Goal: Task Accomplishment & Management: Manage account settings

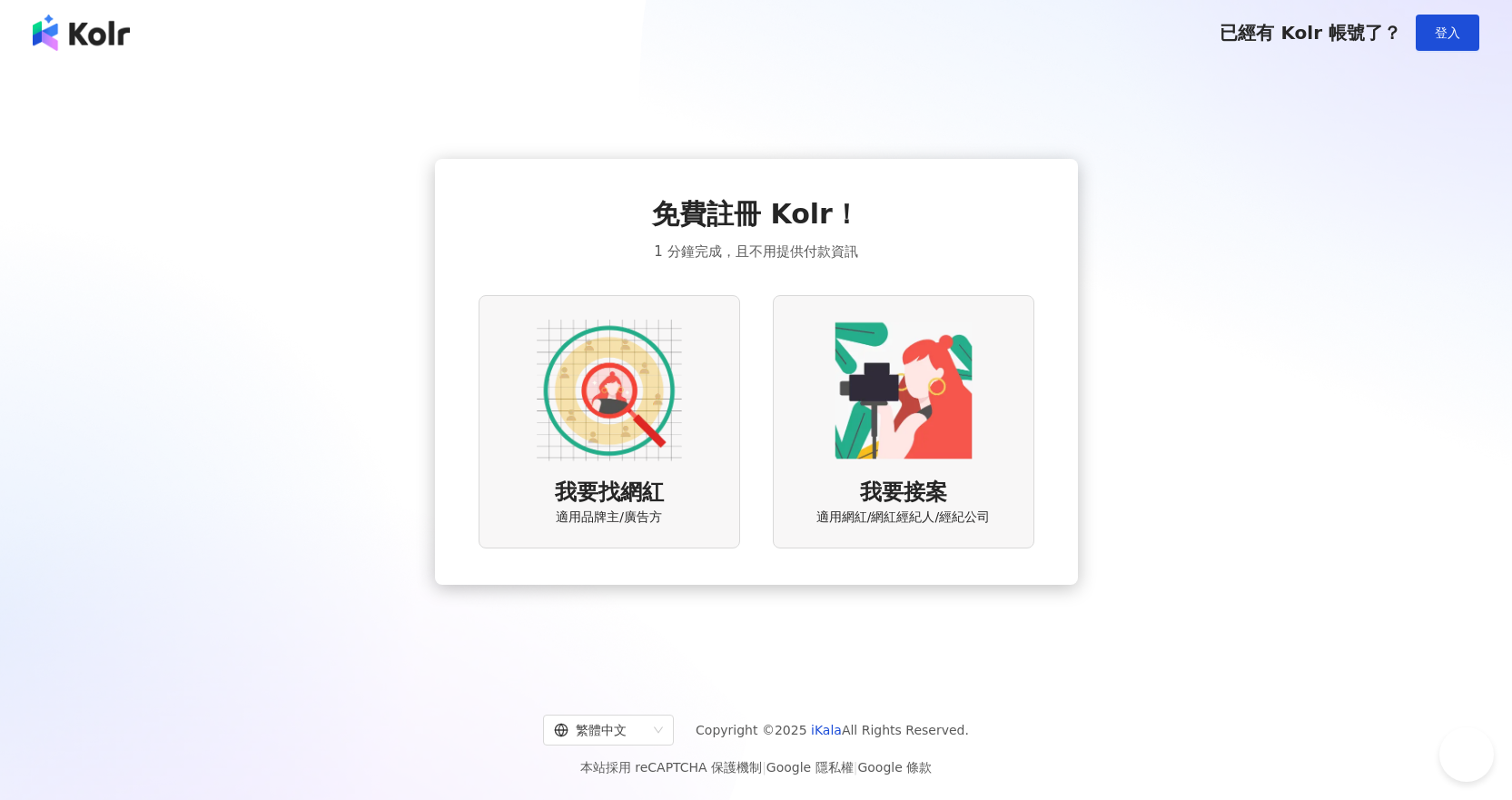
click at [1432, 39] on button "登入" at bounding box center [1447, 33] width 63 height 37
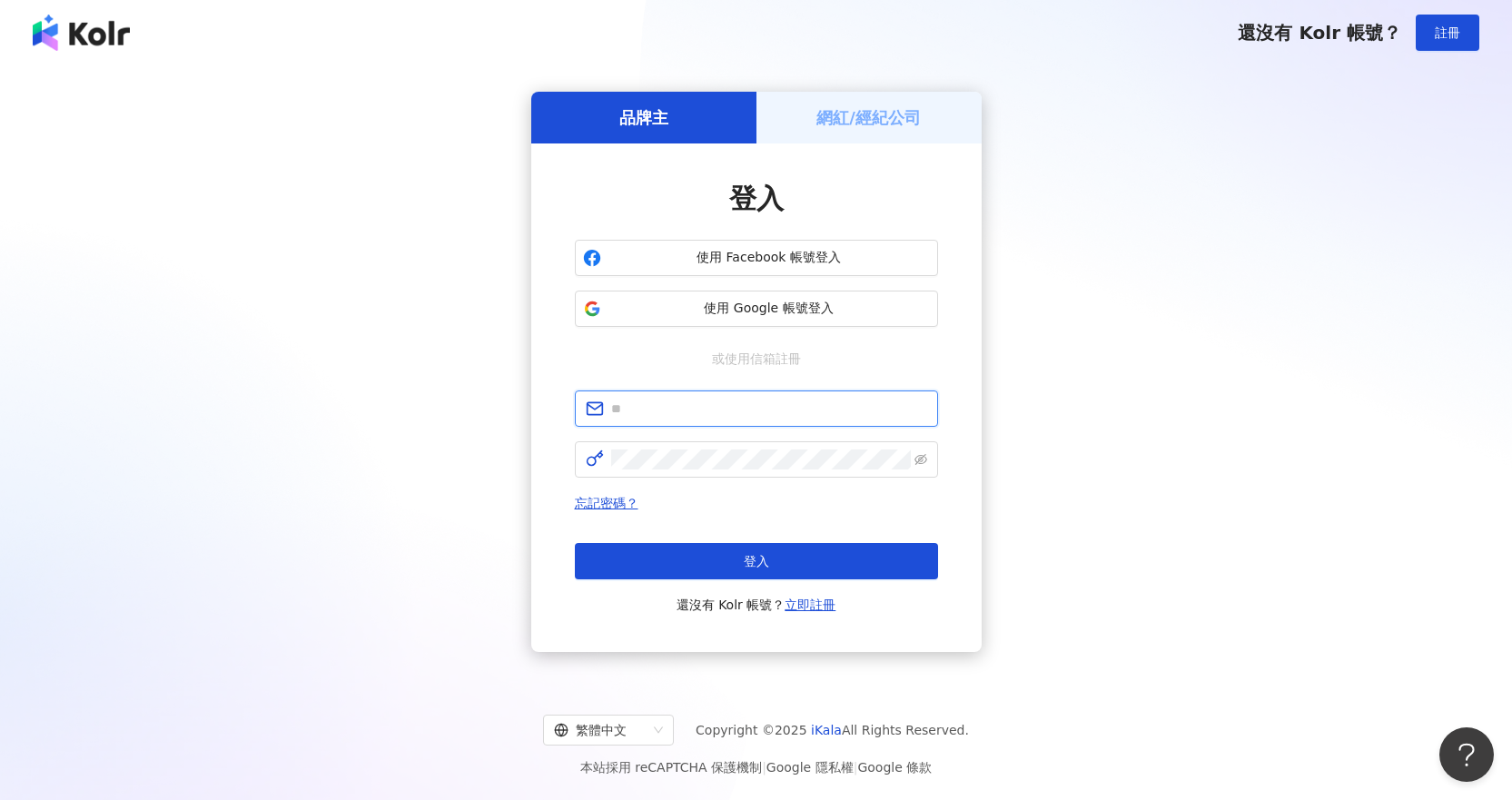
type input "**********"
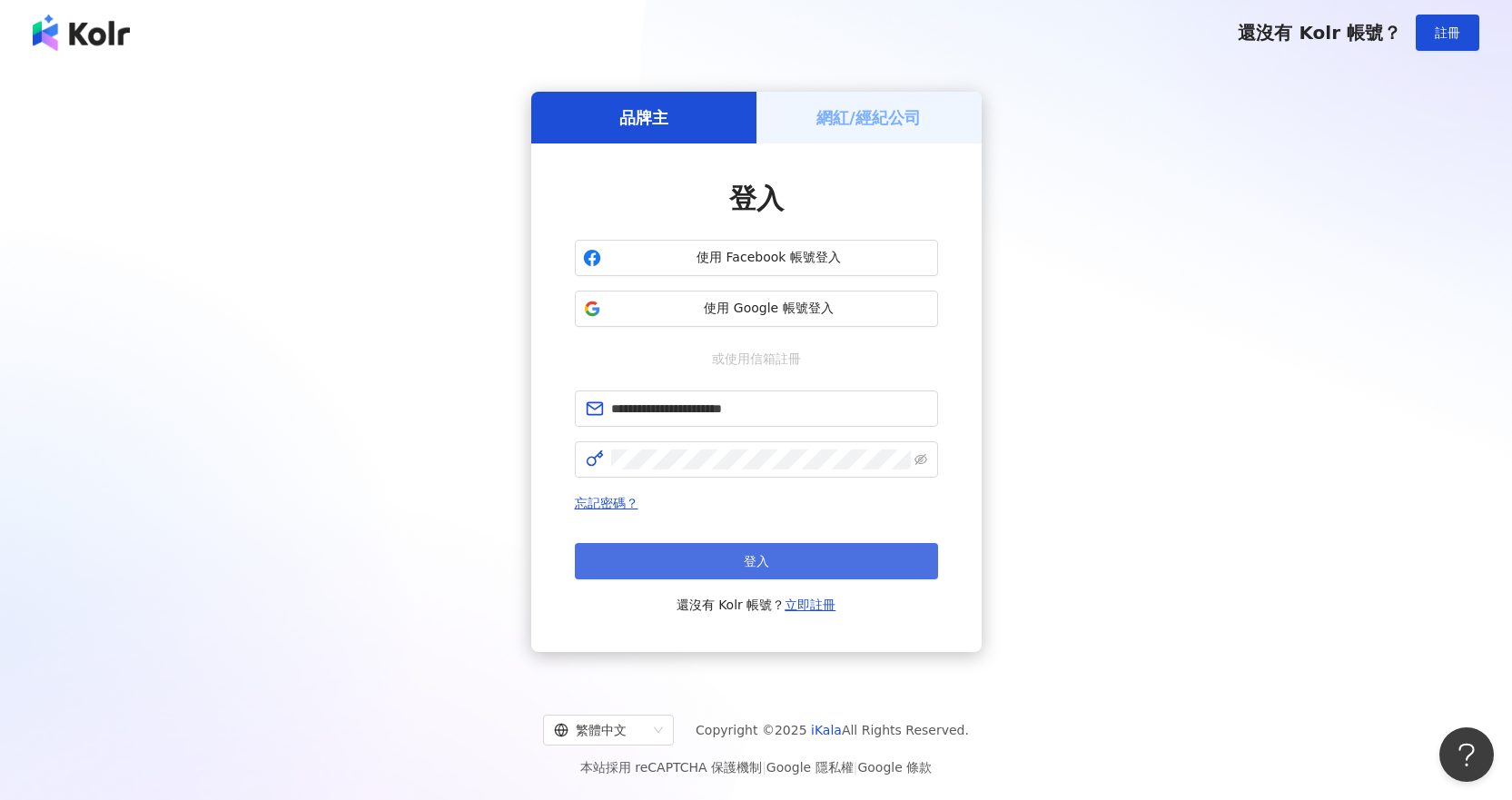
click at [744, 561] on span "登入" at bounding box center [756, 561] width 26 height 15
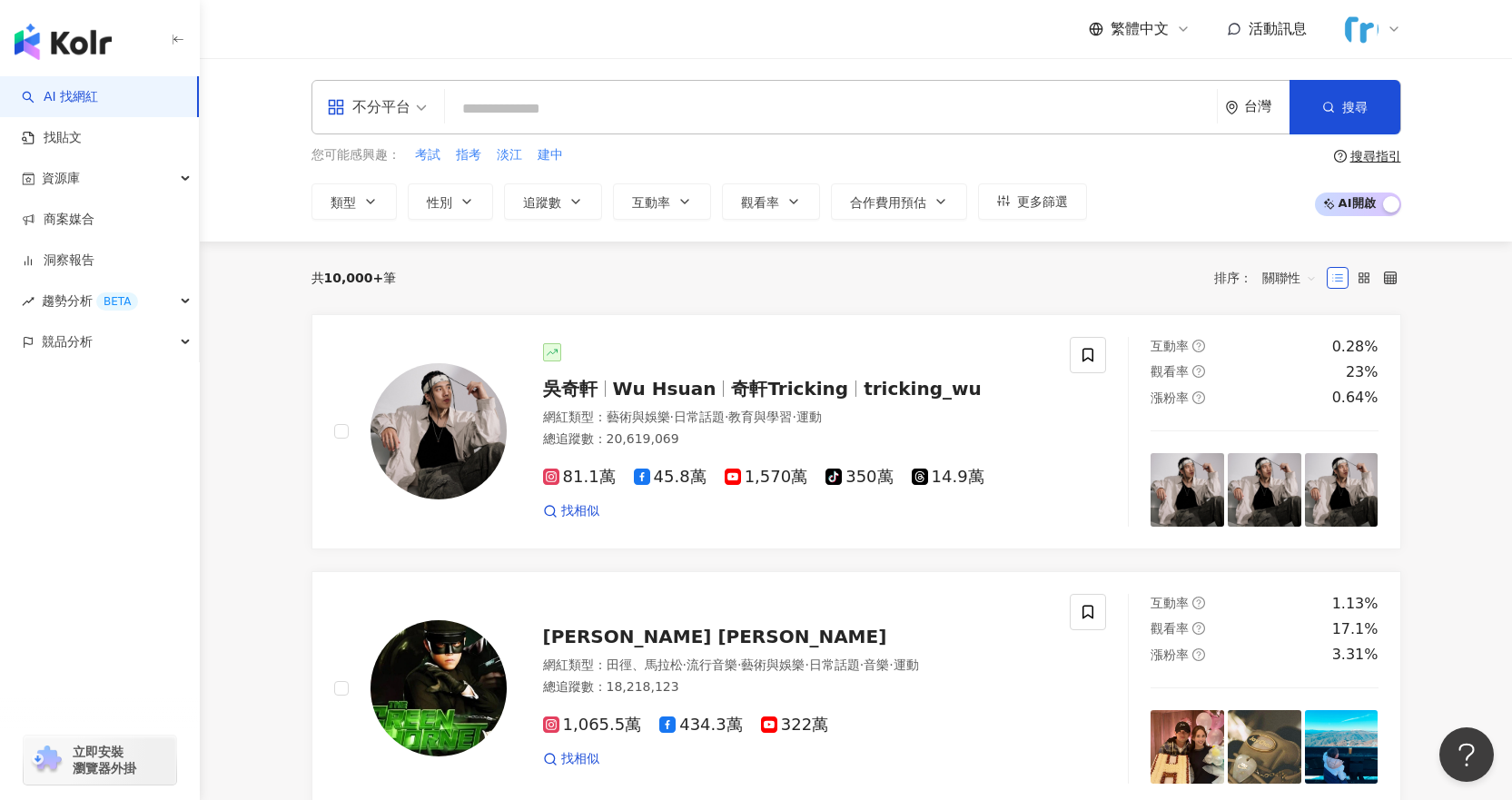
click at [388, 106] on div "不分平台" at bounding box center [368, 107] width 83 height 29
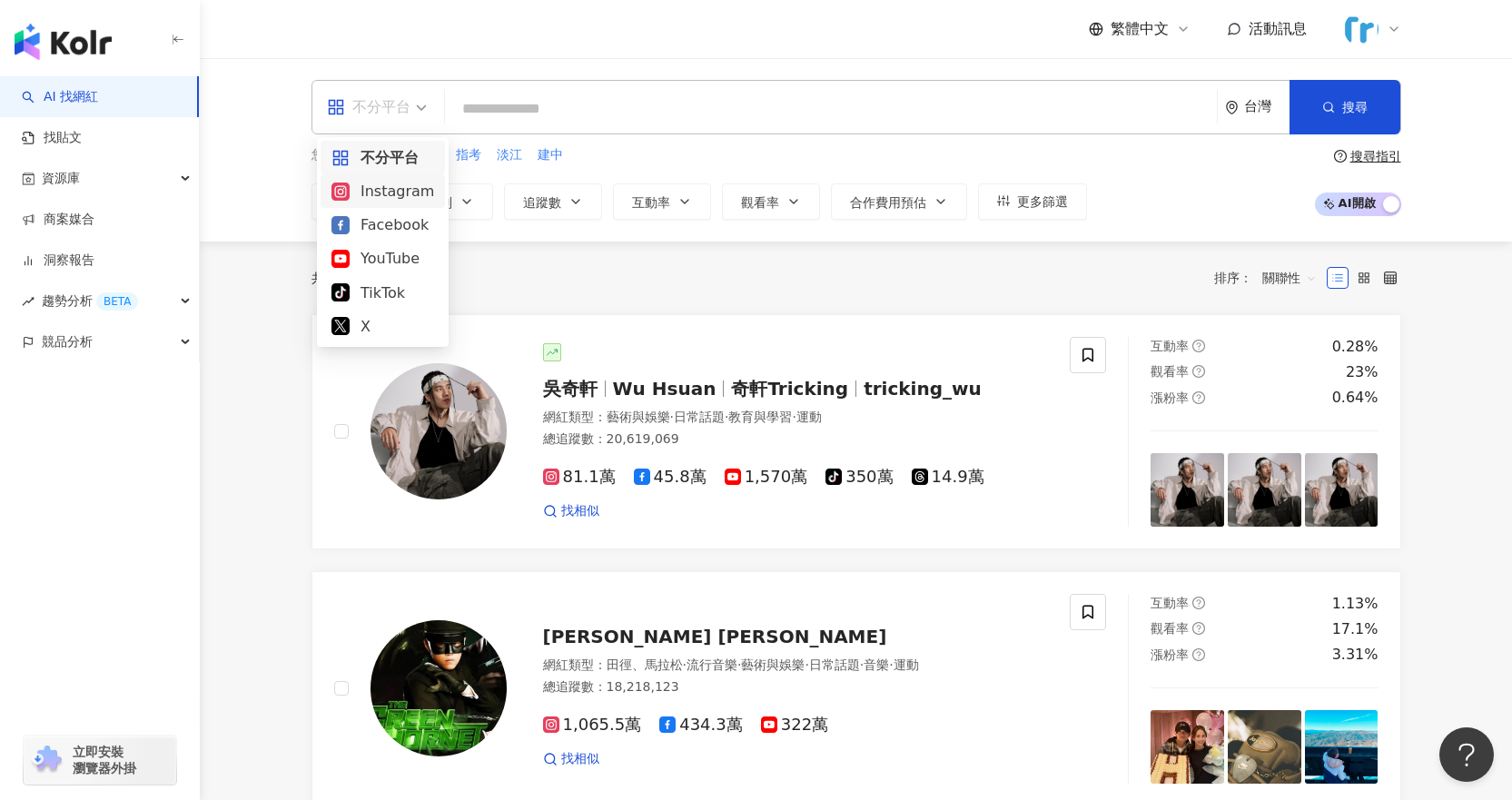
click at [396, 193] on div "Instagram" at bounding box center [383, 191] width 103 height 23
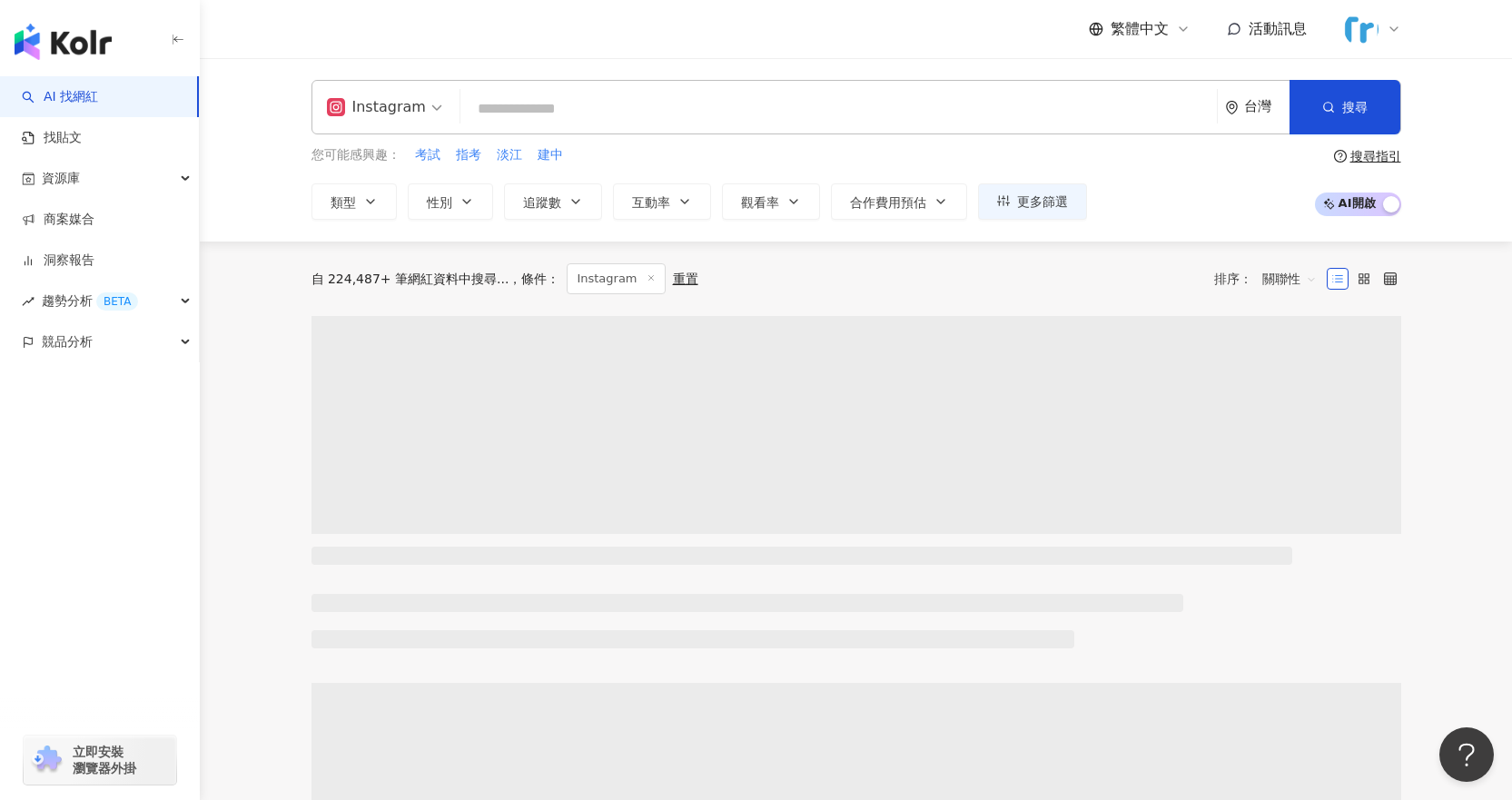
click at [545, 116] on input "search" at bounding box center [839, 109] width 742 height 35
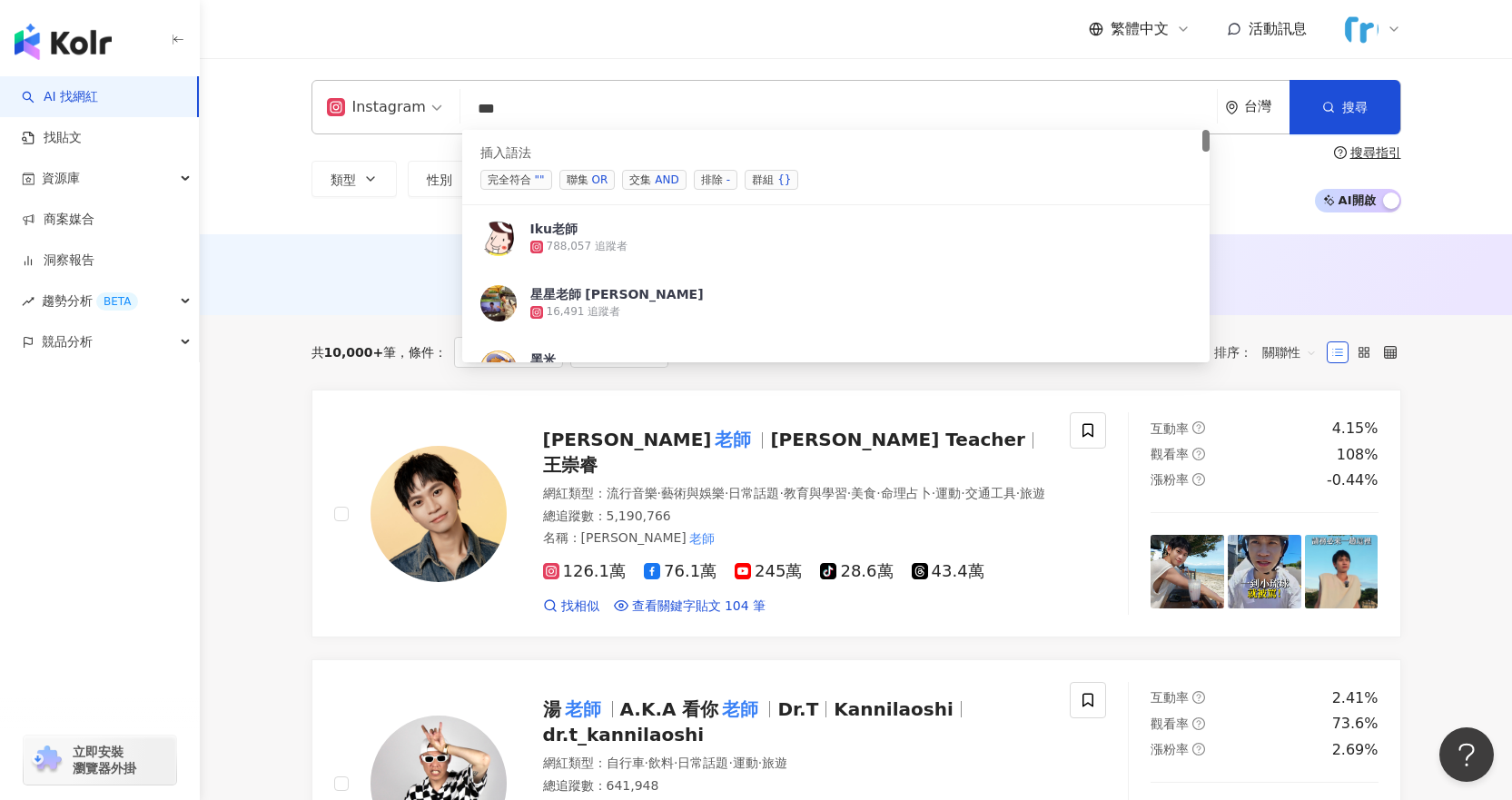
click at [636, 183] on span "交集 AND" at bounding box center [654, 180] width 63 height 20
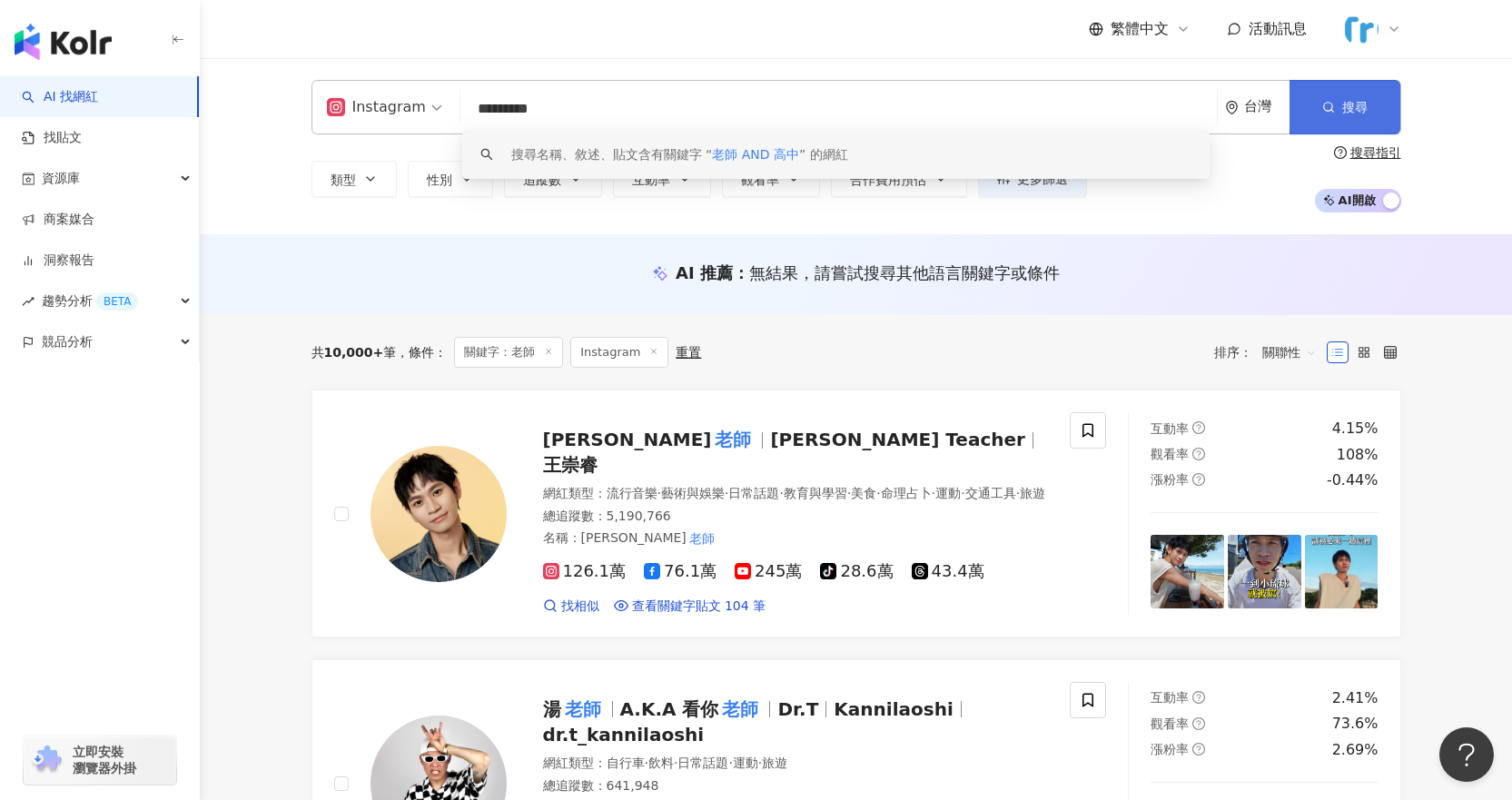
type input "*********"
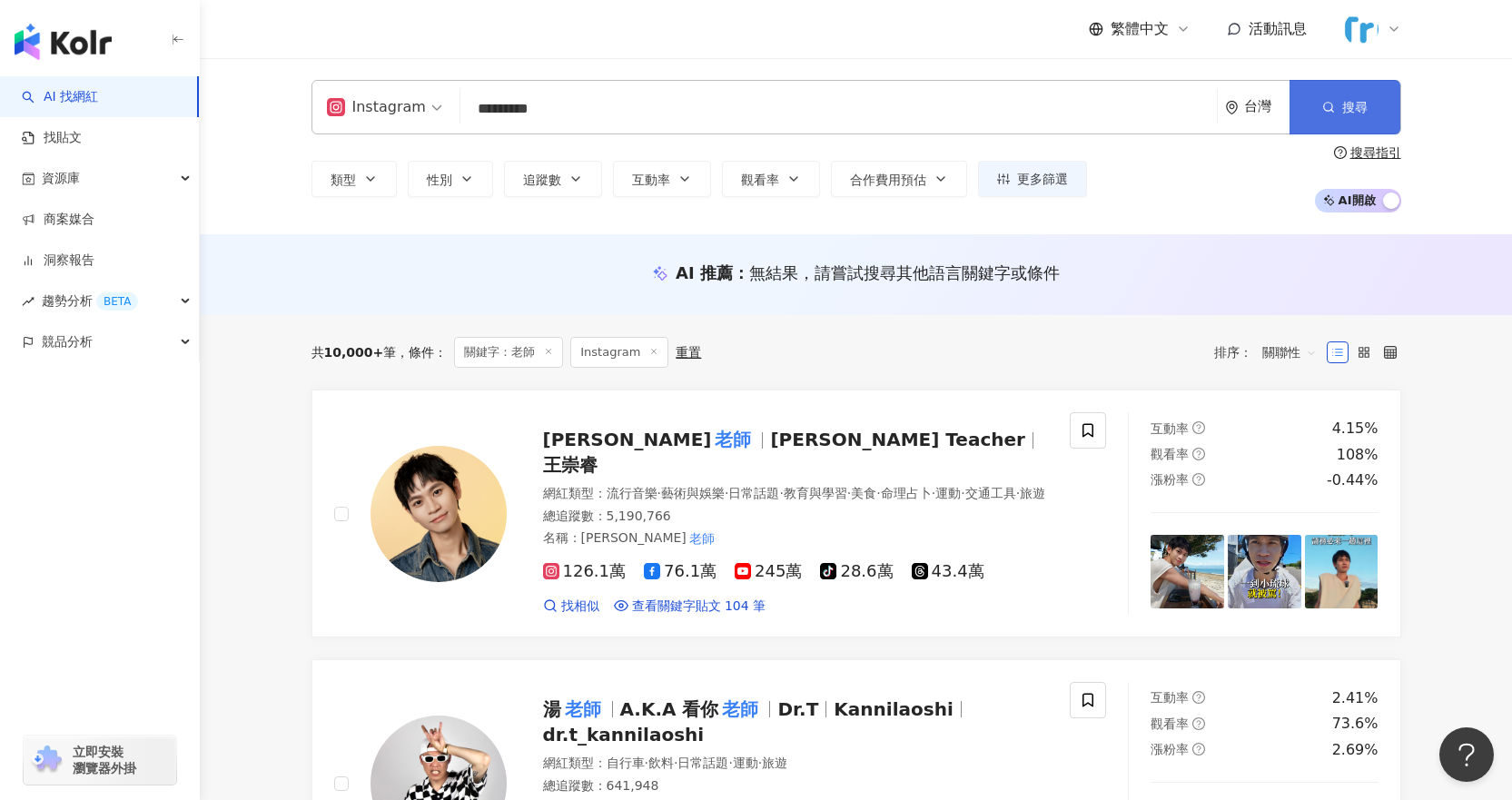
click at [1357, 117] on button "搜尋" at bounding box center [1345, 107] width 111 height 54
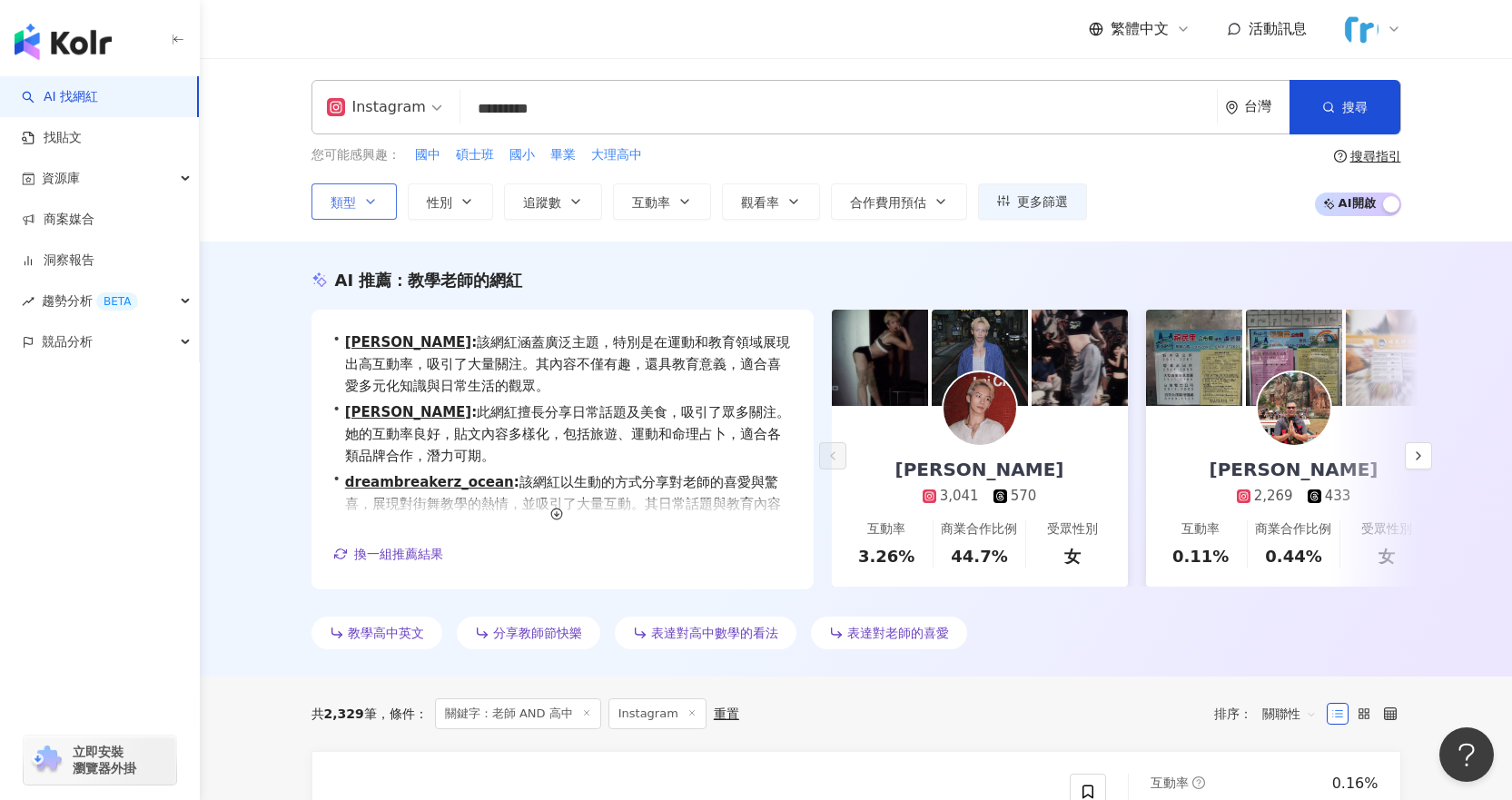
click at [366, 205] on icon "button" at bounding box center [370, 201] width 15 height 15
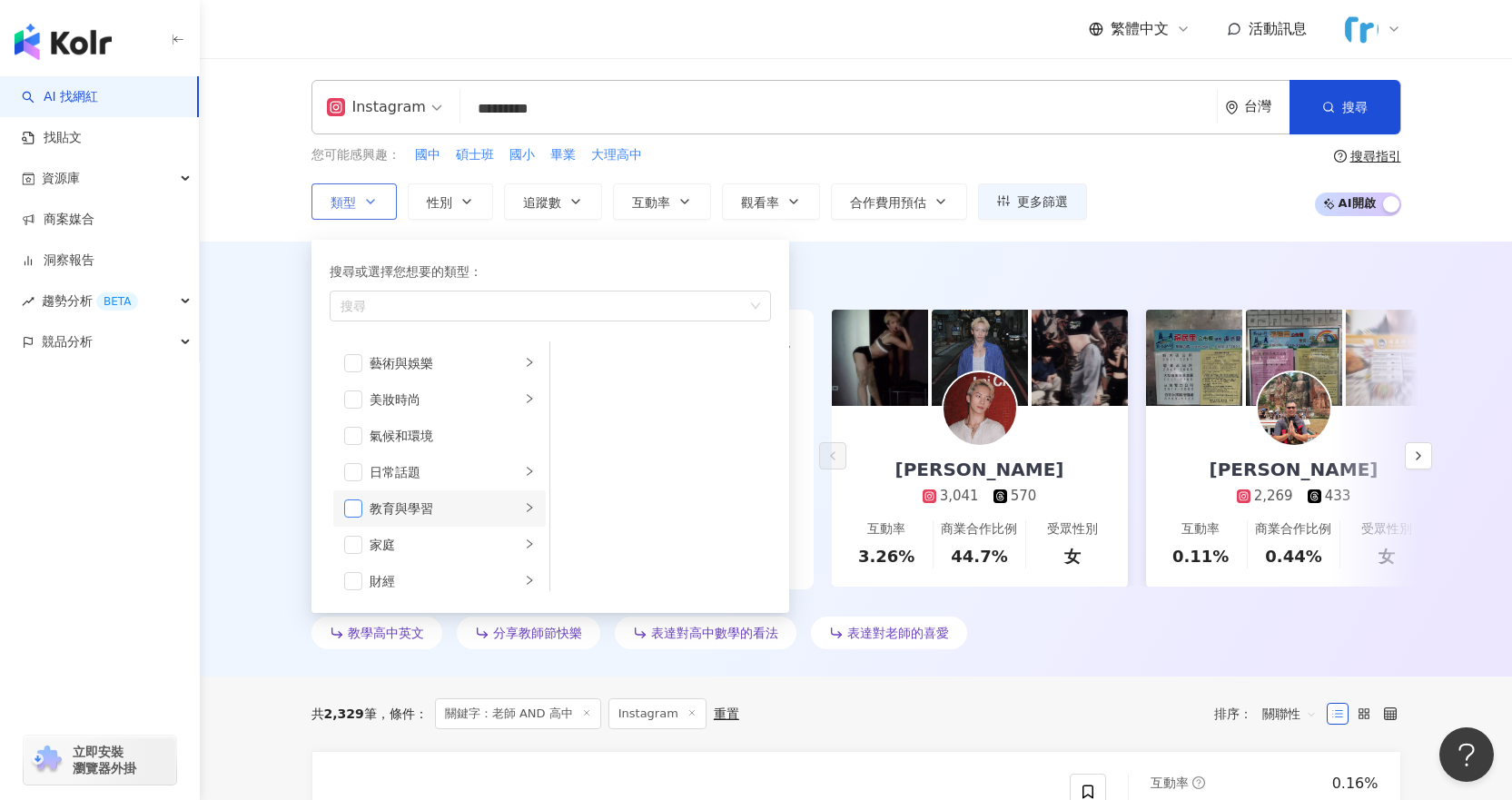
click at [354, 500] on span "button" at bounding box center [353, 508] width 18 height 18
click at [1329, 118] on button "搜尋" at bounding box center [1345, 107] width 111 height 54
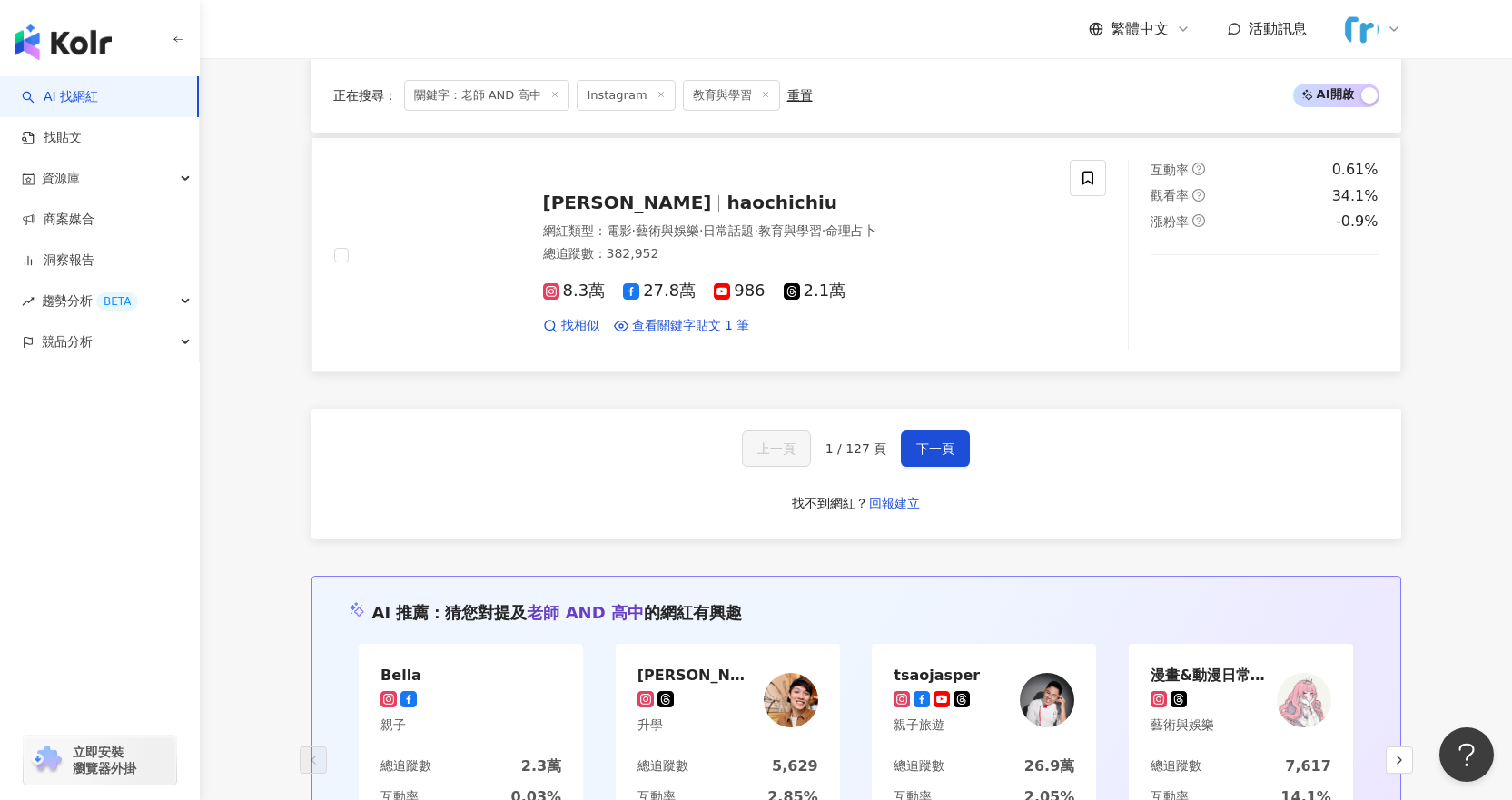
scroll to position [3086, 0]
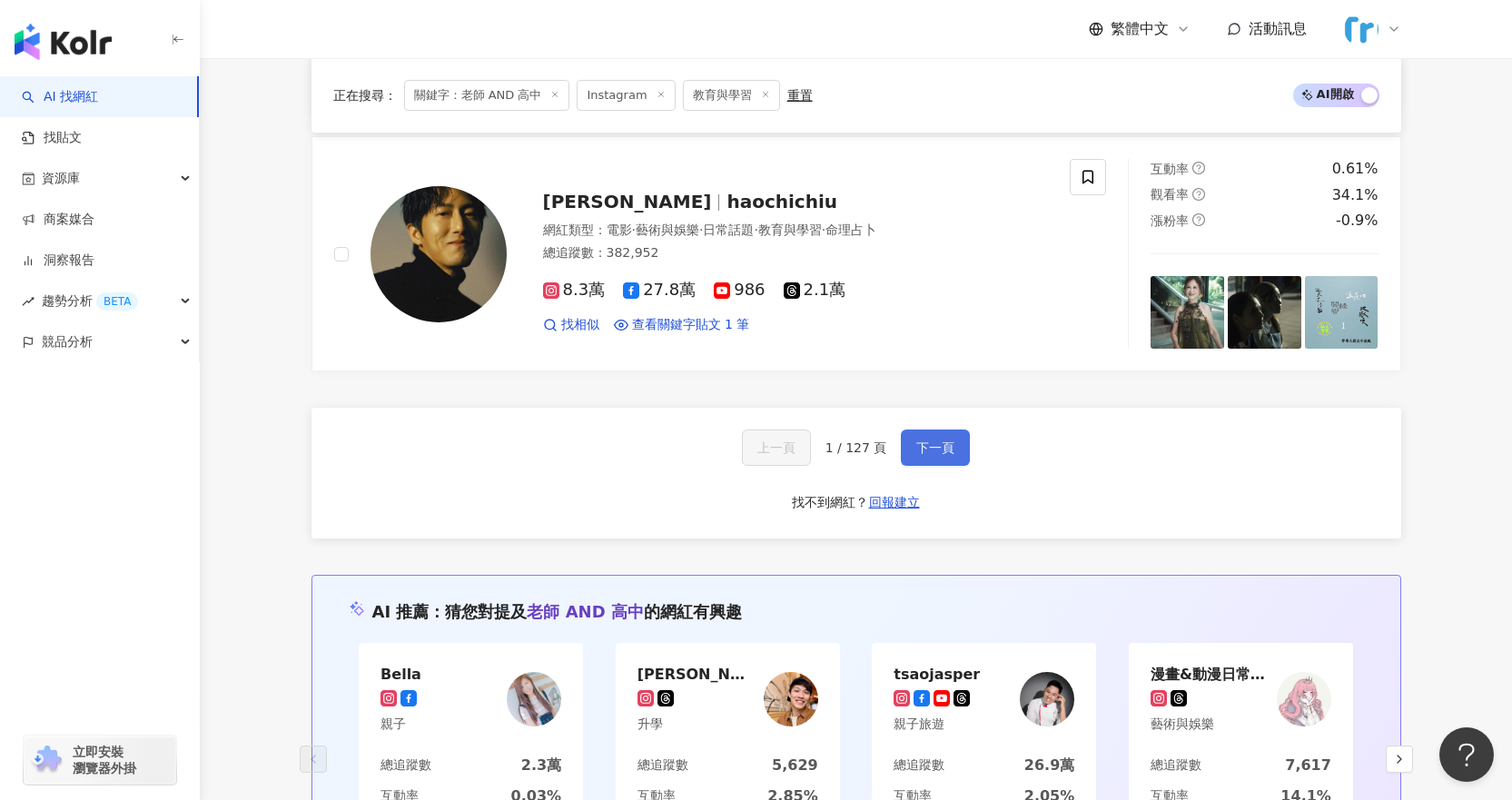
click at [918, 440] on span "下一頁" at bounding box center [934, 447] width 39 height 15
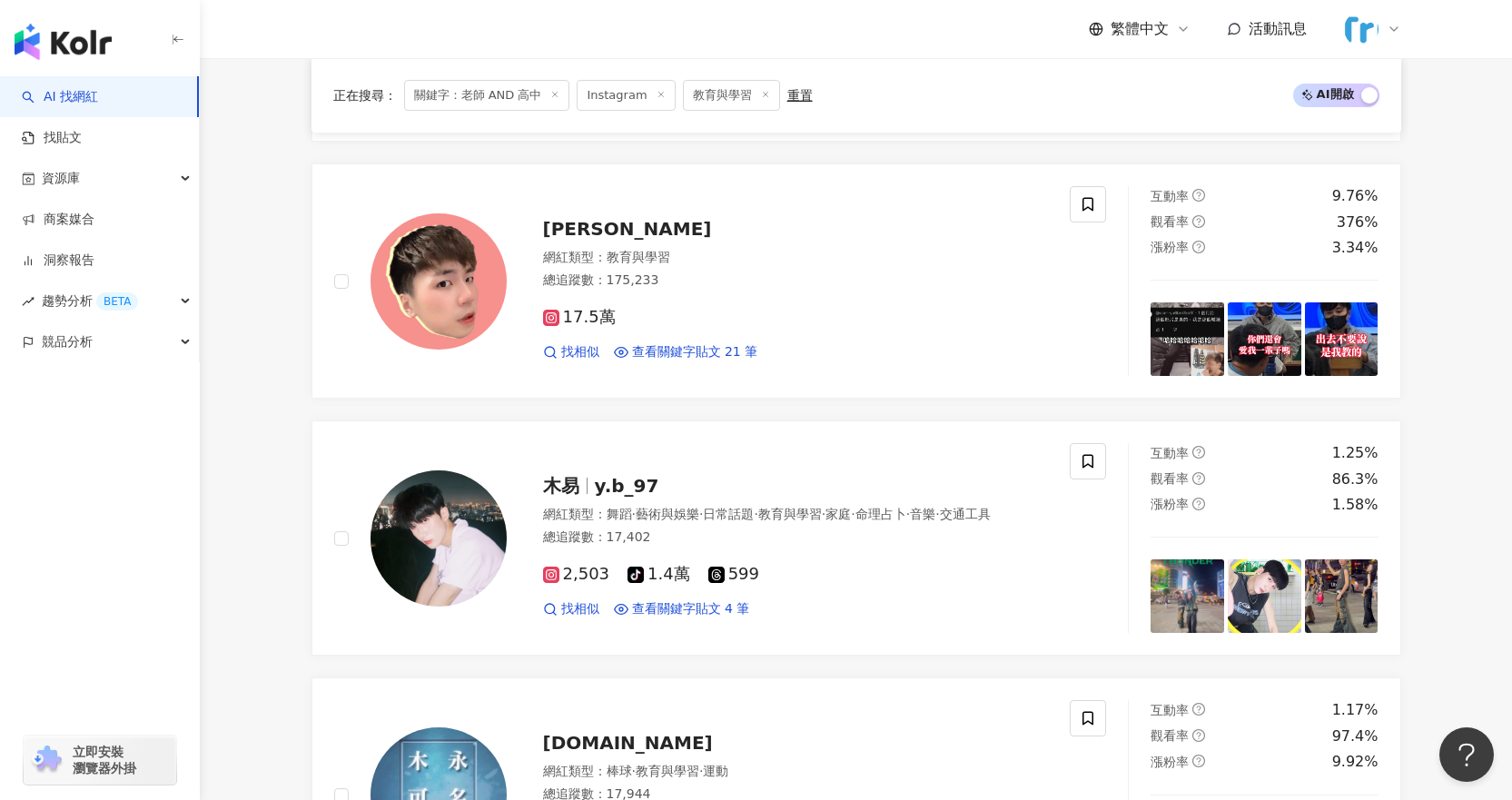
scroll to position [2814, 0]
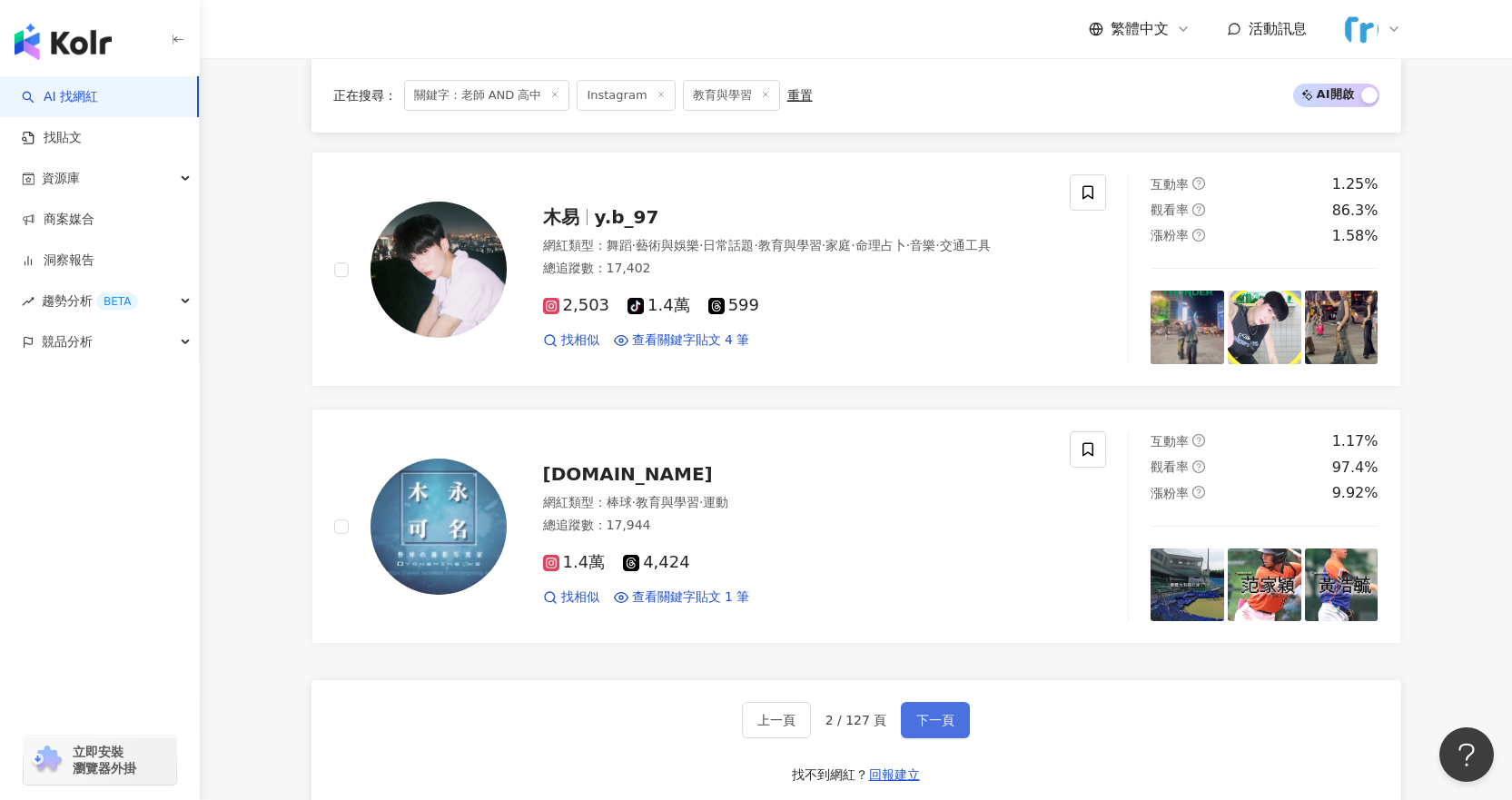
click at [927, 714] on span "下一頁" at bounding box center [934, 720] width 39 height 15
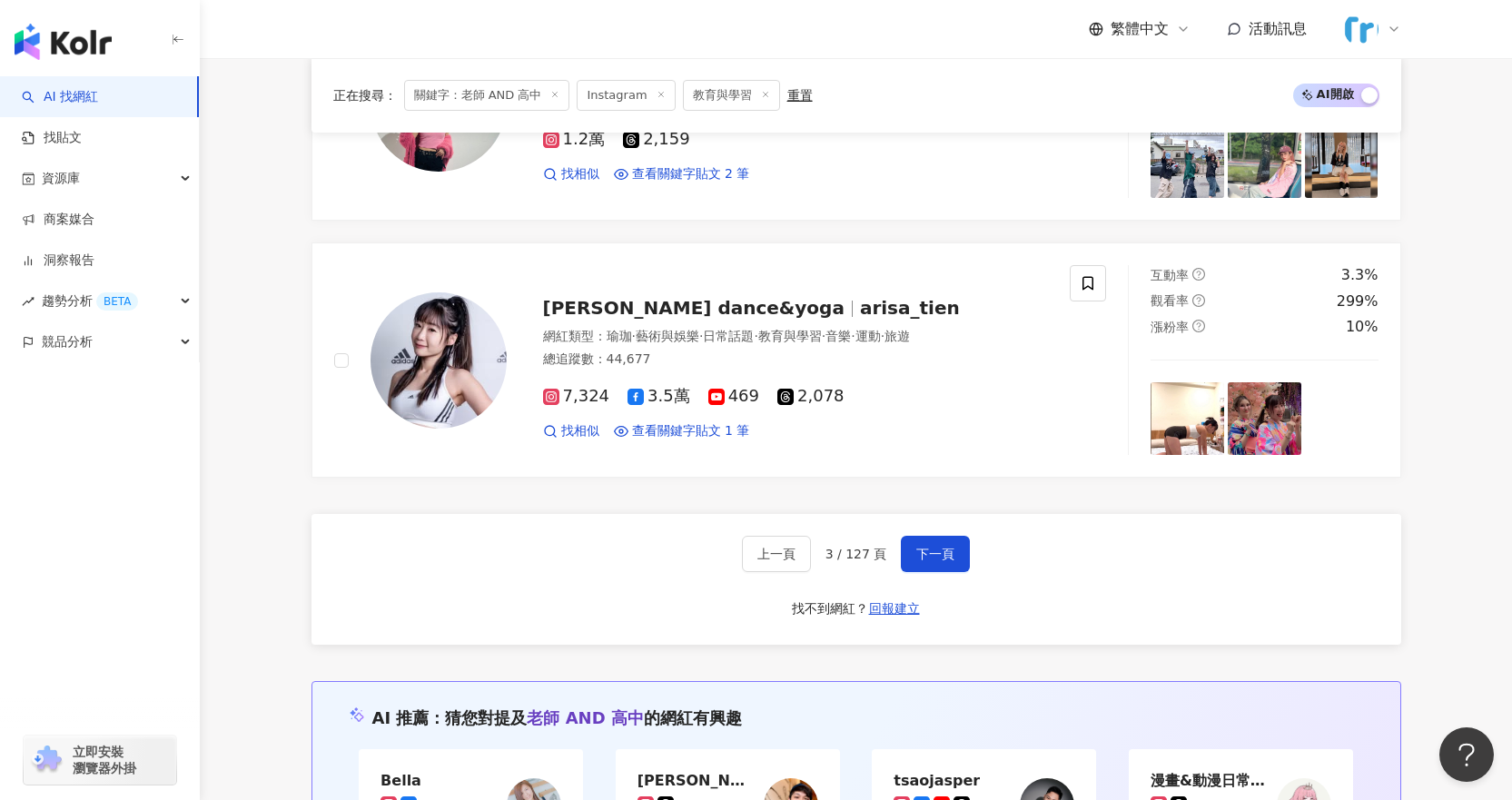
scroll to position [2995, 0]
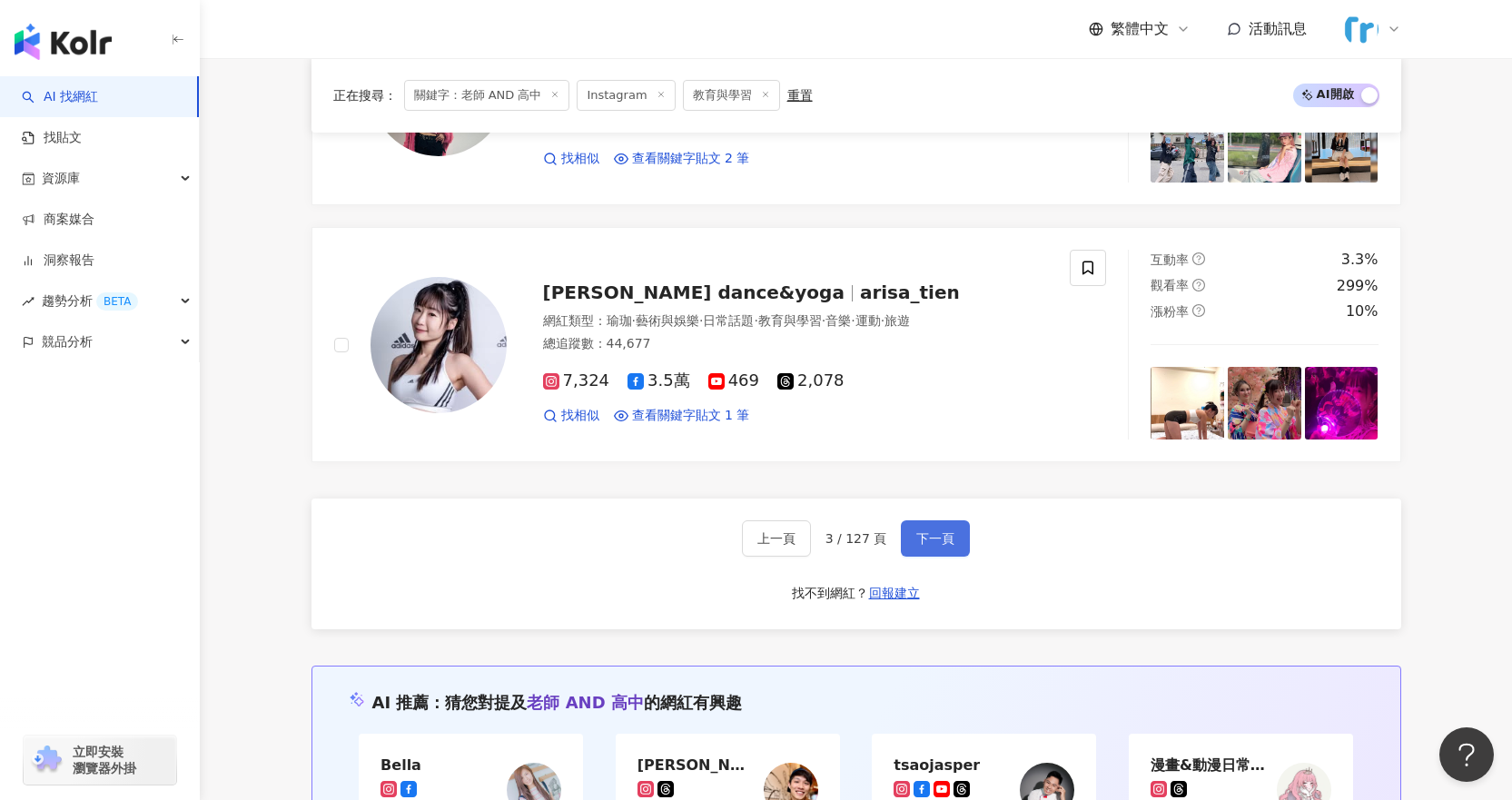
click at [945, 522] on button "下一頁" at bounding box center [935, 538] width 69 height 37
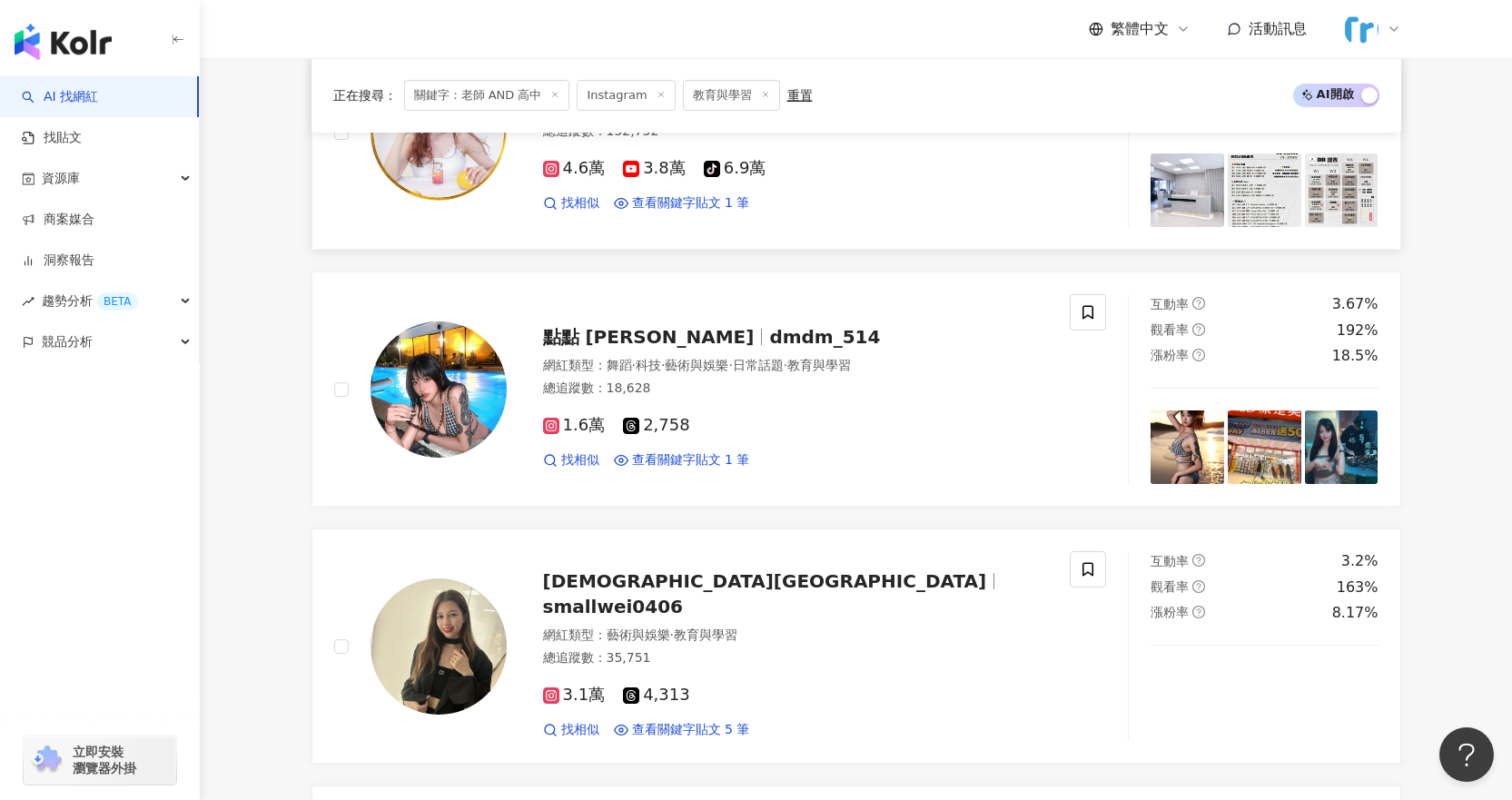
scroll to position [2814, 0]
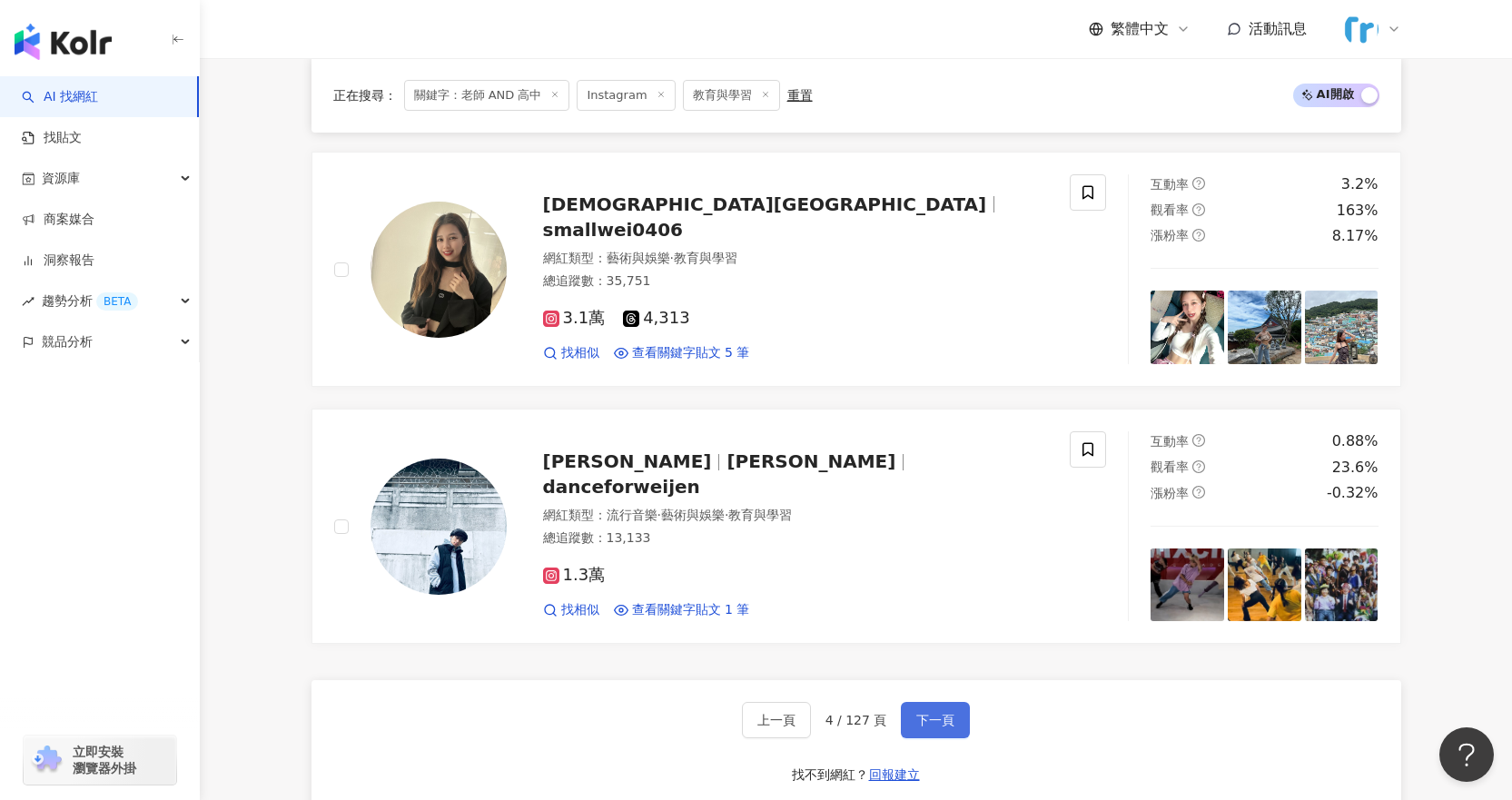
click at [936, 707] on button "下一頁" at bounding box center [935, 720] width 69 height 37
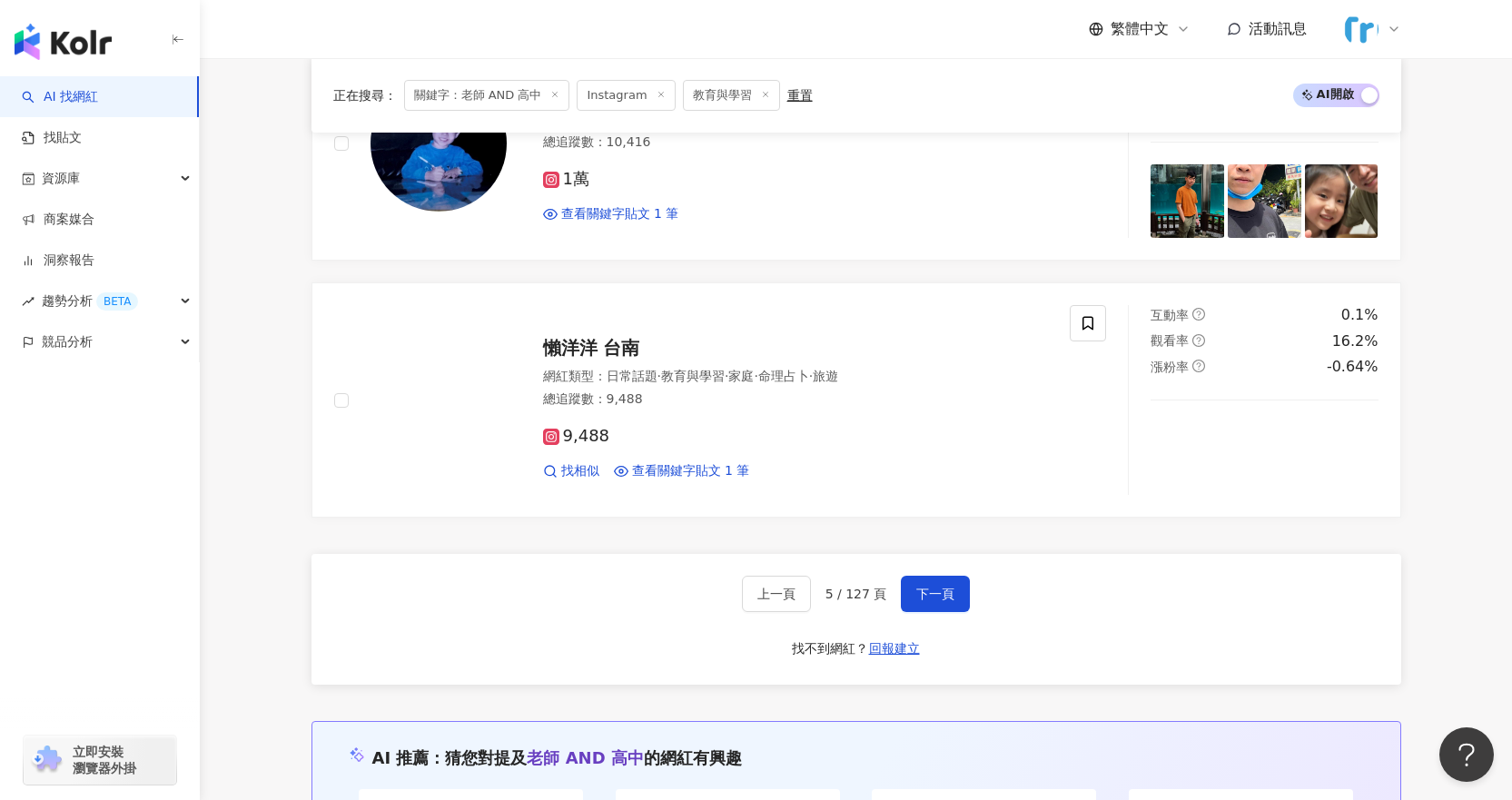
scroll to position [3177, 0]
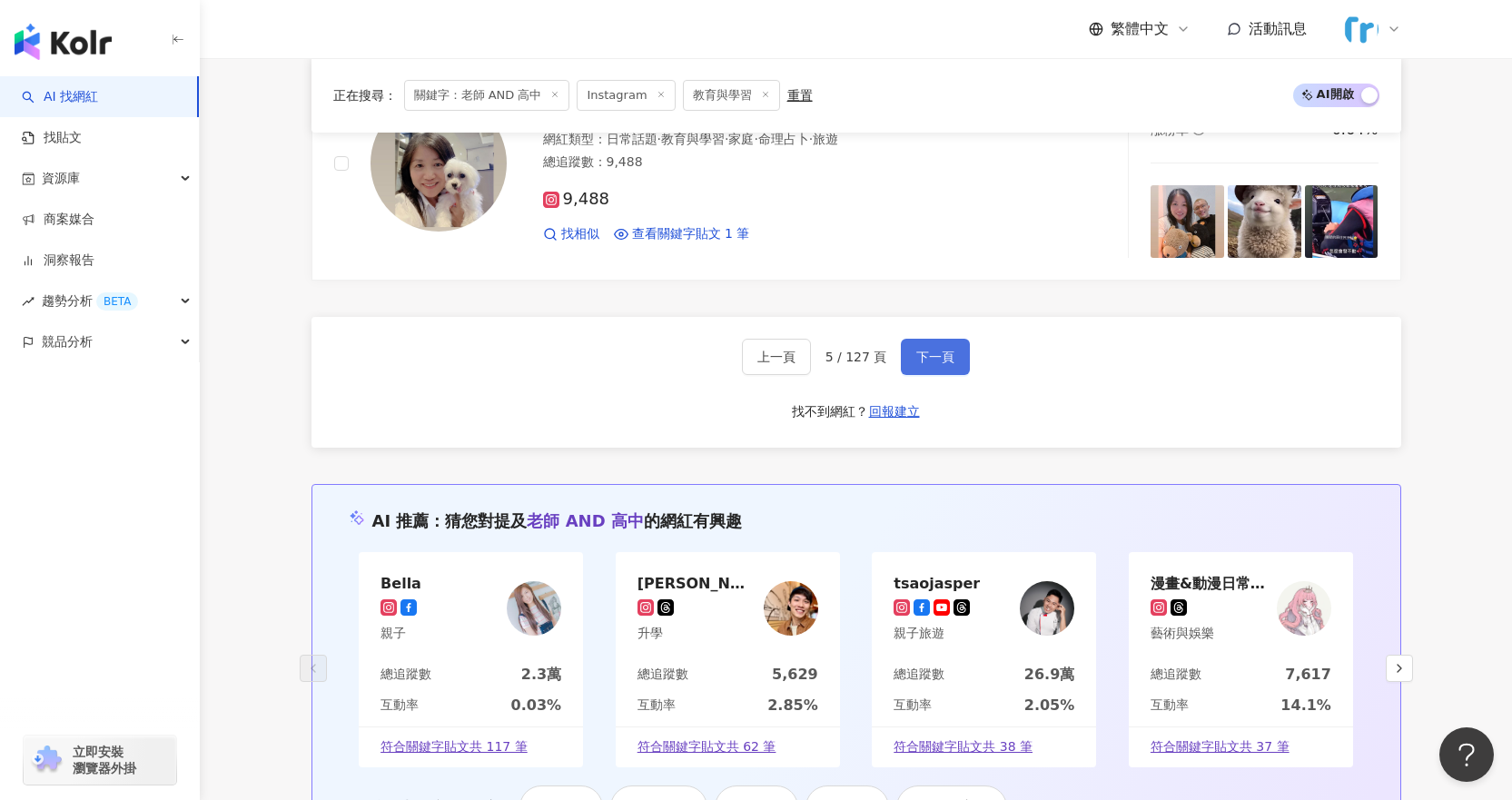
click at [925, 358] on span "下一頁" at bounding box center [934, 356] width 39 height 15
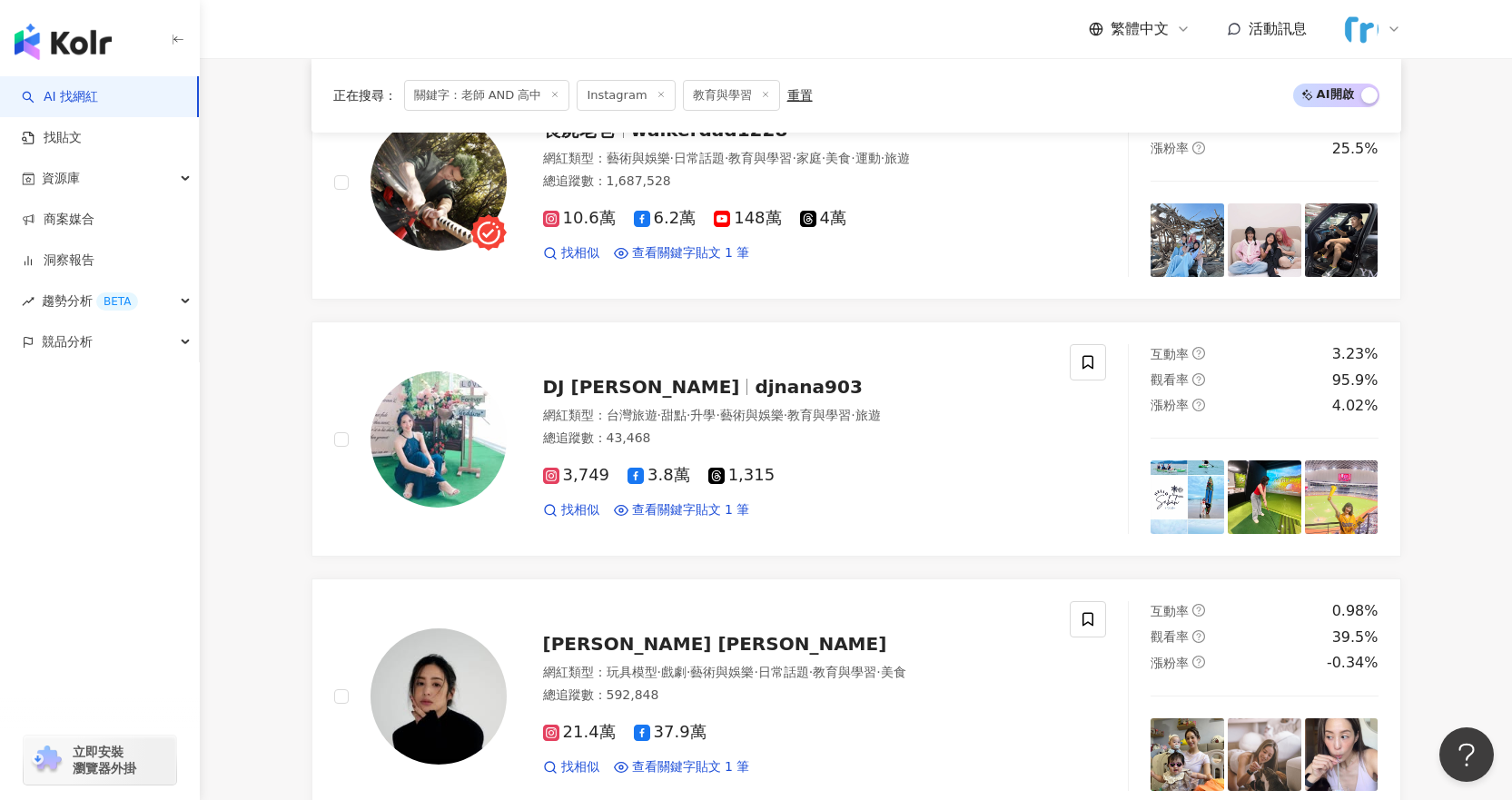
scroll to position [3189, 0]
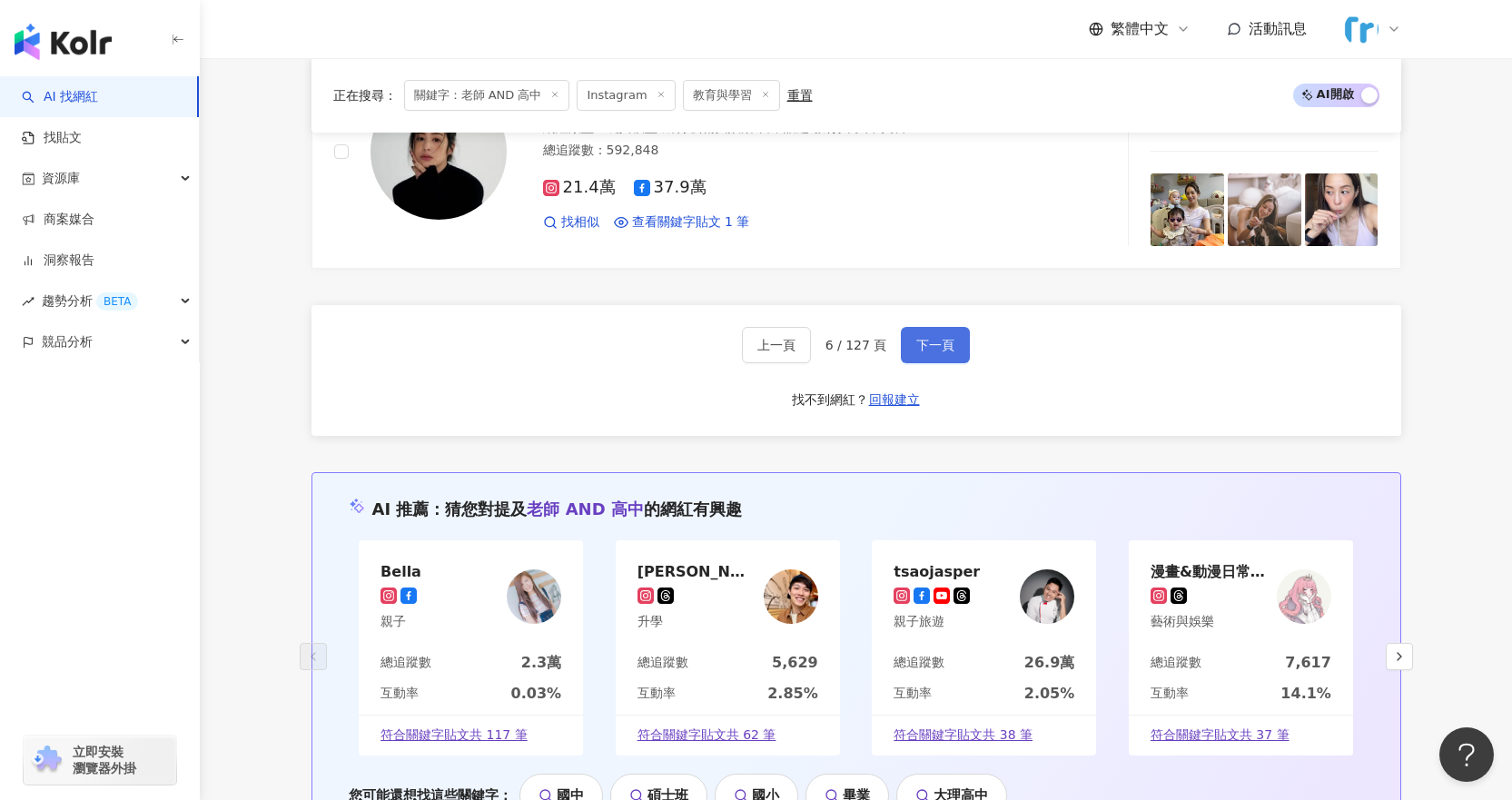
drag, startPoint x: 946, startPoint y: 358, endPoint x: 957, endPoint y: 360, distance: 11.2
click at [946, 352] on span "下一頁" at bounding box center [934, 345] width 39 height 15
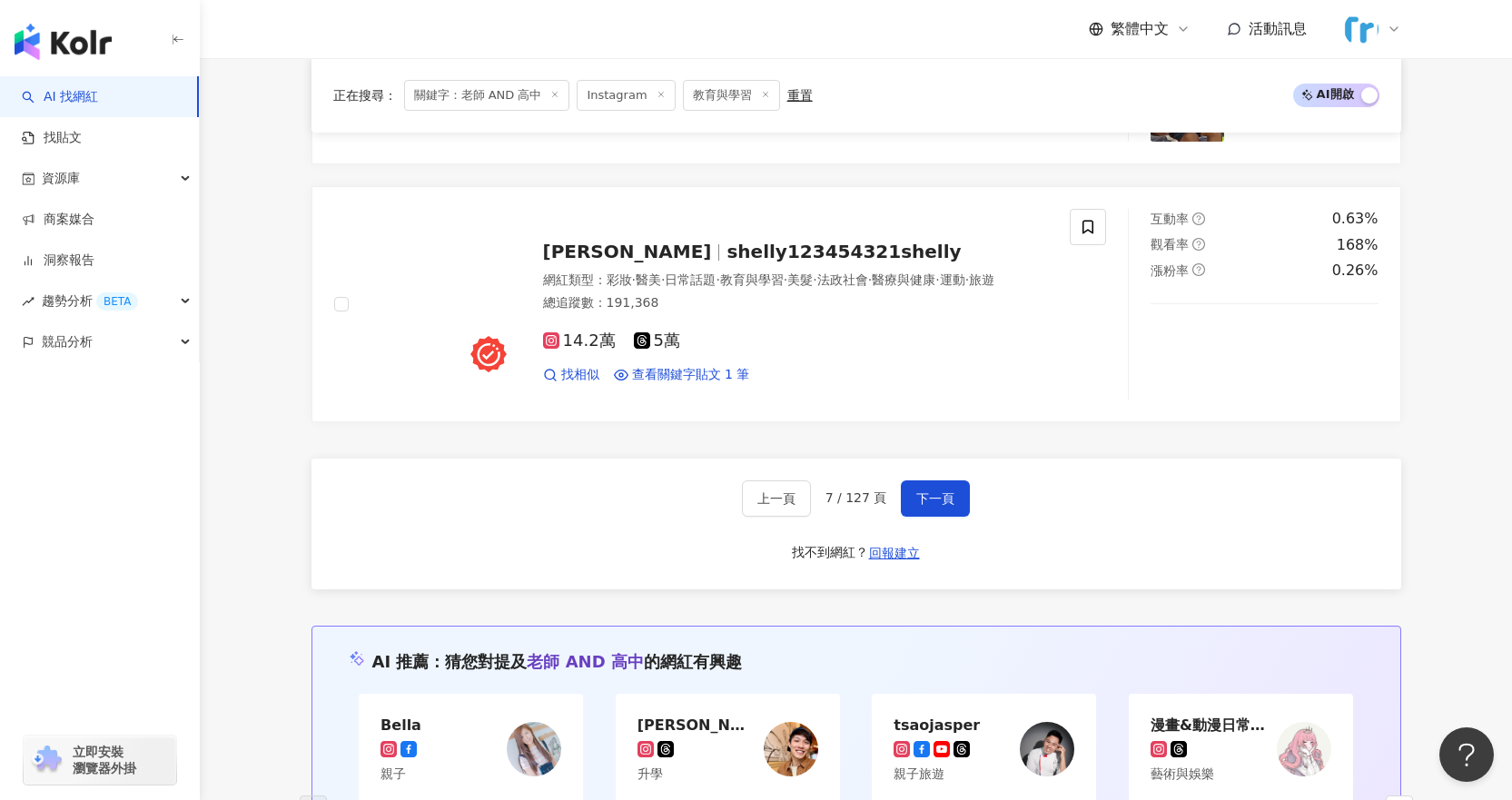
scroll to position [3086, 0]
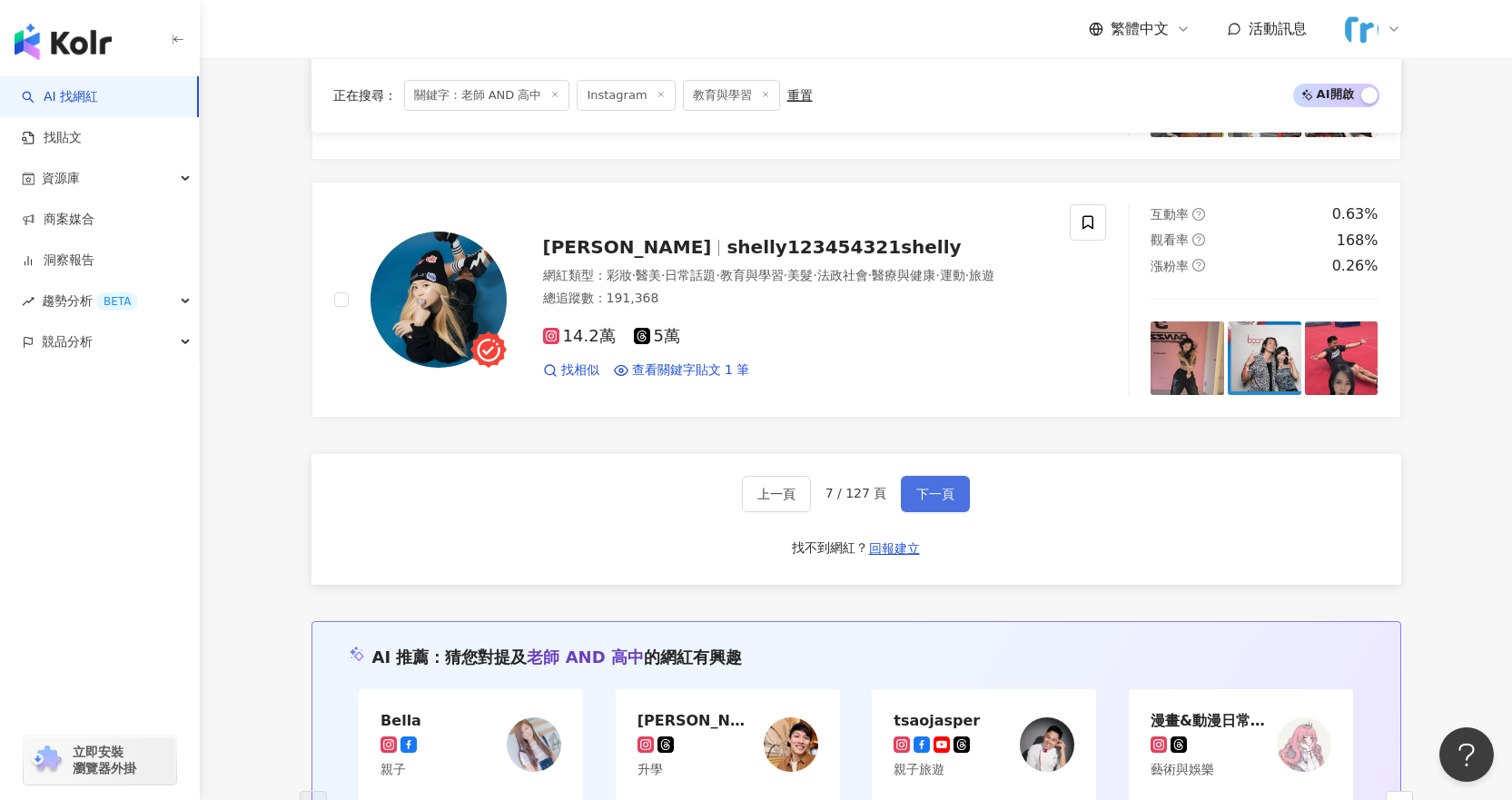
click at [925, 487] on span "下一頁" at bounding box center [934, 493] width 39 height 15
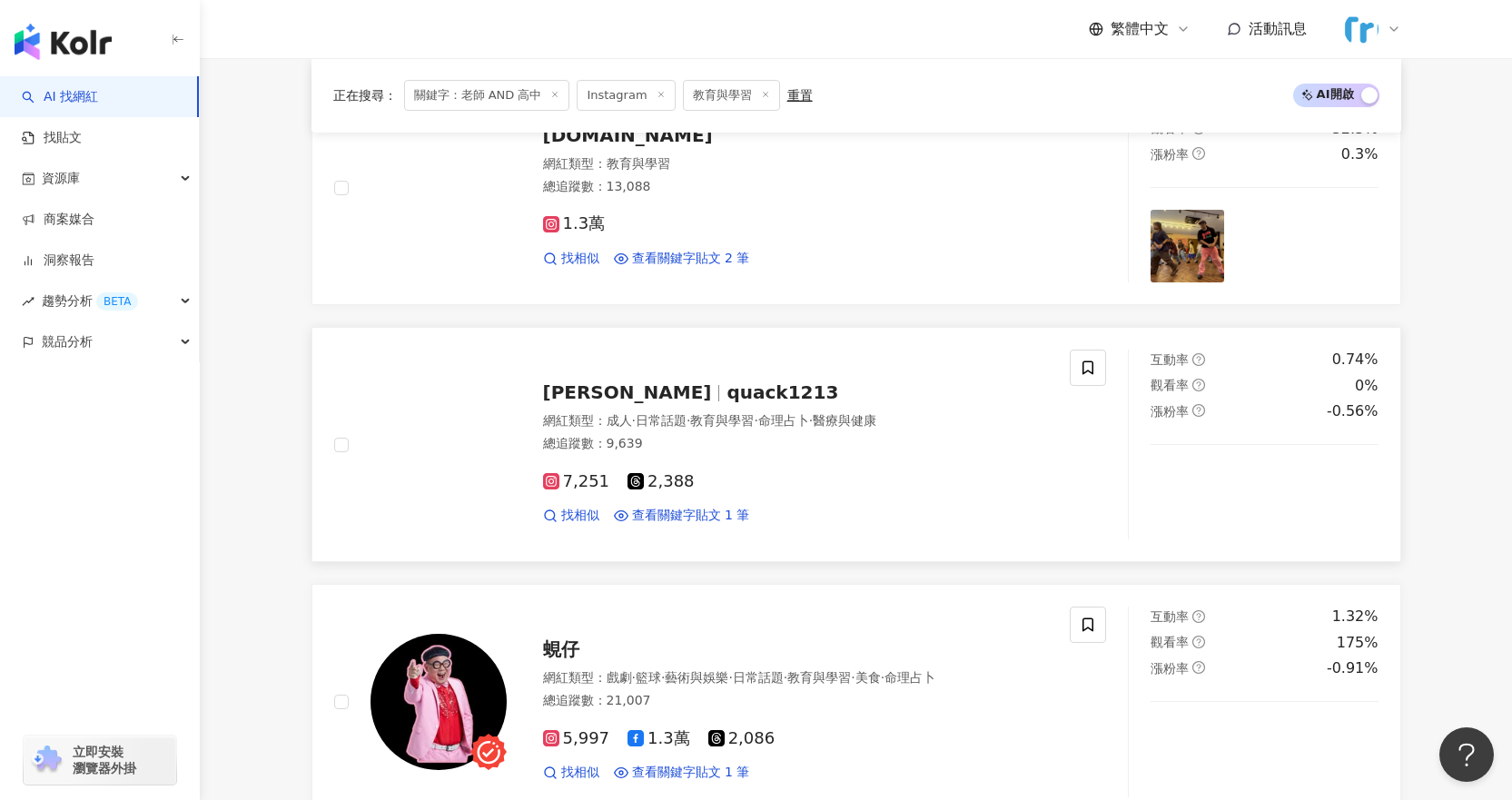
scroll to position [2905, 0]
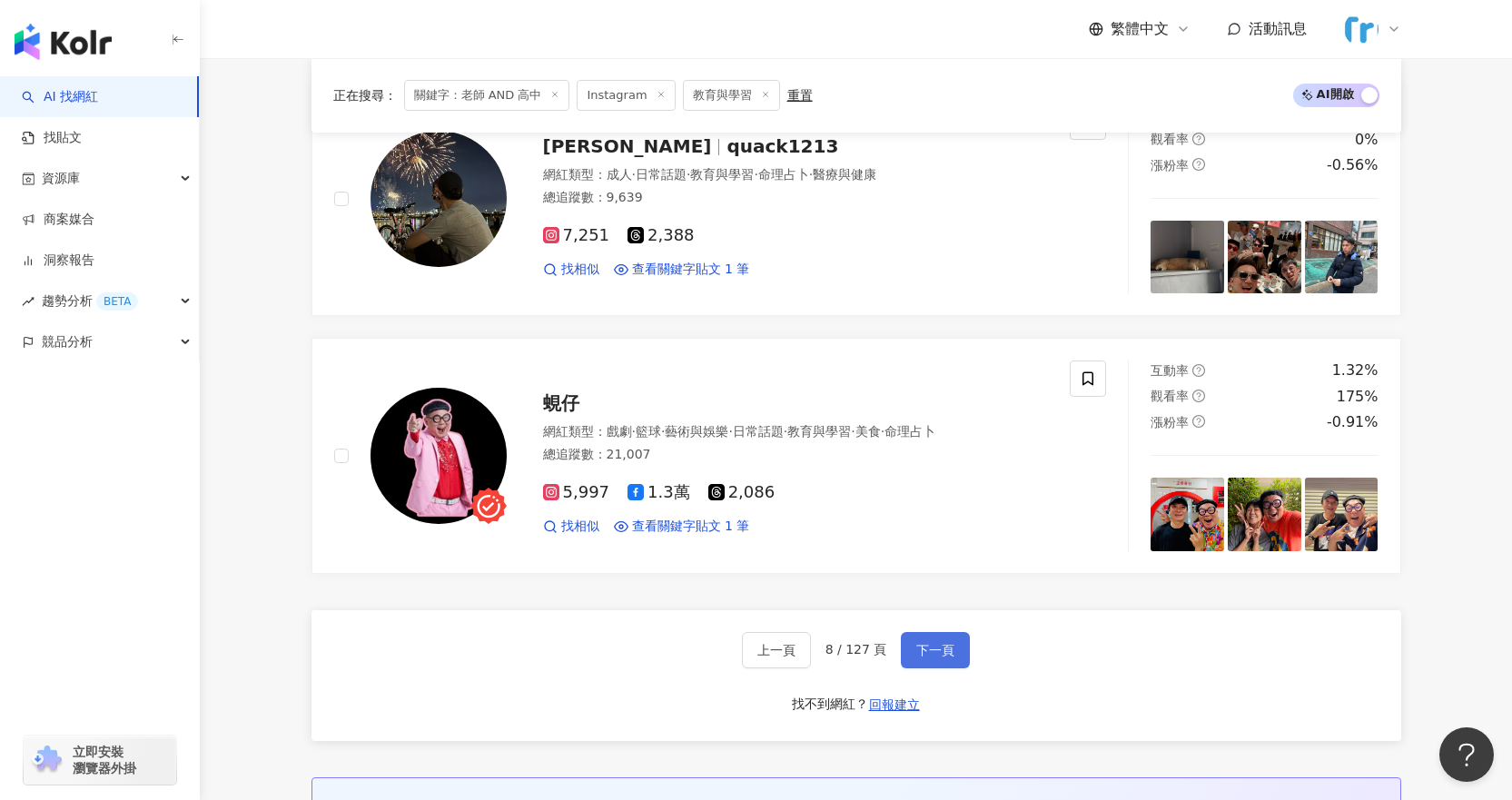
click at [925, 647] on span "下一頁" at bounding box center [934, 650] width 39 height 15
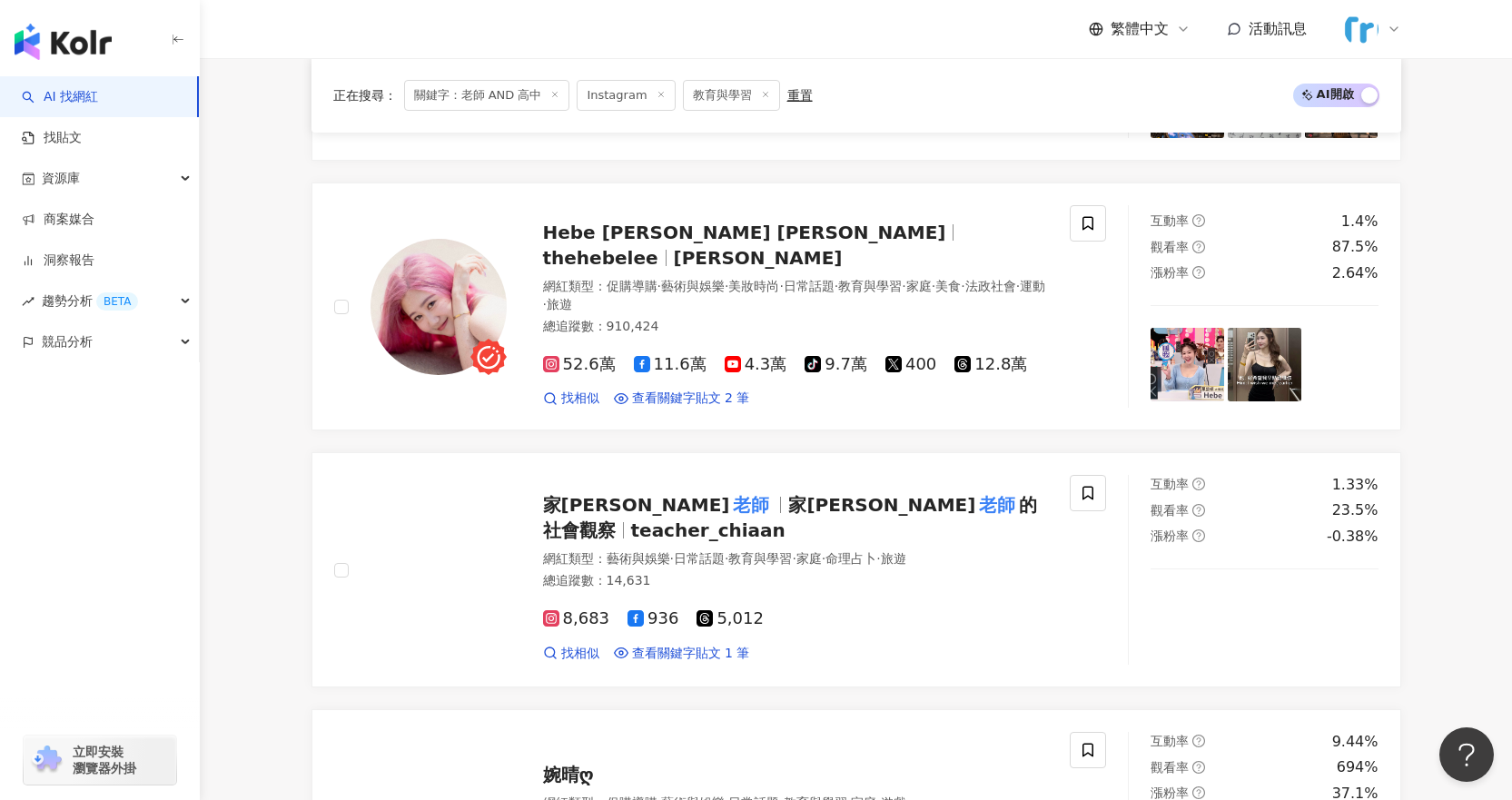
scroll to position [2814, 0]
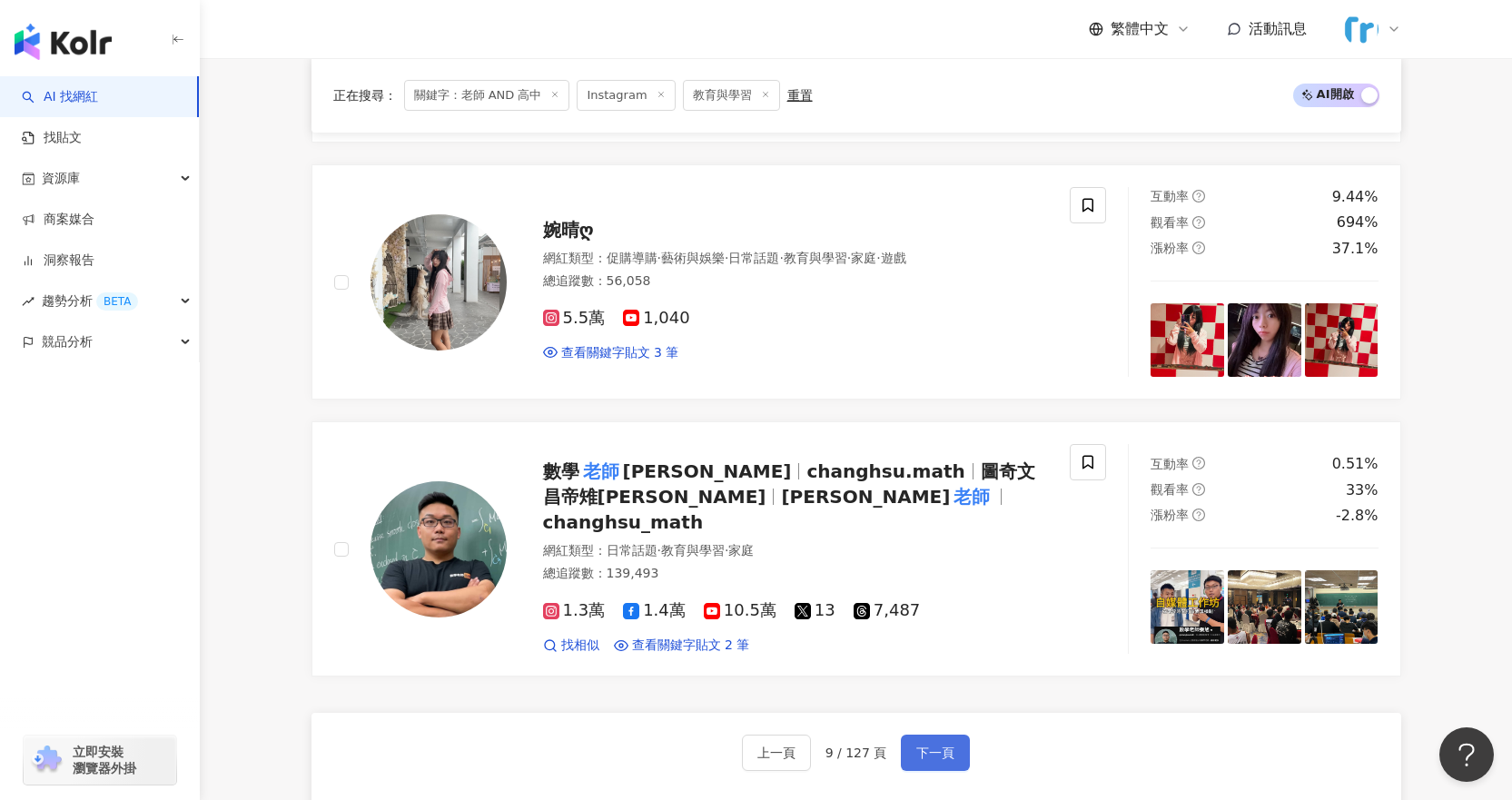
click at [934, 746] on span "下一頁" at bounding box center [934, 753] width 39 height 15
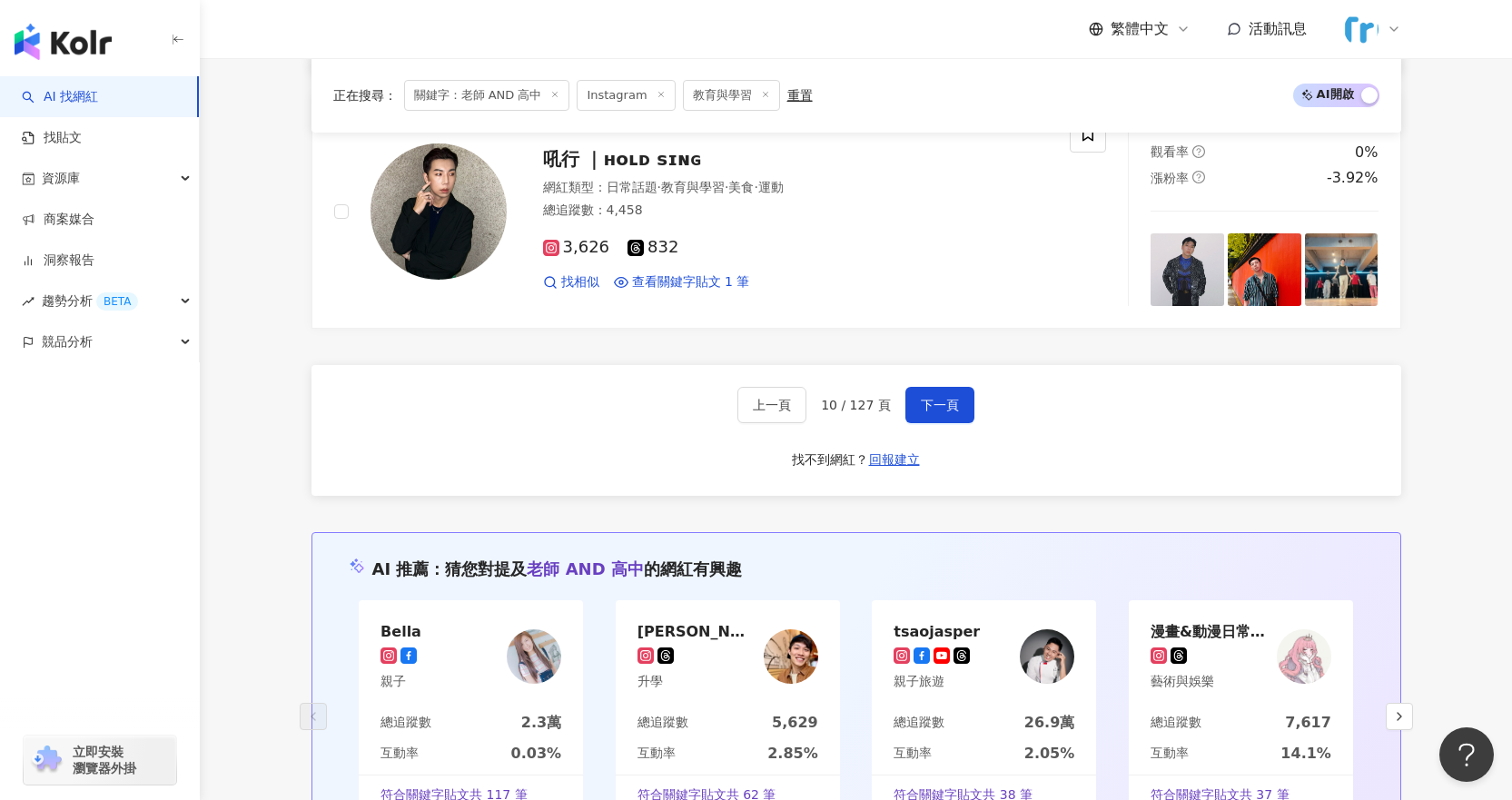
scroll to position [3086, 0]
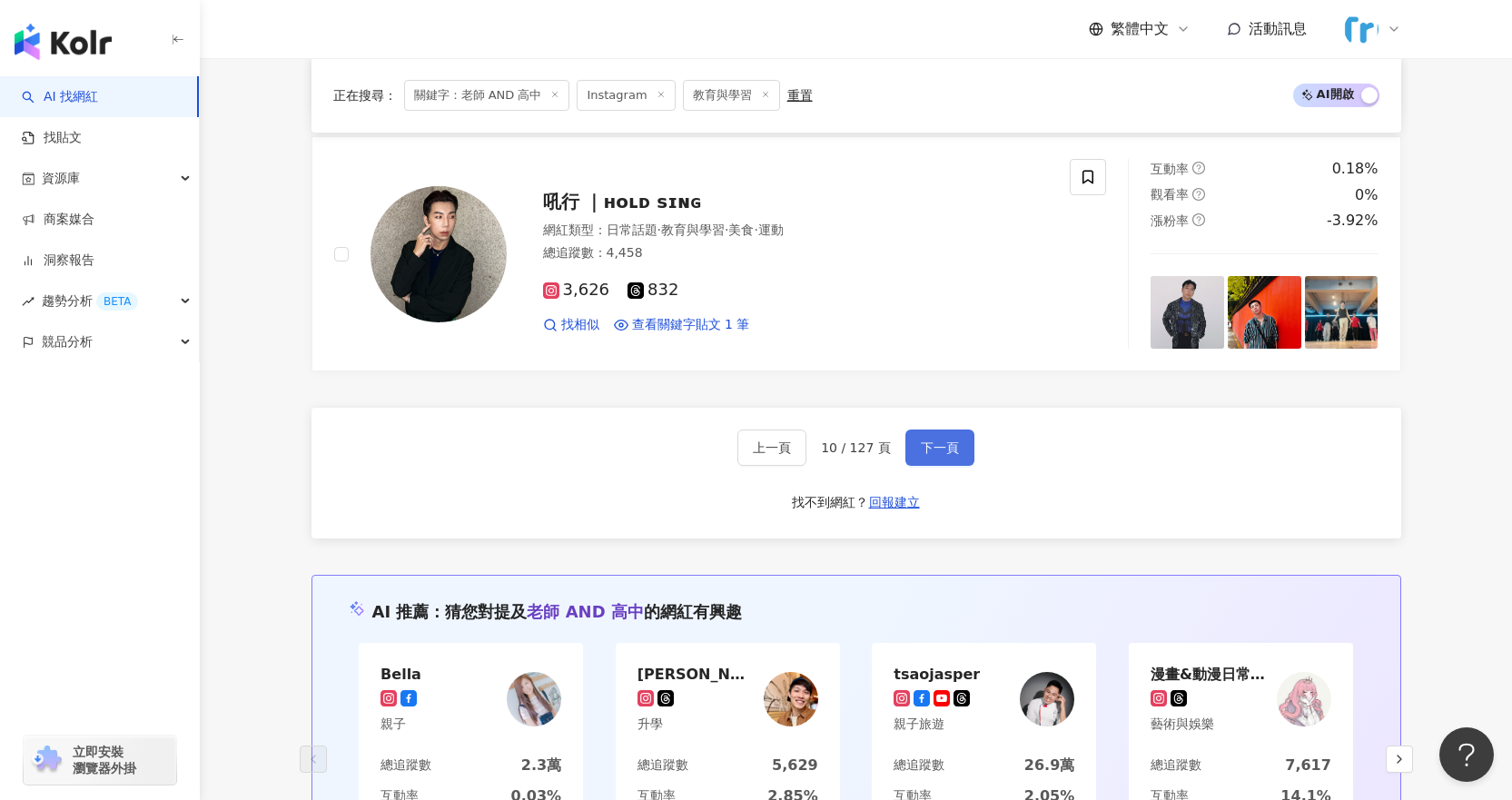
click at [957, 449] on button "下一頁" at bounding box center [939, 447] width 69 height 37
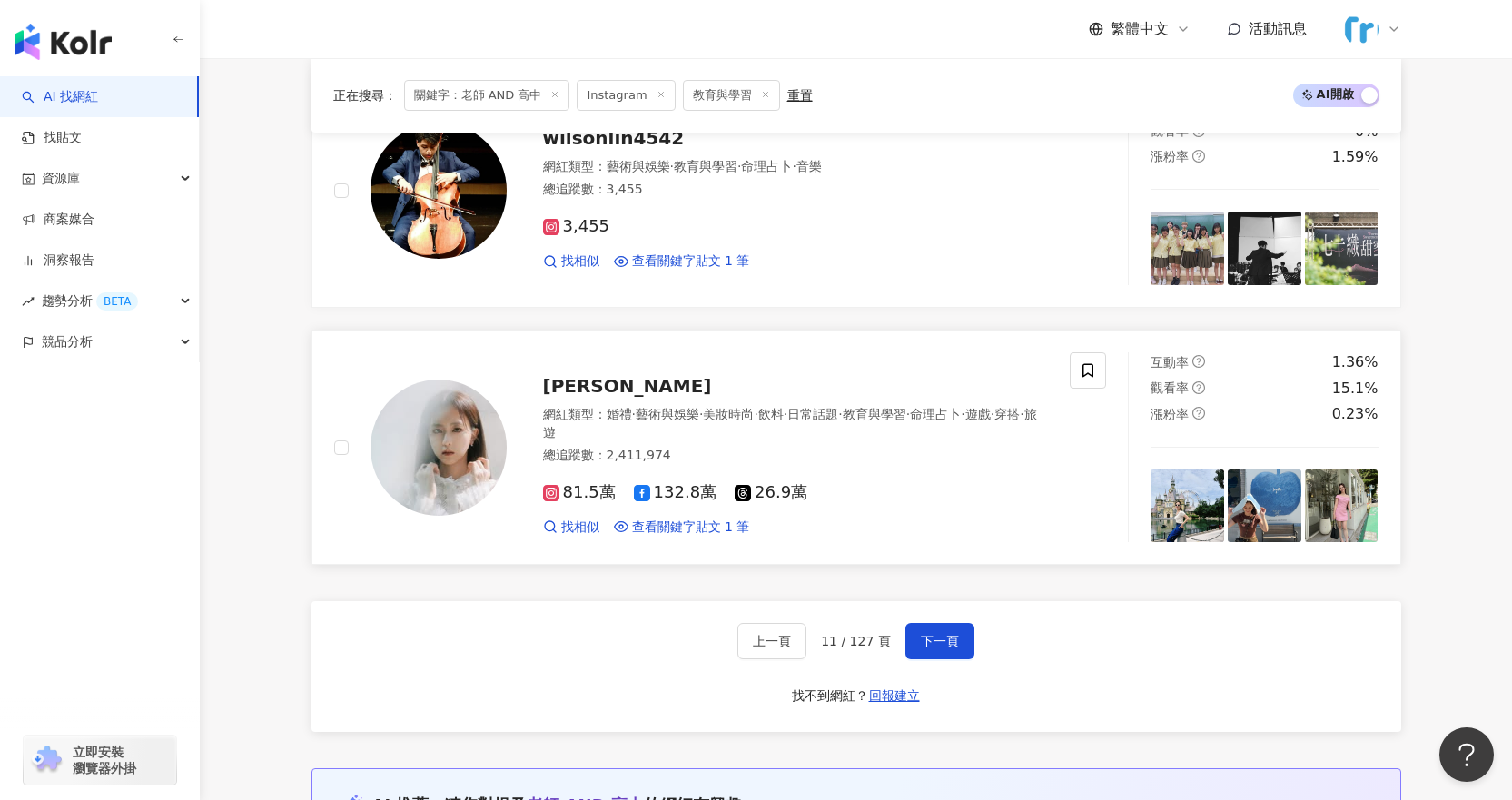
scroll to position [2905, 0]
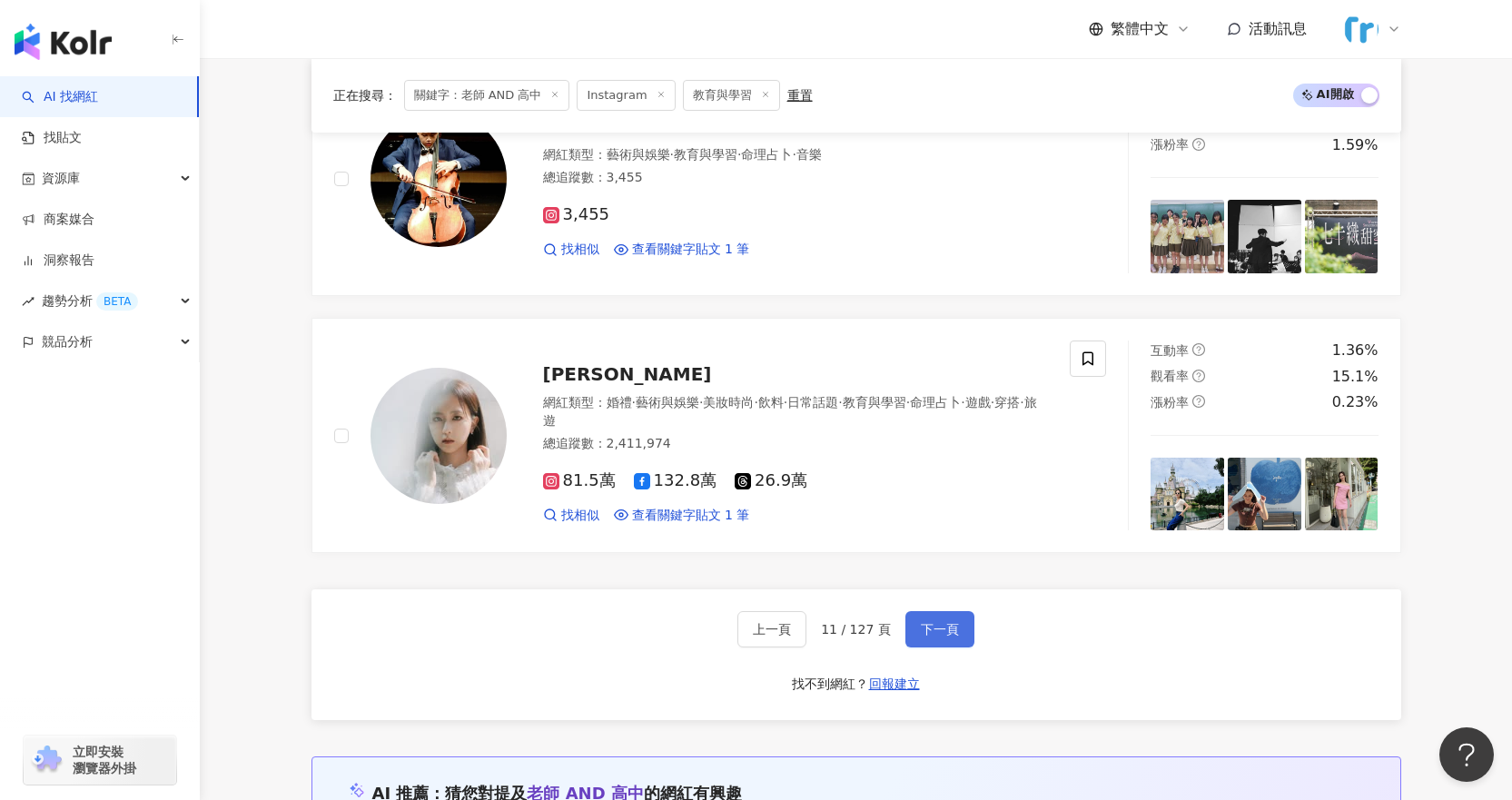
click at [940, 630] on span "下一頁" at bounding box center [939, 629] width 39 height 15
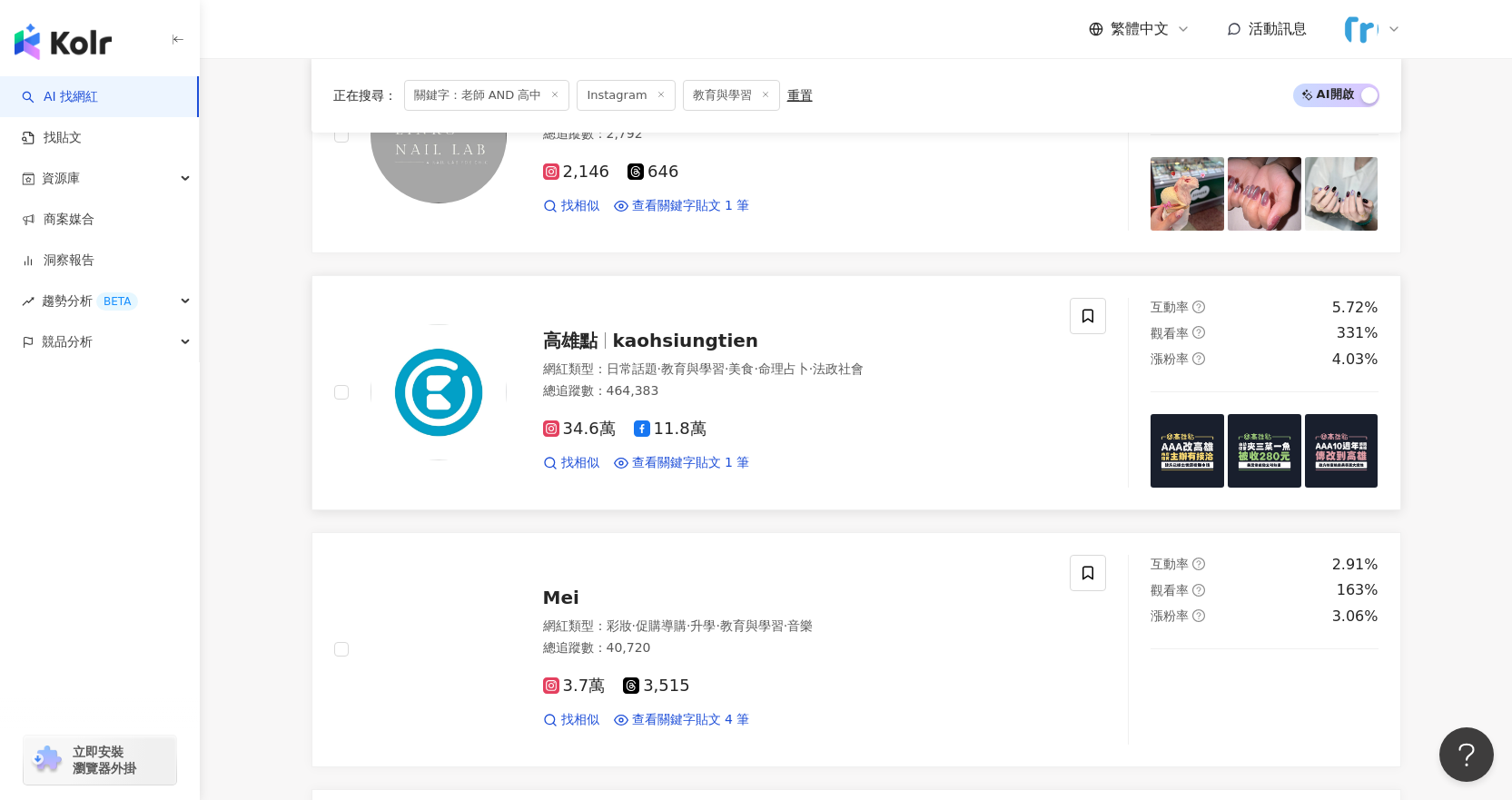
scroll to position [999, 0]
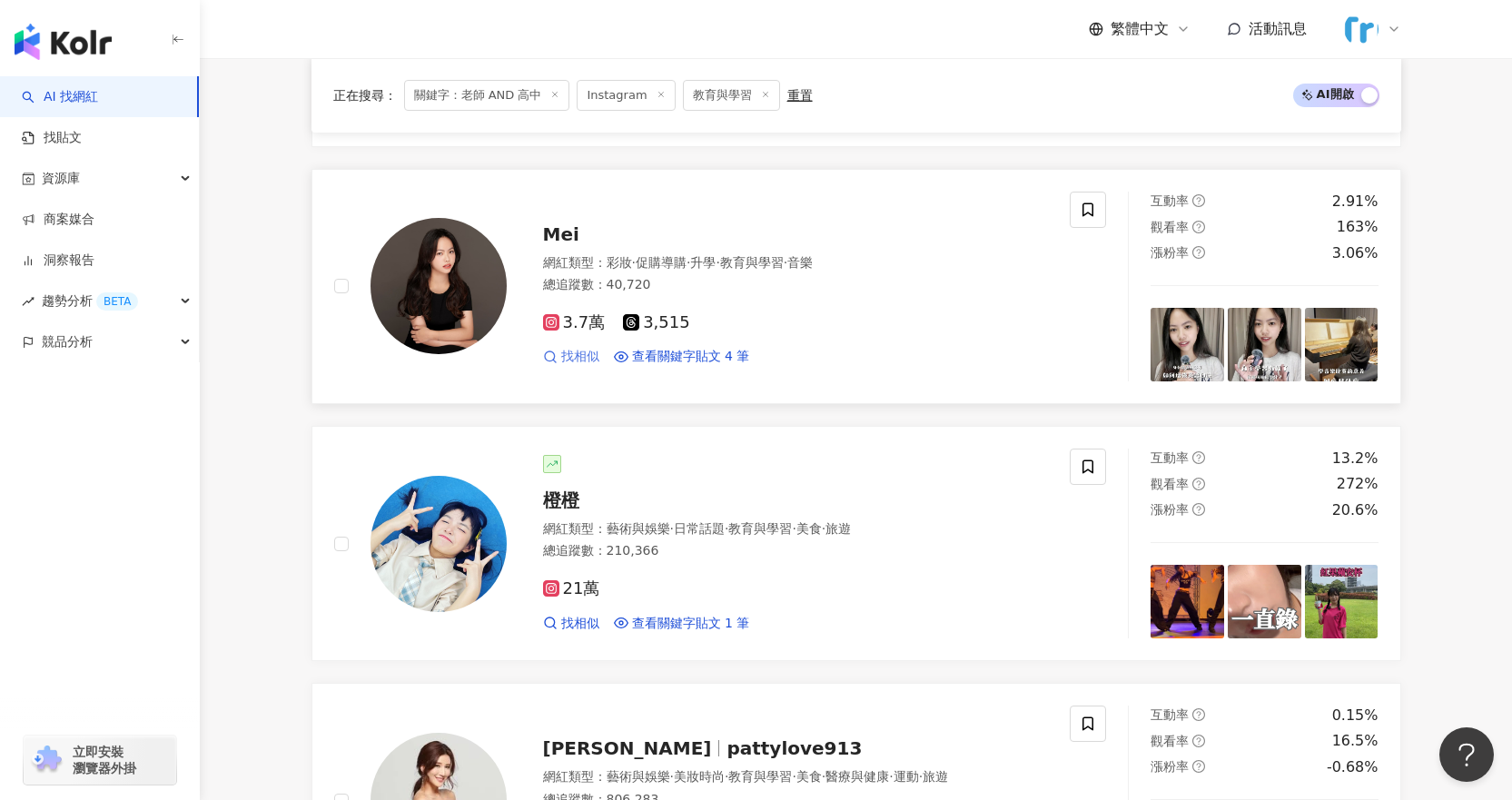
click at [558, 357] on link "找相似" at bounding box center [571, 357] width 56 height 18
click at [413, 269] on img at bounding box center [439, 286] width 136 height 136
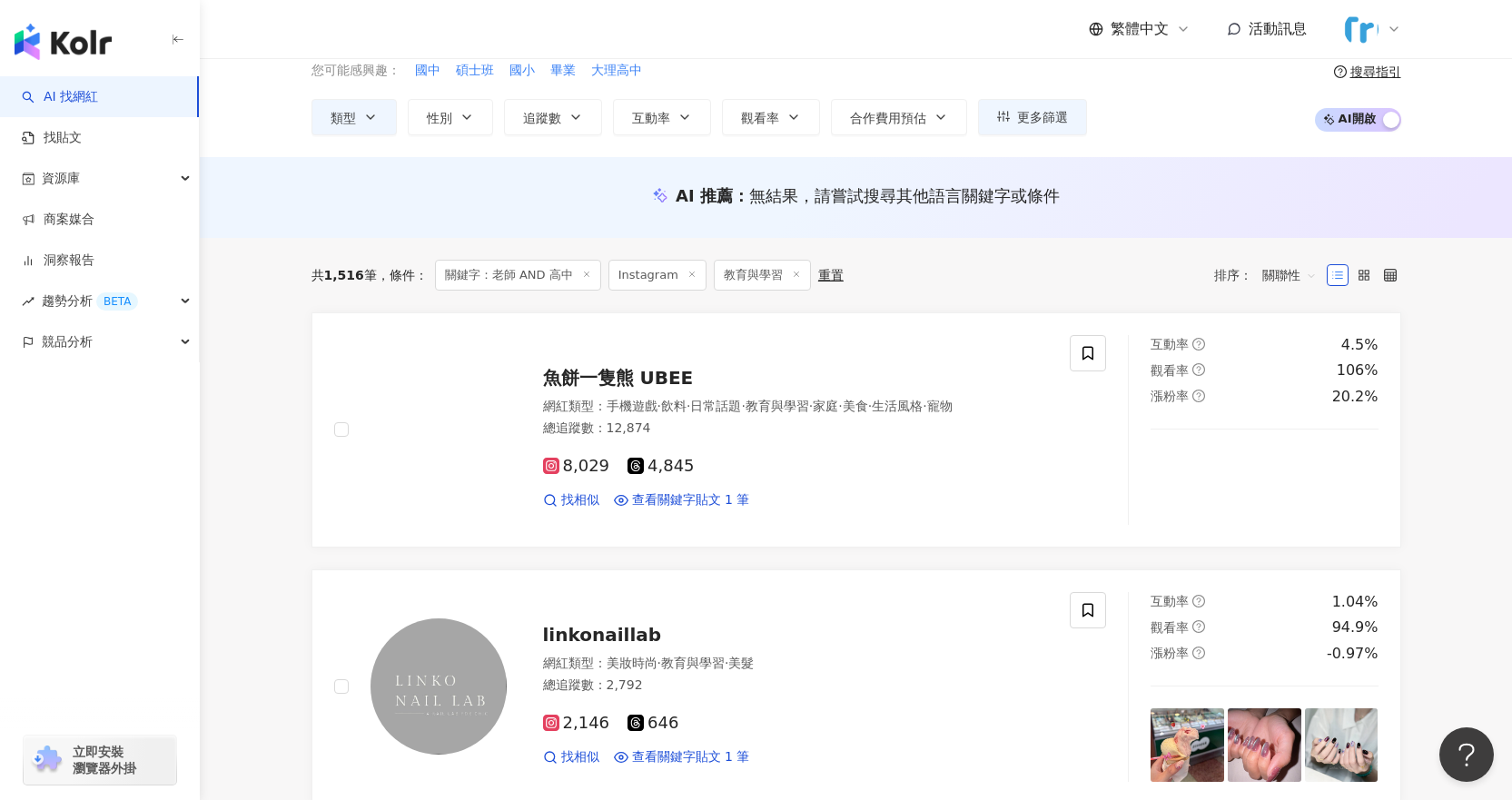
scroll to position [0, 0]
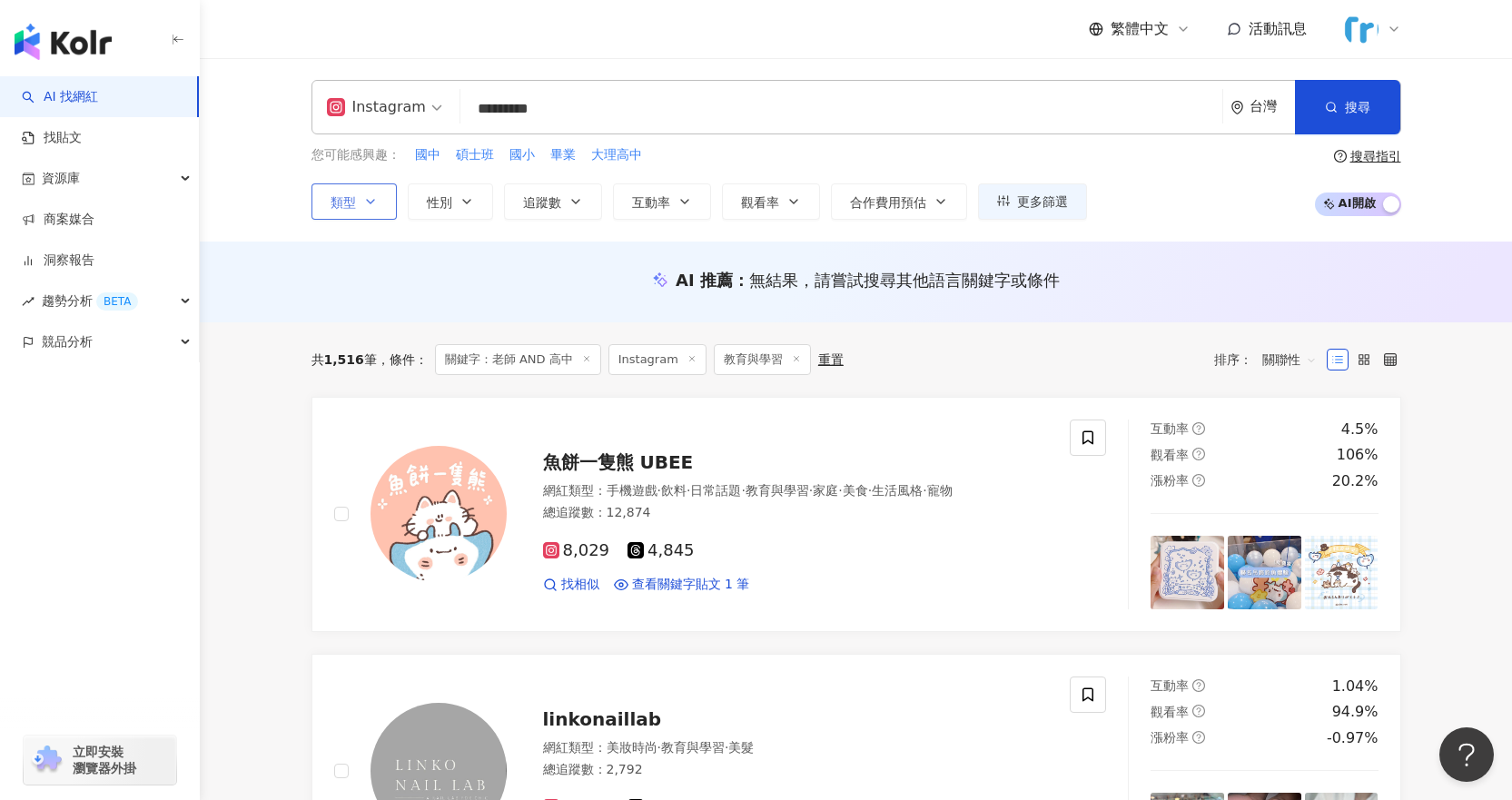
click at [353, 212] on button "類型" at bounding box center [354, 201] width 85 height 37
click at [540, 204] on span "追蹤數" at bounding box center [542, 202] width 39 height 15
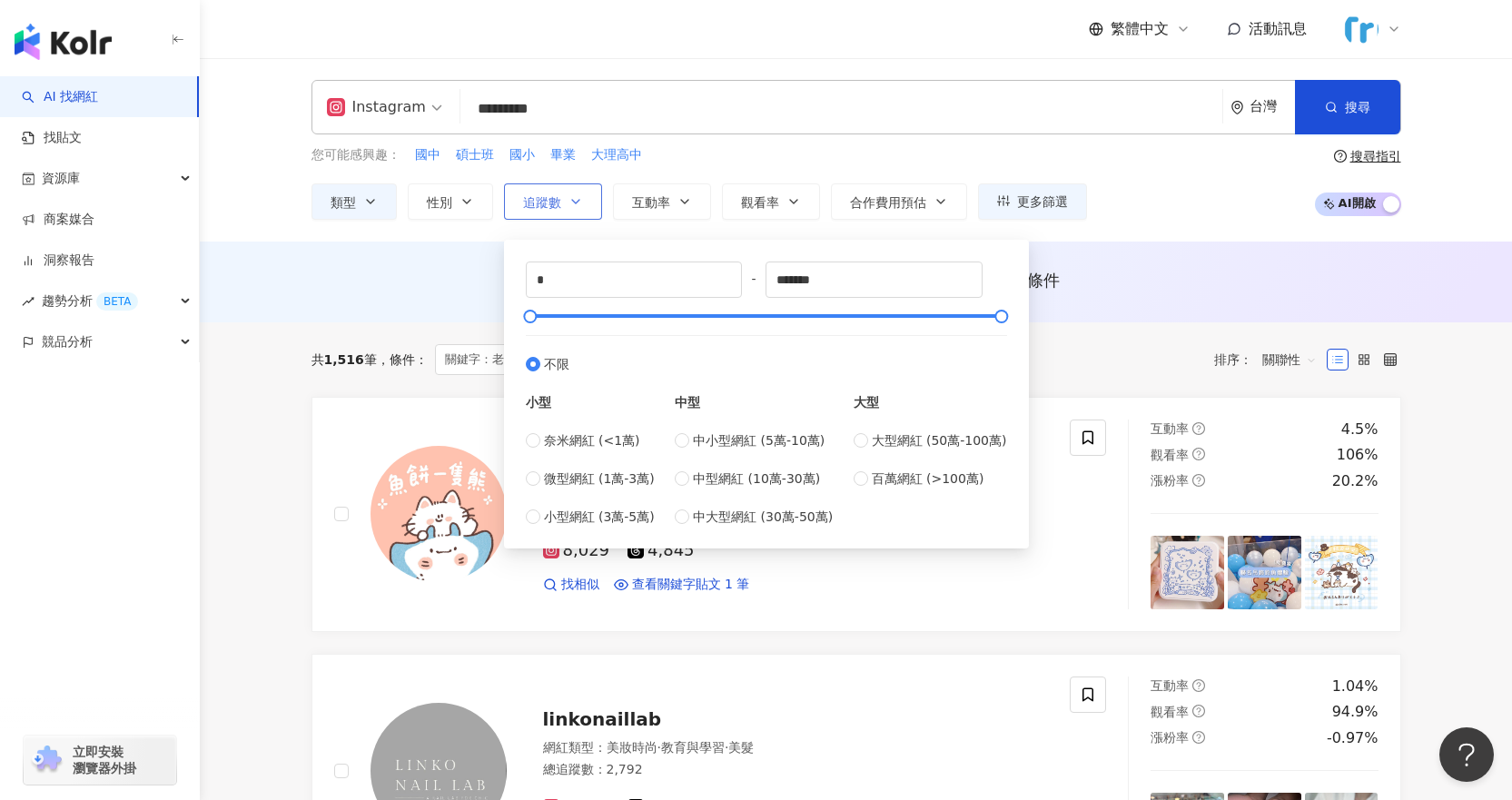
click at [540, 204] on span "追蹤數" at bounding box center [542, 202] width 39 height 15
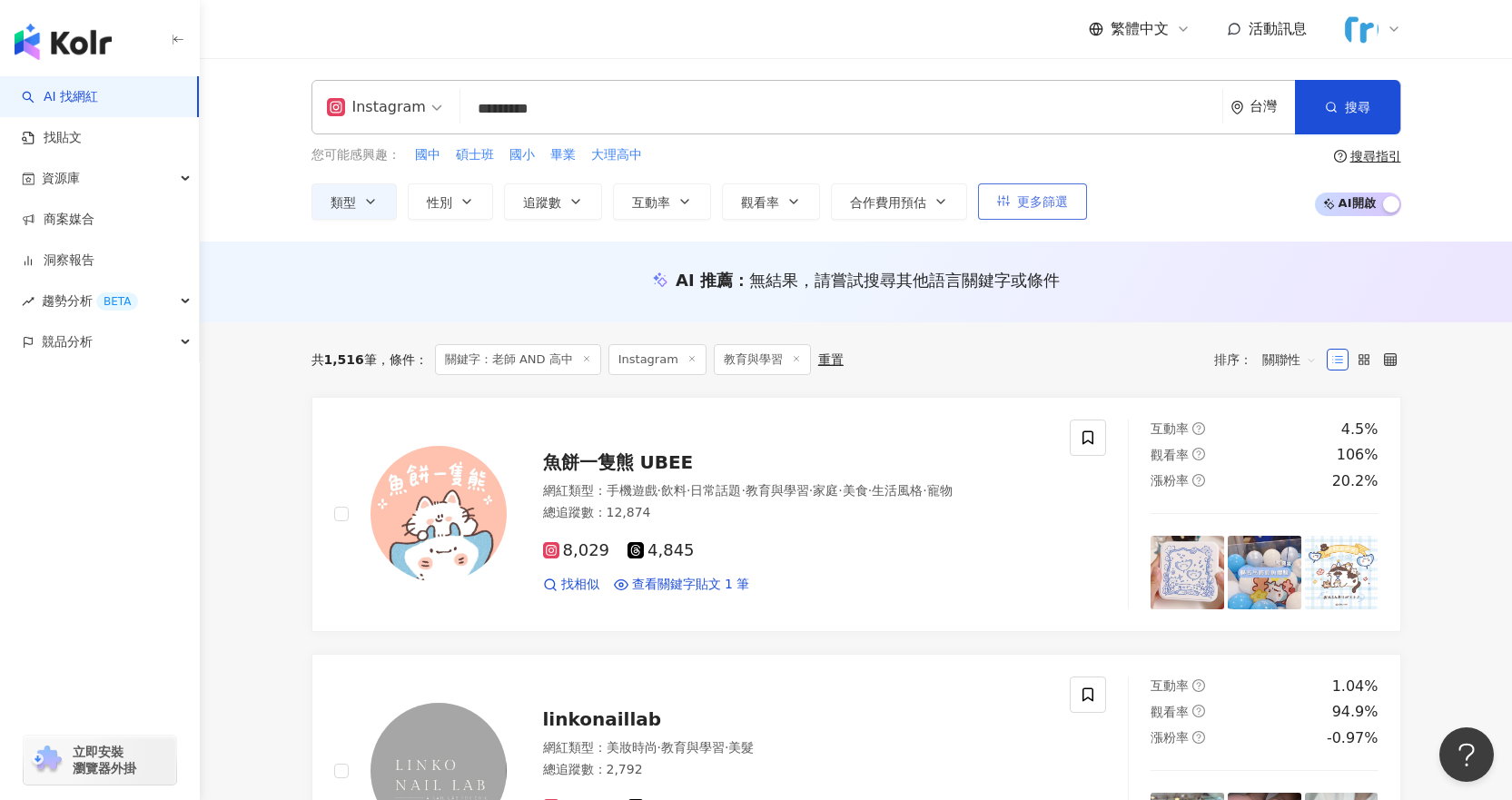
click at [1057, 206] on span "更多篩選" at bounding box center [1041, 201] width 50 height 15
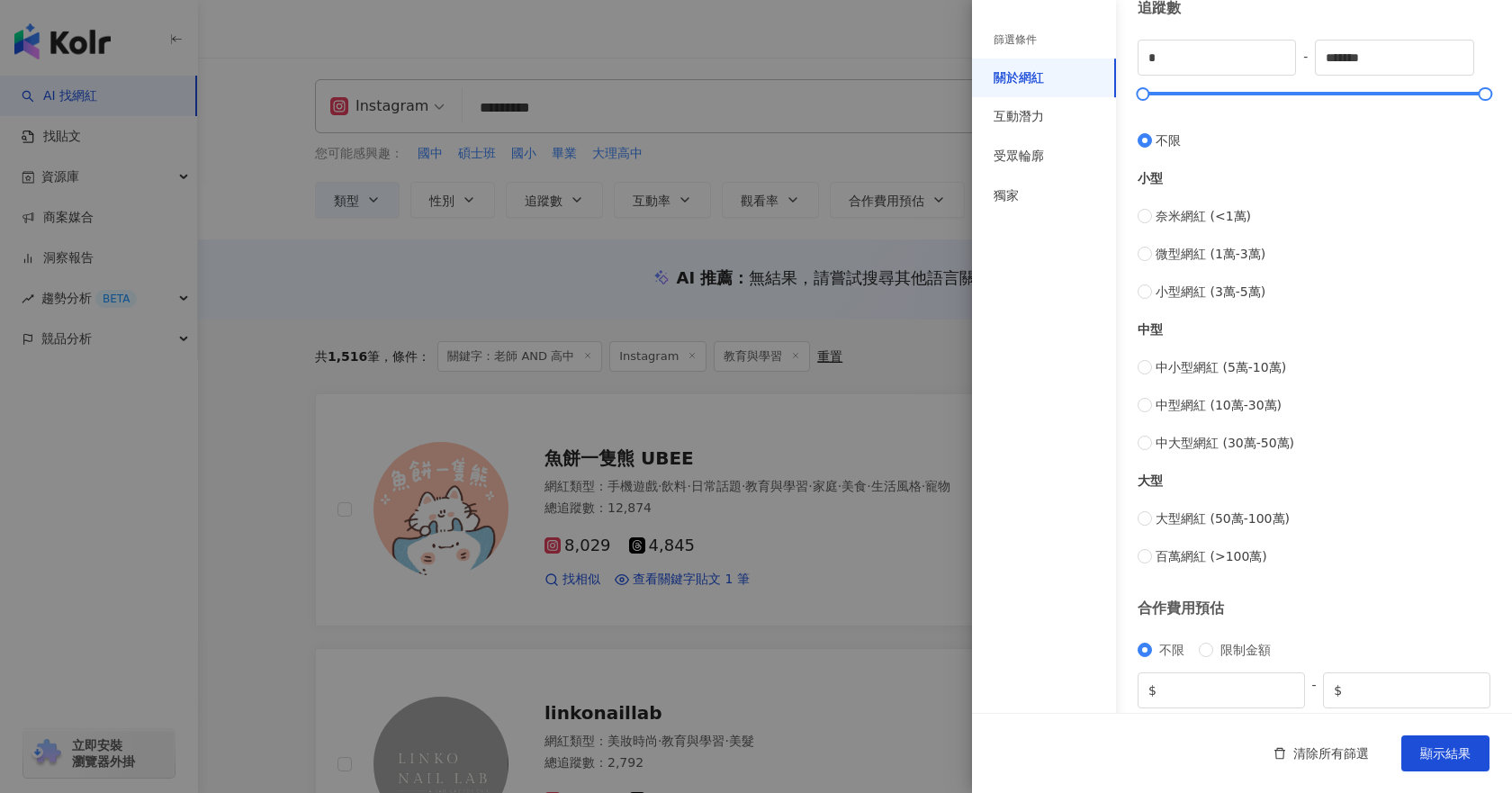
scroll to position [567, 0]
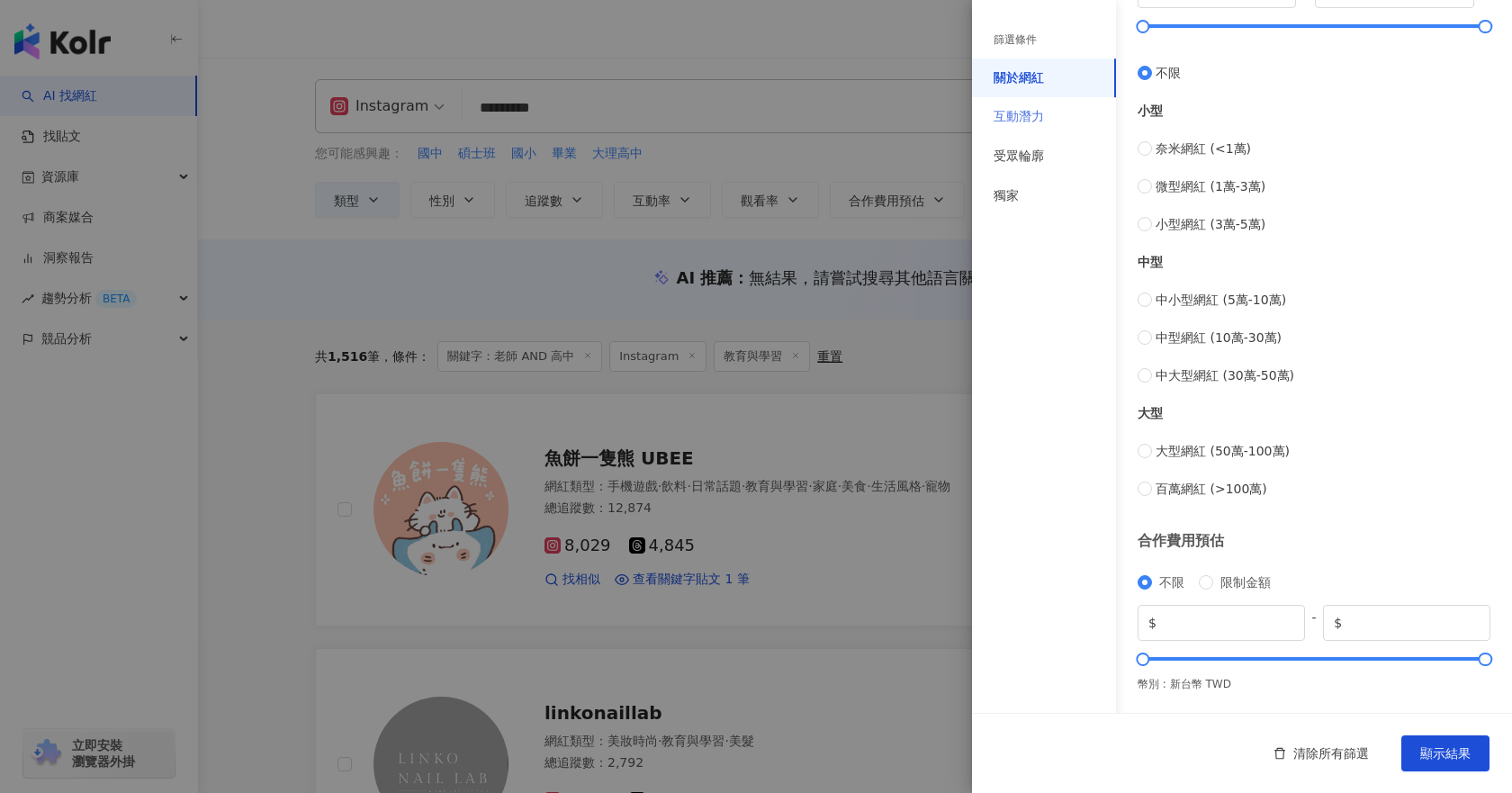
click at [1053, 117] on div "互動潛力" at bounding box center [1043, 117] width 144 height 39
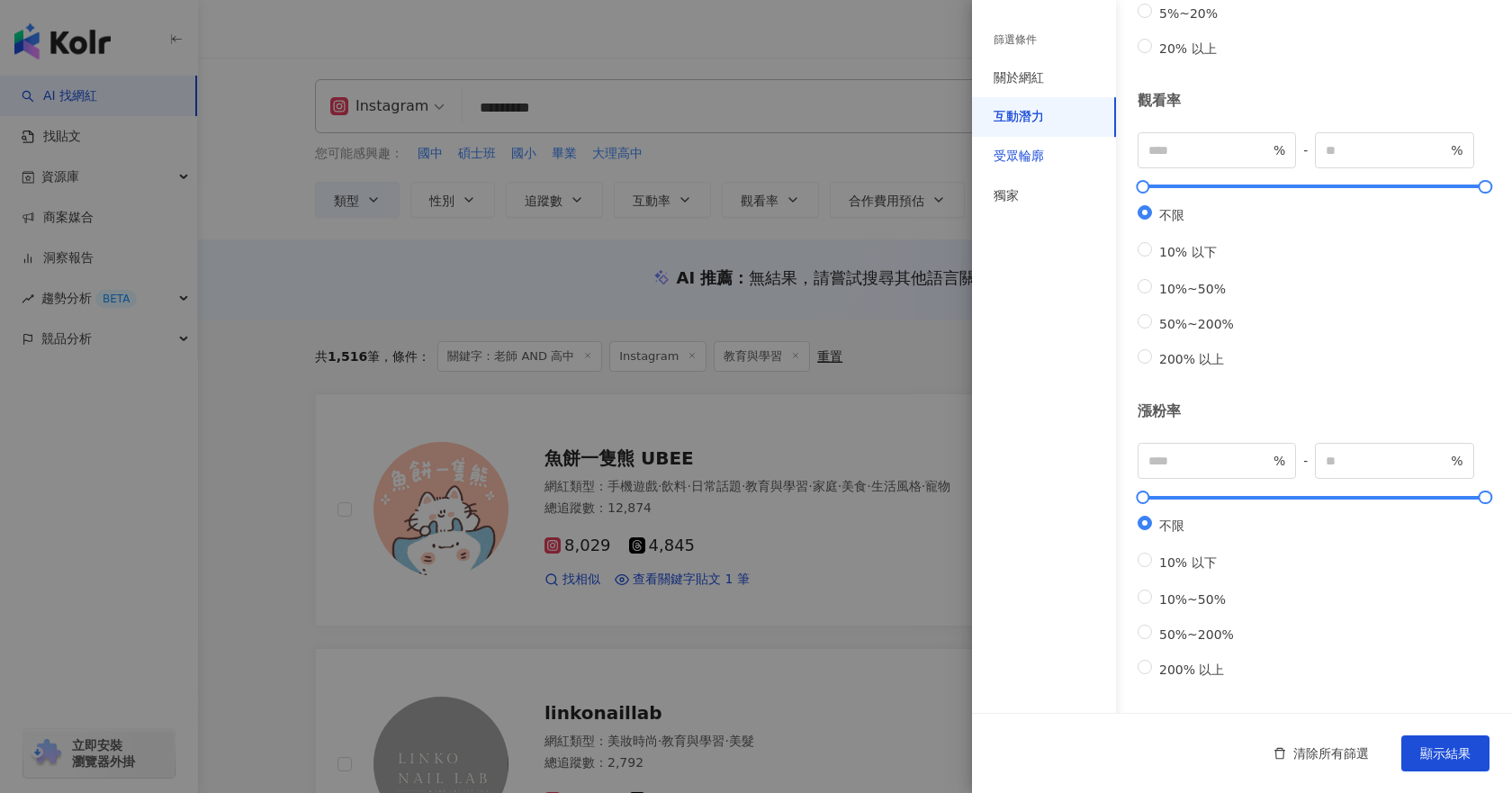
click at [1037, 162] on div "受眾輪廓" at bounding box center [1018, 157] width 50 height 18
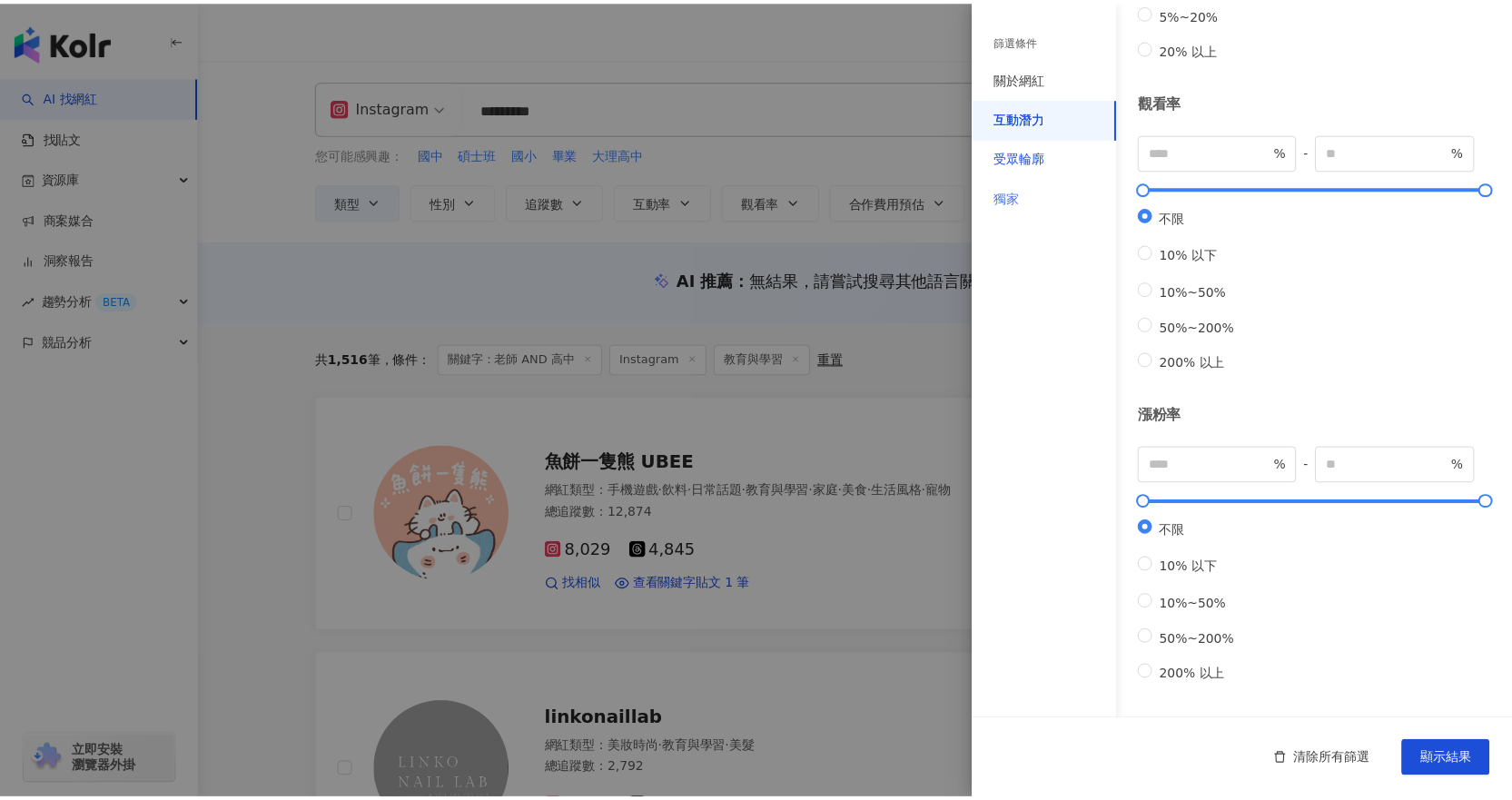
scroll to position [82, 0]
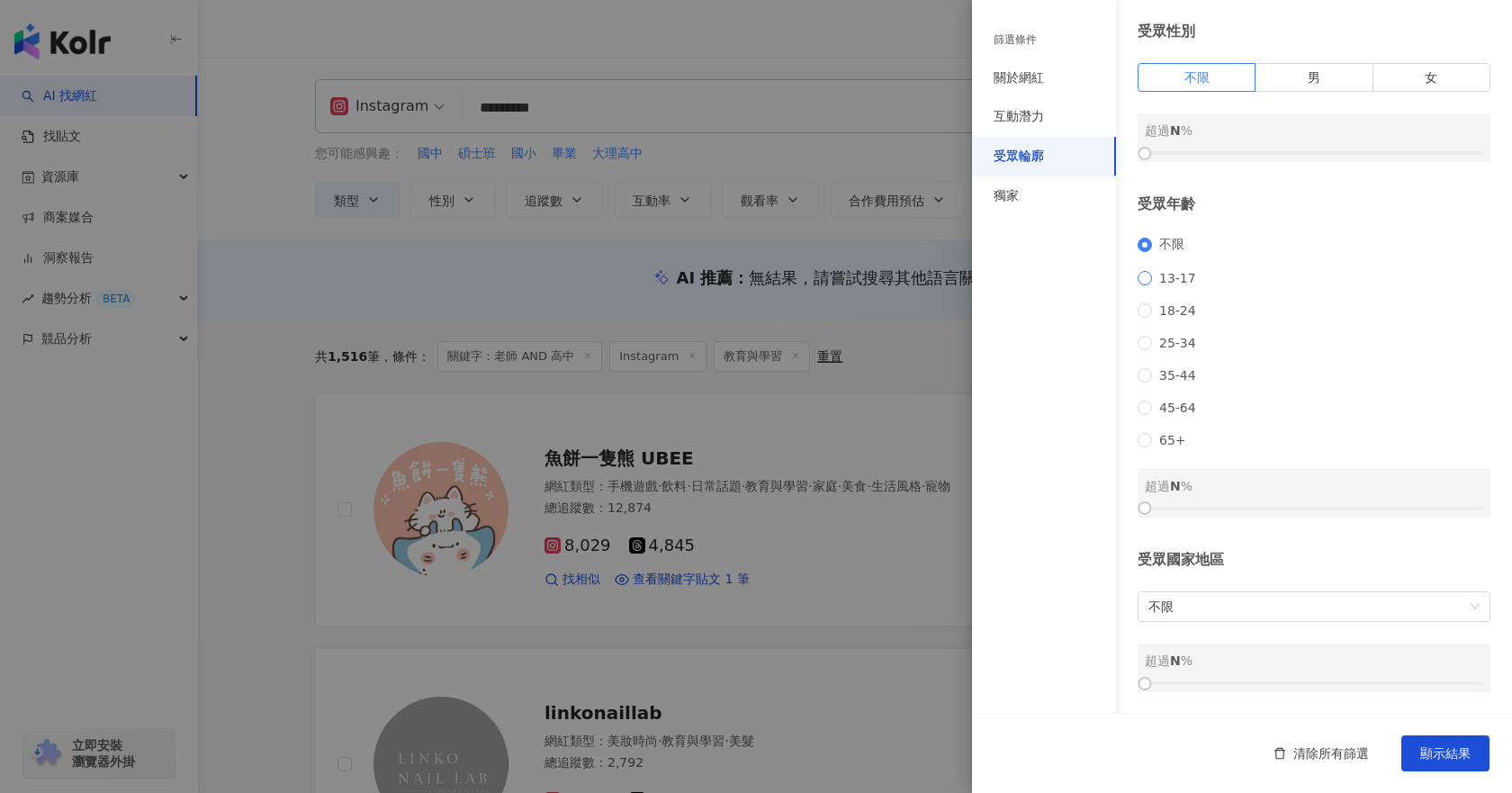
click at [1174, 271] on span "13-17" at bounding box center [1178, 277] width 51 height 15
drag, startPoint x: 1147, startPoint y: 510, endPoint x: 1179, endPoint y: 514, distance: 32.2
click at [1179, 513] on div at bounding box center [1175, 508] width 10 height 10
click at [1167, 506] on div at bounding box center [1172, 508] width 10 height 10
click at [1441, 759] on span "顯示結果" at bounding box center [1445, 753] width 50 height 15
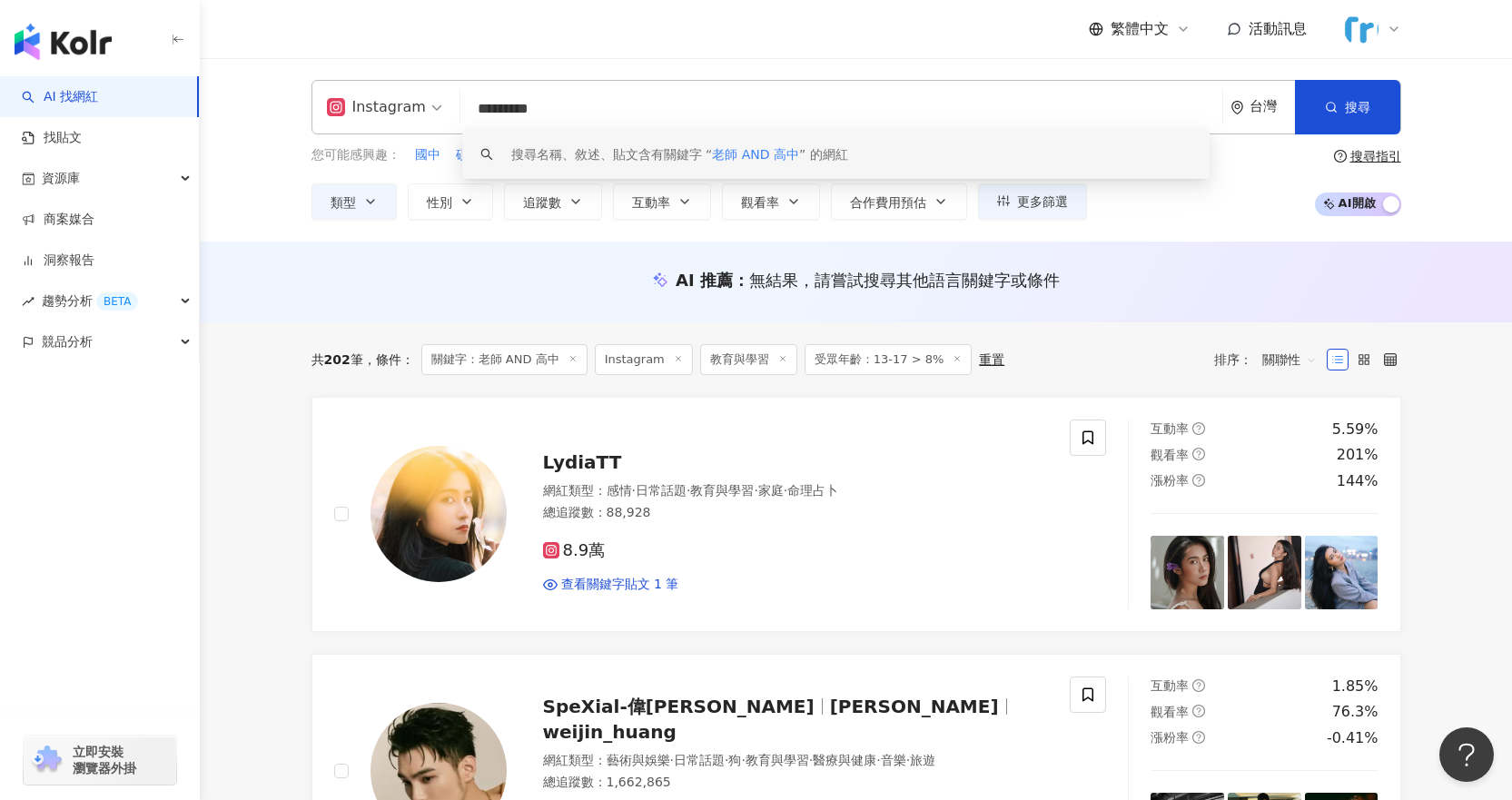
drag, startPoint x: 589, startPoint y: 112, endPoint x: 439, endPoint y: 112, distance: 150.0
click at [439, 112] on div "Instagram ********* 台灣 搜尋 keyword 搜尋名稱、敘述、貼文含有關鍵字 “ 老師 AND 高中 ” 的網紅" at bounding box center [856, 107] width 1090 height 54
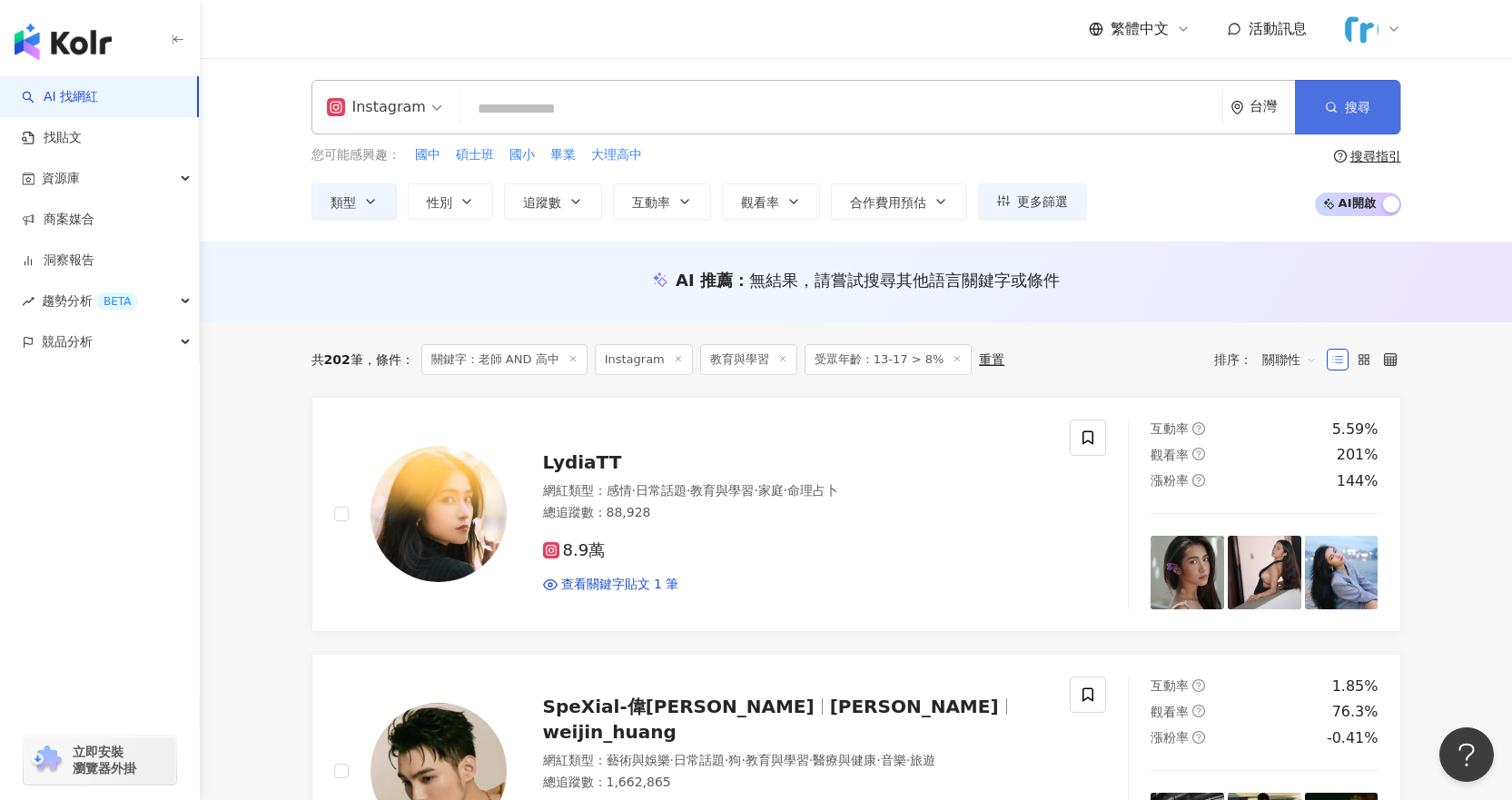
click at [1334, 105] on button "搜尋" at bounding box center [1347, 107] width 105 height 54
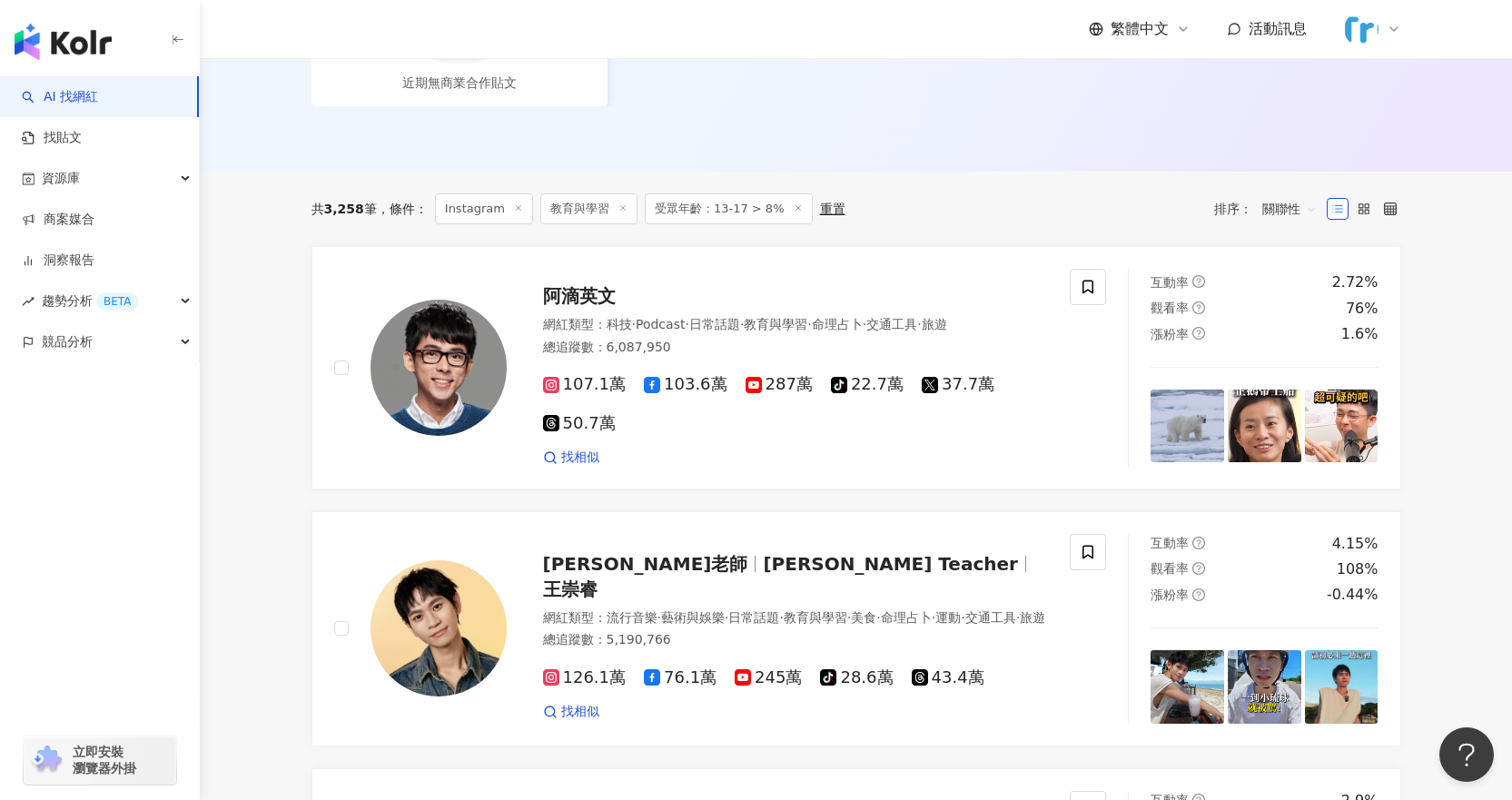
scroll to position [91, 0]
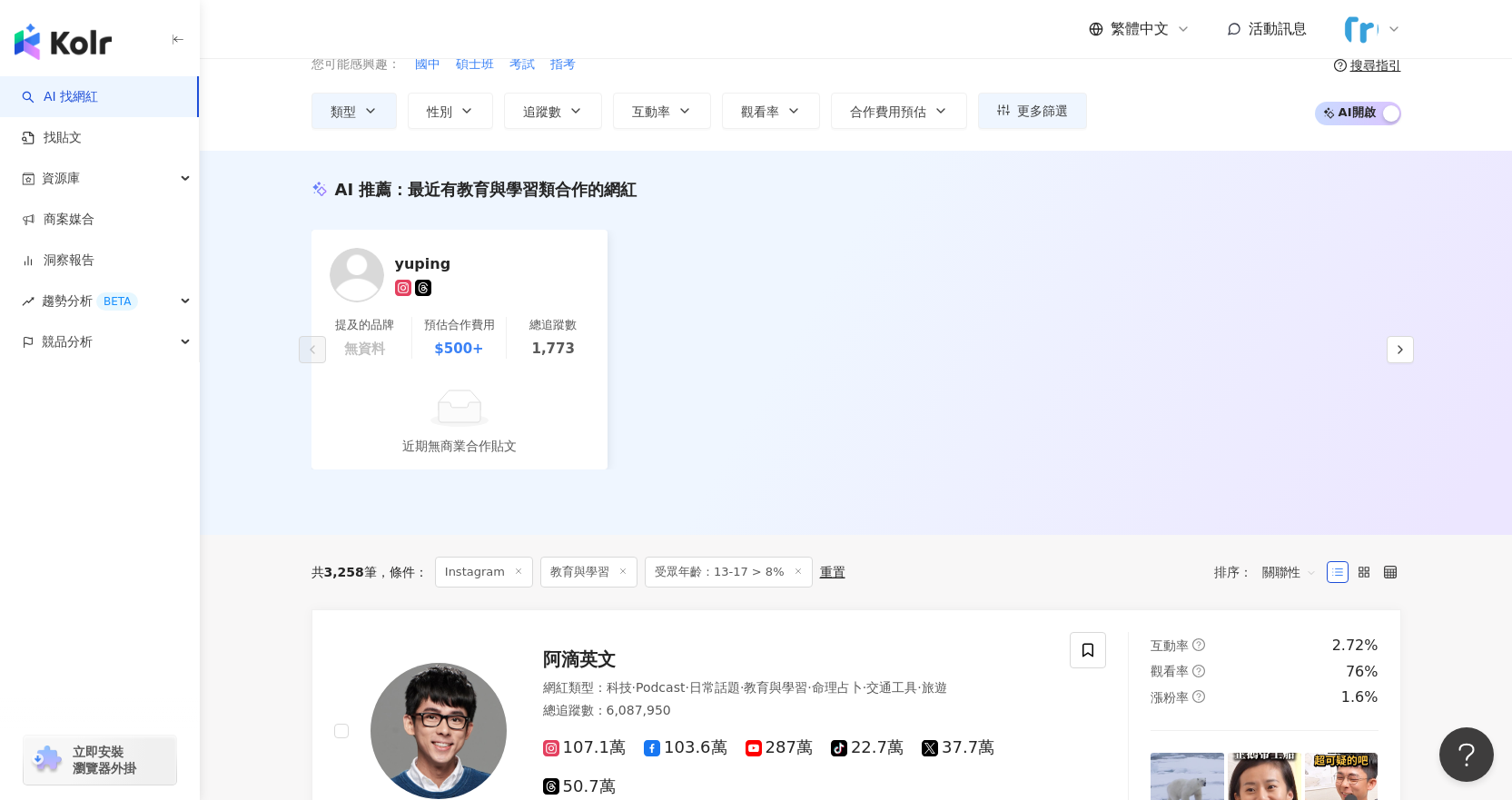
click at [740, 574] on span "受眾年齡：13-17 > 8%" at bounding box center [729, 572] width 168 height 31
drag, startPoint x: 814, startPoint y: 570, endPoint x: 946, endPoint y: 569, distance: 132.0
click at [946, 569] on div "共 3,258 筆 條件 ： Instagram 教育與學習 受眾年齡：13-17 > 8% 重置 排序： 關聯性" at bounding box center [856, 572] width 1090 height 31
click at [357, 117] on button "類型" at bounding box center [354, 111] width 85 height 37
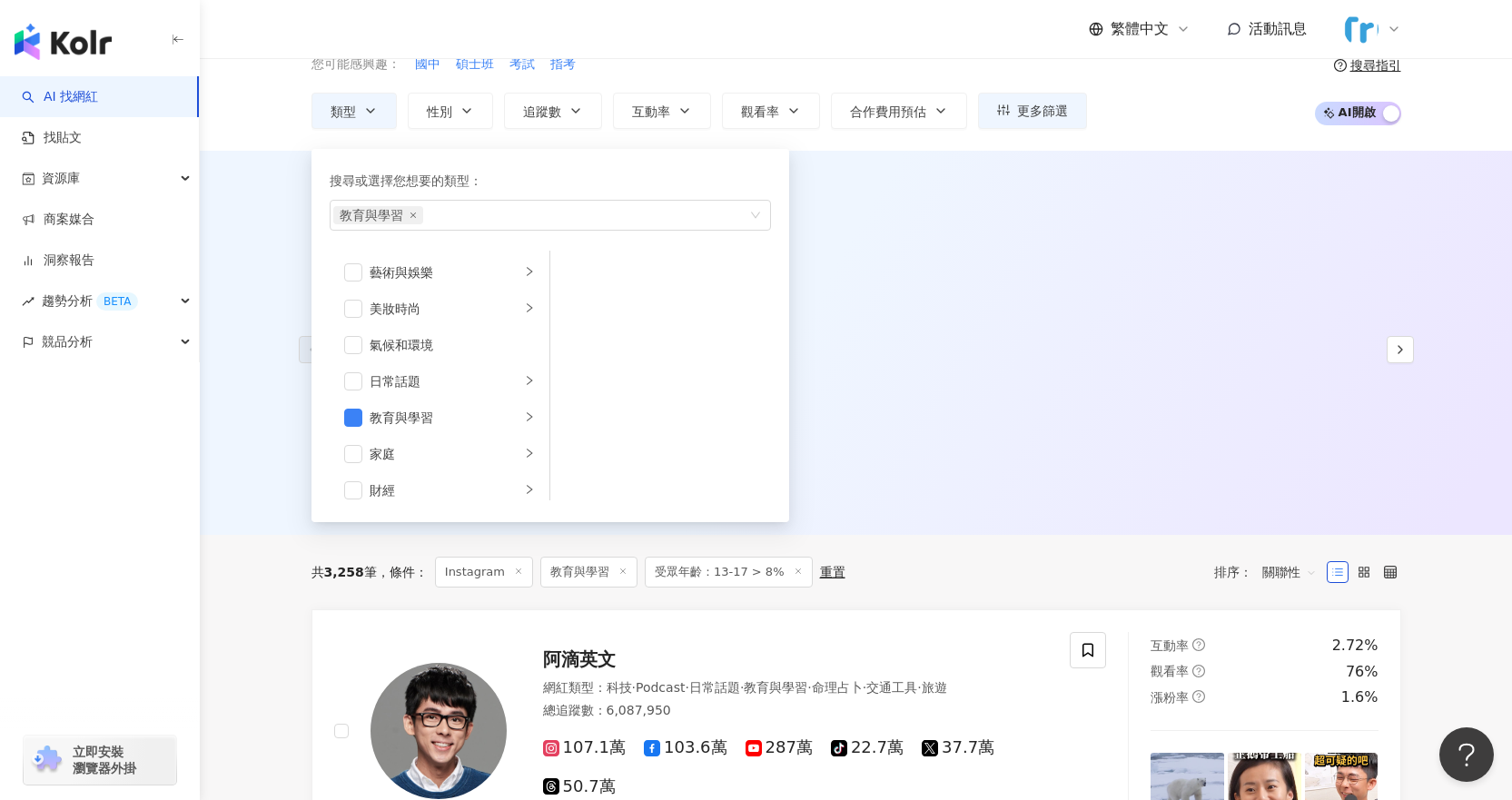
drag, startPoint x: 1021, startPoint y: 238, endPoint x: 1041, endPoint y: 145, distance: 95.1
click at [1021, 236] on div "yuping 提及的品牌 無資料 預估合作費用 $500+ 總追蹤數 1,773 近期無商業合作貼文" at bounding box center [856, 349] width 1090 height 239
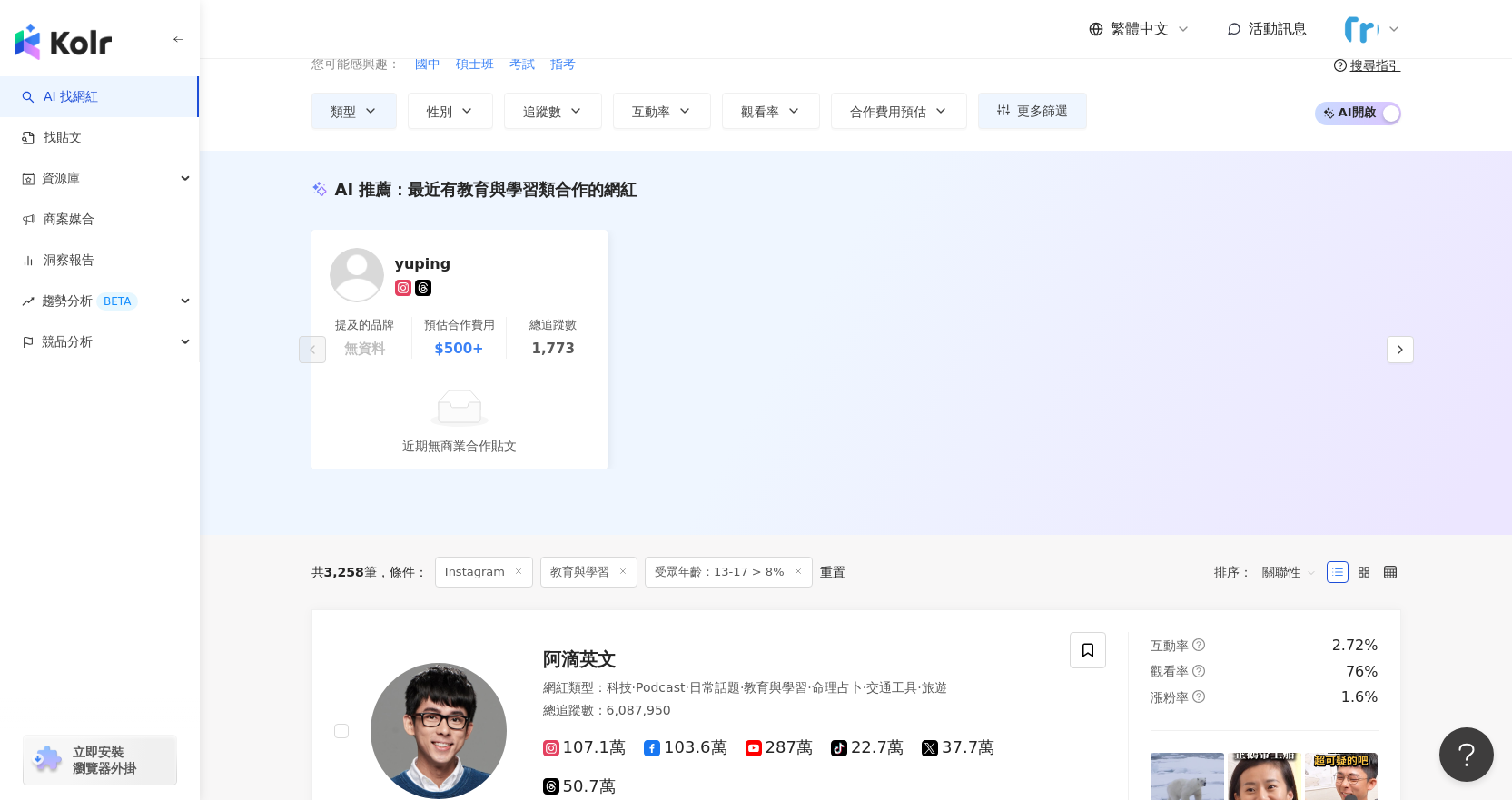
scroll to position [0, 0]
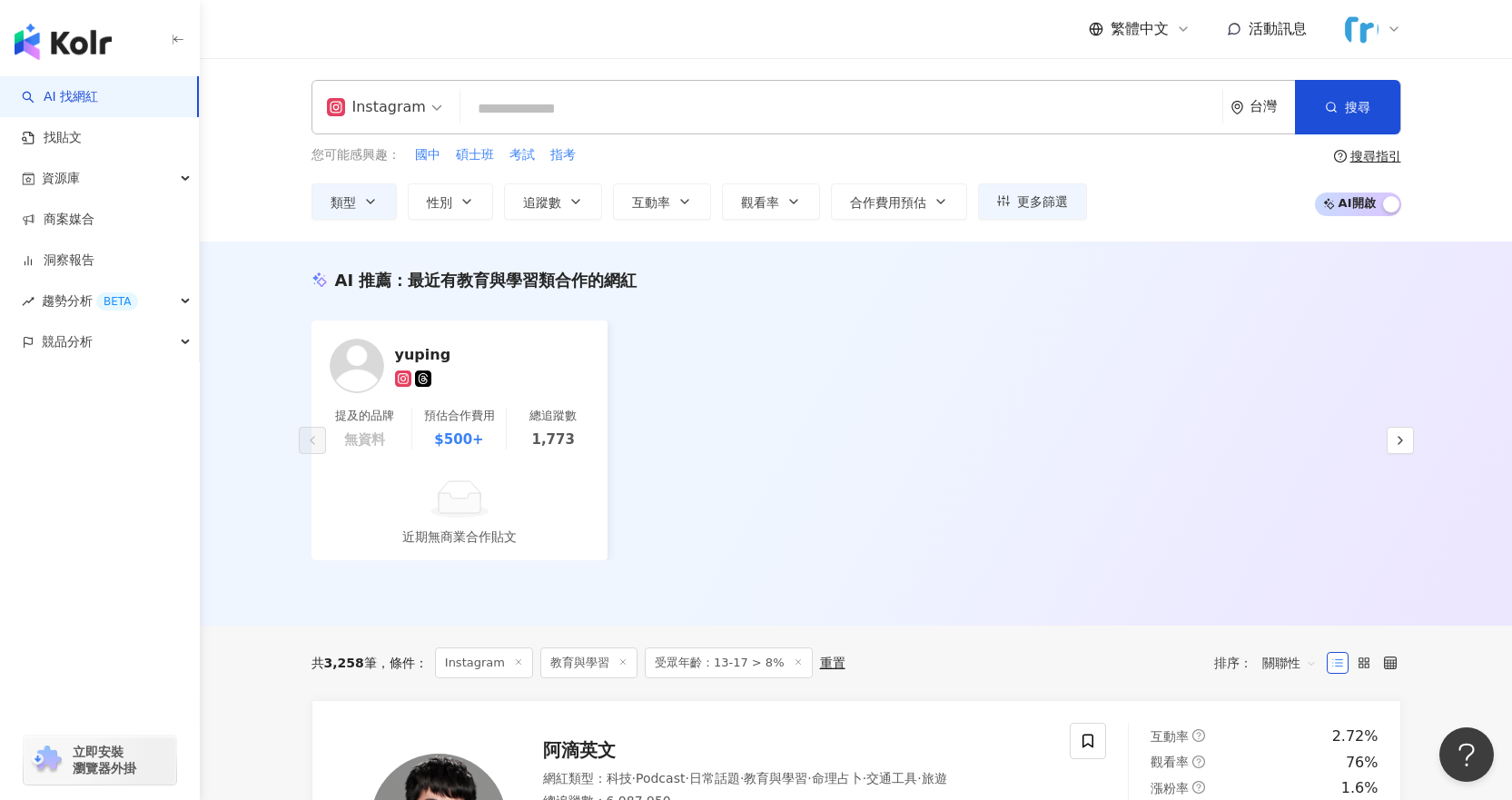
click at [1057, 106] on input "search" at bounding box center [842, 109] width 748 height 35
click at [1022, 209] on span "更多篩選" at bounding box center [1041, 201] width 50 height 15
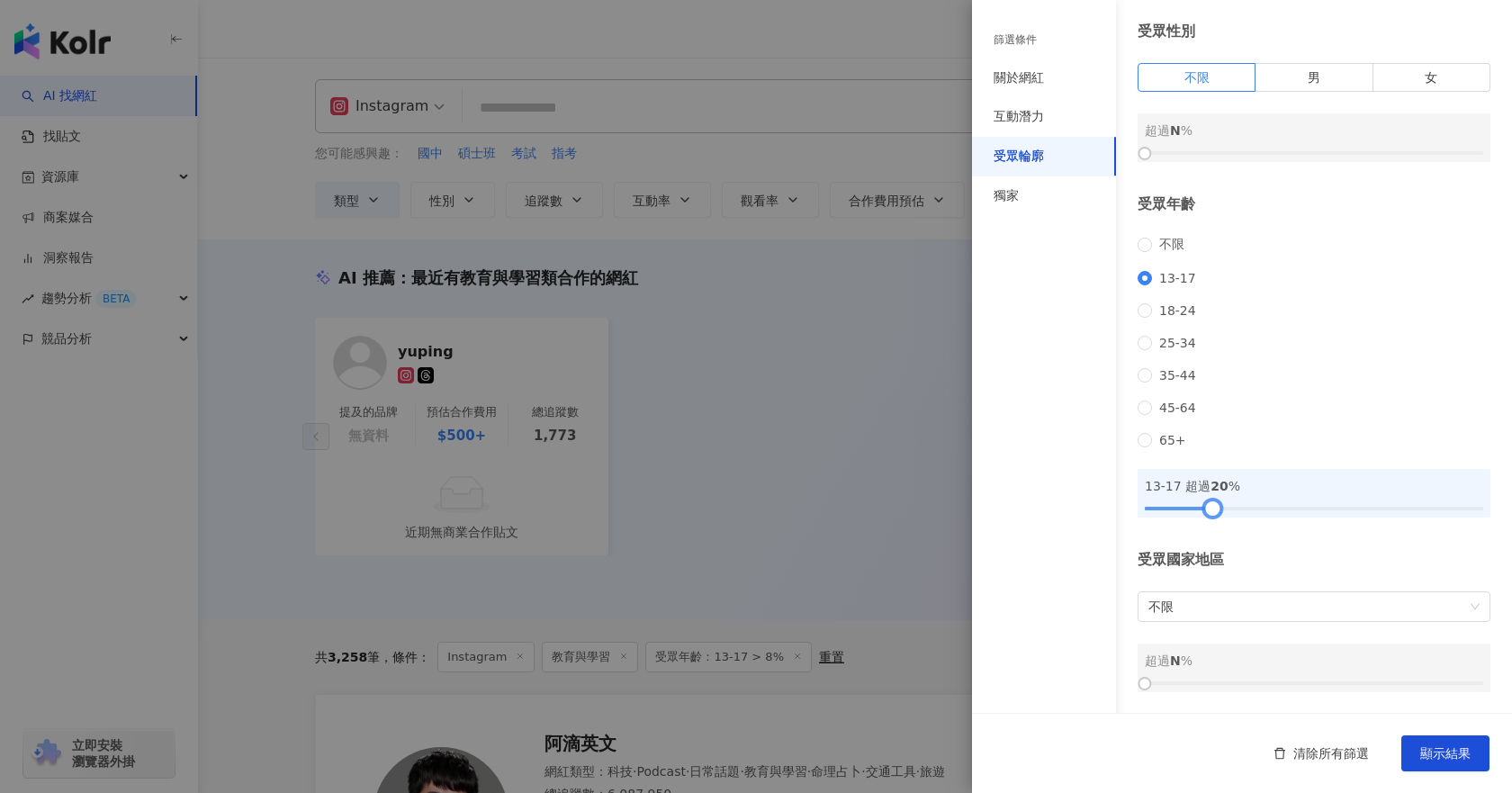
drag, startPoint x: 1169, startPoint y: 511, endPoint x: 1207, endPoint y: 511, distance: 38.0
click at [1208, 511] on div at bounding box center [1213, 508] width 10 height 10
click at [1428, 754] on span "顯示結果" at bounding box center [1445, 753] width 50 height 15
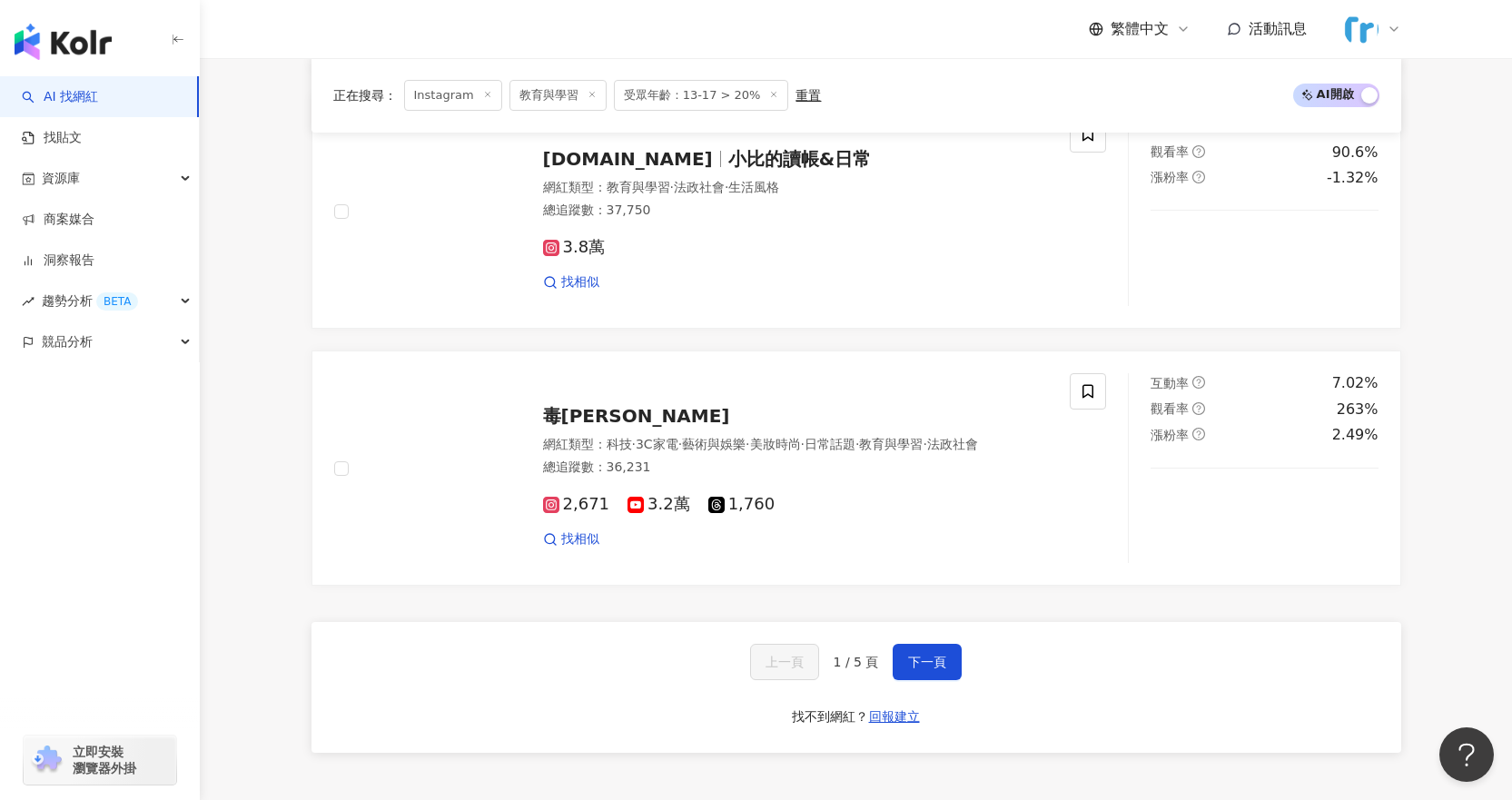
scroll to position [2995, 0]
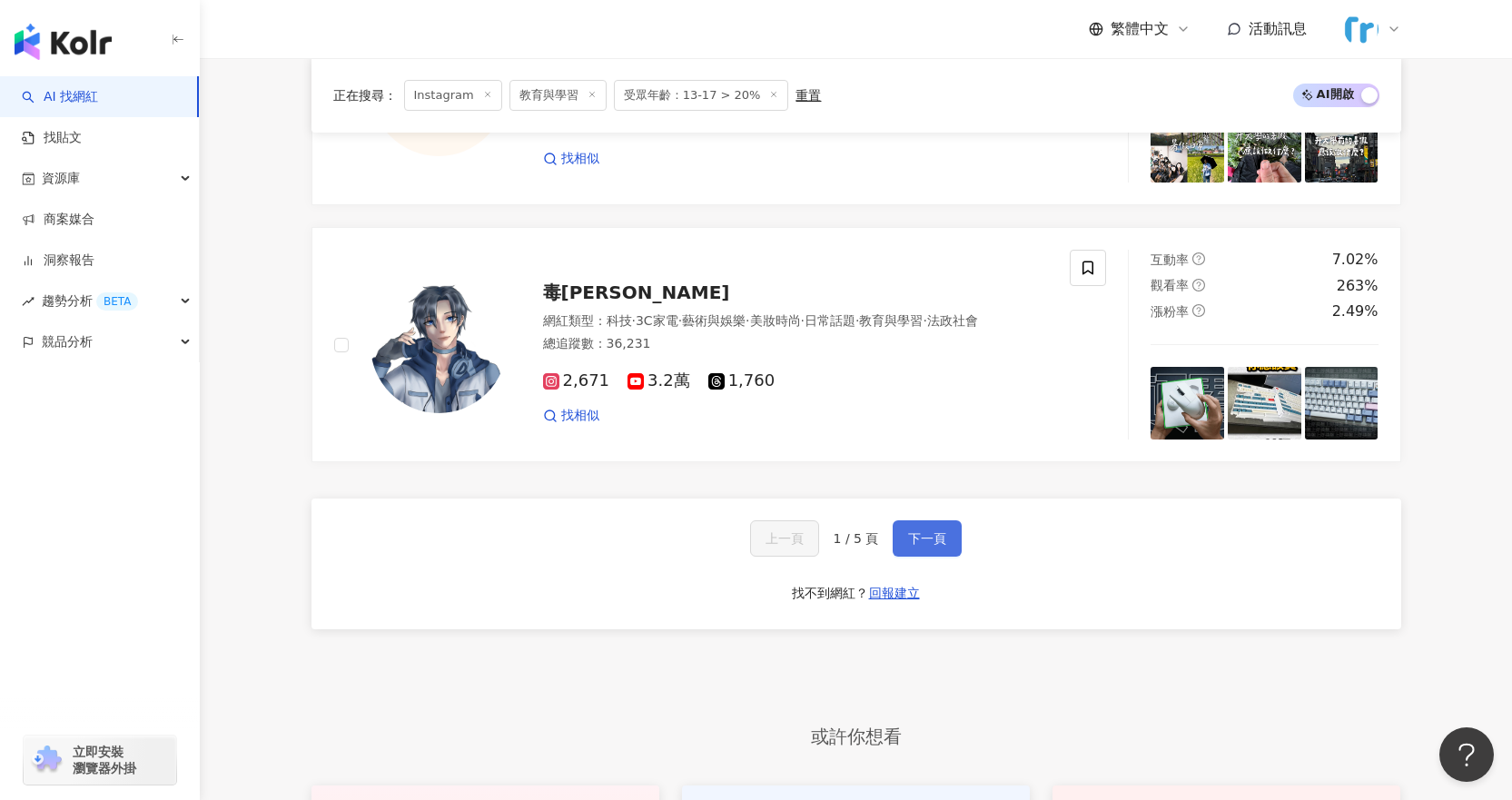
click at [893, 532] on button "下一頁" at bounding box center [927, 538] width 69 height 37
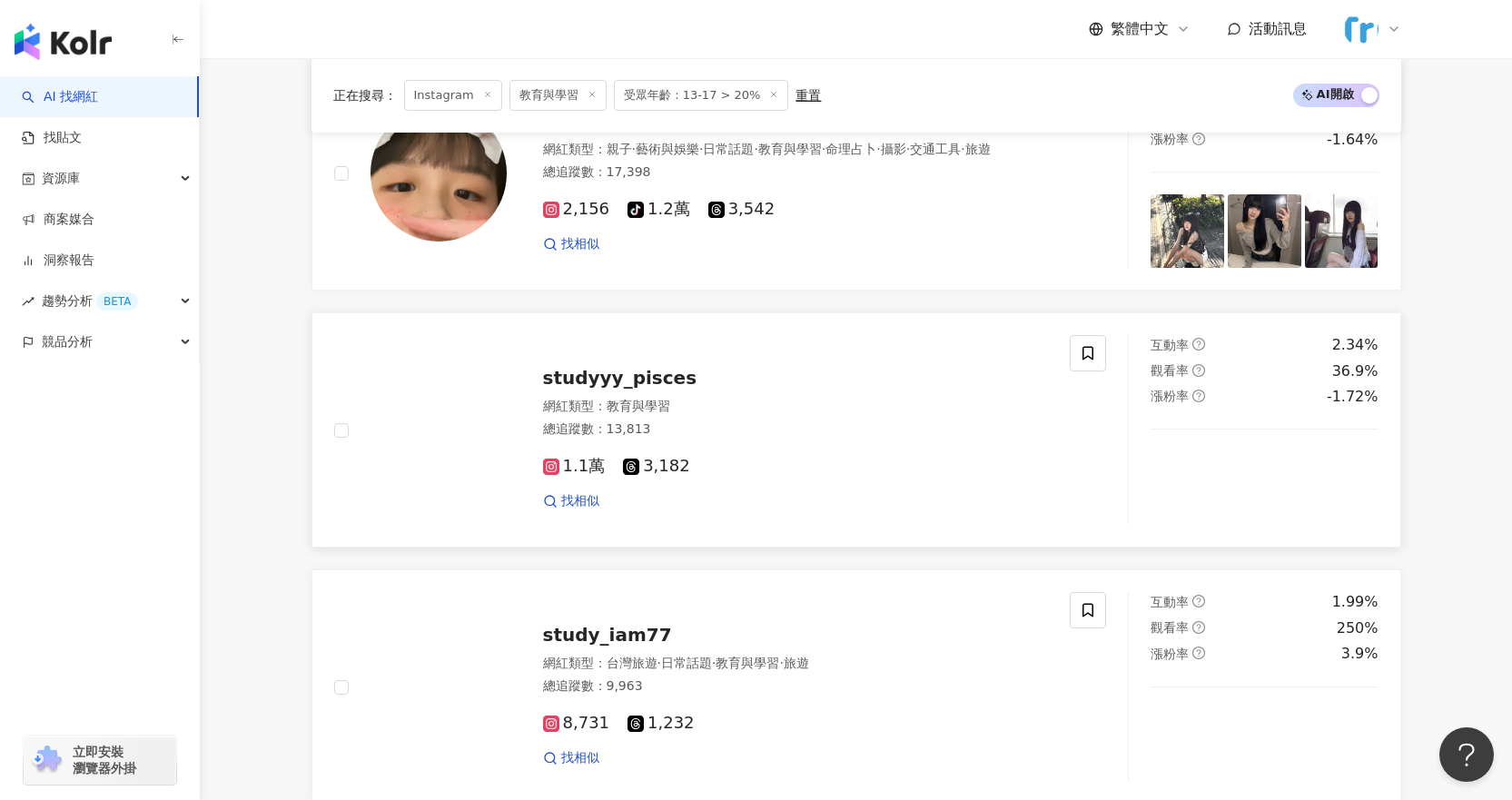
scroll to position [3086, 0]
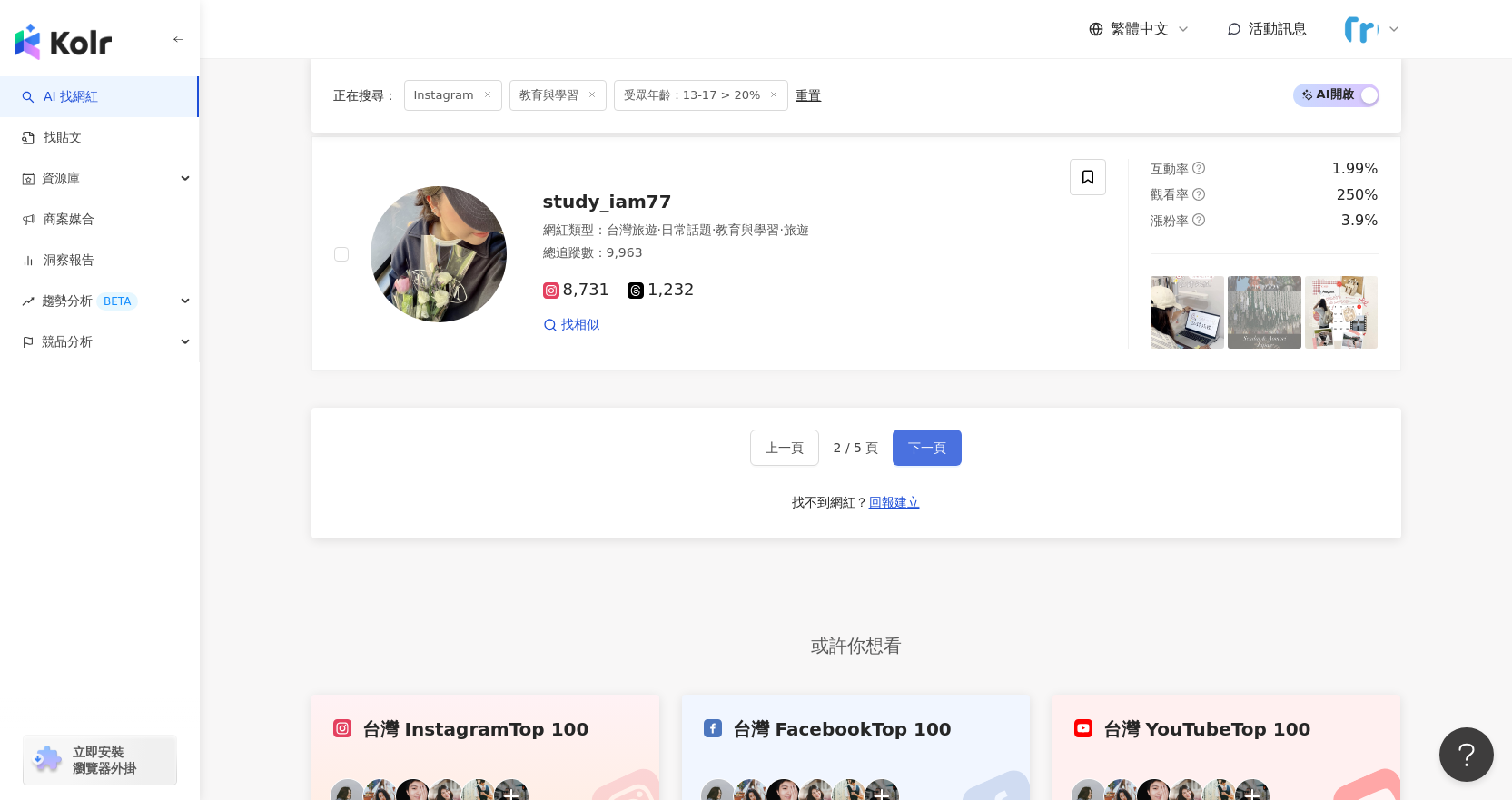
click at [935, 443] on span "下一頁" at bounding box center [927, 447] width 39 height 15
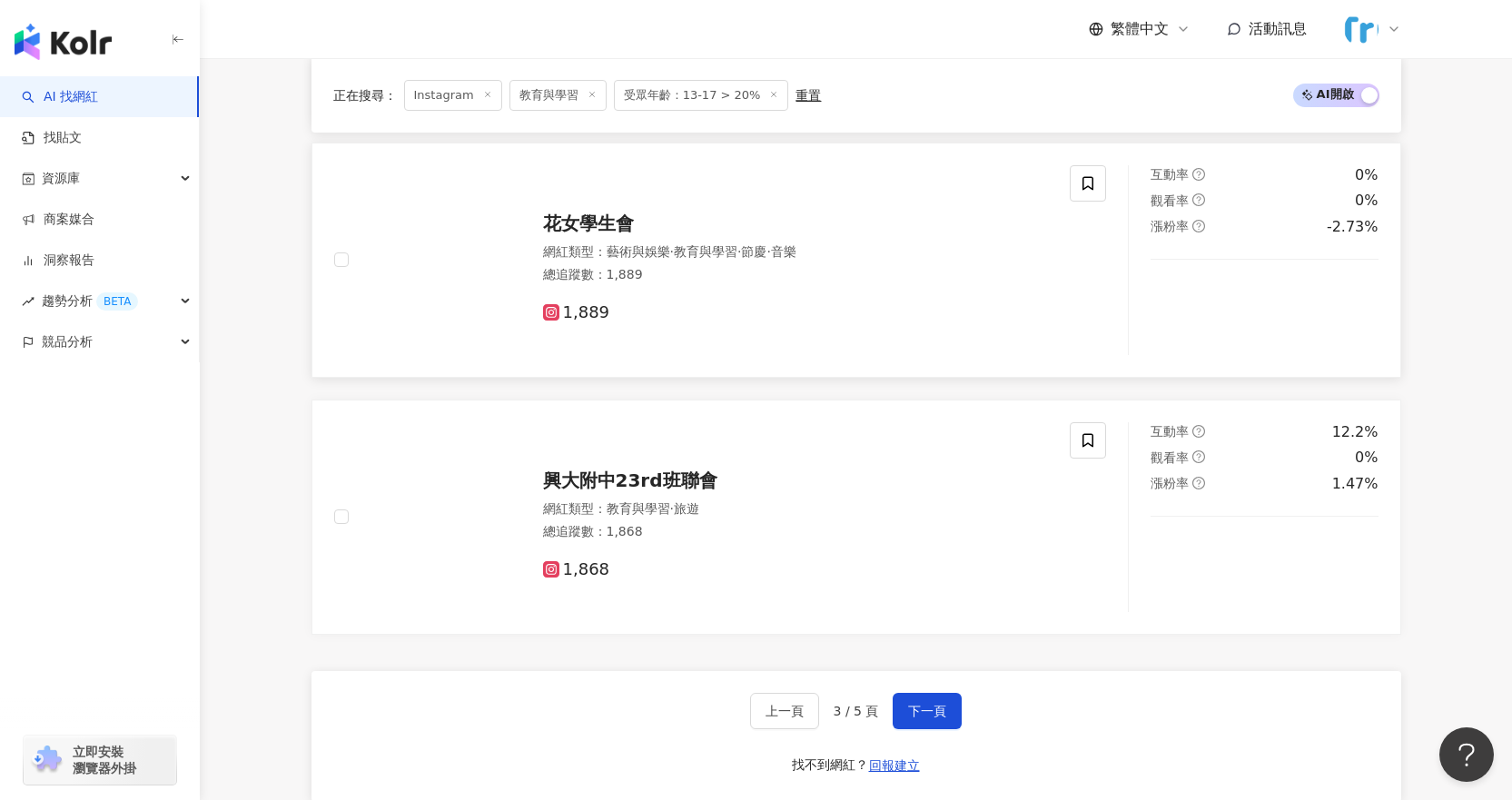
scroll to position [3101, 0]
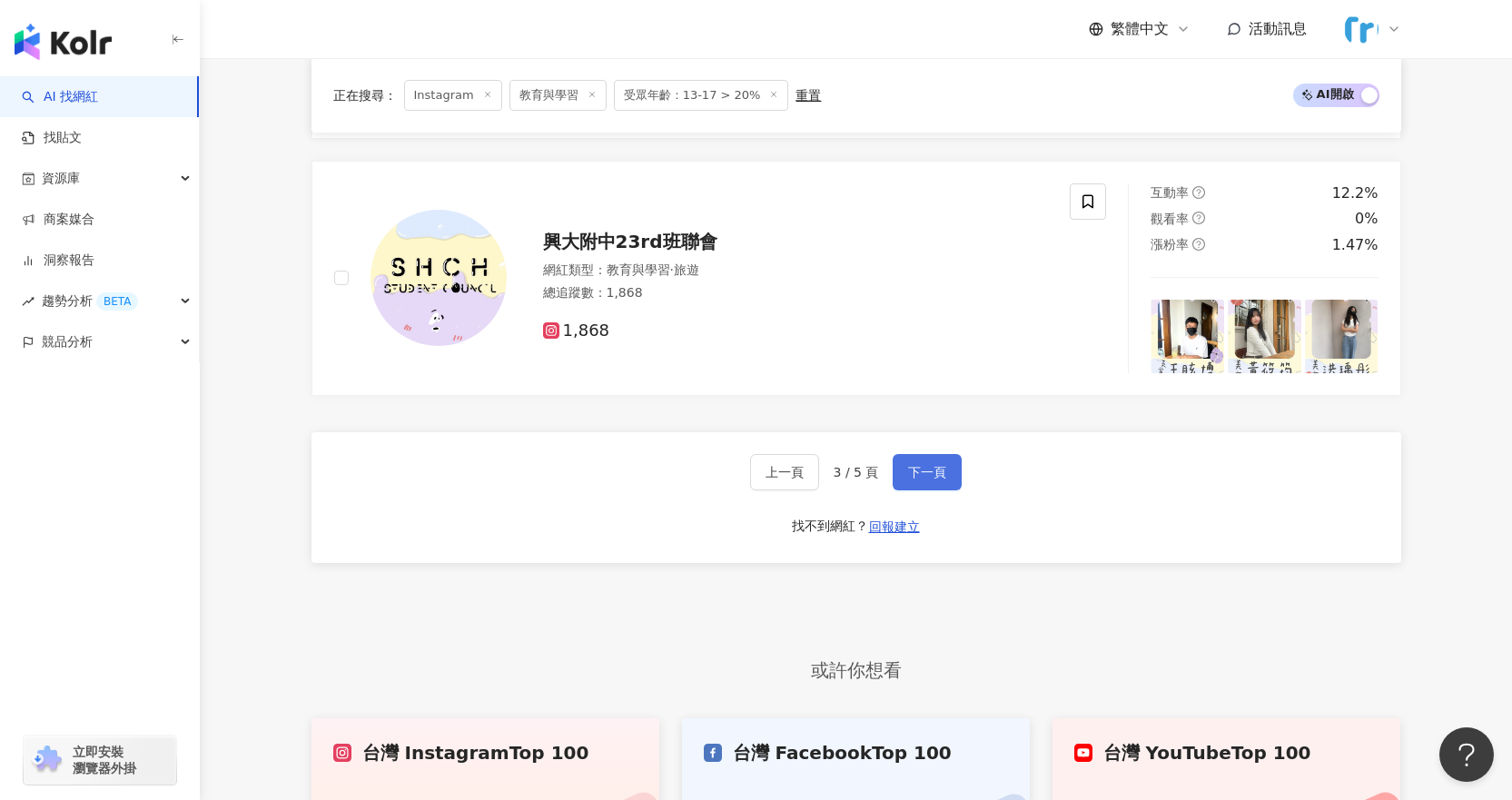
click at [918, 478] on span "下一頁" at bounding box center [927, 472] width 39 height 15
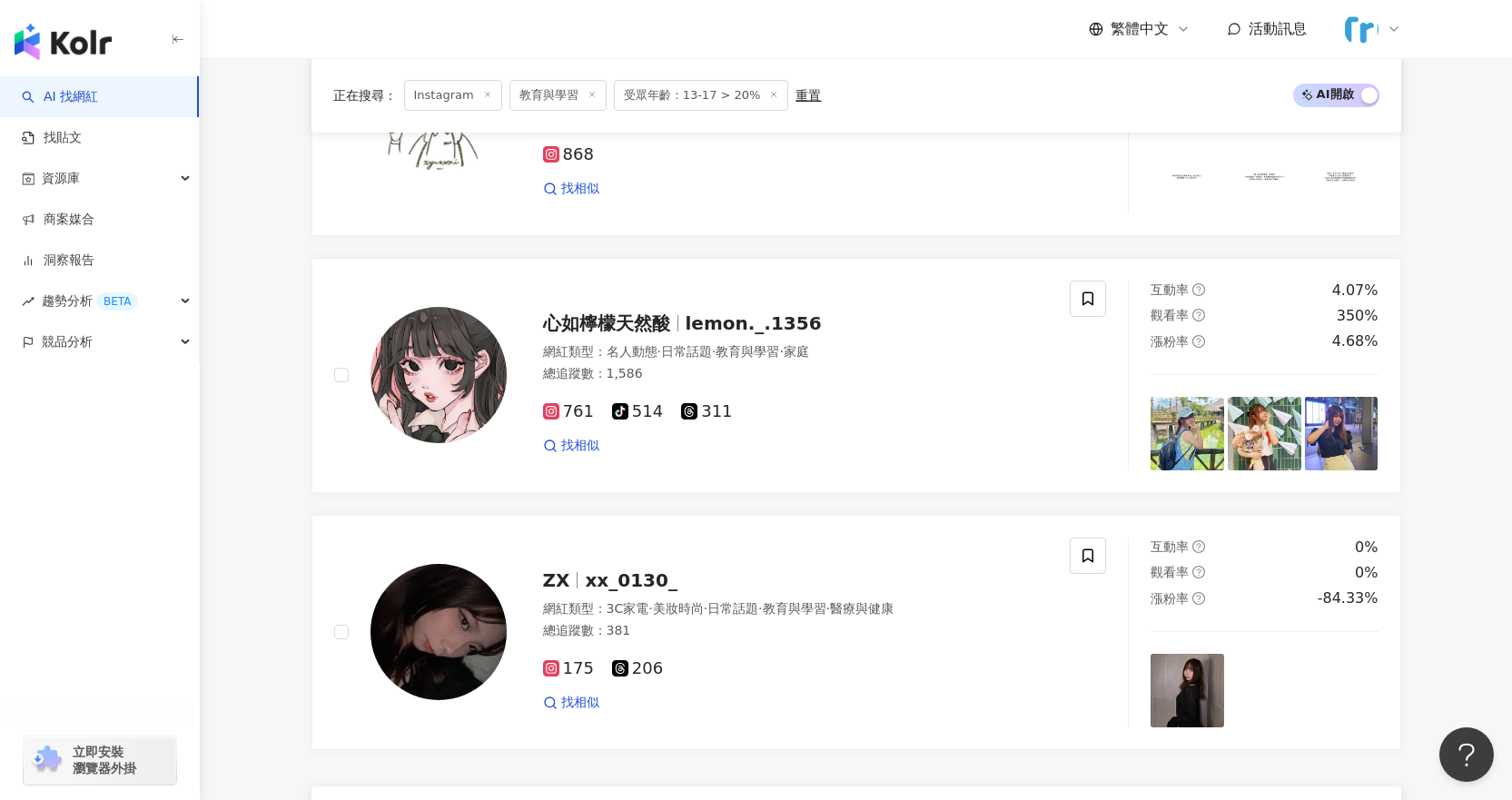
scroll to position [3359, 0]
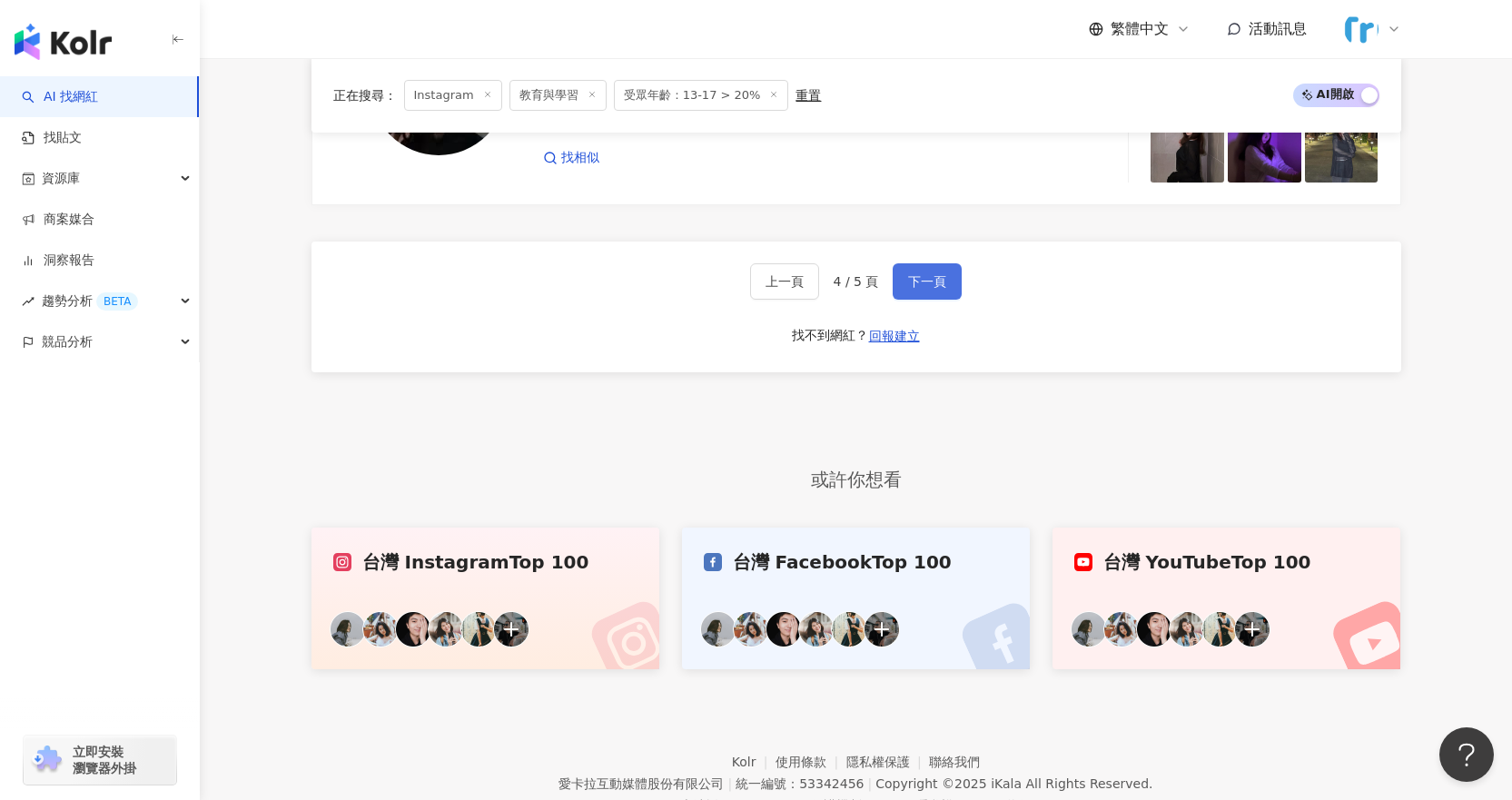
click at [911, 283] on span "下一頁" at bounding box center [927, 281] width 39 height 15
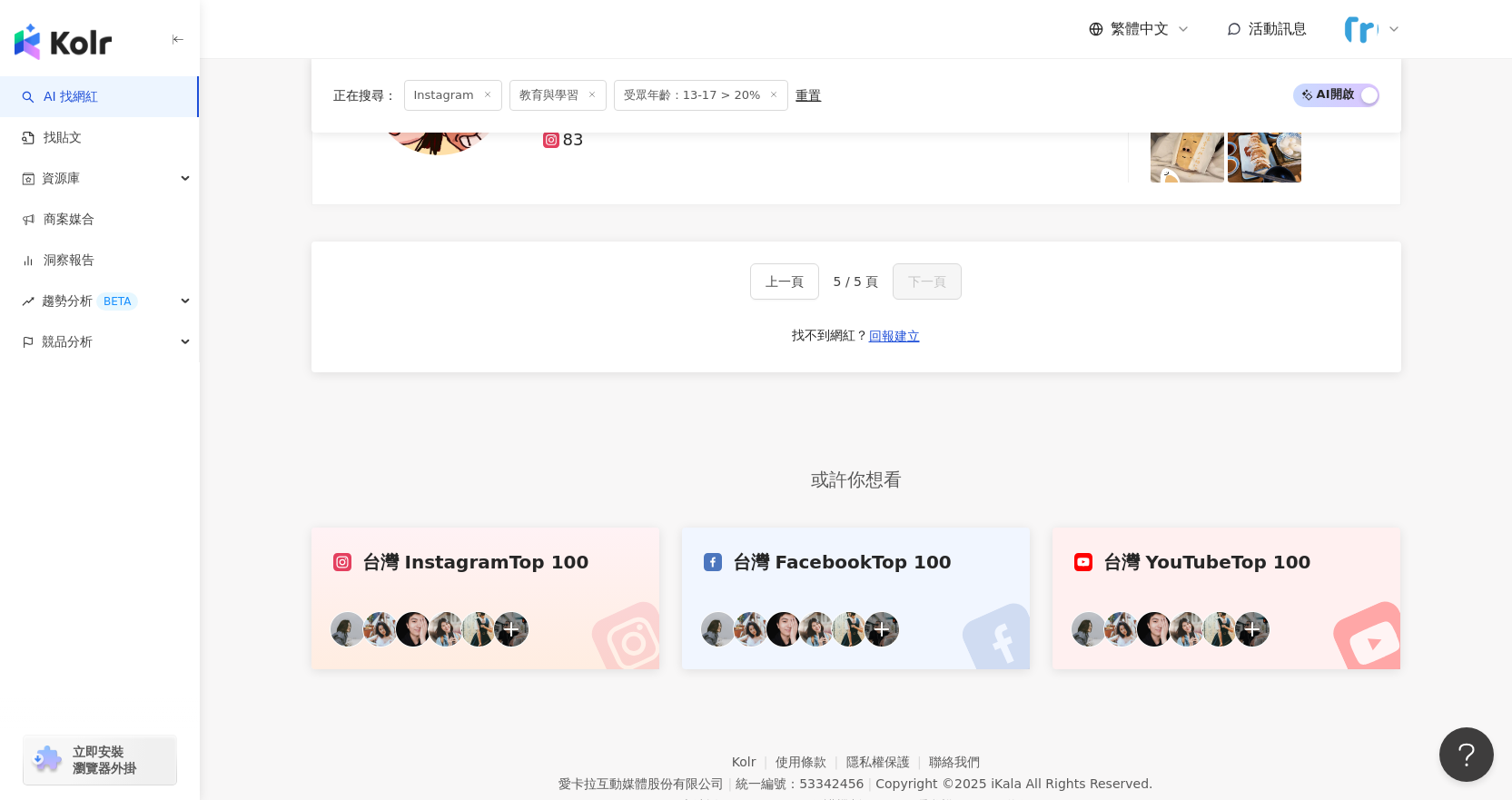
scroll to position [0, 0]
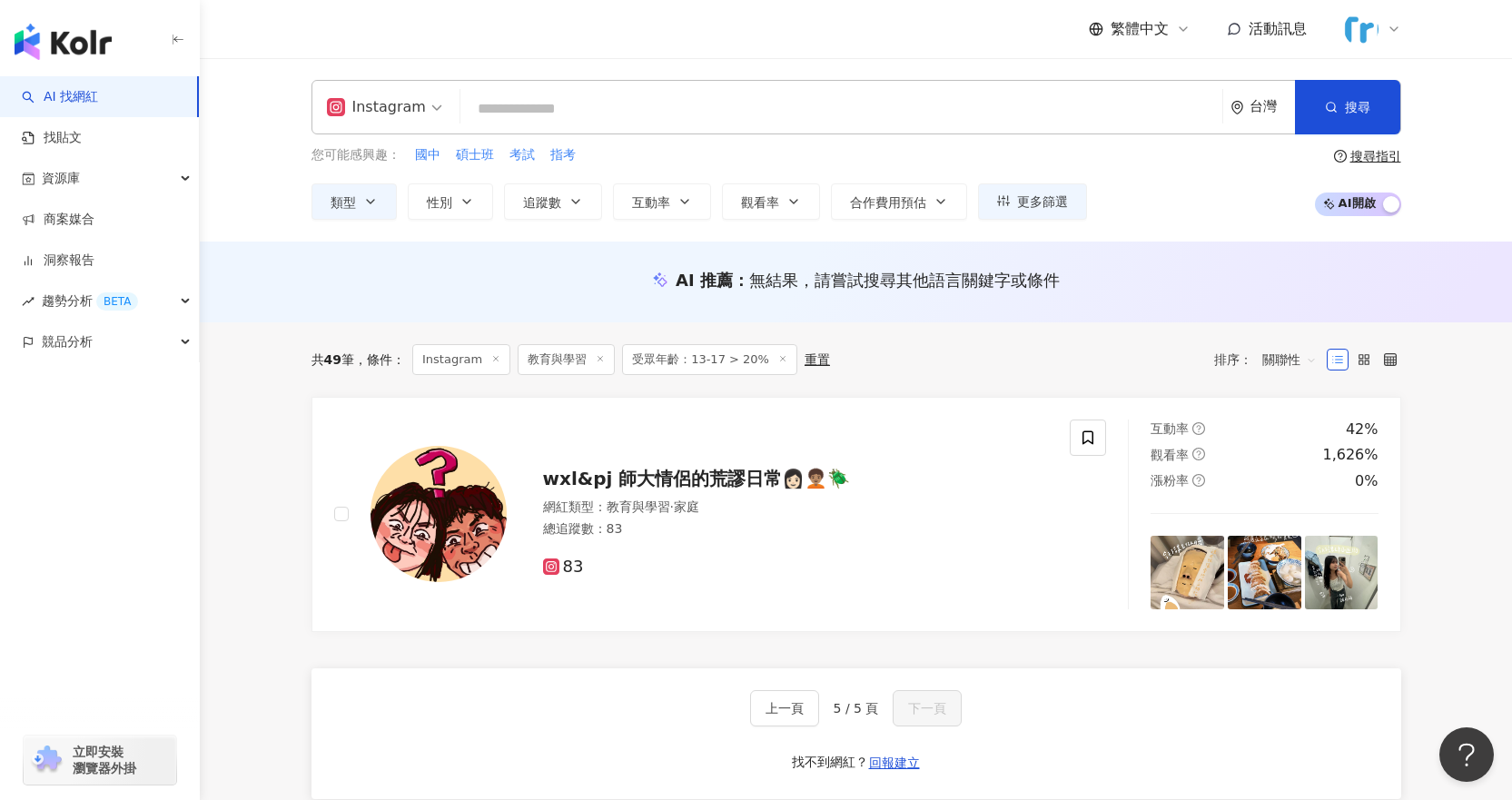
click at [726, 360] on span "受眾年齡：13-17 > 20%" at bounding box center [709, 359] width 175 height 31
click at [804, 359] on div "重置" at bounding box center [817, 359] width 26 height 15
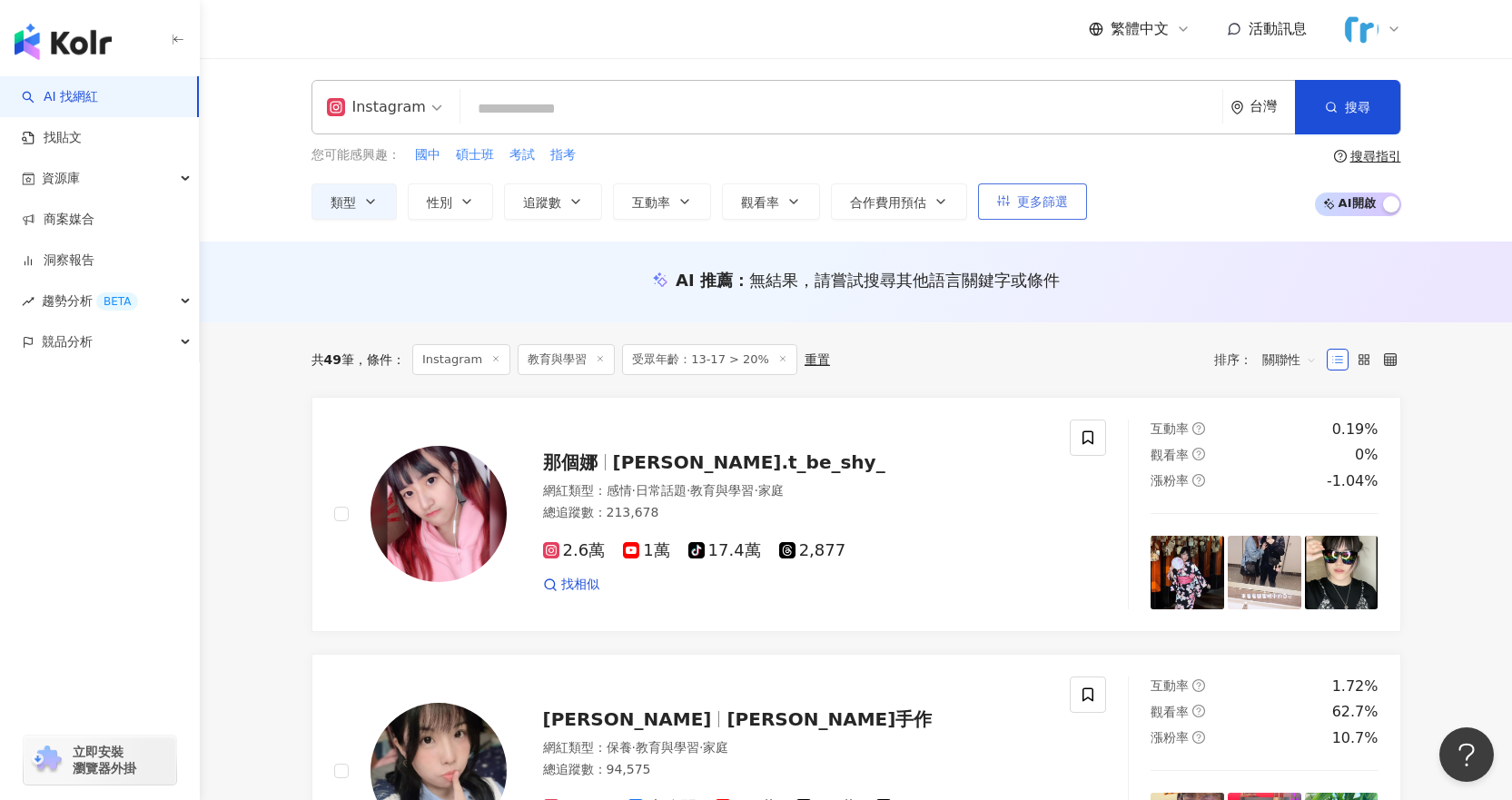
click at [1034, 194] on span "更多篩選" at bounding box center [1041, 201] width 50 height 15
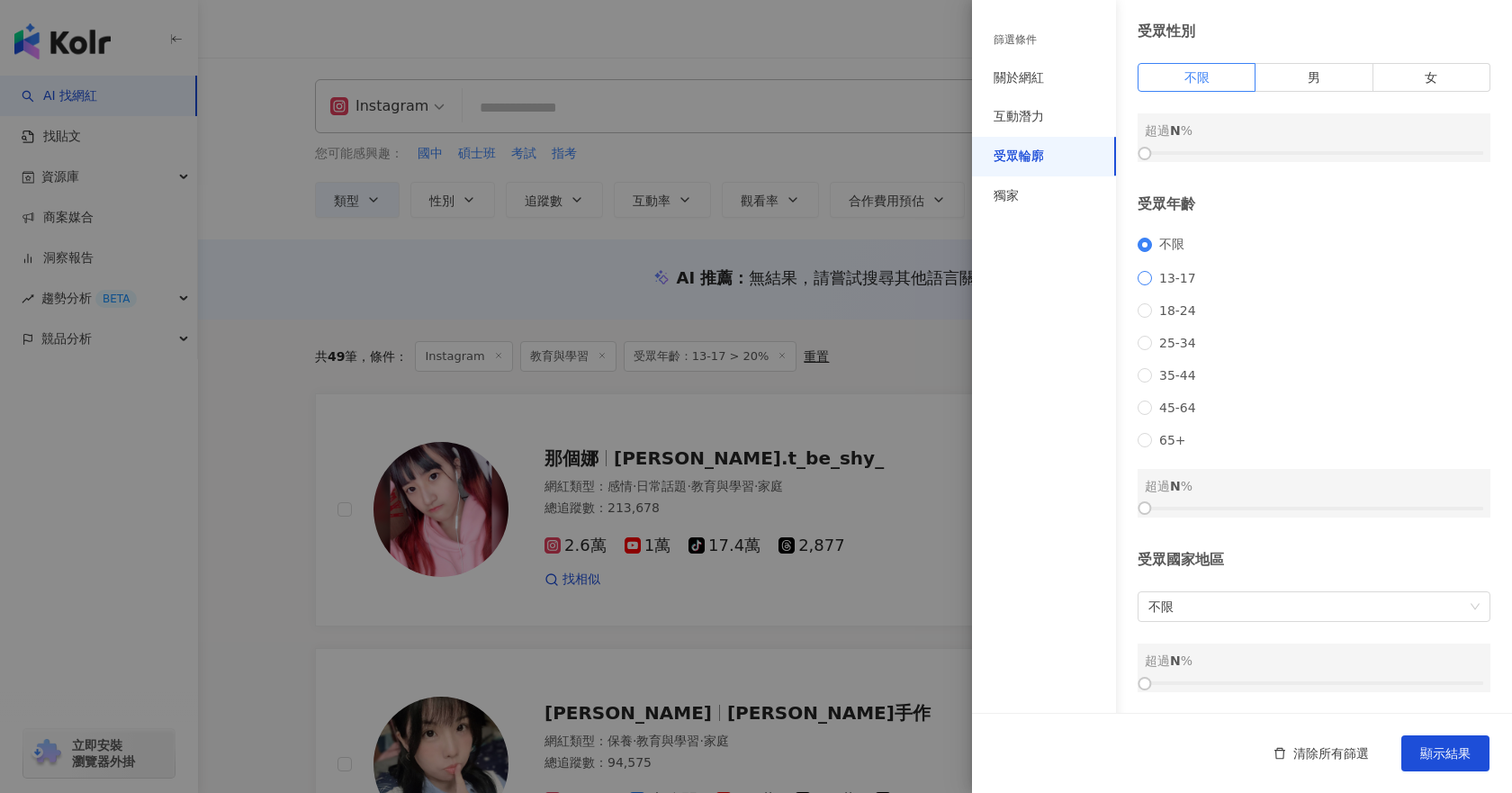
click at [1156, 271] on span "13-17" at bounding box center [1178, 277] width 51 height 15
drag, startPoint x: 1156, startPoint y: 504, endPoint x: 1199, endPoint y: 508, distance: 43.2
click at [1199, 508] on div at bounding box center [1196, 508] width 10 height 10
click at [1446, 761] on span "顯示結果" at bounding box center [1445, 753] width 50 height 15
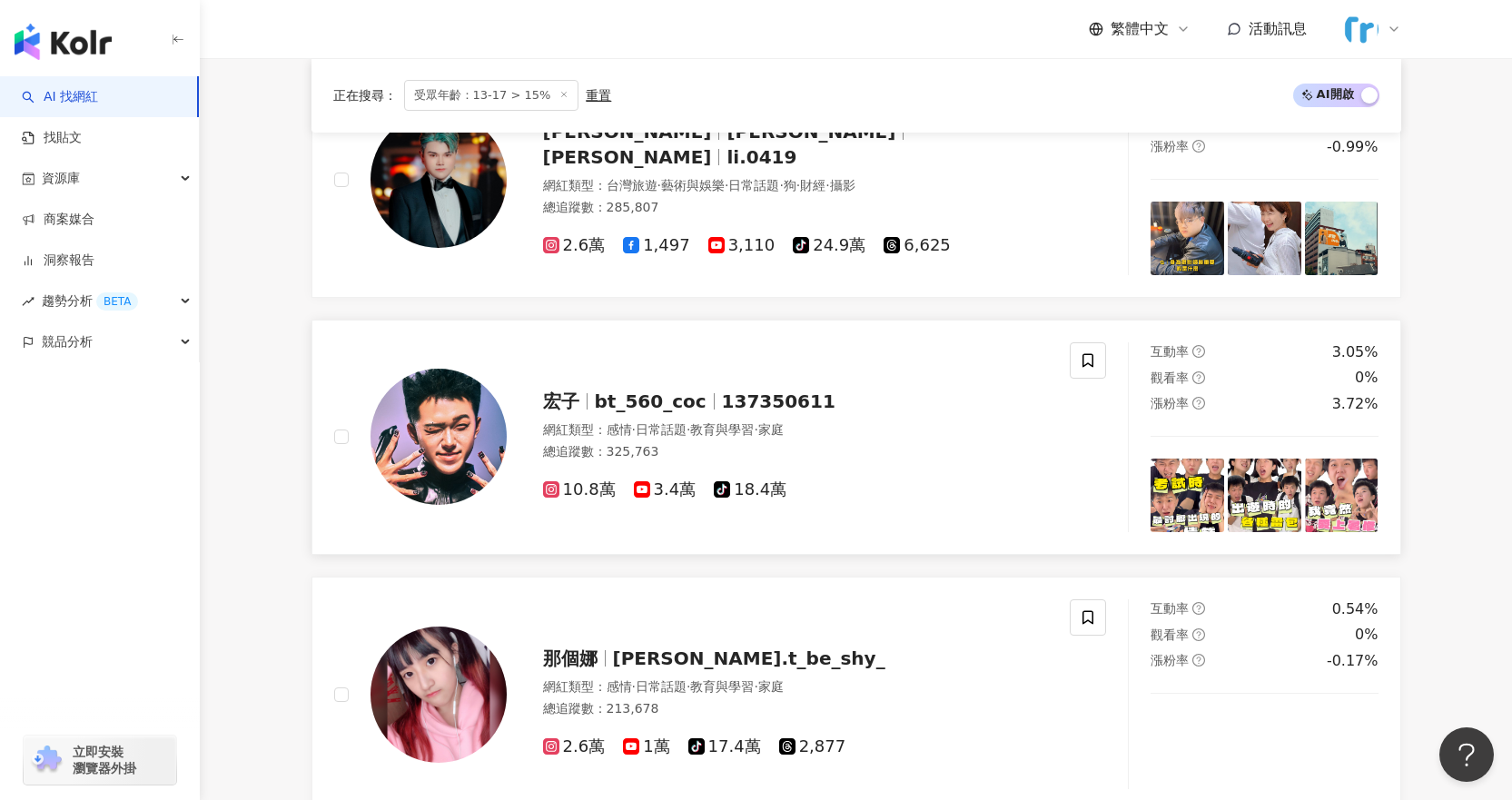
scroll to position [3086, 0]
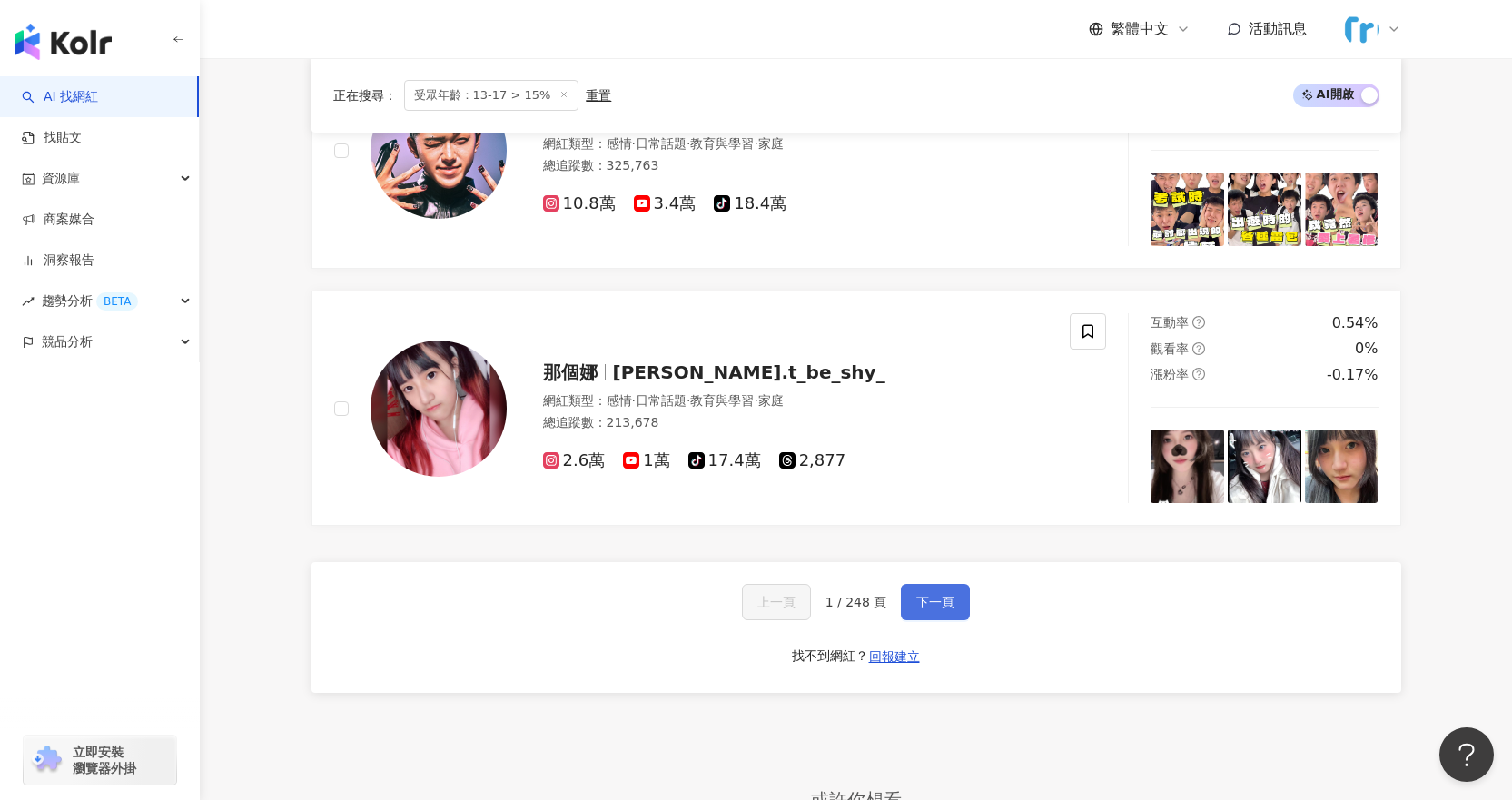
click at [916, 603] on span "下一頁" at bounding box center [934, 601] width 39 height 15
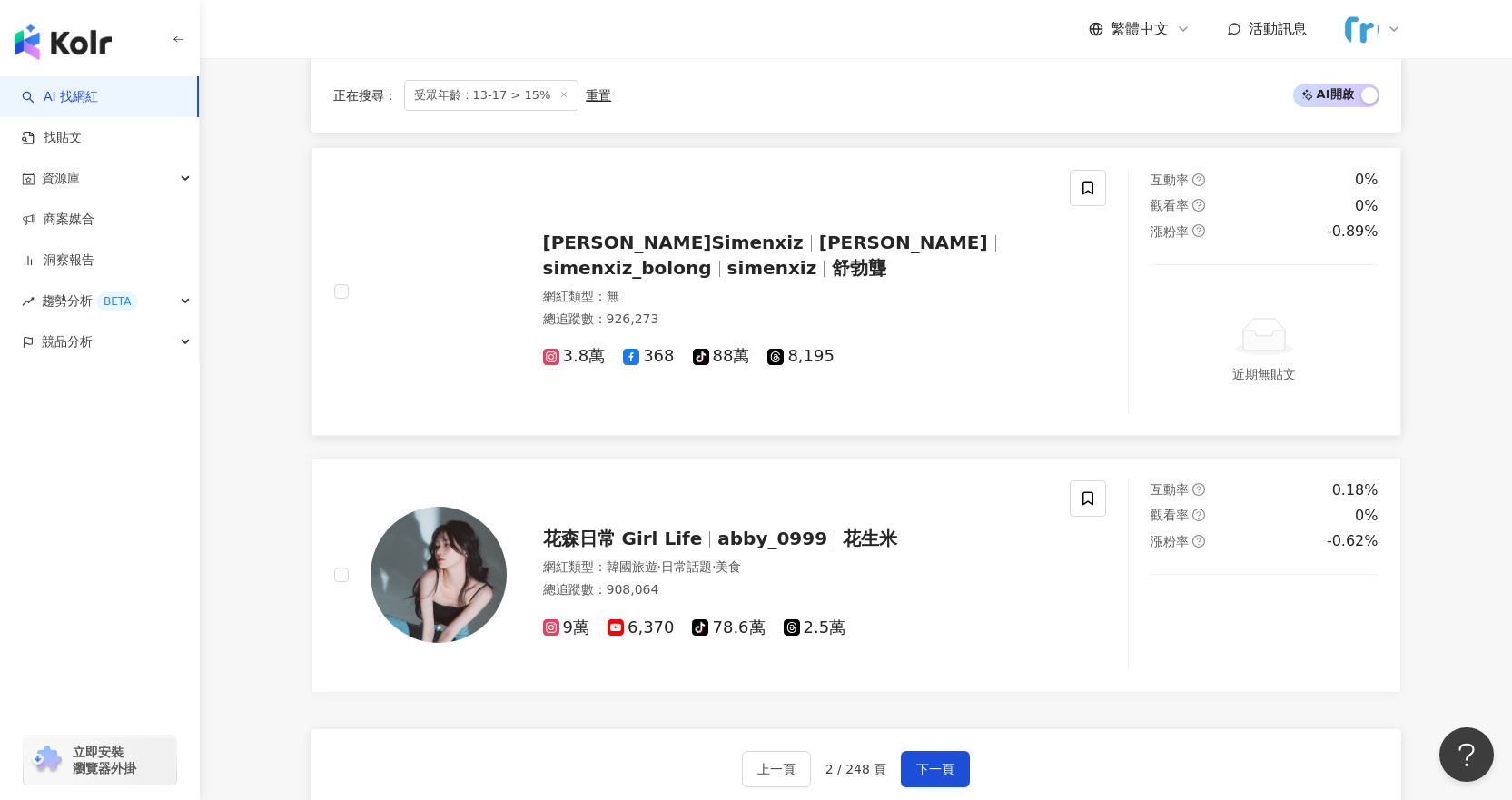
scroll to position [3129, 0]
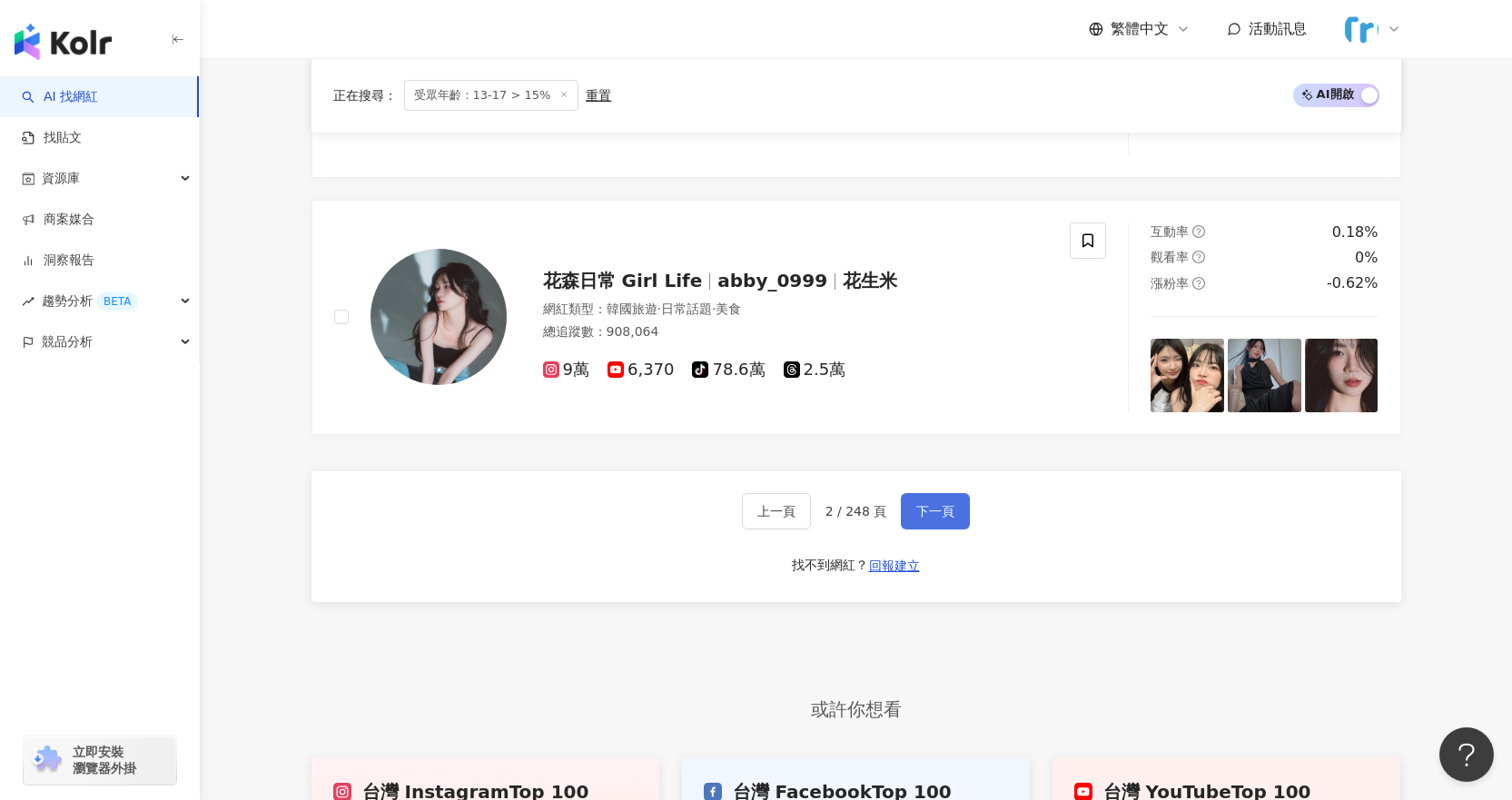
drag, startPoint x: 925, startPoint y: 514, endPoint x: 925, endPoint y: 497, distance: 17.0
click at [925, 514] on span "下一頁" at bounding box center [934, 511] width 39 height 15
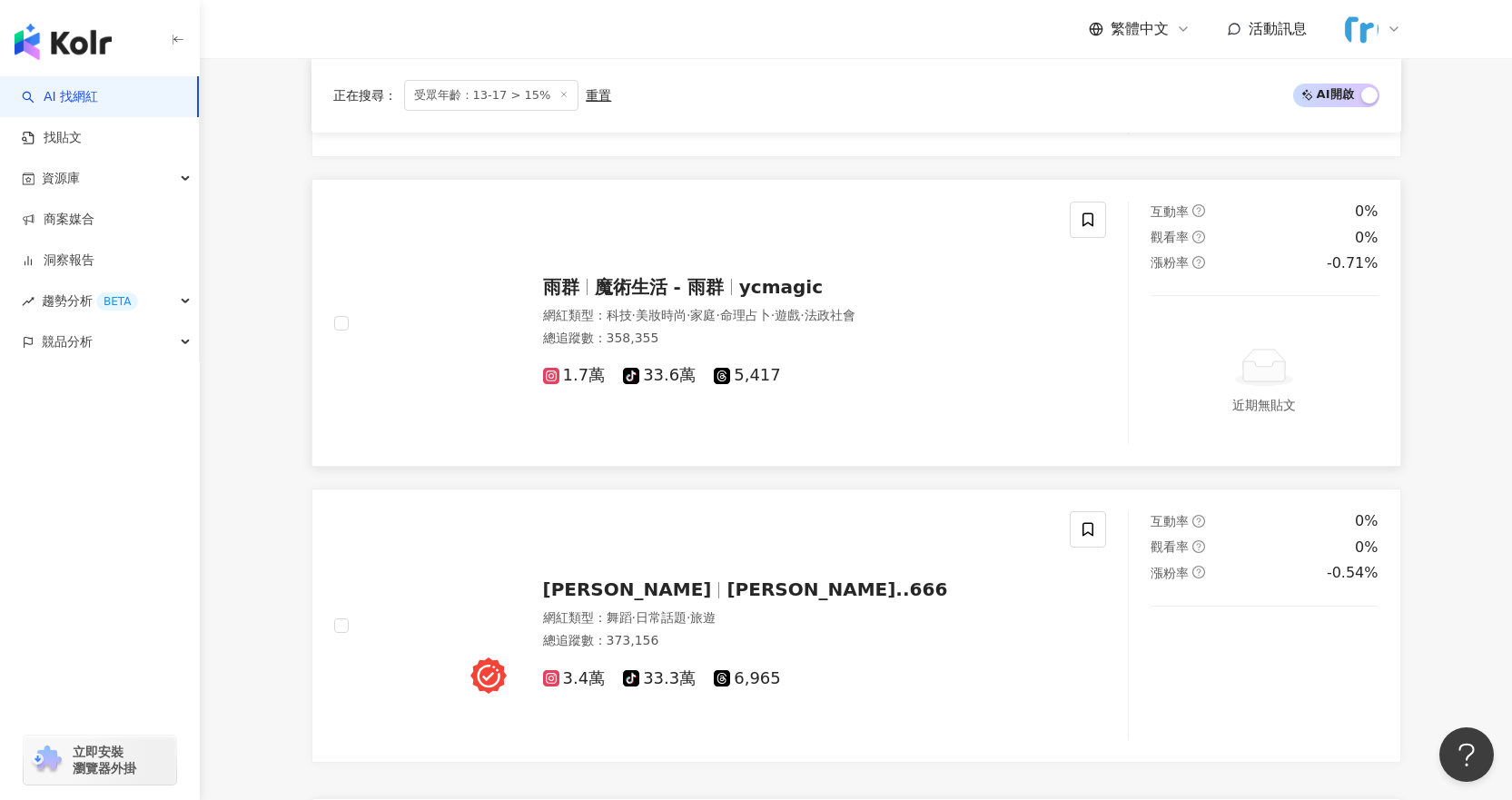
scroll to position [3086, 0]
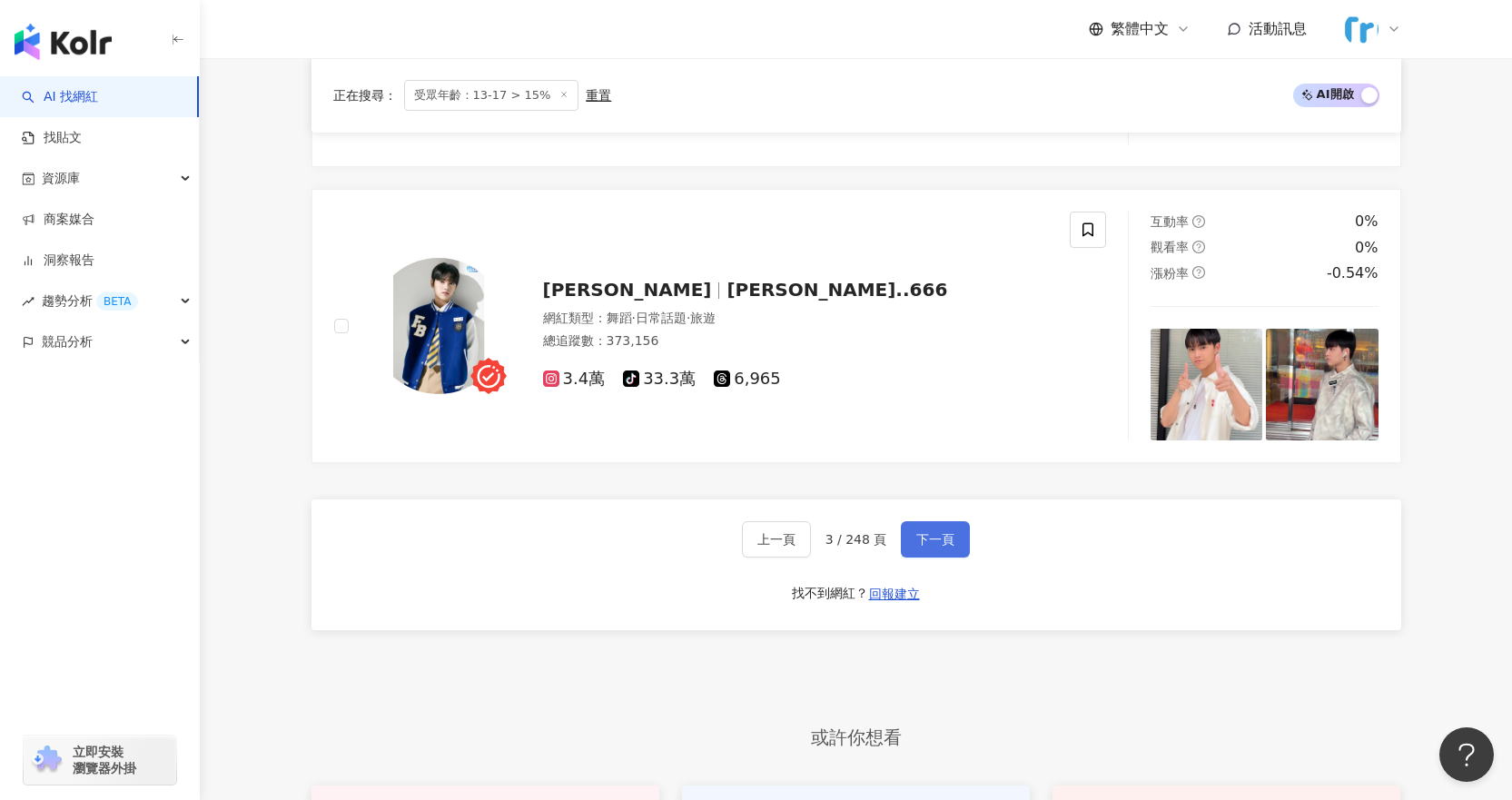
click at [940, 532] on span "下一頁" at bounding box center [934, 539] width 39 height 15
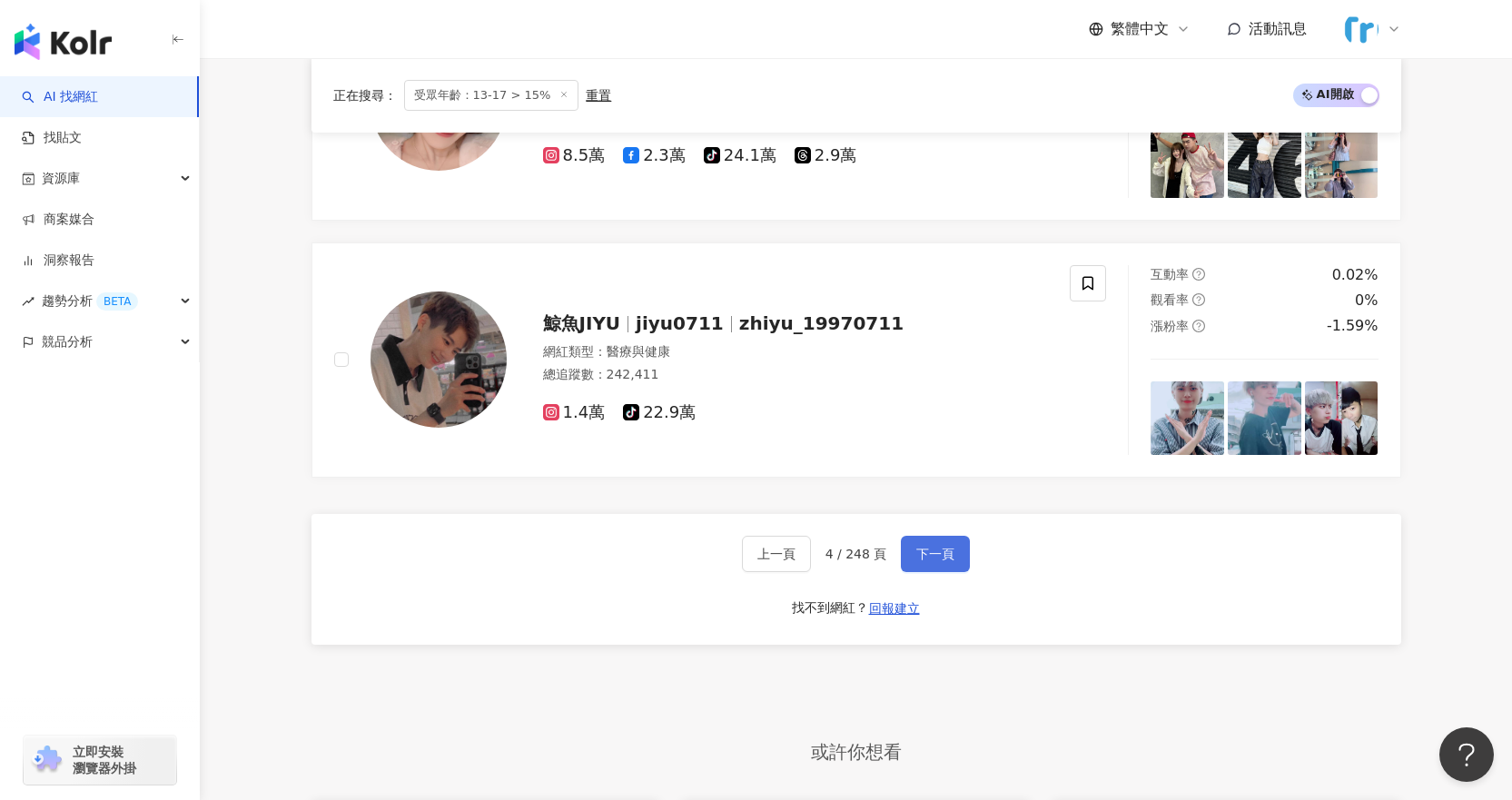
click at [949, 561] on span "下一頁" at bounding box center [934, 554] width 39 height 15
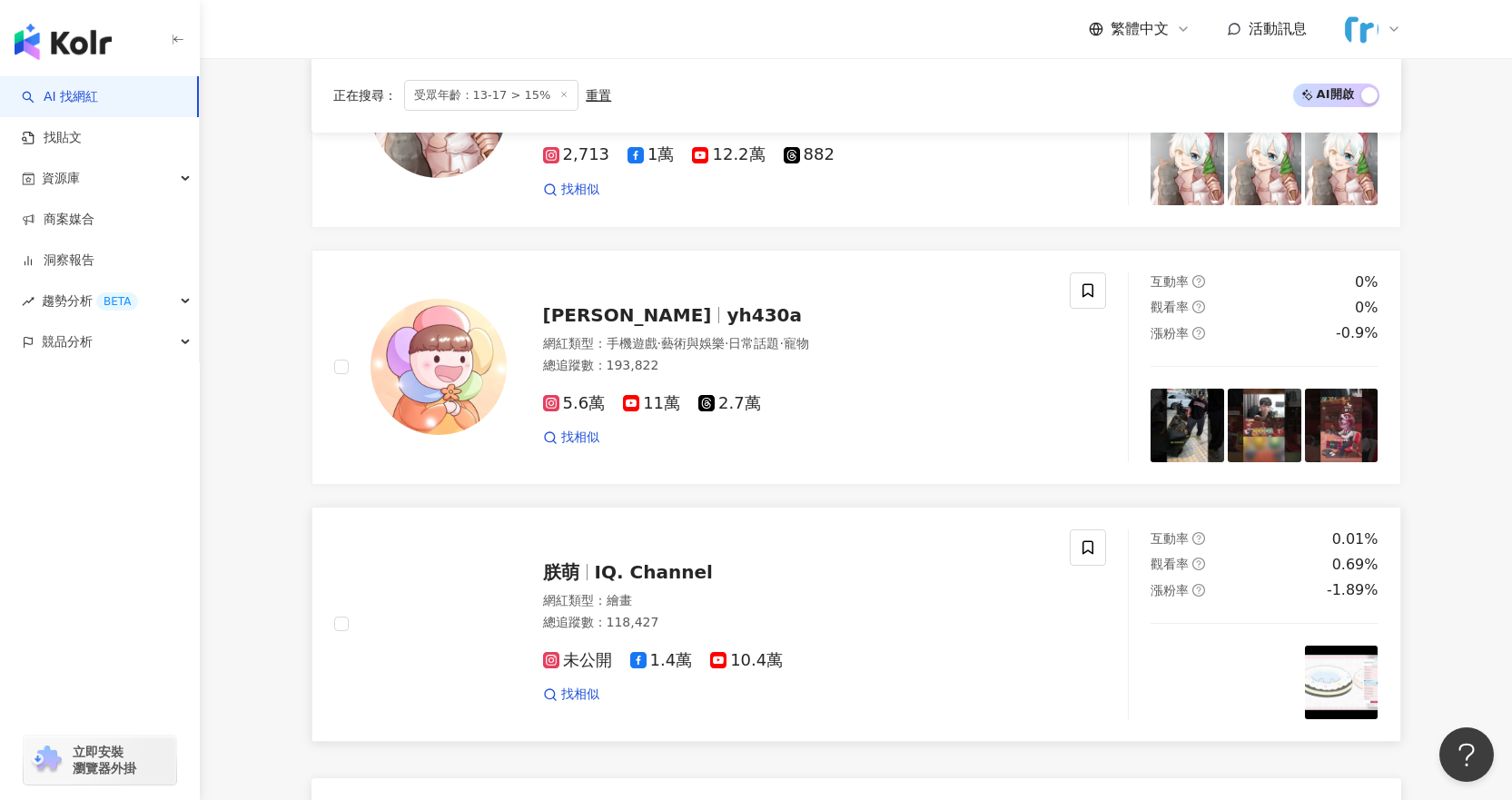
scroll to position [2995, 0]
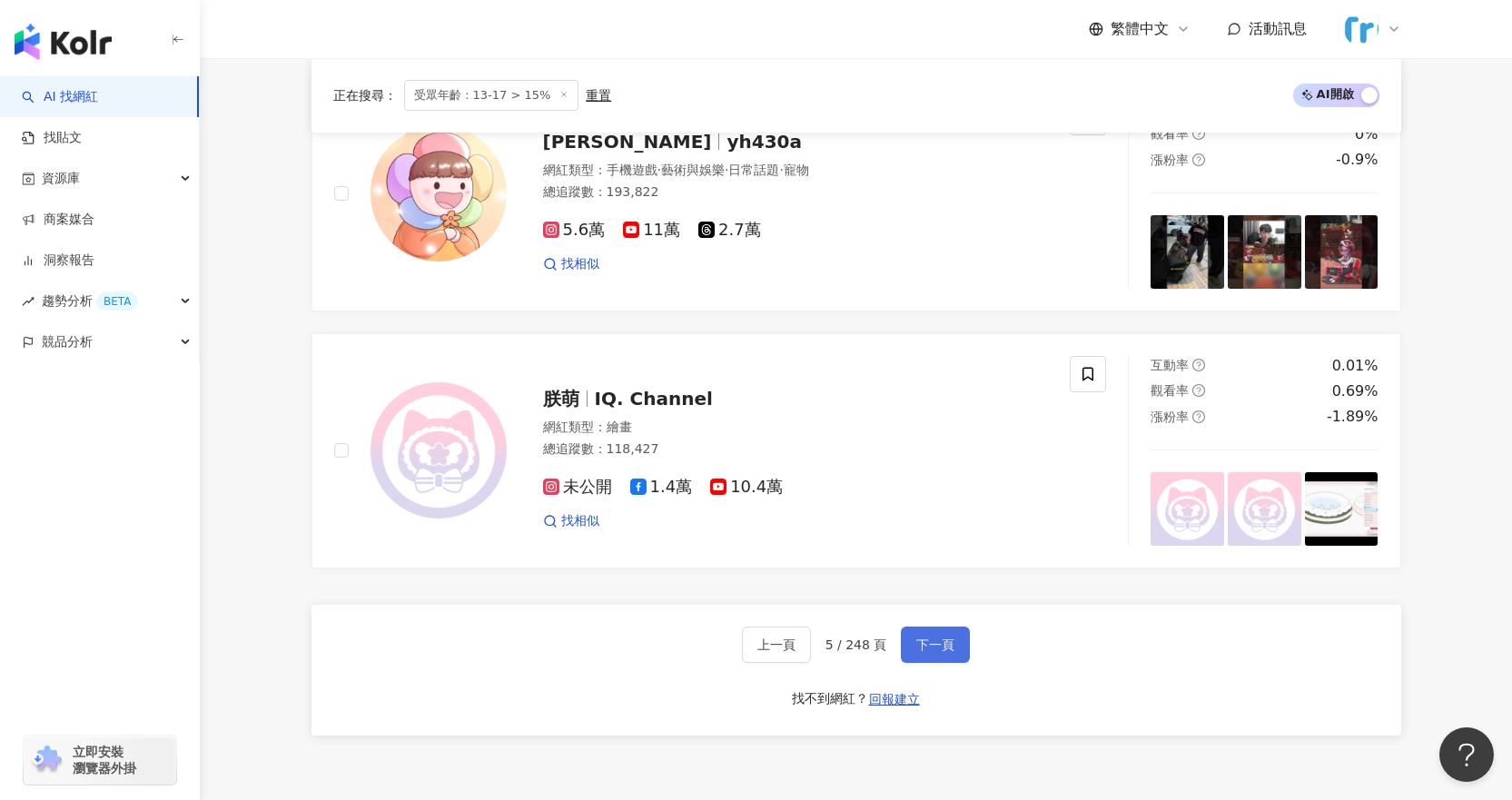
click at [925, 652] on span "下一頁" at bounding box center [934, 644] width 39 height 15
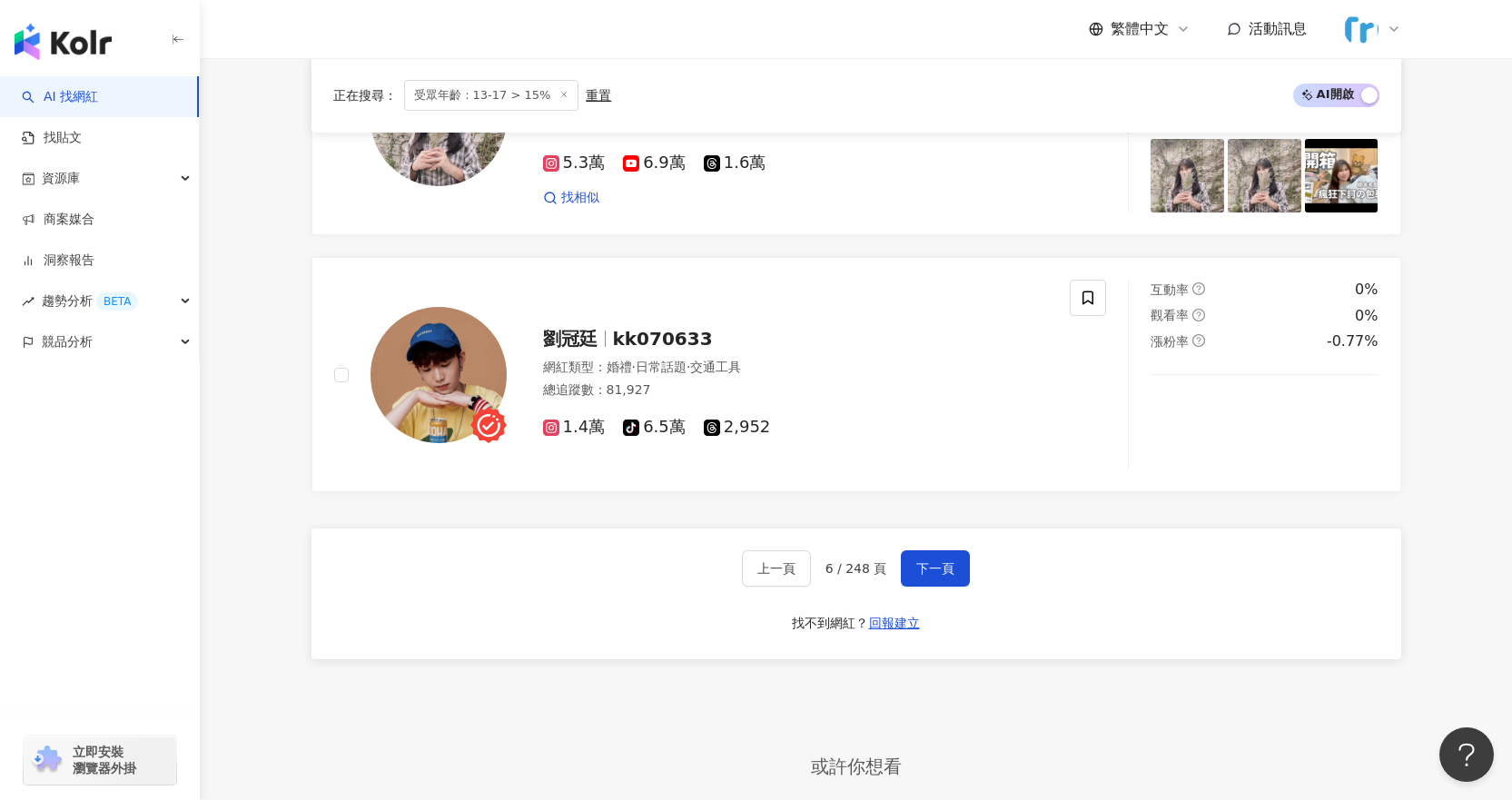
scroll to position [3177, 0]
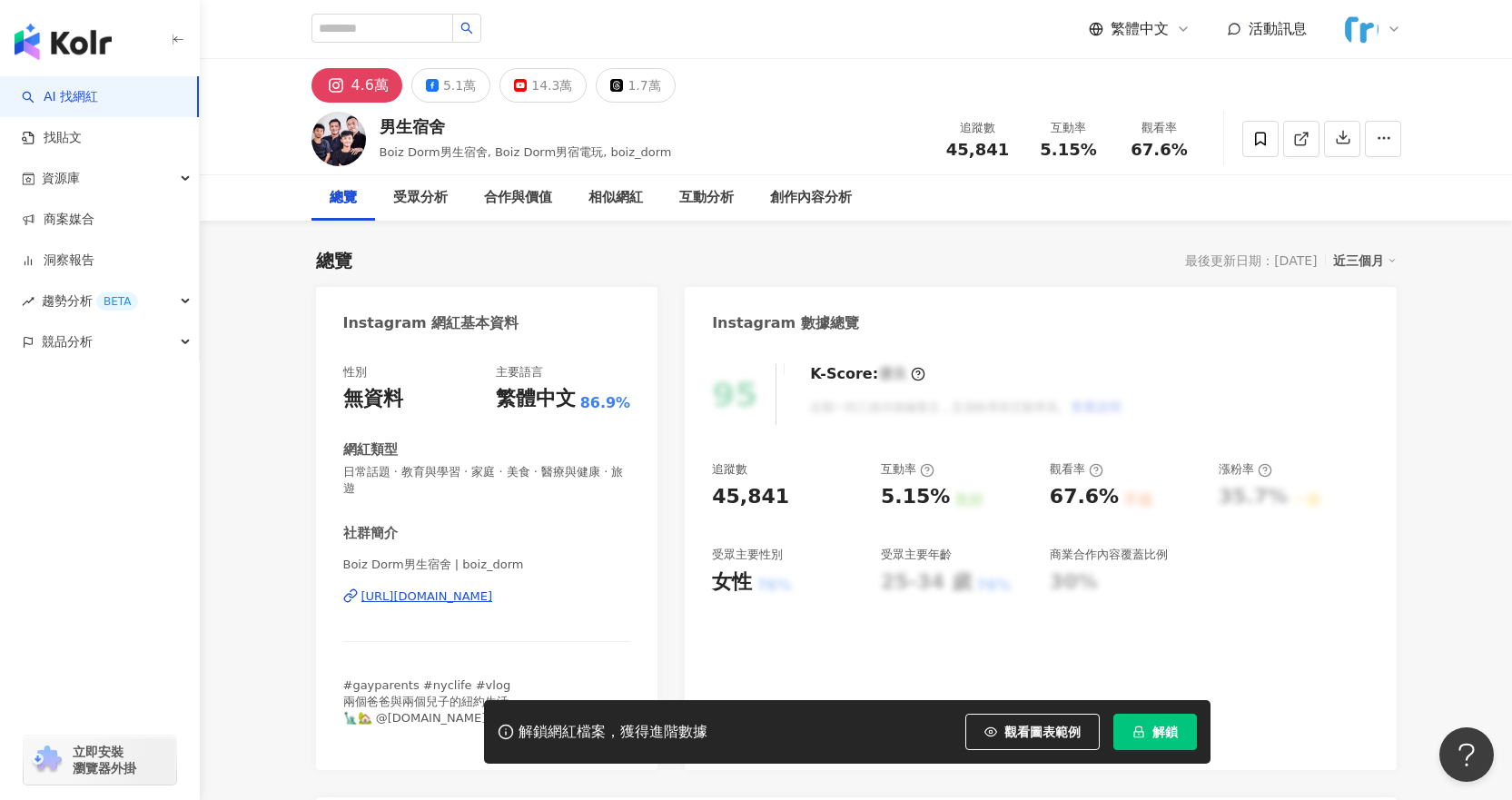
click at [1145, 729] on button "解鎖" at bounding box center [1154, 732] width 83 height 37
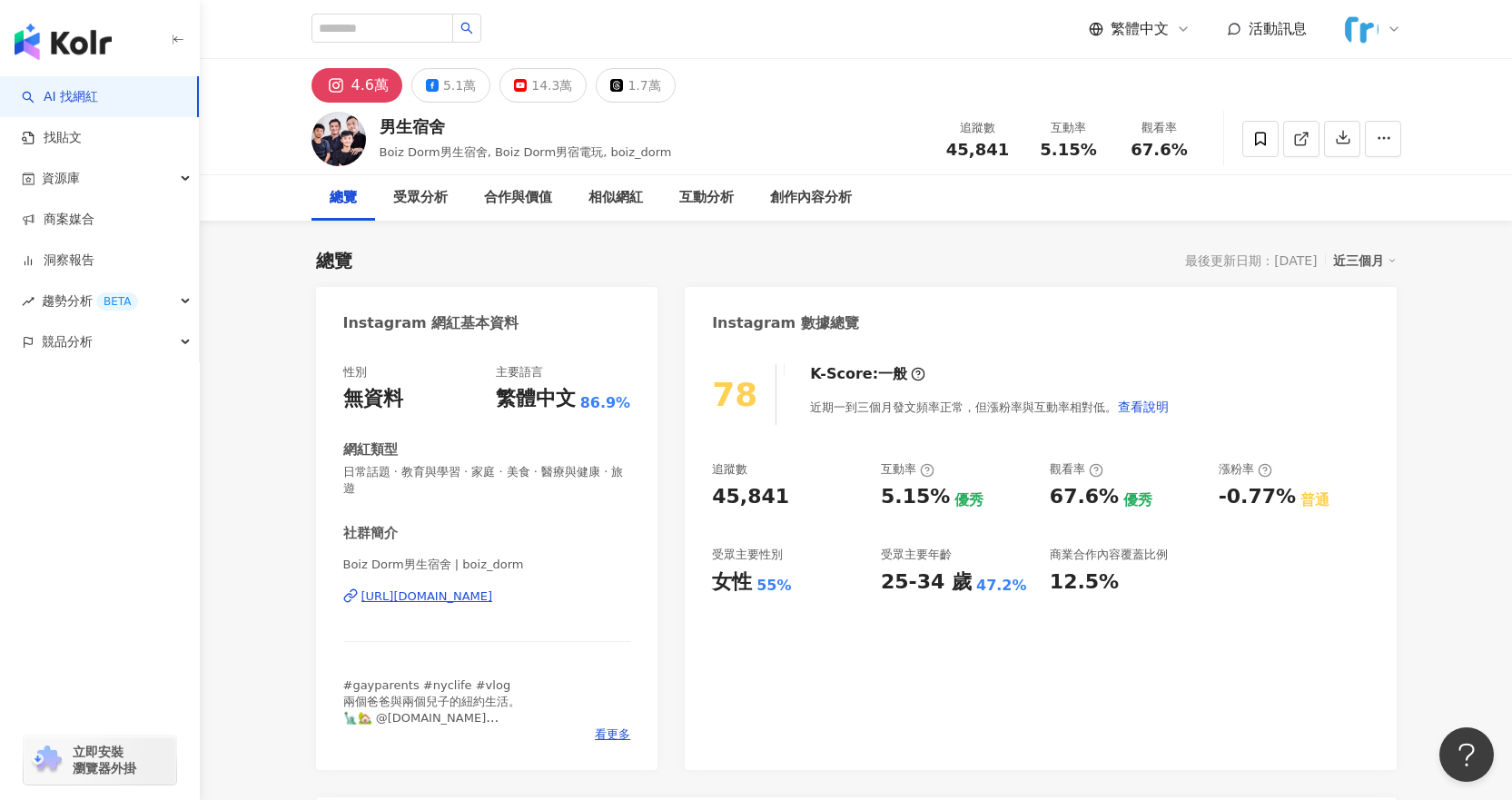
drag, startPoint x: 472, startPoint y: 601, endPoint x: 979, endPoint y: 24, distance: 768.1
click at [472, 601] on div "https://www.instagram.com/boiz_dorm/" at bounding box center [426, 596] width 132 height 17
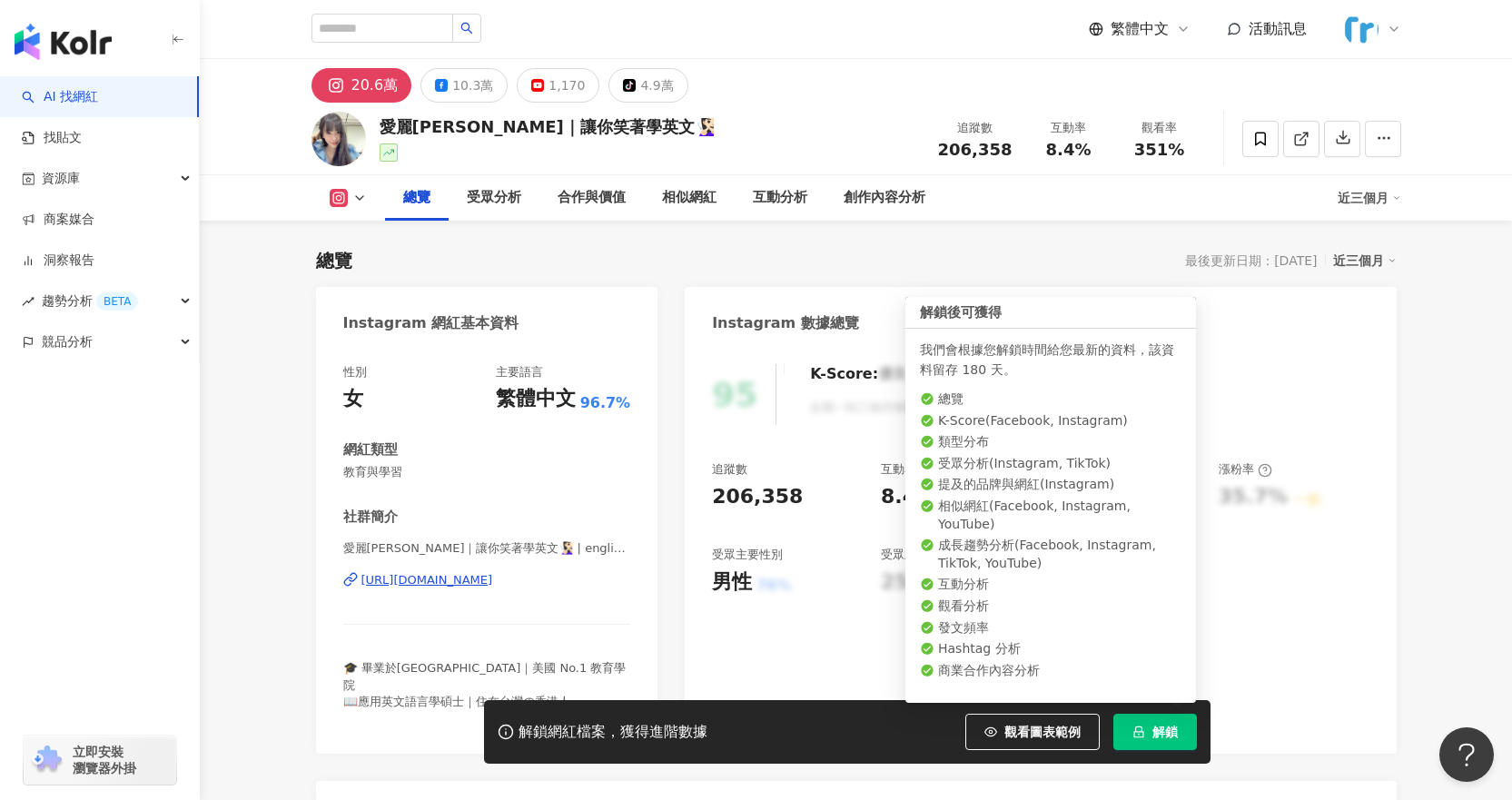
drag, startPoint x: 1171, startPoint y: 726, endPoint x: 1178, endPoint y: 674, distance: 52.5
click at [1172, 727] on span "解鎖" at bounding box center [1165, 732] width 26 height 15
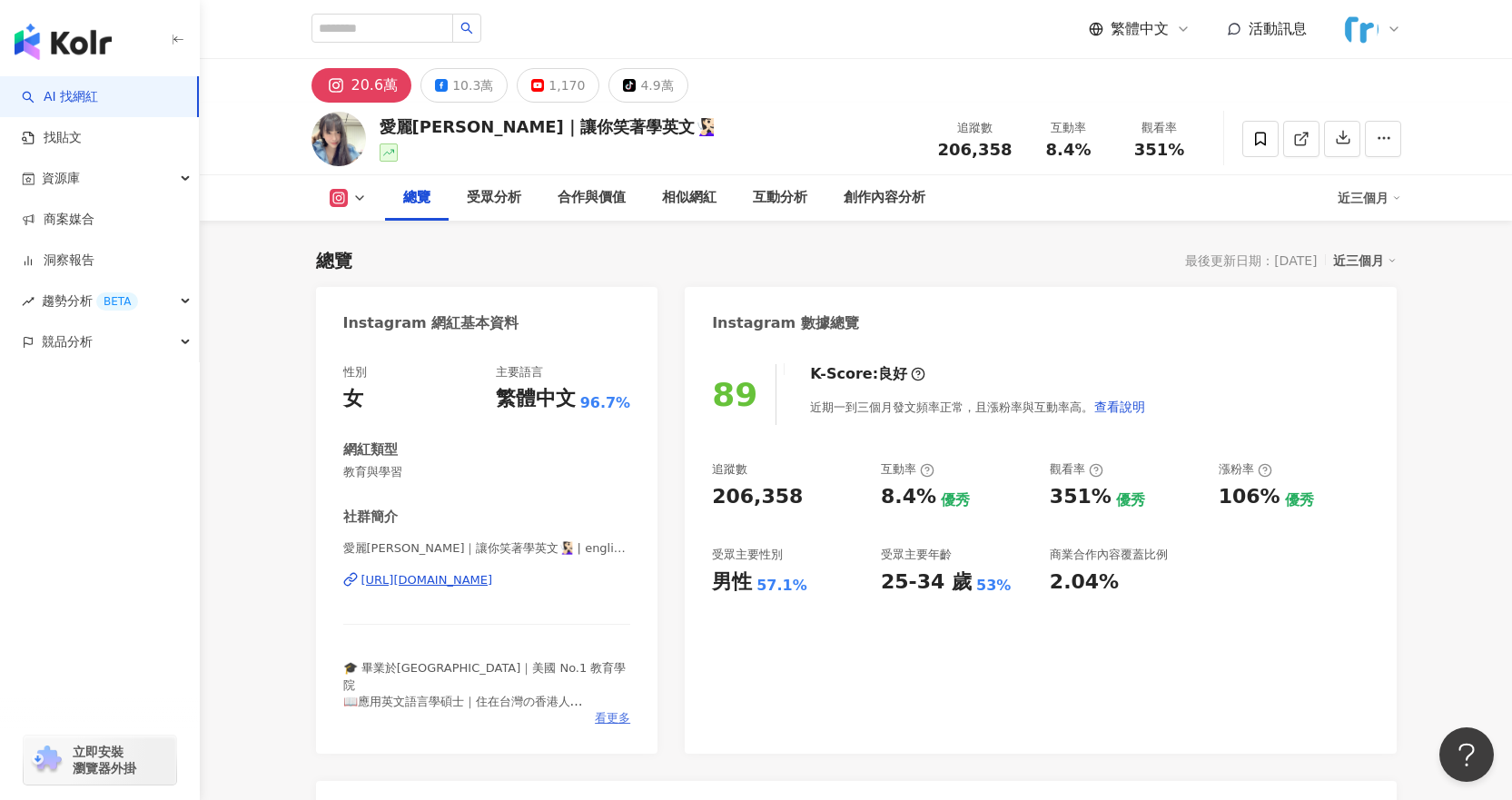
click at [617, 718] on span "看更多" at bounding box center [612, 718] width 36 height 17
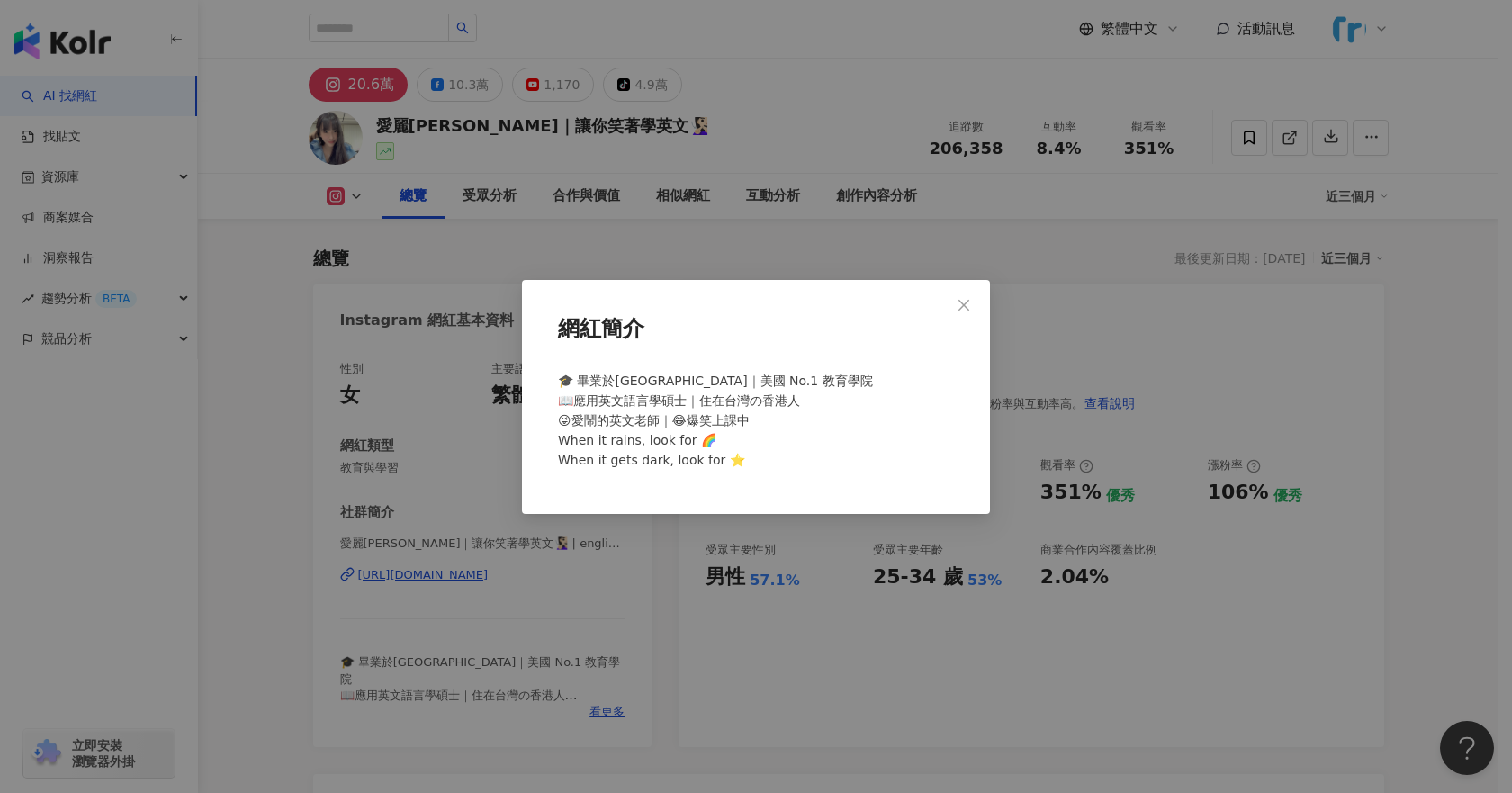
click at [959, 496] on div "網紅簡介 🎓 畢業於UW-Madison｜美國 No.1 教育學院 📖應用英文語言學碩士｜住在台灣の香港人 😜愛鬧的英文老師｜😂爆笑上課中 When it r…" at bounding box center [755, 397] width 468 height 234
click at [1246, 591] on div "網紅簡介 🎓 畢業於UW-Madison｜美國 No.1 教育學院 📖應用英文語言學碩士｜住在台灣の香港人 😜愛鬧的英文老師｜😂爆笑上課中 When it r…" at bounding box center [756, 396] width 1512 height 793
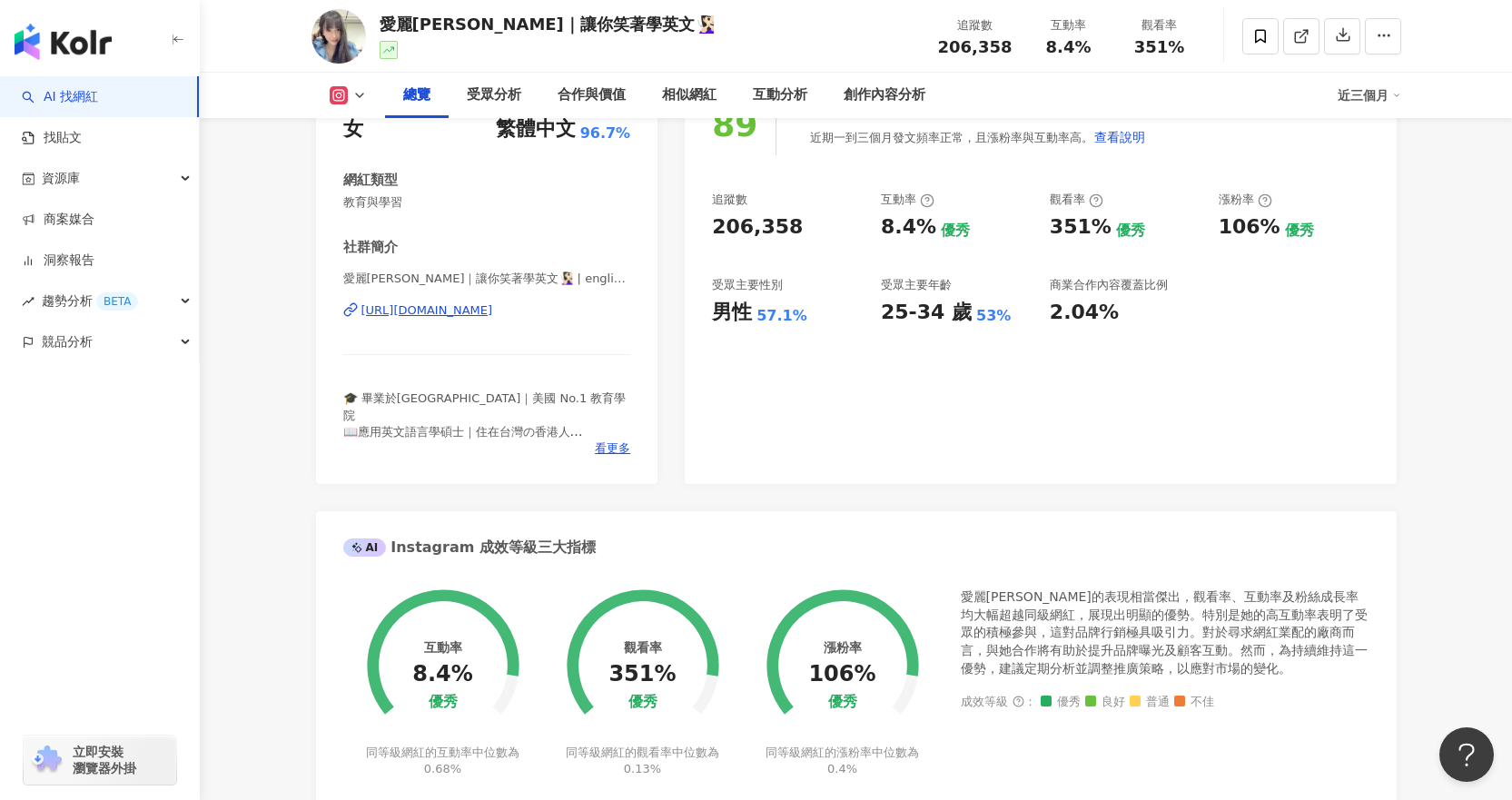
scroll to position [91, 0]
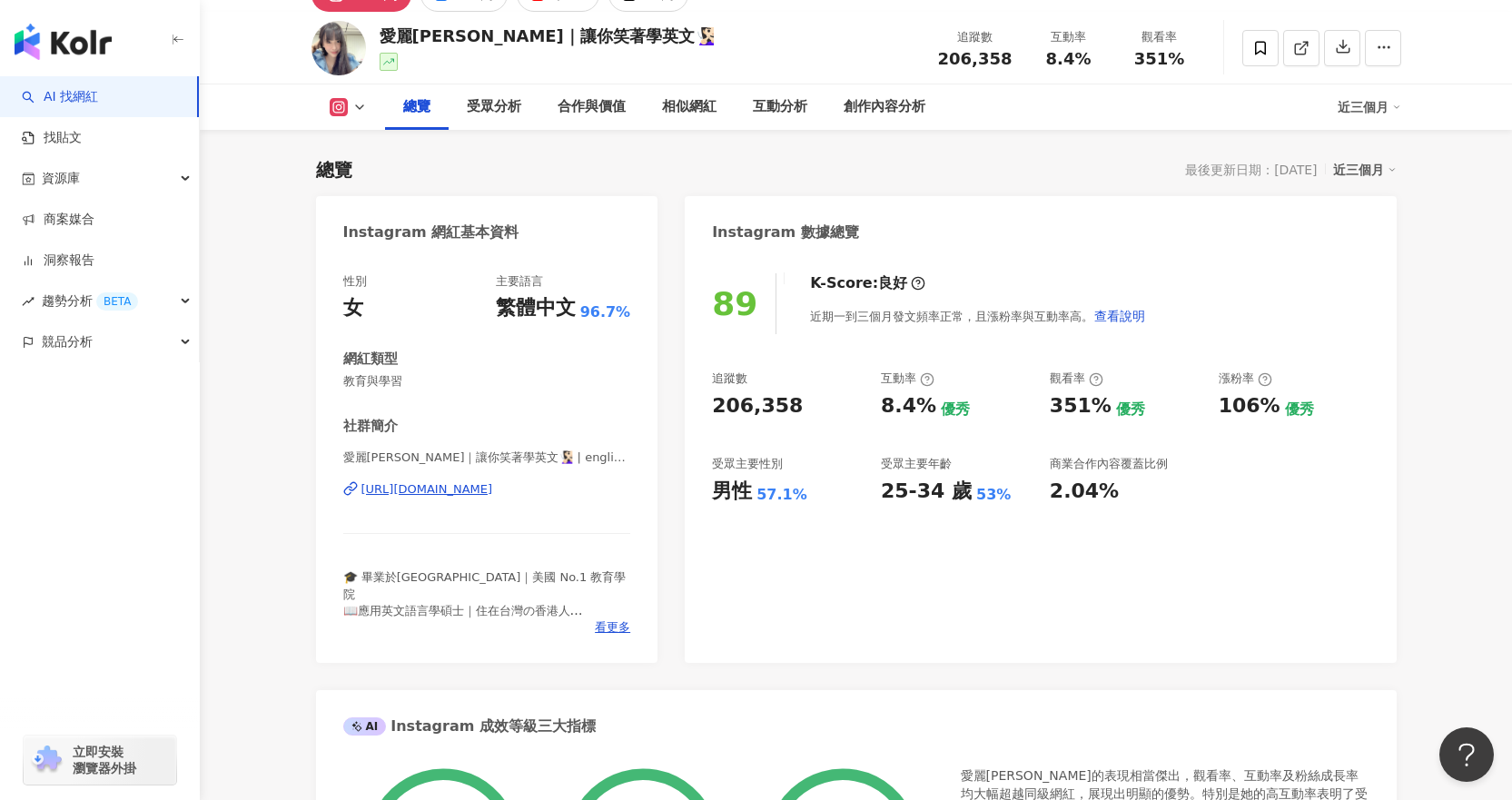
drag, startPoint x: 481, startPoint y: 491, endPoint x: 544, endPoint y: 452, distance: 74.1
click at [481, 491] on div "https://www.instagram.com/english.104/" at bounding box center [426, 489] width 132 height 17
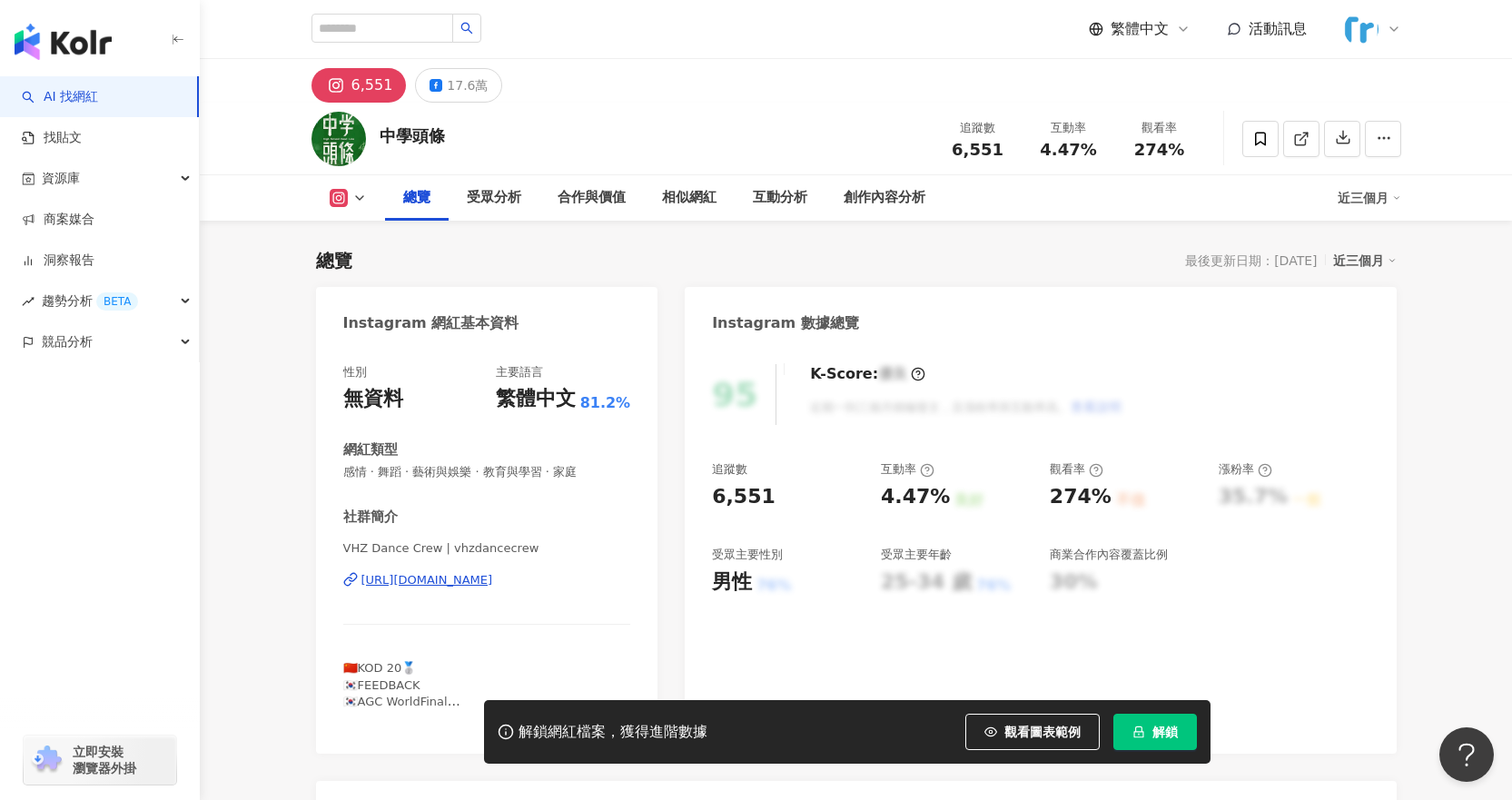
click at [1146, 727] on button "解鎖" at bounding box center [1154, 732] width 83 height 37
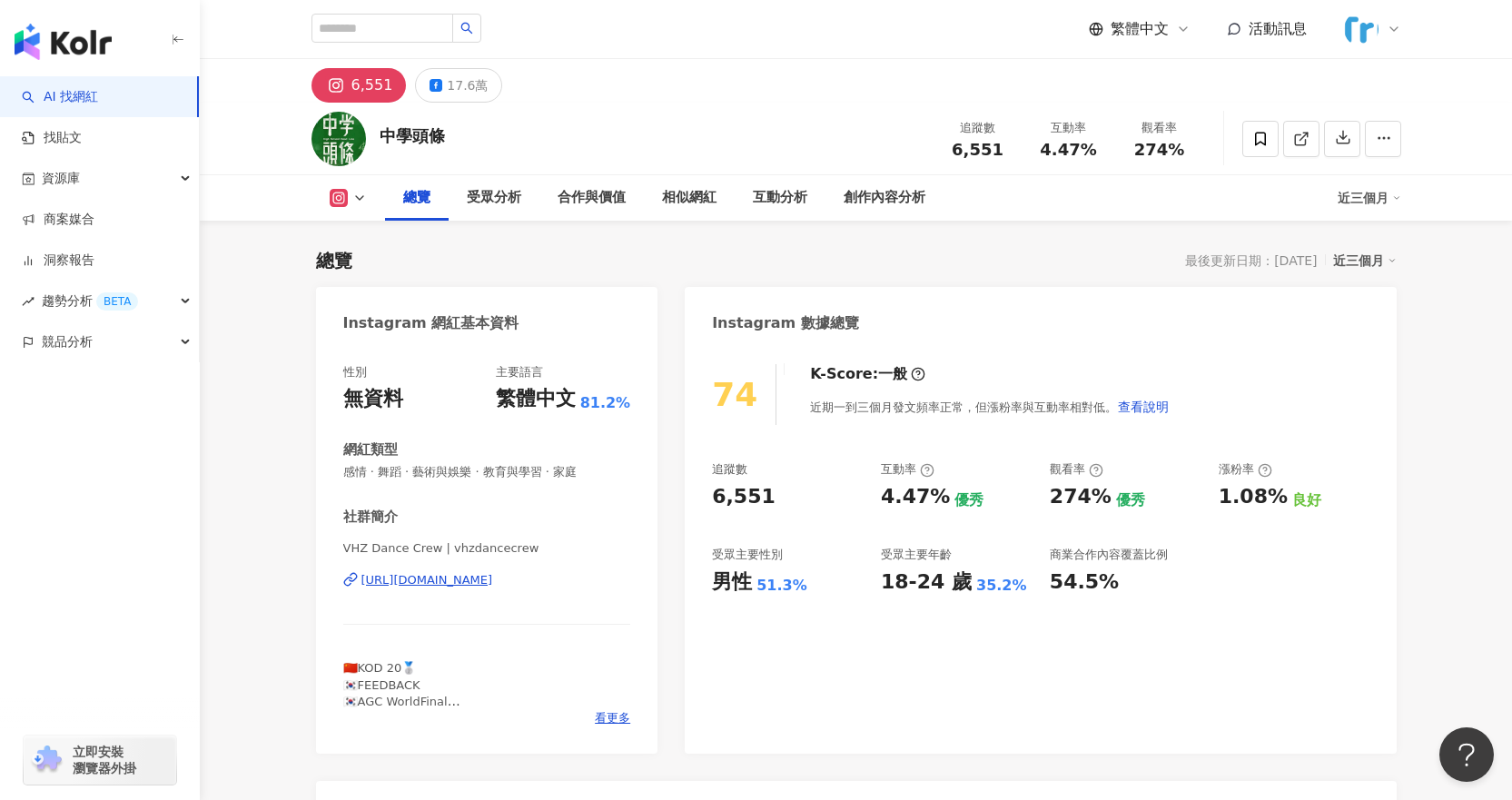
click at [492, 581] on div "https://www.instagram.com/vhzdancecrew/" at bounding box center [426, 579] width 132 height 17
click at [492, 583] on div "https://www.instagram.com/vhzdancecrew/" at bounding box center [426, 579] width 132 height 17
click at [1374, 136] on button "button" at bounding box center [1382, 138] width 37 height 37
click at [1430, 219] on div "總覽 受眾分析 合作與價值 相似網紅 互動分析 創作內容分析 近三個月" at bounding box center [855, 198] width 1162 height 45
click at [1371, 144] on button "button" at bounding box center [1382, 138] width 37 height 37
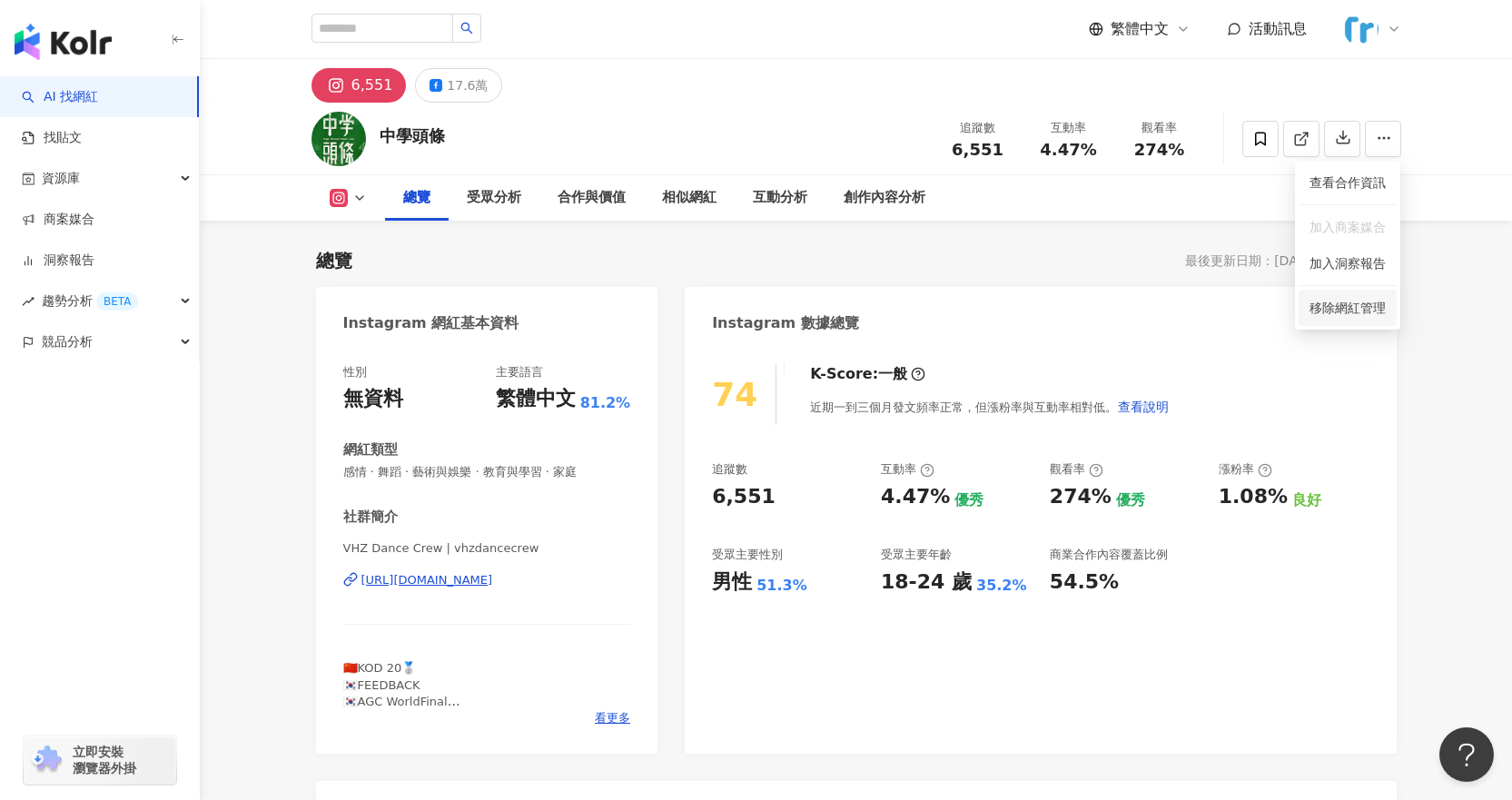
click at [1376, 302] on span "移除網紅管理" at bounding box center [1347, 308] width 76 height 15
click at [1384, 137] on icon "button" at bounding box center [1383, 137] width 17 height 17
click at [1384, 135] on icon "button" at bounding box center [1383, 137] width 17 height 17
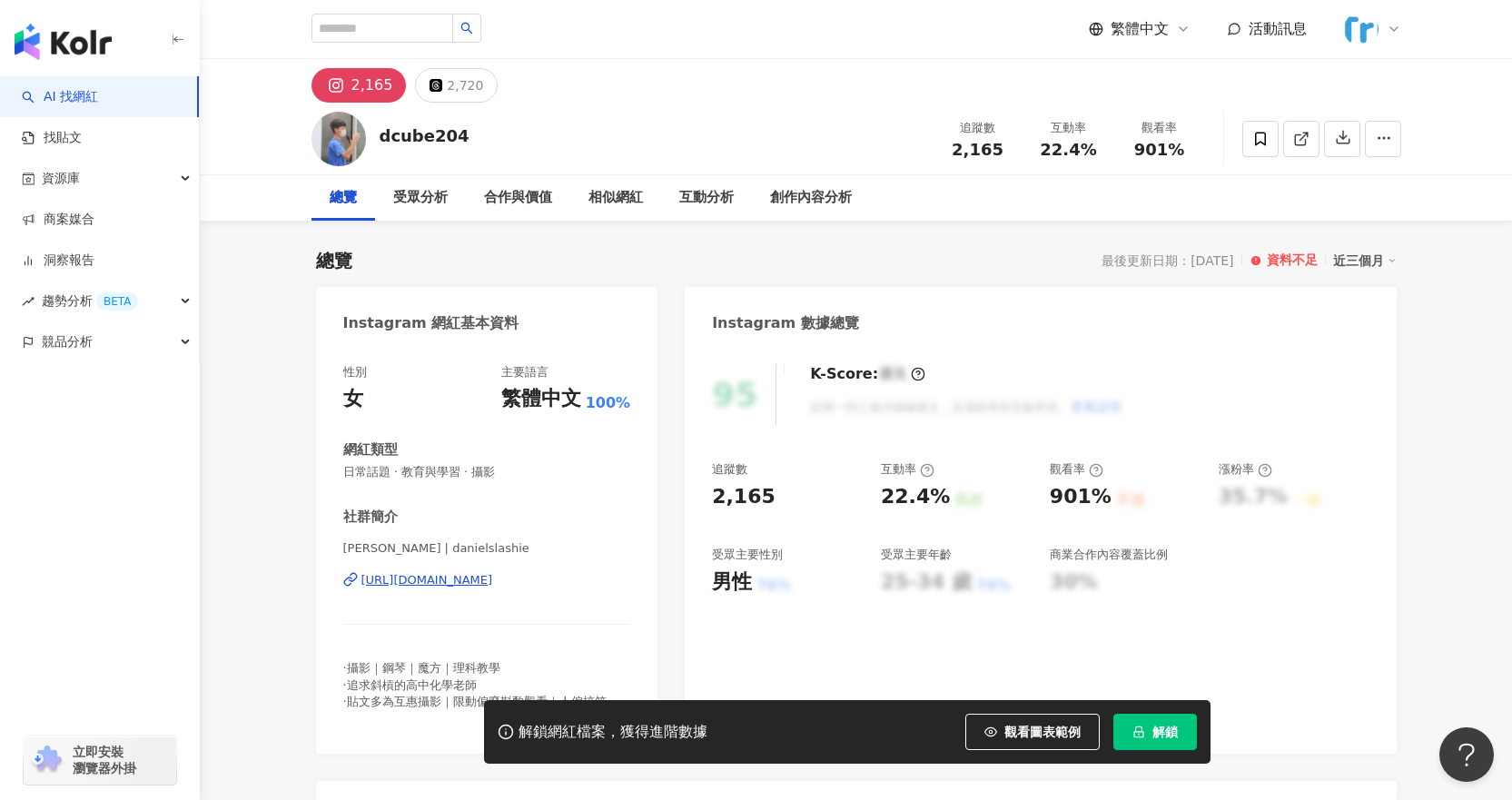
click at [1152, 732] on span "解鎖" at bounding box center [1165, 732] width 26 height 15
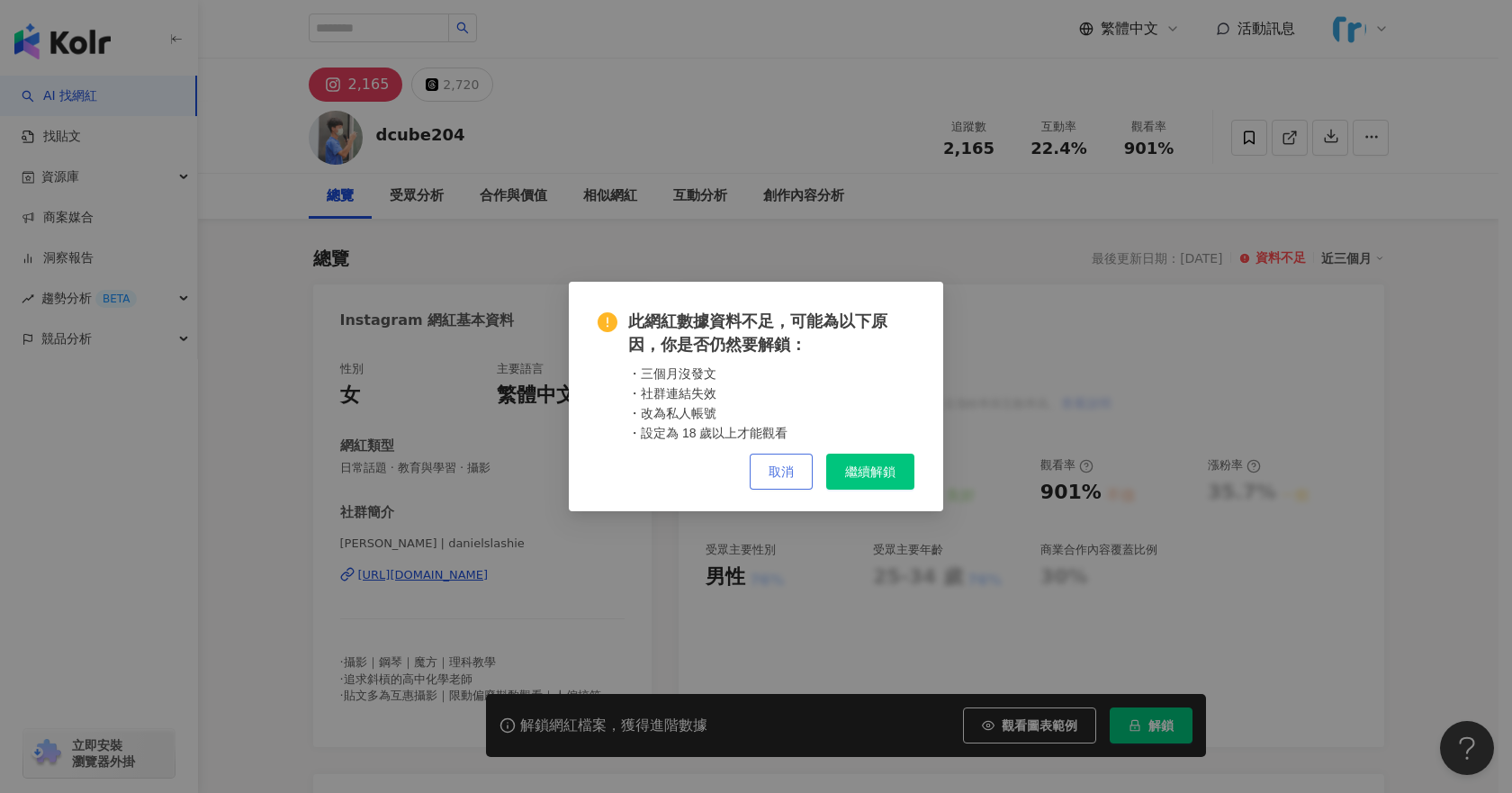
click at [791, 467] on span "取消" at bounding box center [781, 471] width 25 height 15
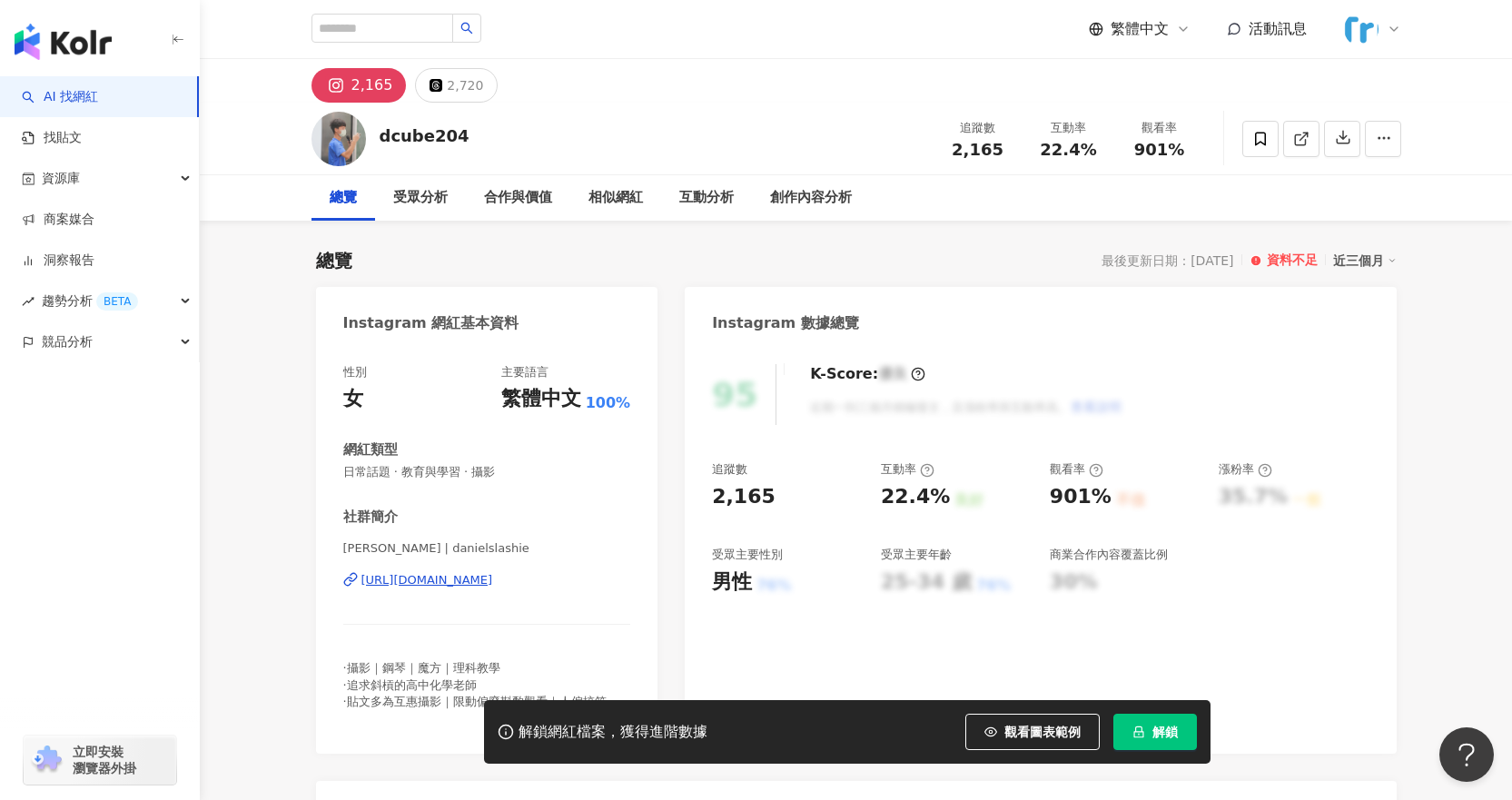
click at [492, 583] on div "[URL][DOMAIN_NAME]" at bounding box center [426, 579] width 132 height 17
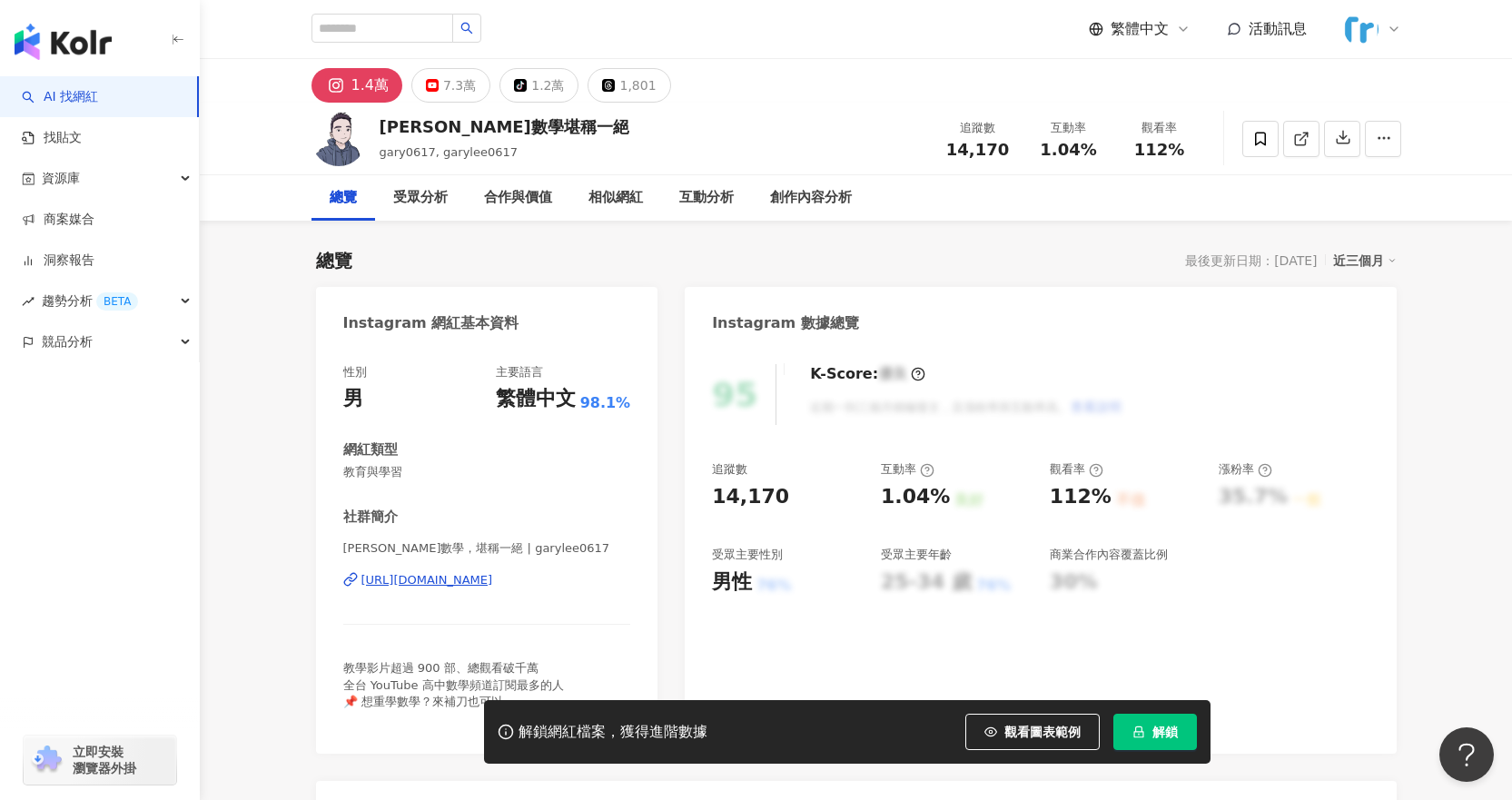
click at [492, 583] on div "https://www.instagram.com/garylee0617/" at bounding box center [426, 579] width 132 height 17
click at [1157, 726] on span "解鎖" at bounding box center [1165, 732] width 26 height 15
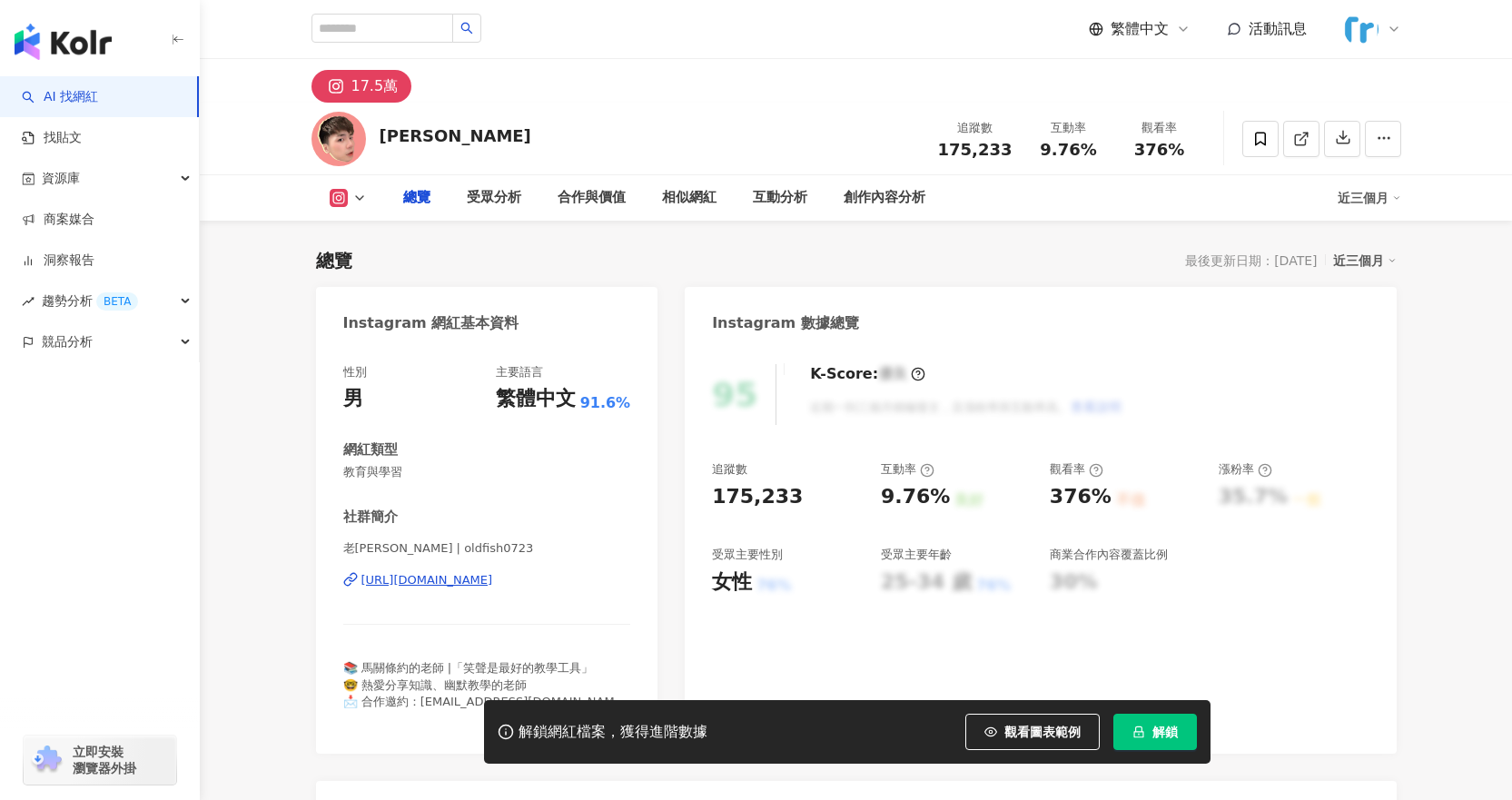
click at [492, 585] on div "[URL][DOMAIN_NAME]" at bounding box center [426, 579] width 132 height 17
click at [492, 581] on div "https://www.instagram.com/oldfish0723/" at bounding box center [426, 579] width 132 height 17
click at [1164, 725] on span "解鎖" at bounding box center [1165, 732] width 26 height 15
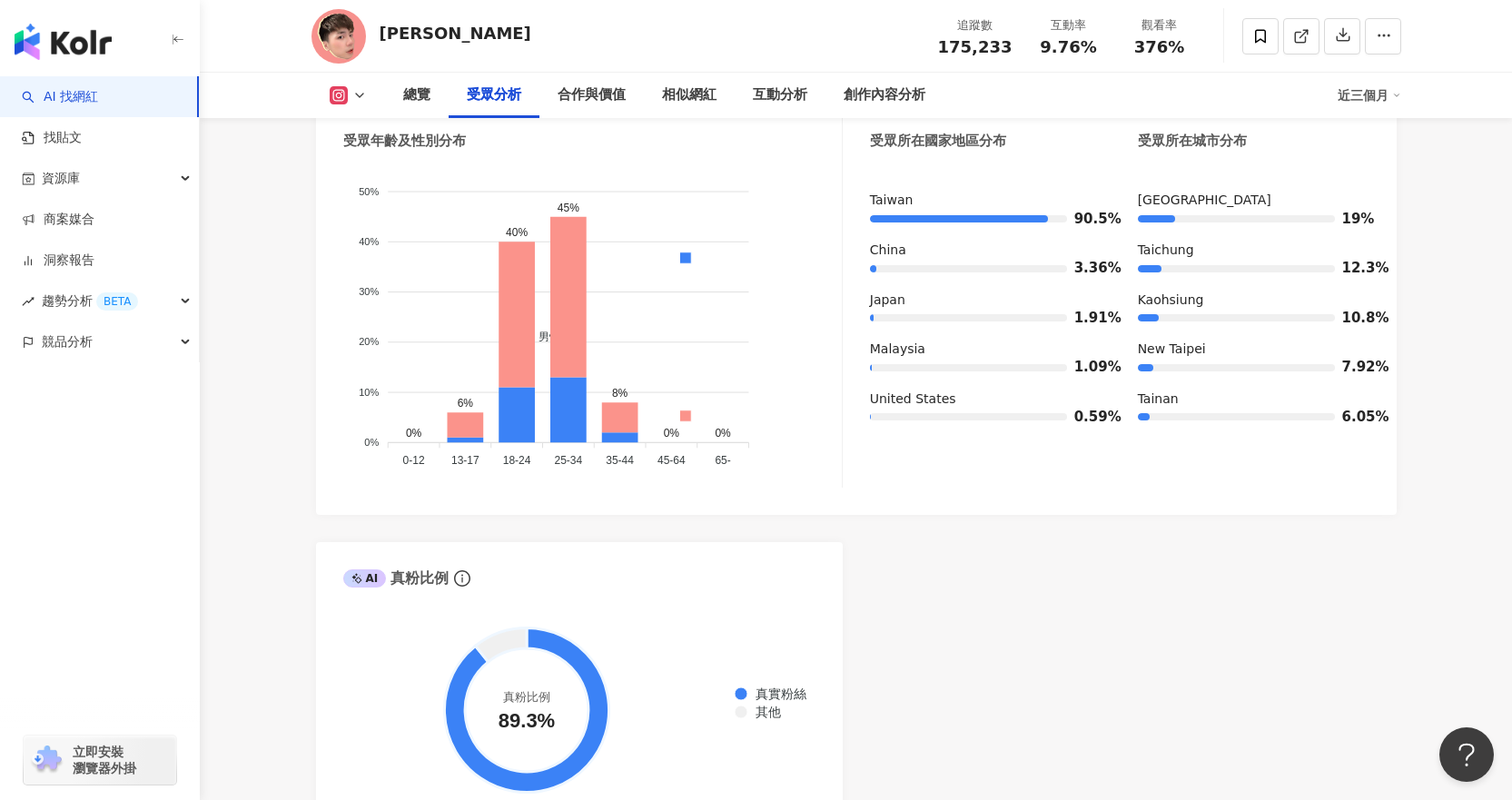
scroll to position [1544, 0]
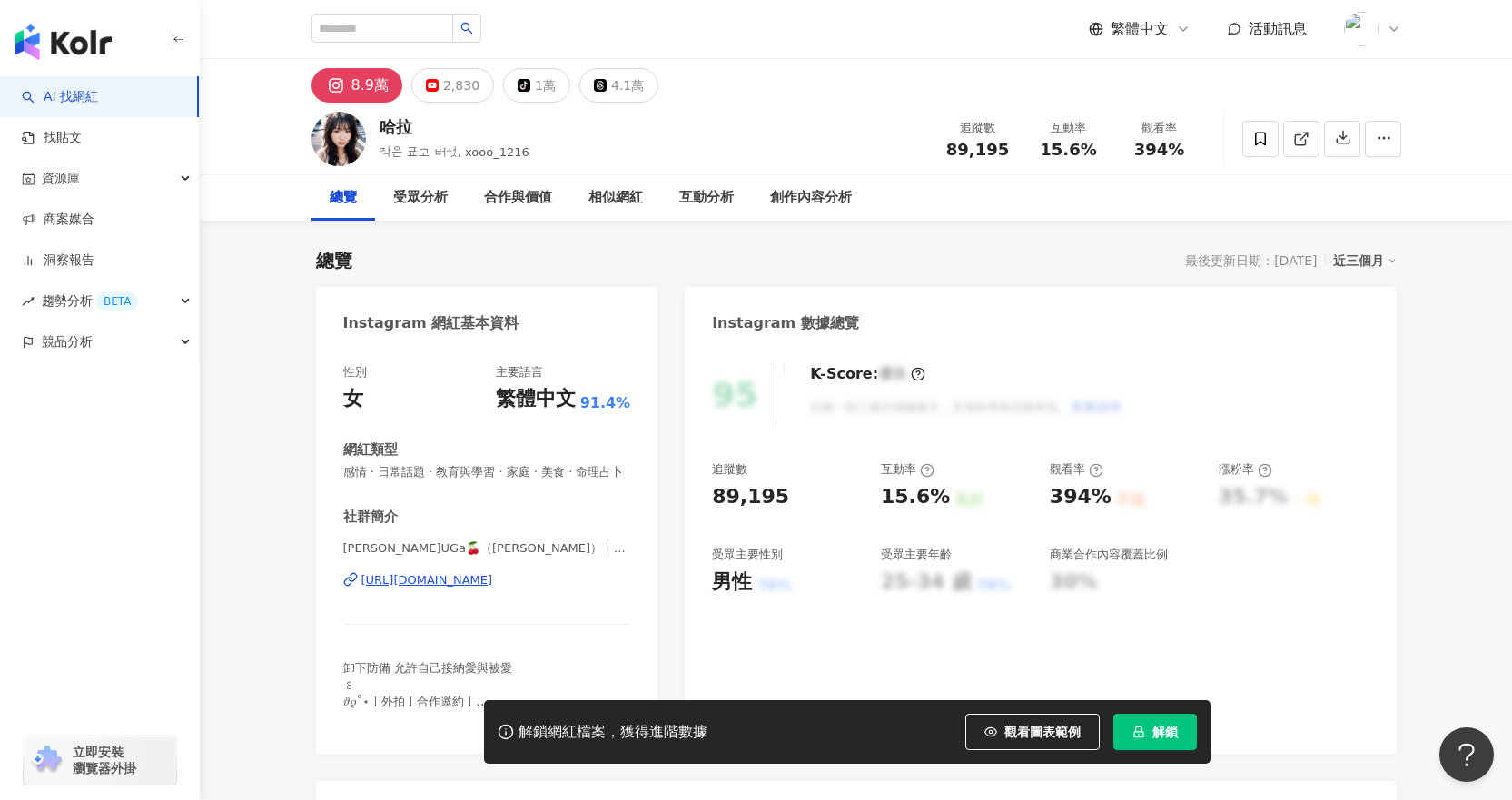
click at [492, 588] on div "https://www.instagram.com/xooo_1216/" at bounding box center [426, 579] width 132 height 17
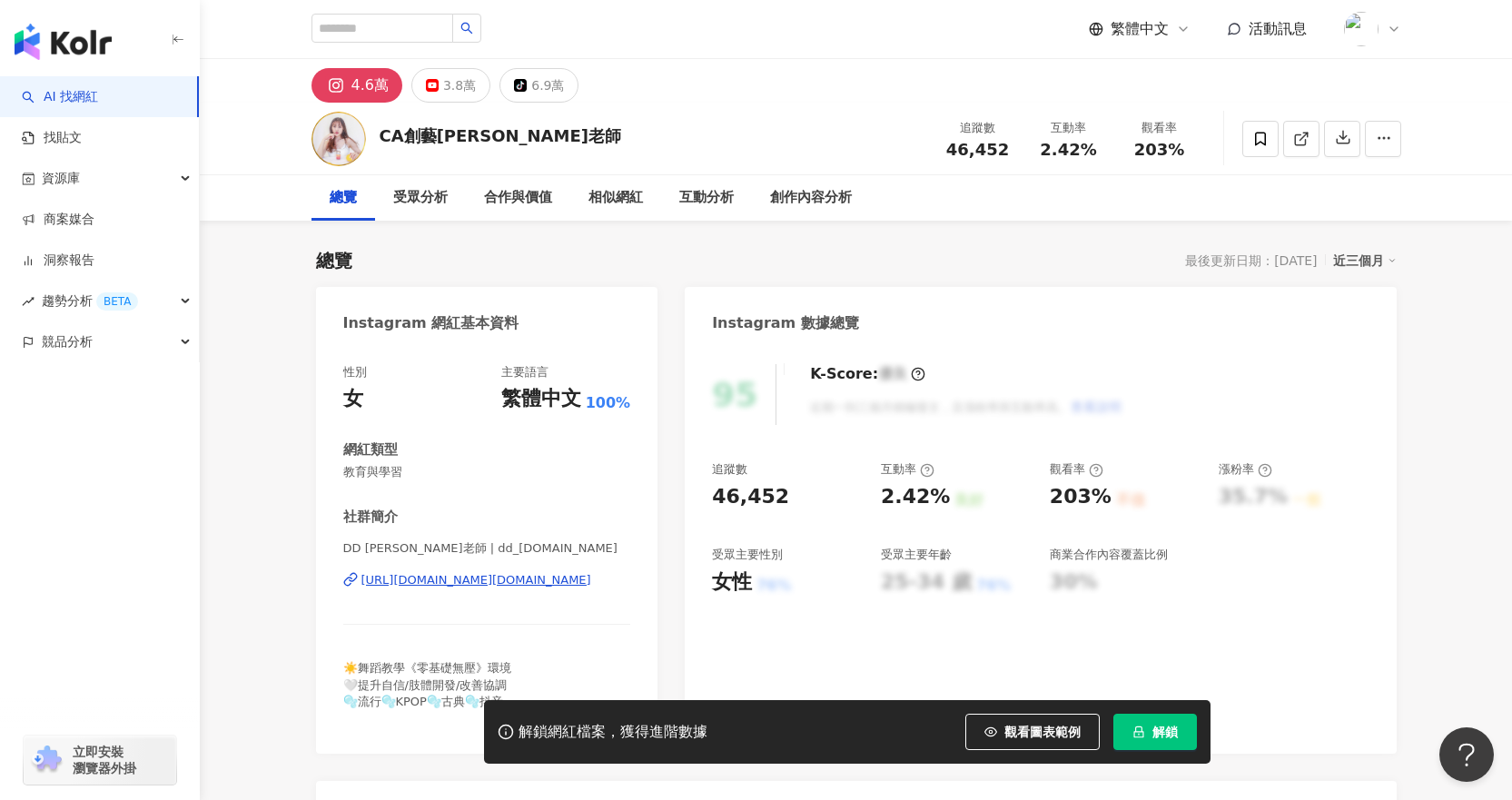
click at [533, 581] on div "[URL][DOMAIN_NAME][DOMAIN_NAME]" at bounding box center [476, 579] width 229 height 17
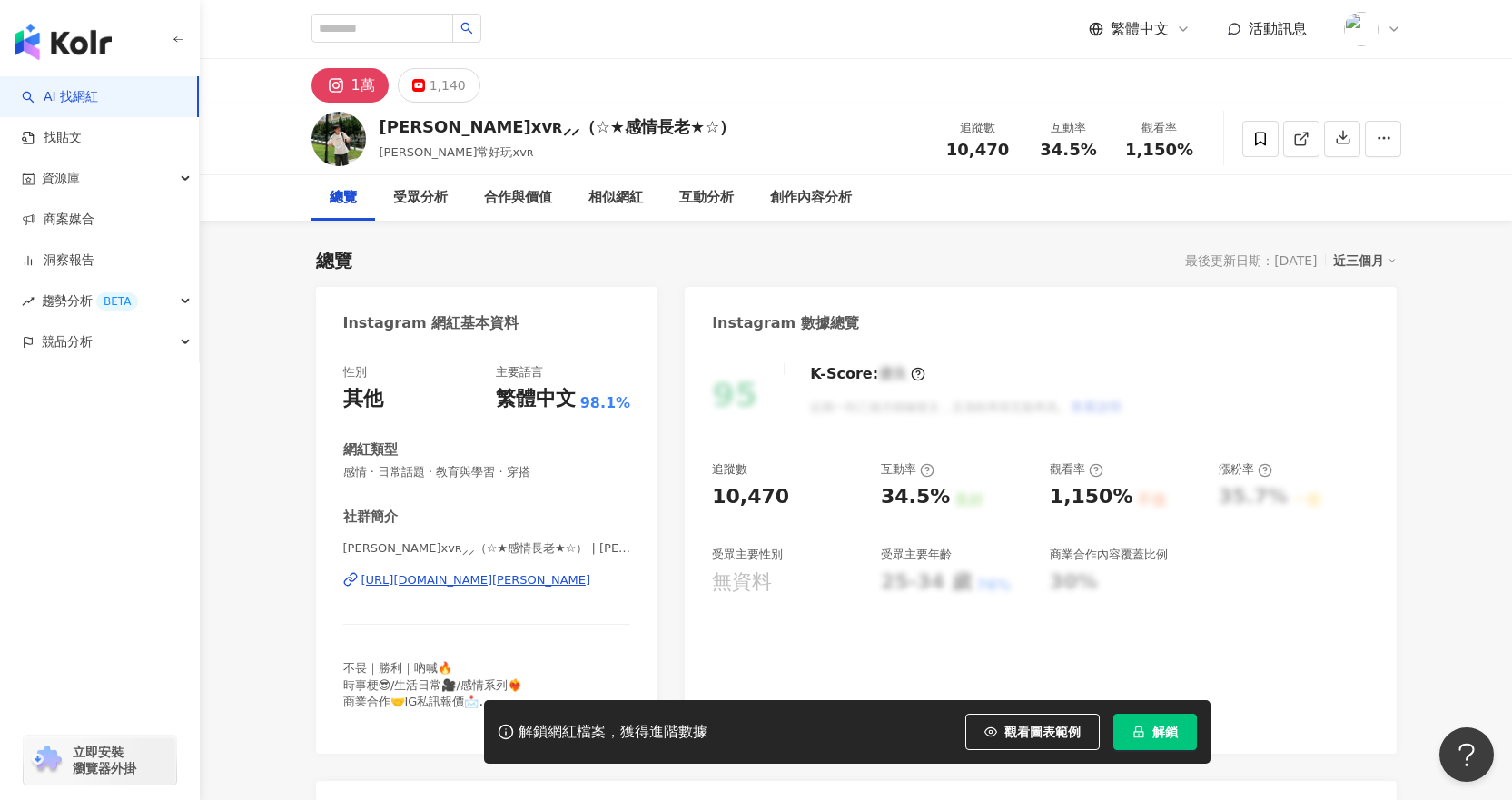
click at [493, 581] on div "https://www.instagram.com/xavier._kao/" at bounding box center [476, 579] width 229 height 17
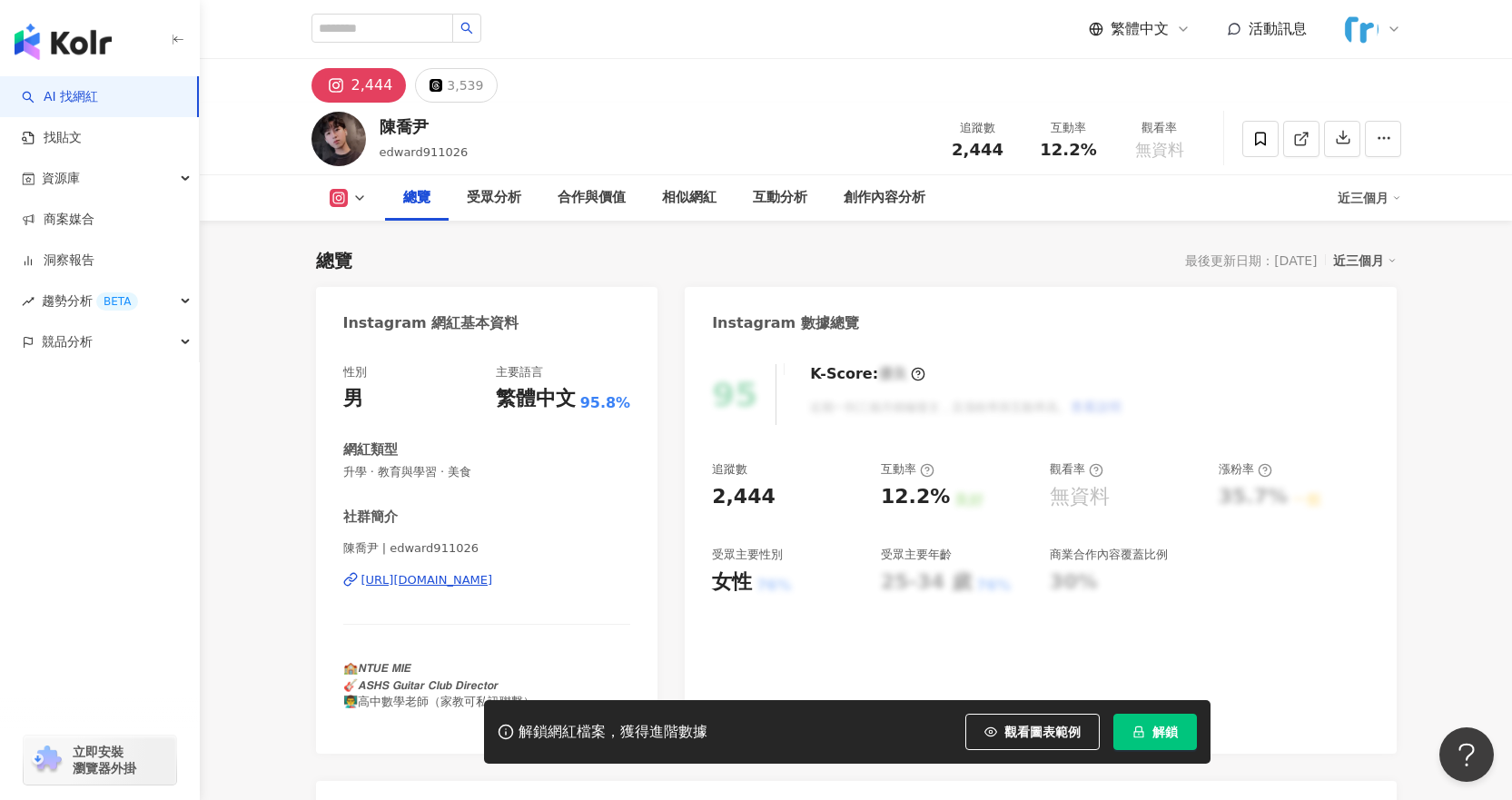
click at [450, 577] on div "[URL][DOMAIN_NAME]" at bounding box center [426, 579] width 132 height 17
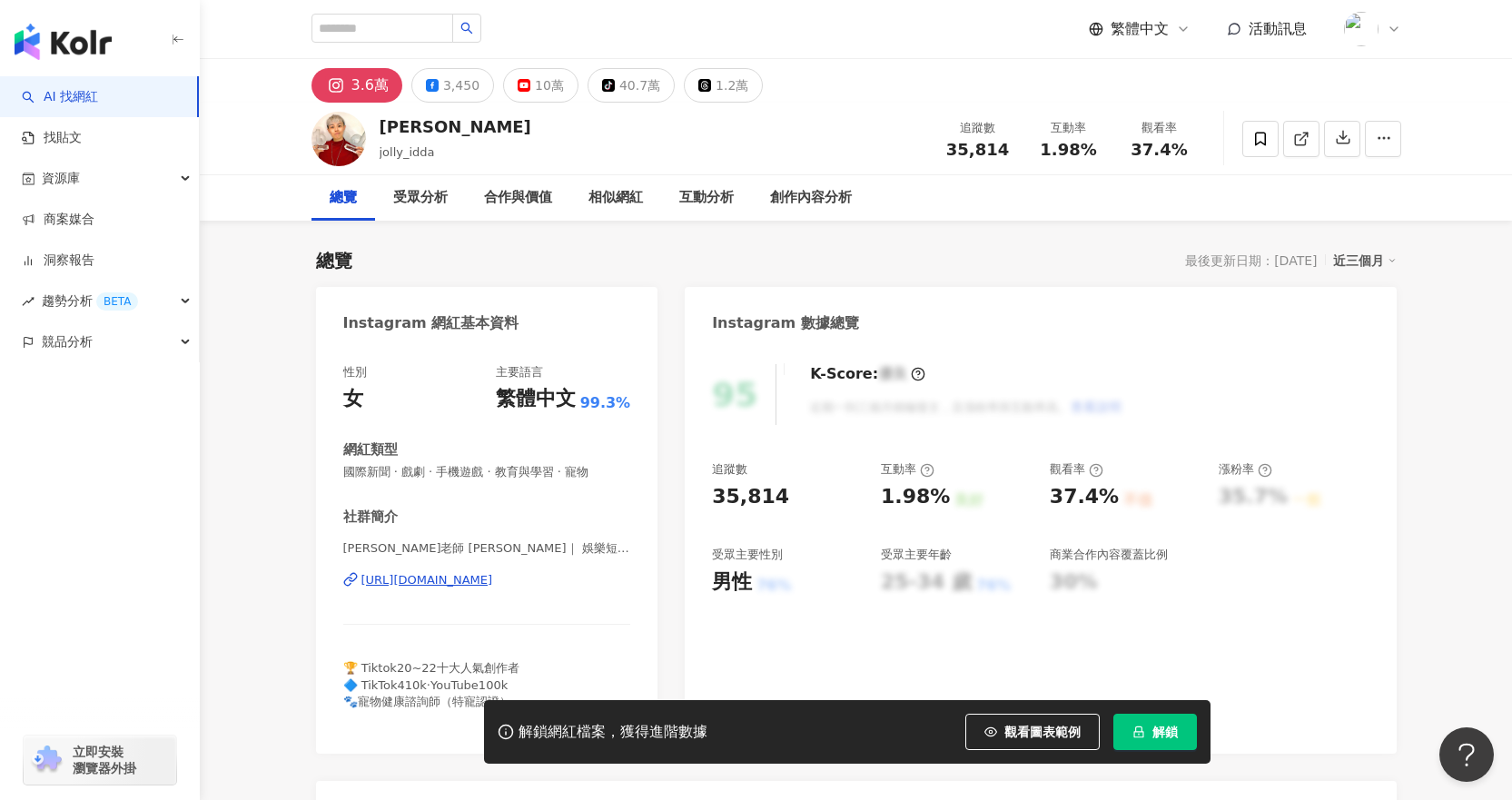
drag, startPoint x: 537, startPoint y: 582, endPoint x: 537, endPoint y: 568, distance: 14.0
click at [492, 582] on div "https://www.instagram.com/jolly_idda/" at bounding box center [426, 579] width 132 height 17
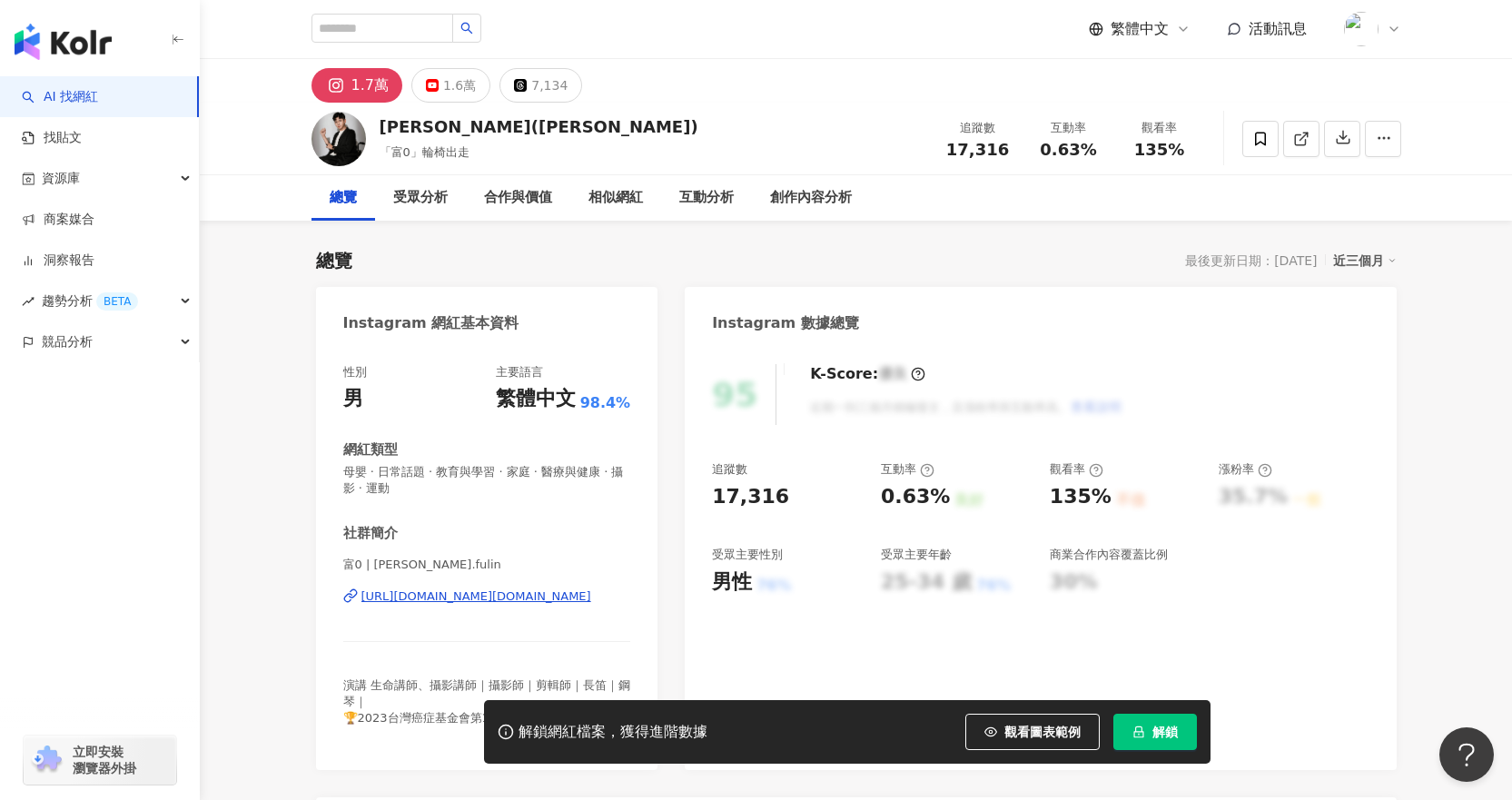
click at [498, 597] on div "[URL][DOMAIN_NAME][DOMAIN_NAME]" at bounding box center [476, 596] width 229 height 17
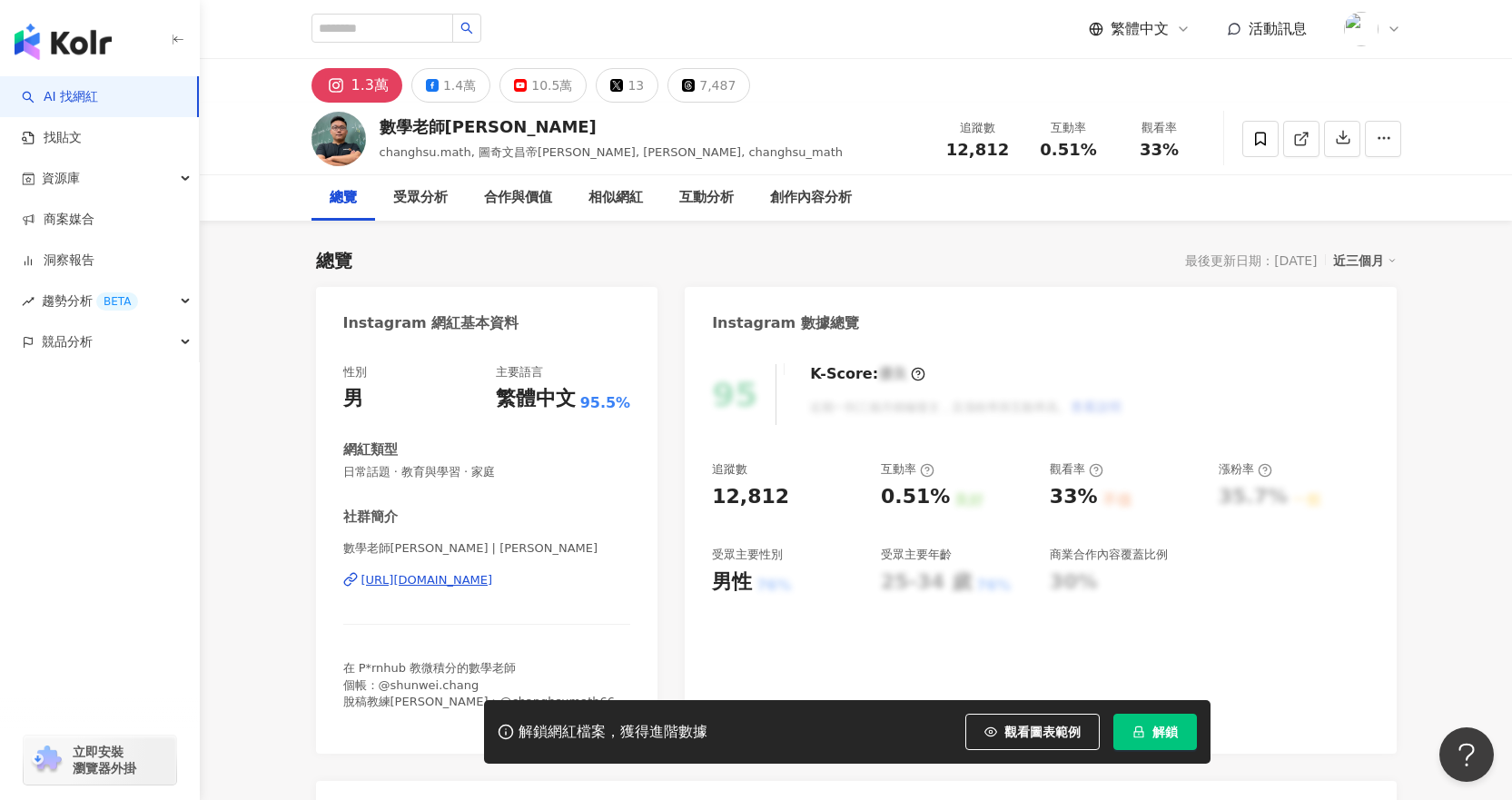
click at [492, 582] on div "https://www.instagram.com/changhsumath/" at bounding box center [426, 579] width 132 height 17
drag, startPoint x: 1178, startPoint y: 730, endPoint x: 1158, endPoint y: 621, distance: 110.8
click at [1178, 730] on button "解鎖" at bounding box center [1154, 732] width 83 height 37
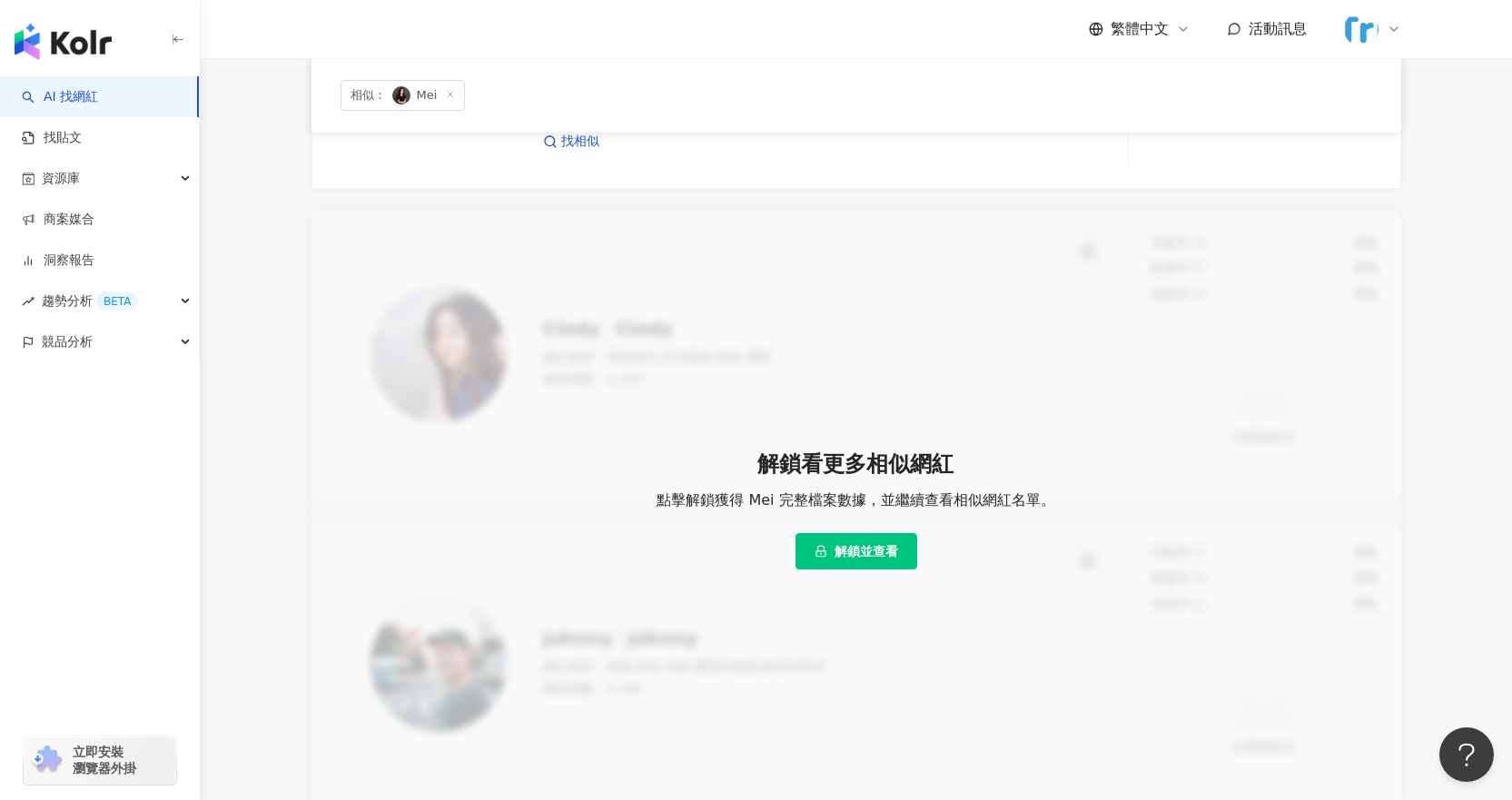
scroll to position [363, 0]
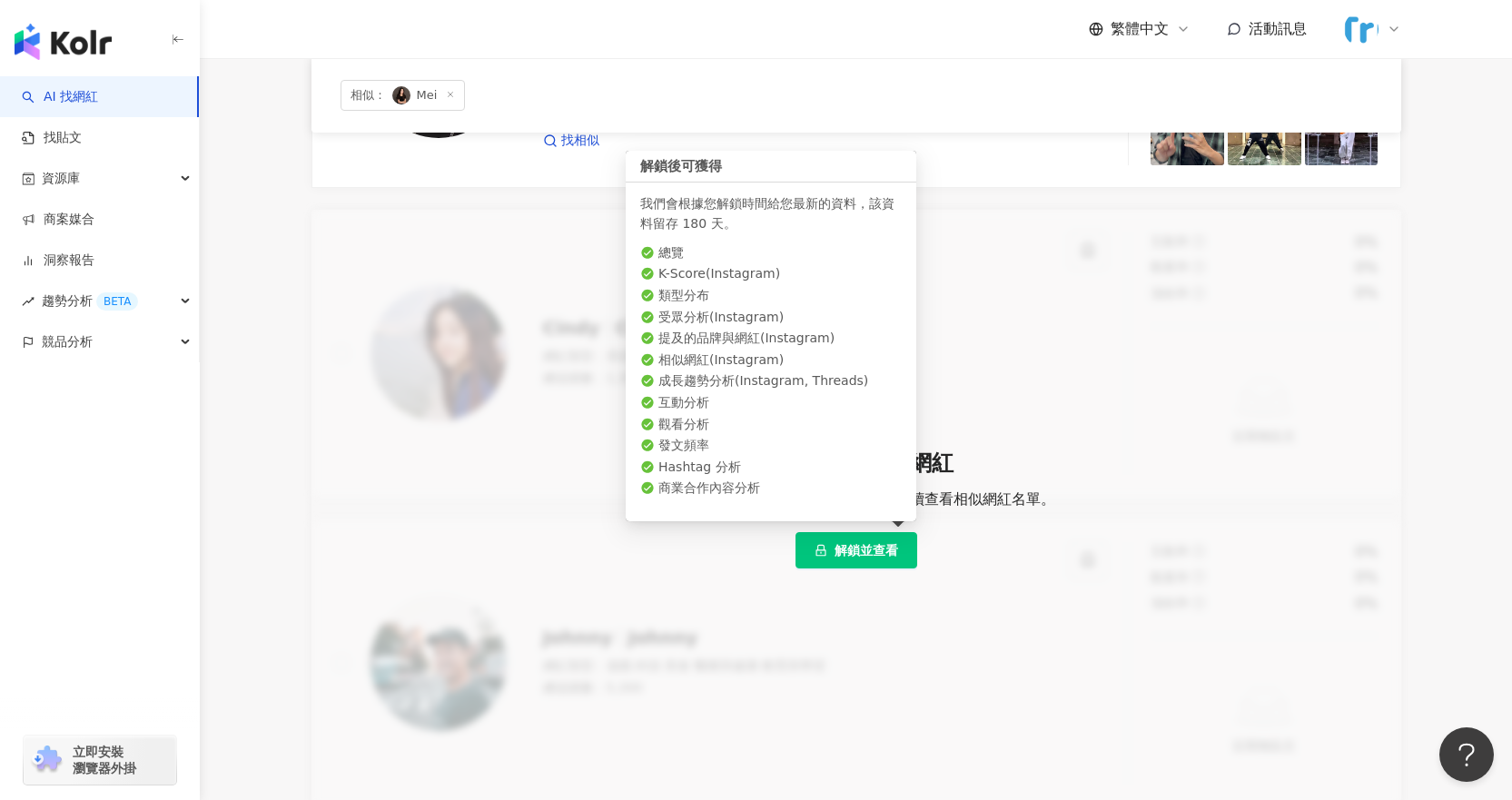
drag, startPoint x: 870, startPoint y: 549, endPoint x: 898, endPoint y: 548, distance: 28.0
click at [870, 549] on span "解鎖並查看" at bounding box center [866, 550] width 63 height 15
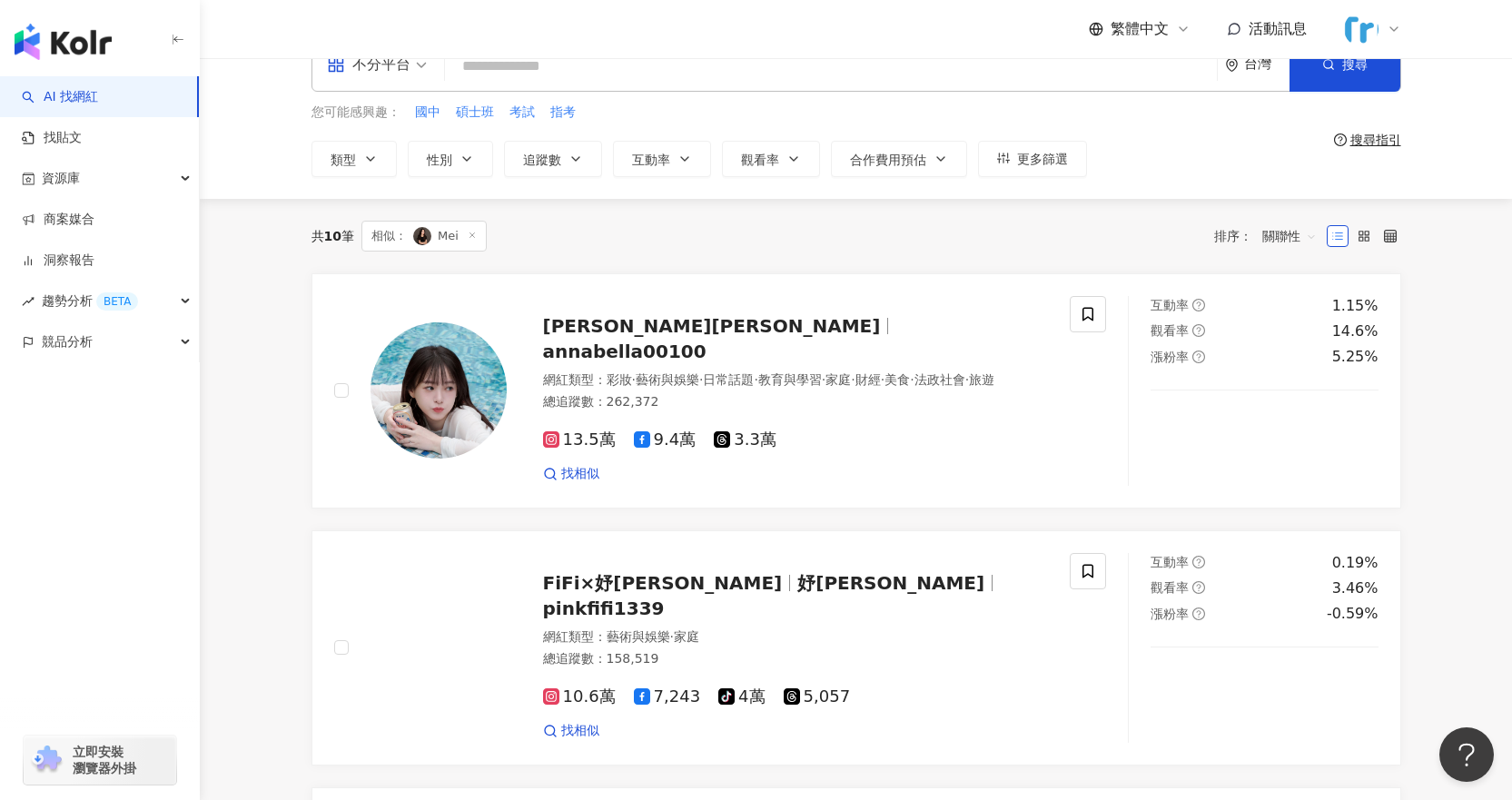
scroll to position [0, 0]
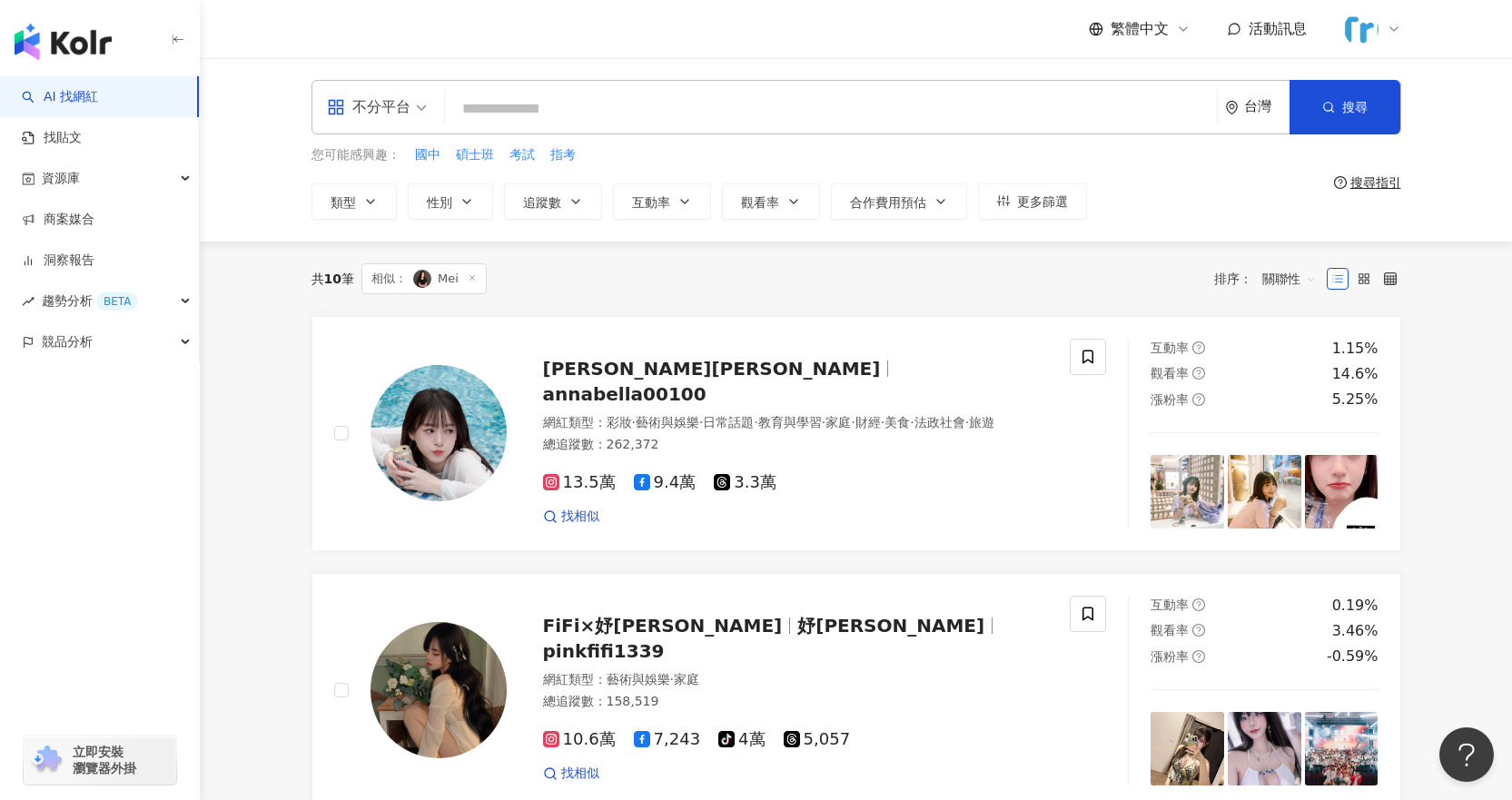
click at [461, 285] on span "相似： [PERSON_NAME]" at bounding box center [423, 278] width 126 height 31
click at [430, 282] on img at bounding box center [422, 279] width 18 height 18
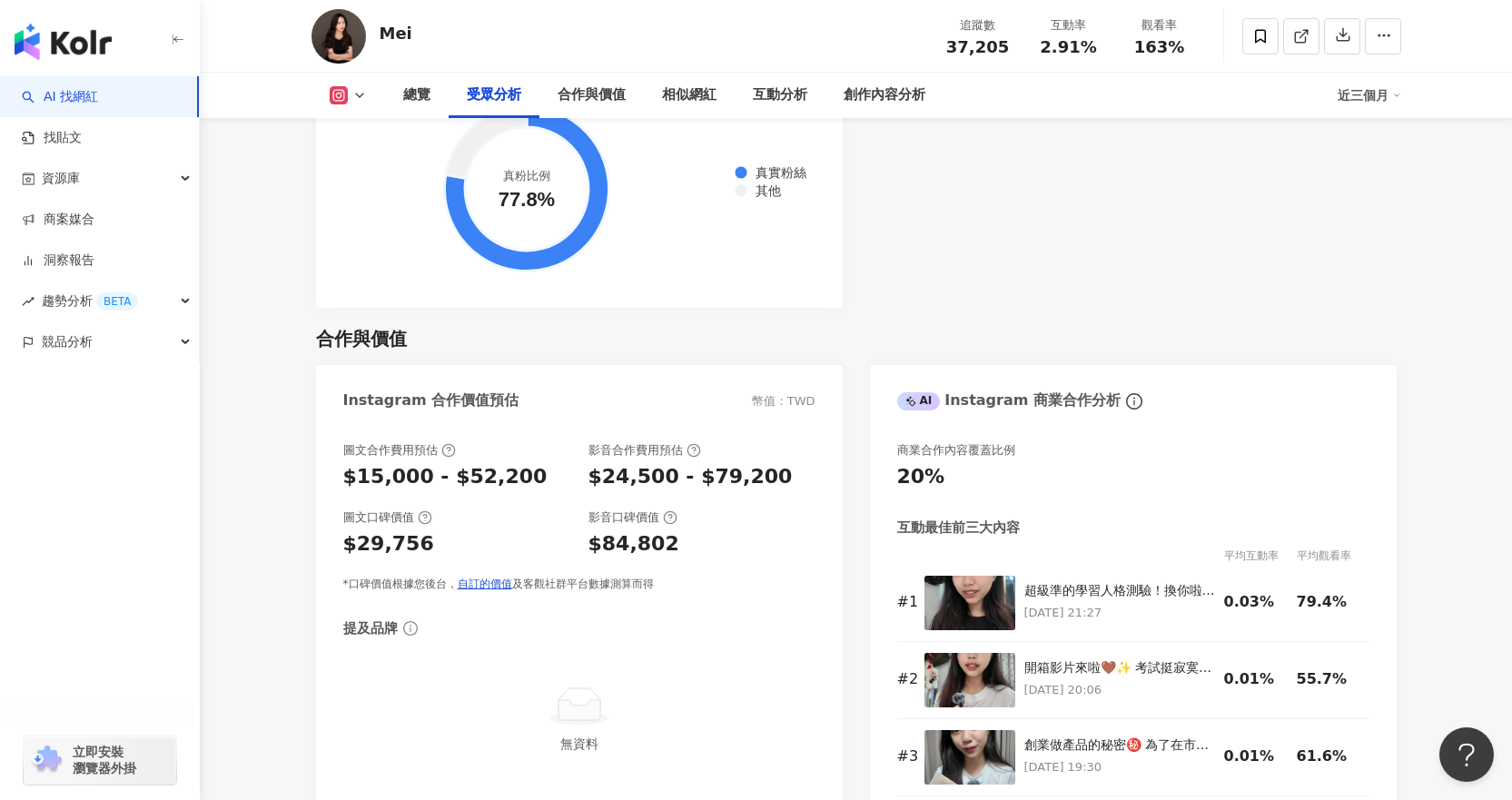
scroll to position [2360, 0]
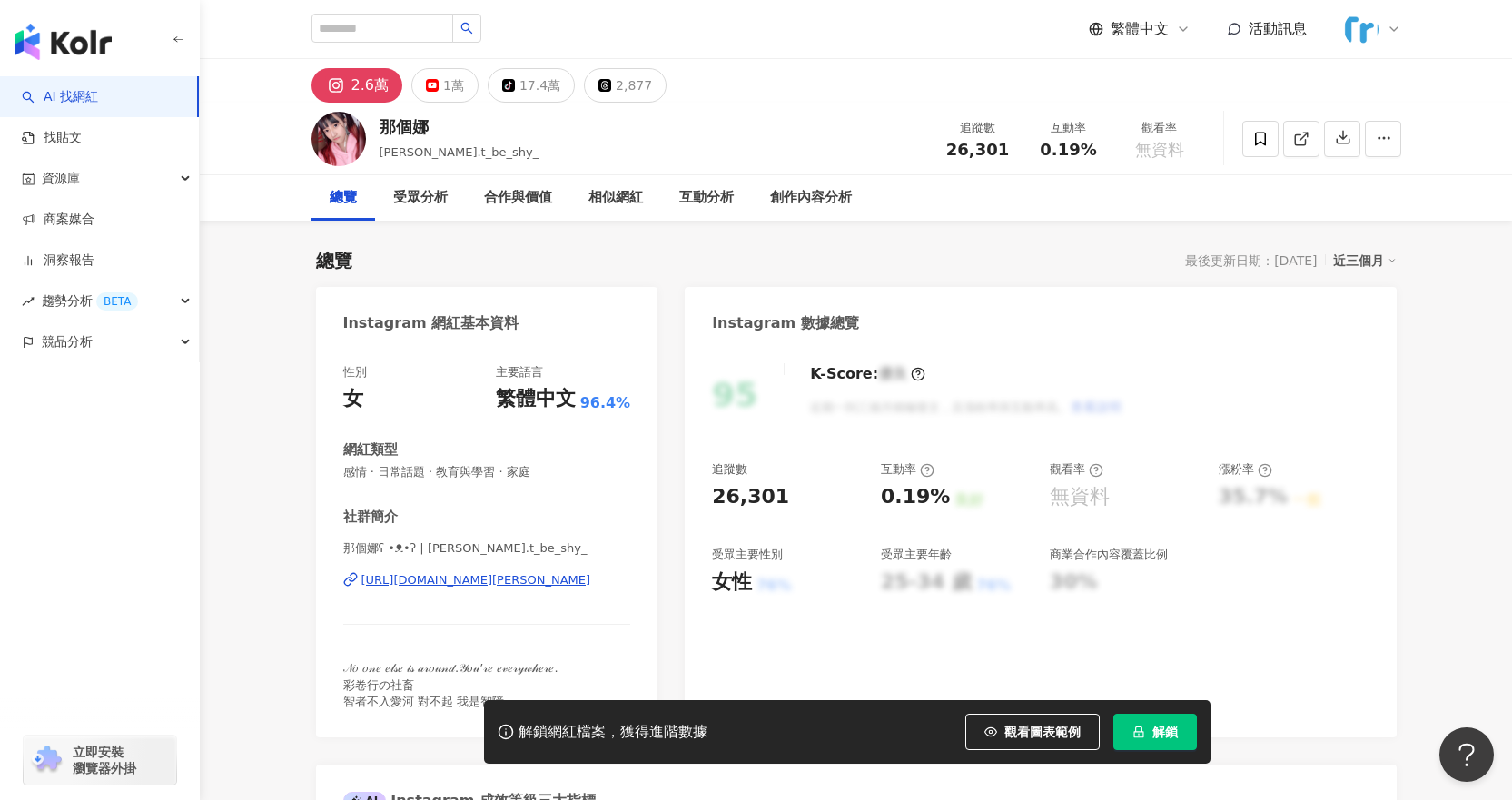
click at [565, 581] on div "https://www.instagram.com/don.t_be_shy_/" at bounding box center [476, 579] width 229 height 17
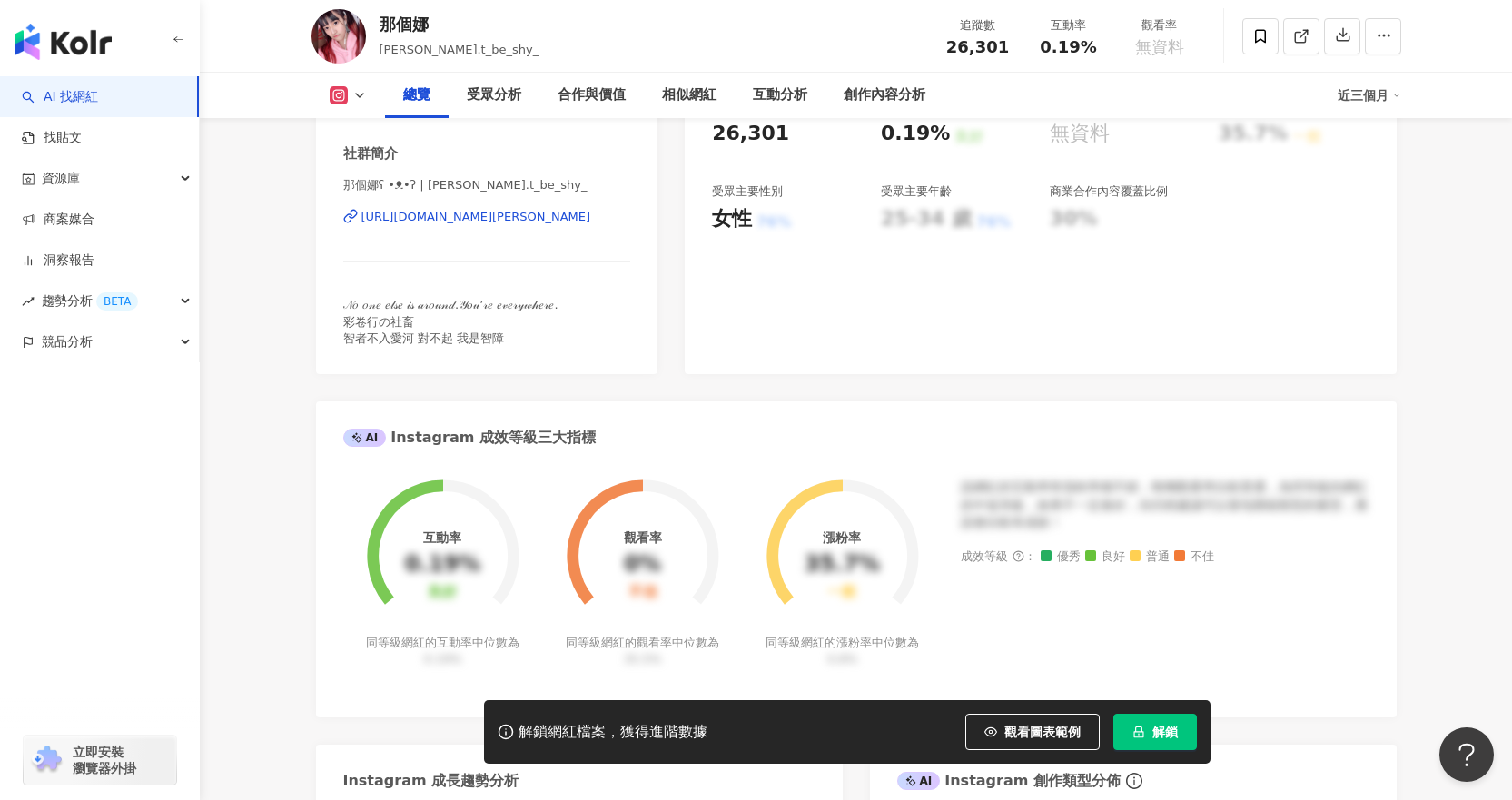
scroll to position [908, 0]
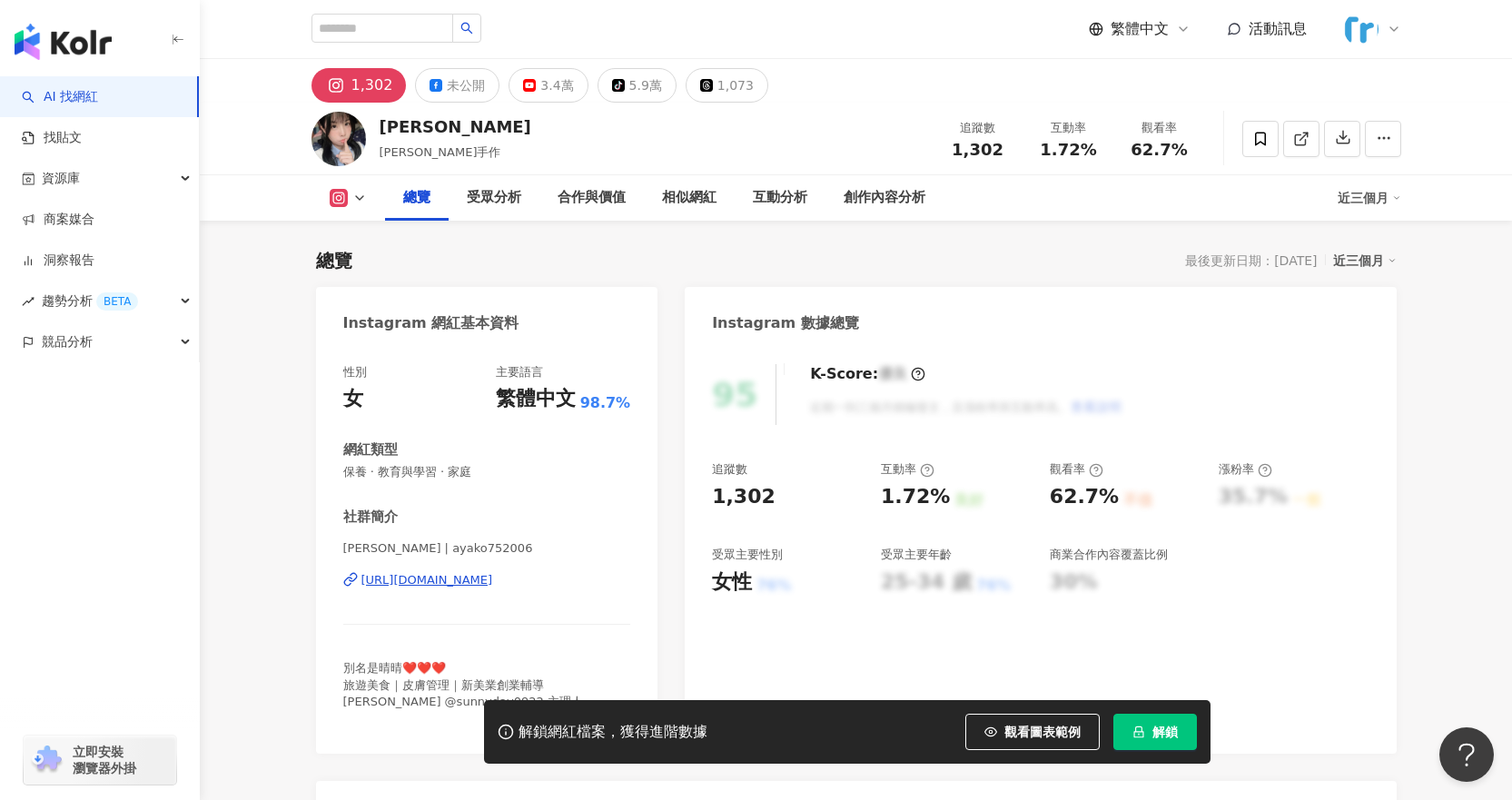
click at [478, 576] on div "https://www.instagram.com/ayako752006/" at bounding box center [426, 579] width 132 height 17
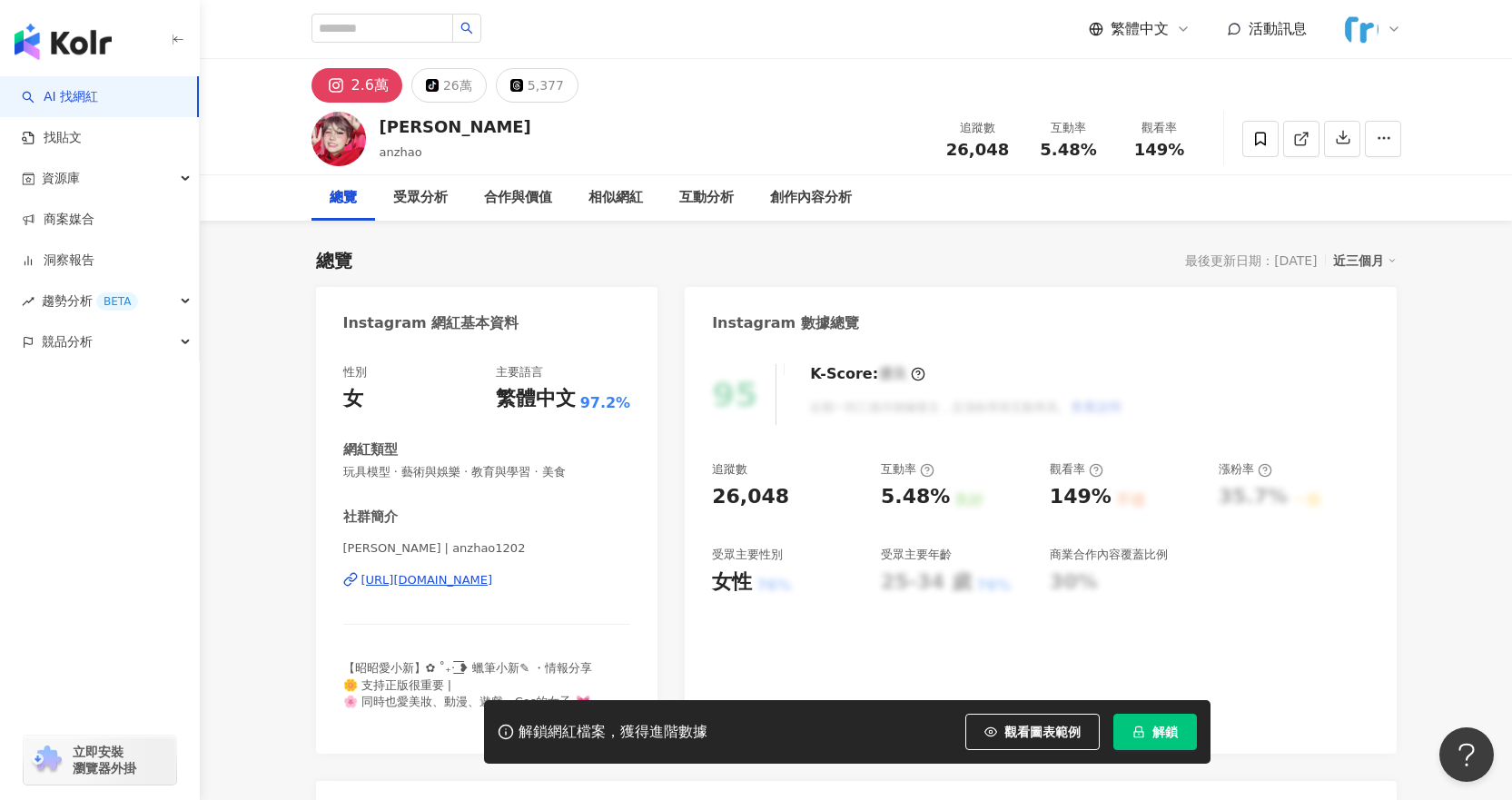
click at [492, 578] on div "https://www.instagram.com/anzhao1202/" at bounding box center [426, 579] width 132 height 17
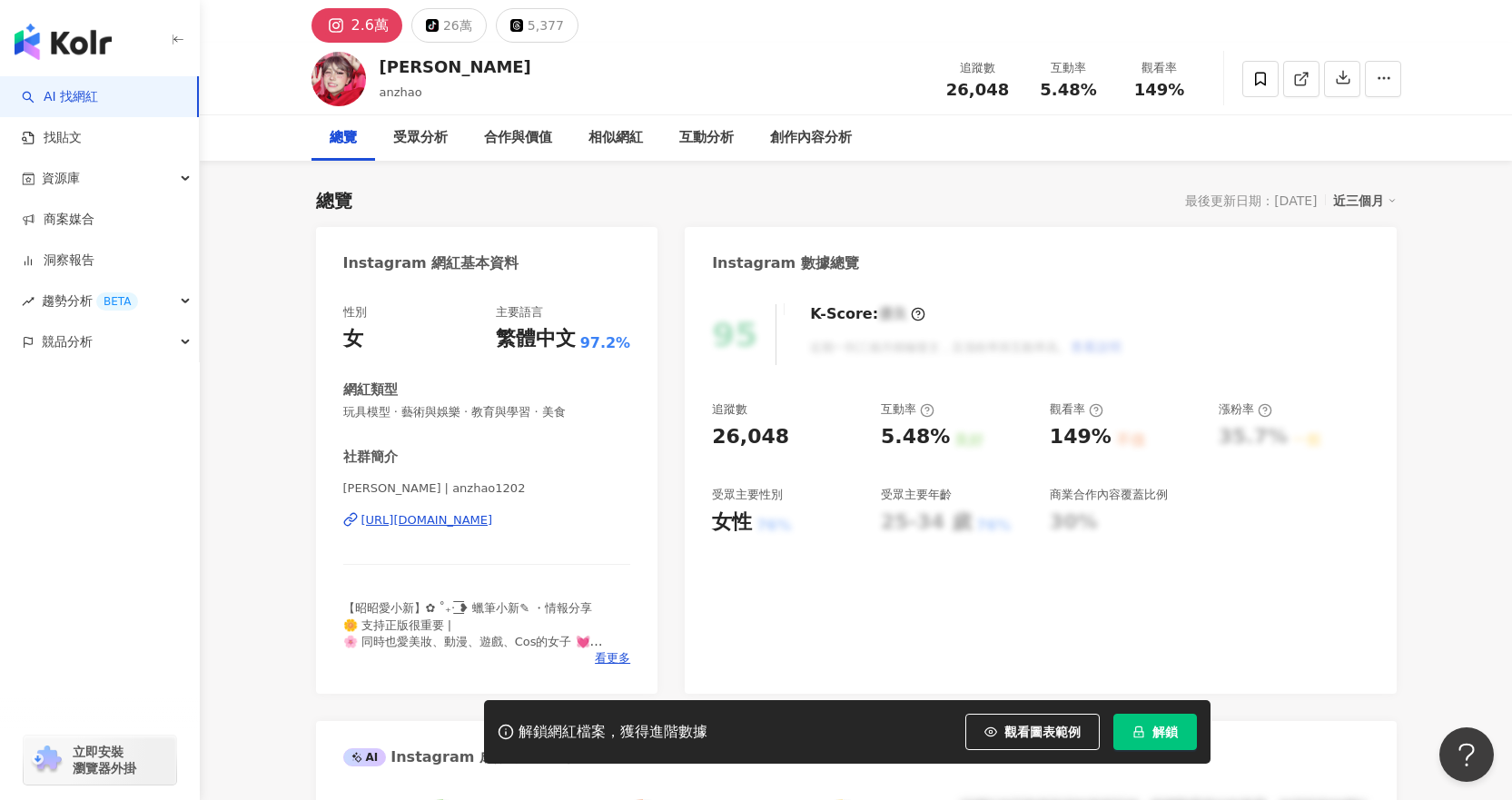
scroll to position [91, 0]
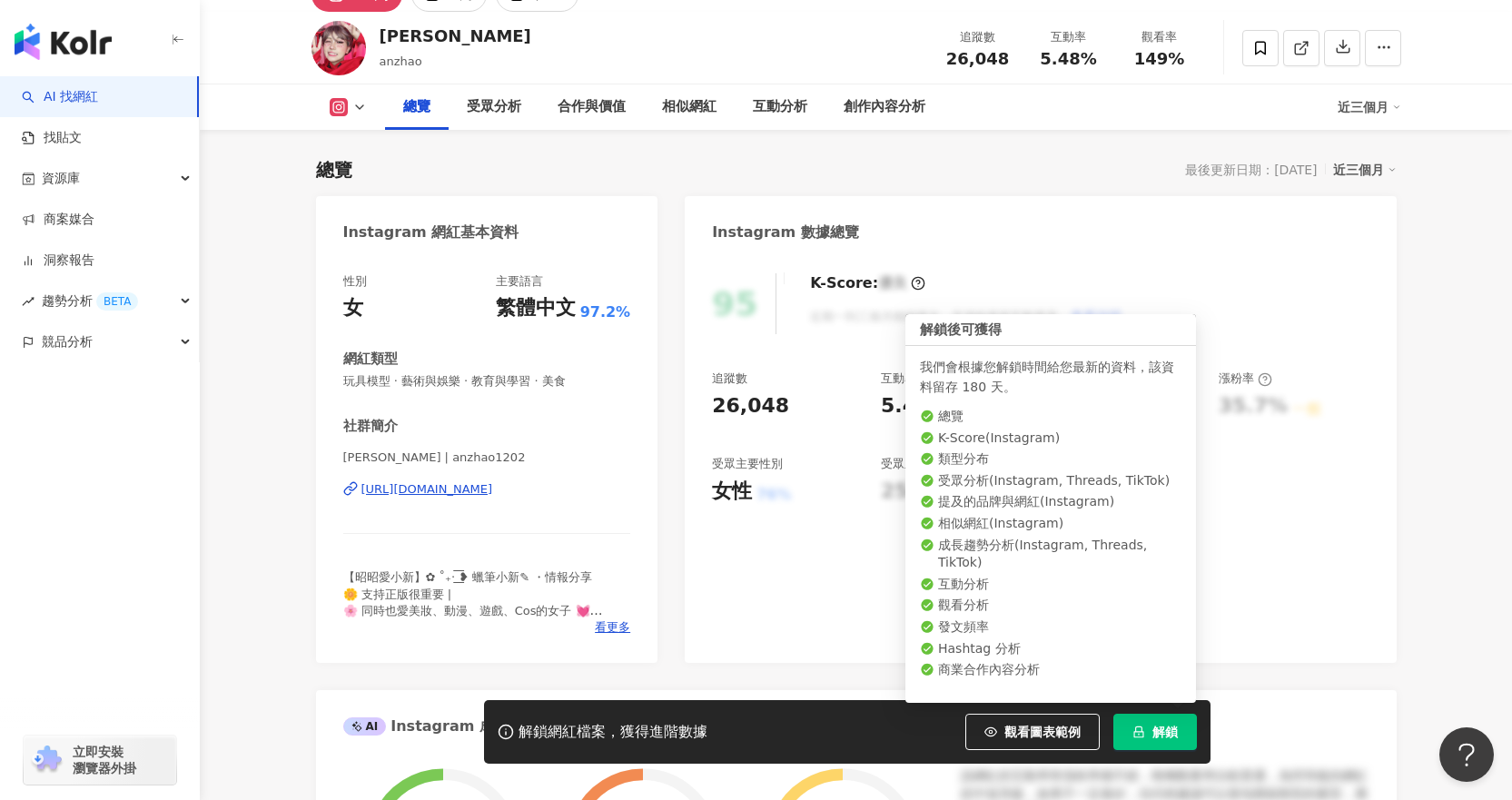
click at [1169, 734] on span "解鎖" at bounding box center [1165, 732] width 26 height 15
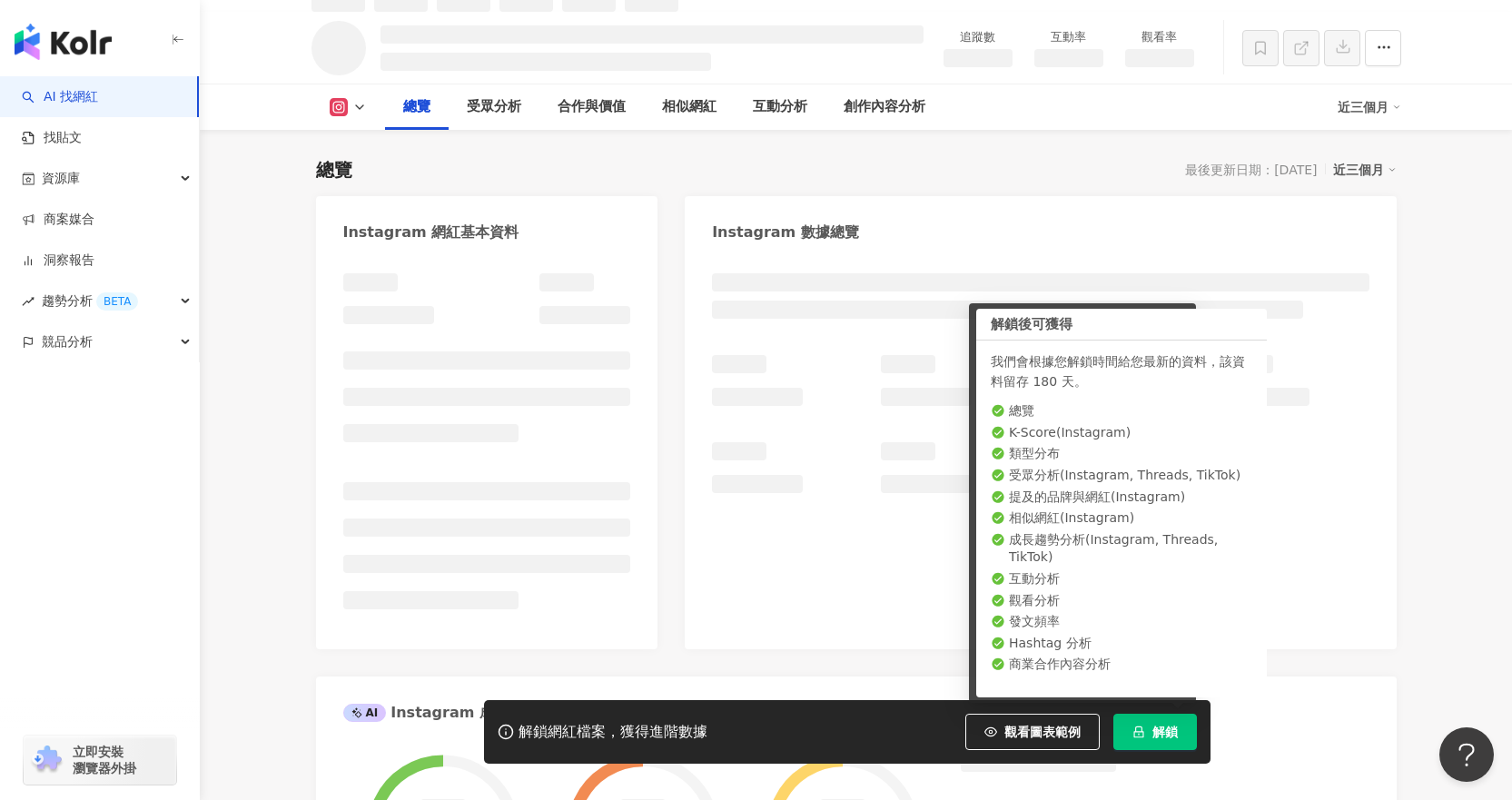
scroll to position [111, 0]
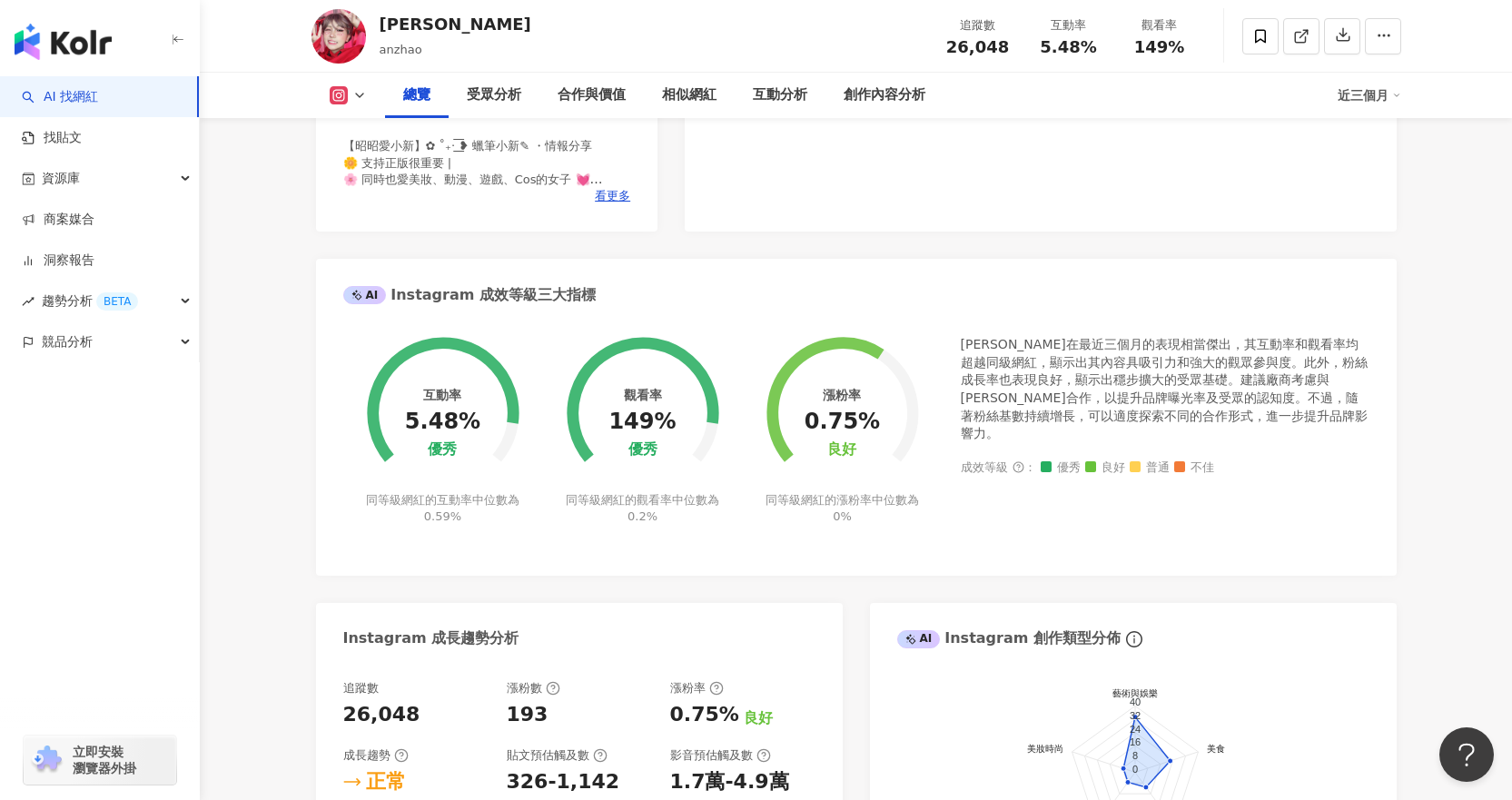
scroll to position [293, 0]
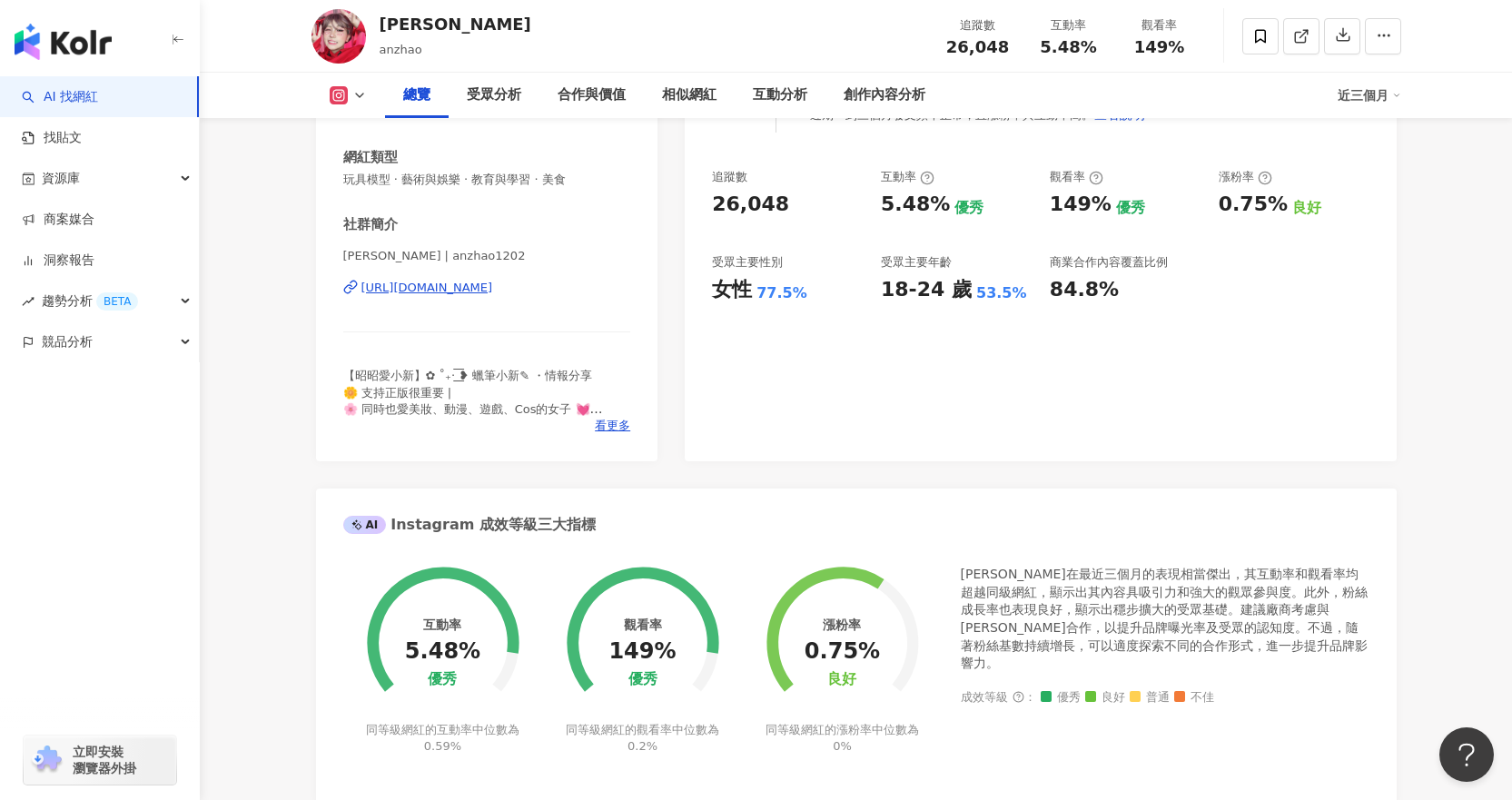
click at [492, 287] on div "https://www.instagram.com/anzhao1202/" at bounding box center [426, 288] width 132 height 17
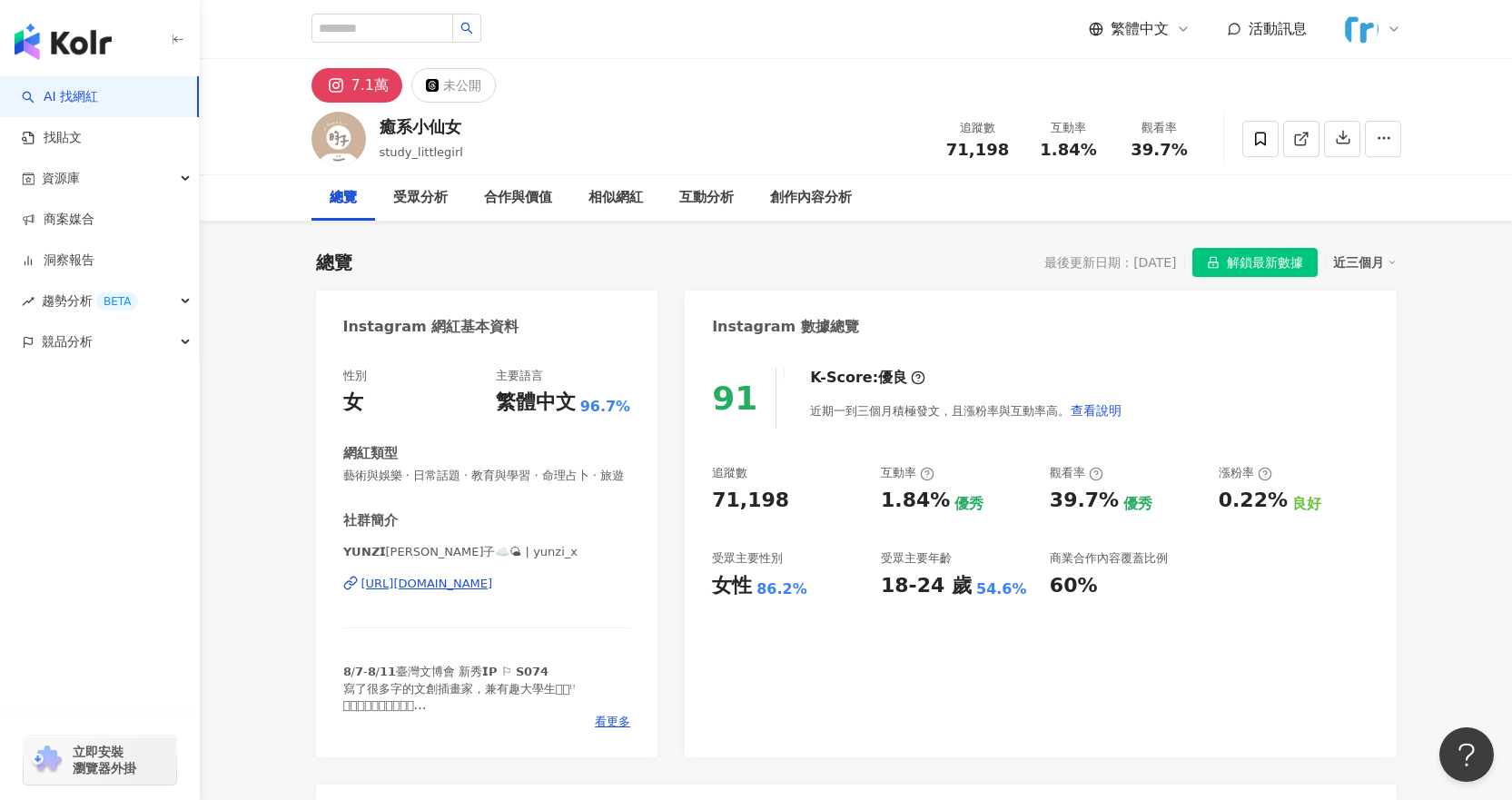
click at [1361, 30] on img at bounding box center [1361, 29] width 35 height 35
click at [94, 266] on link "洞察報告" at bounding box center [57, 260] width 72 height 18
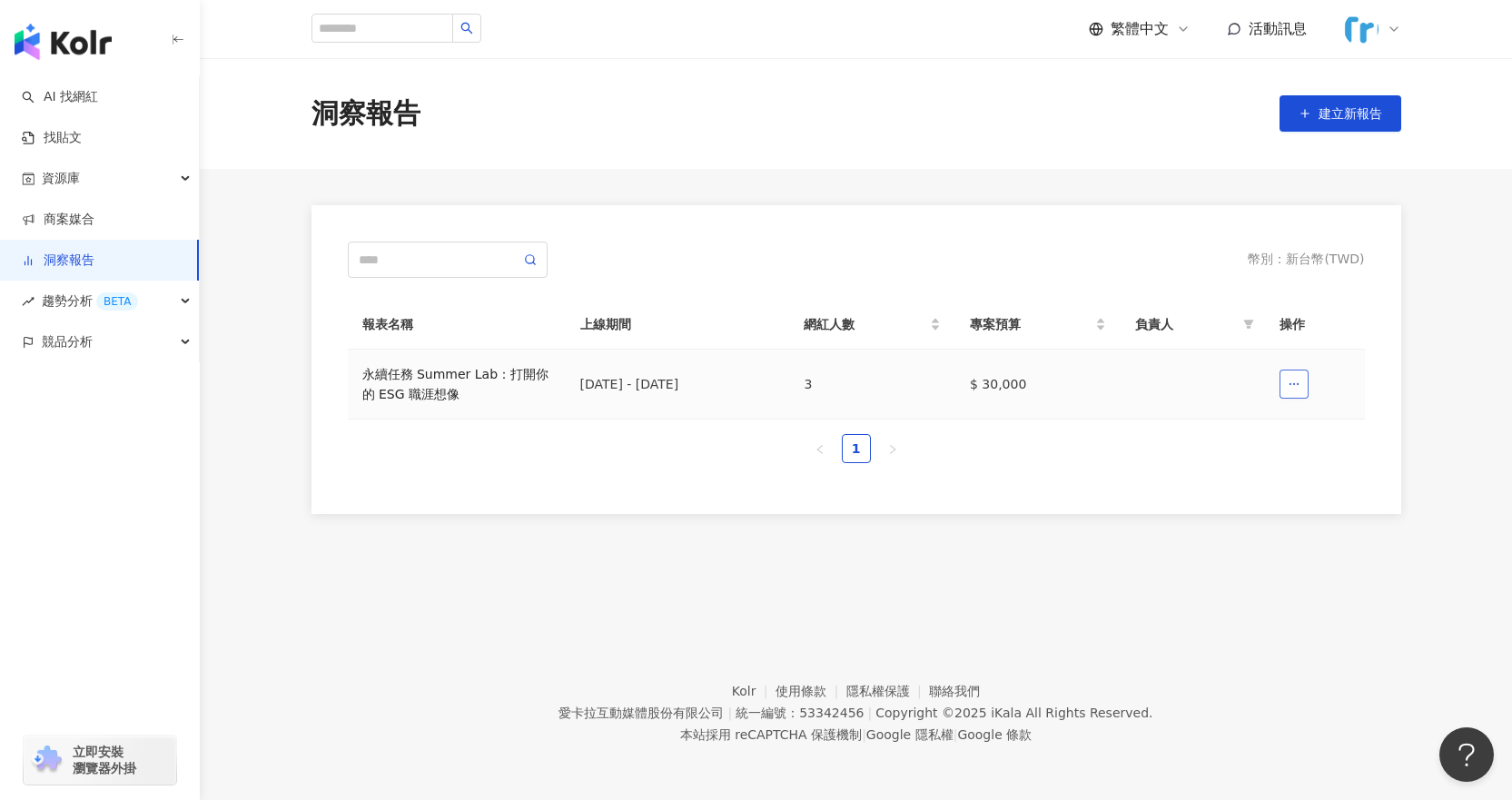
click at [1301, 382] on button "button" at bounding box center [1292, 384] width 29 height 29
click at [1280, 432] on button "刪除" at bounding box center [1255, 428] width 74 height 29
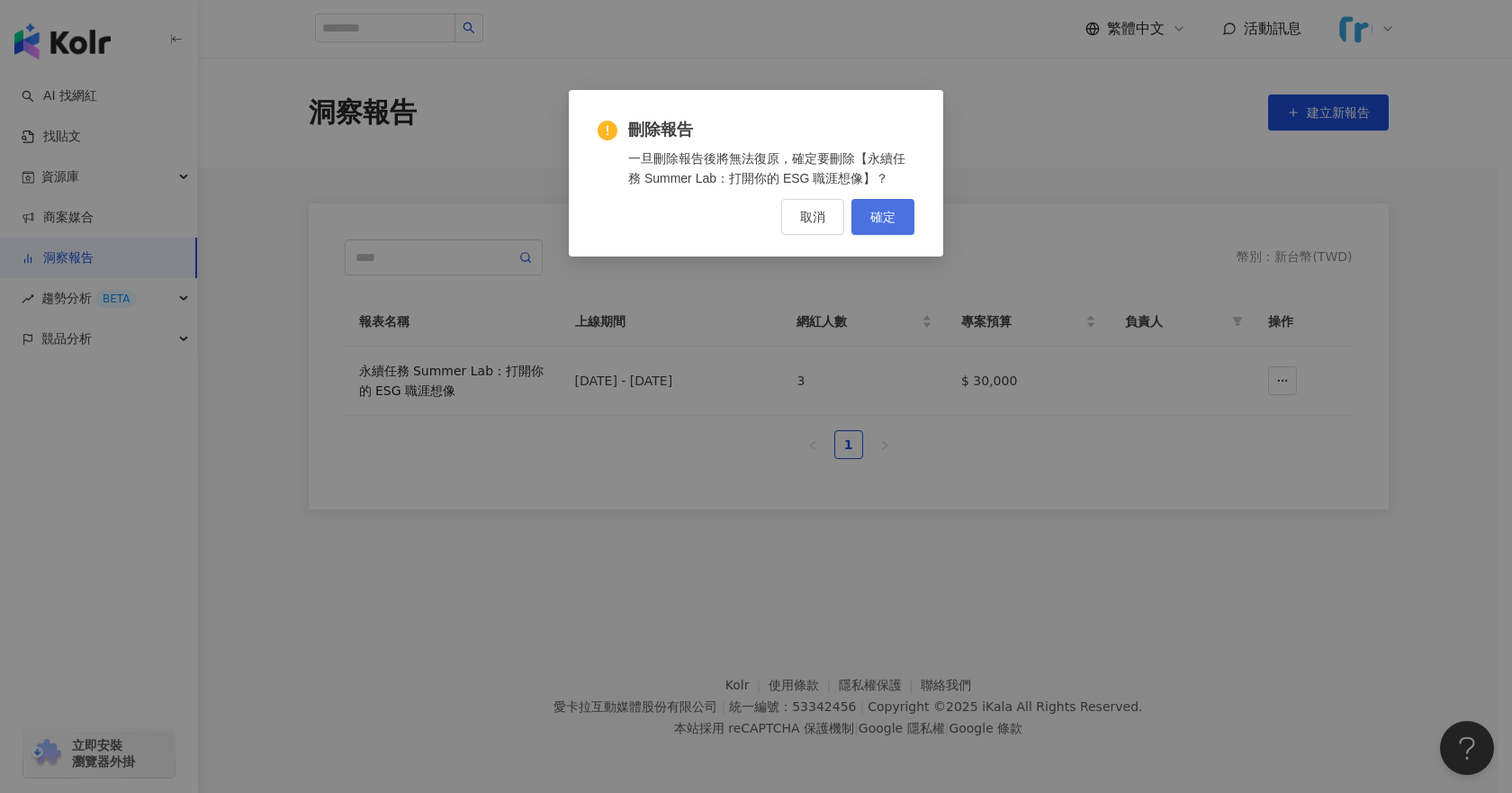
click at [882, 204] on button "確定" at bounding box center [882, 217] width 63 height 36
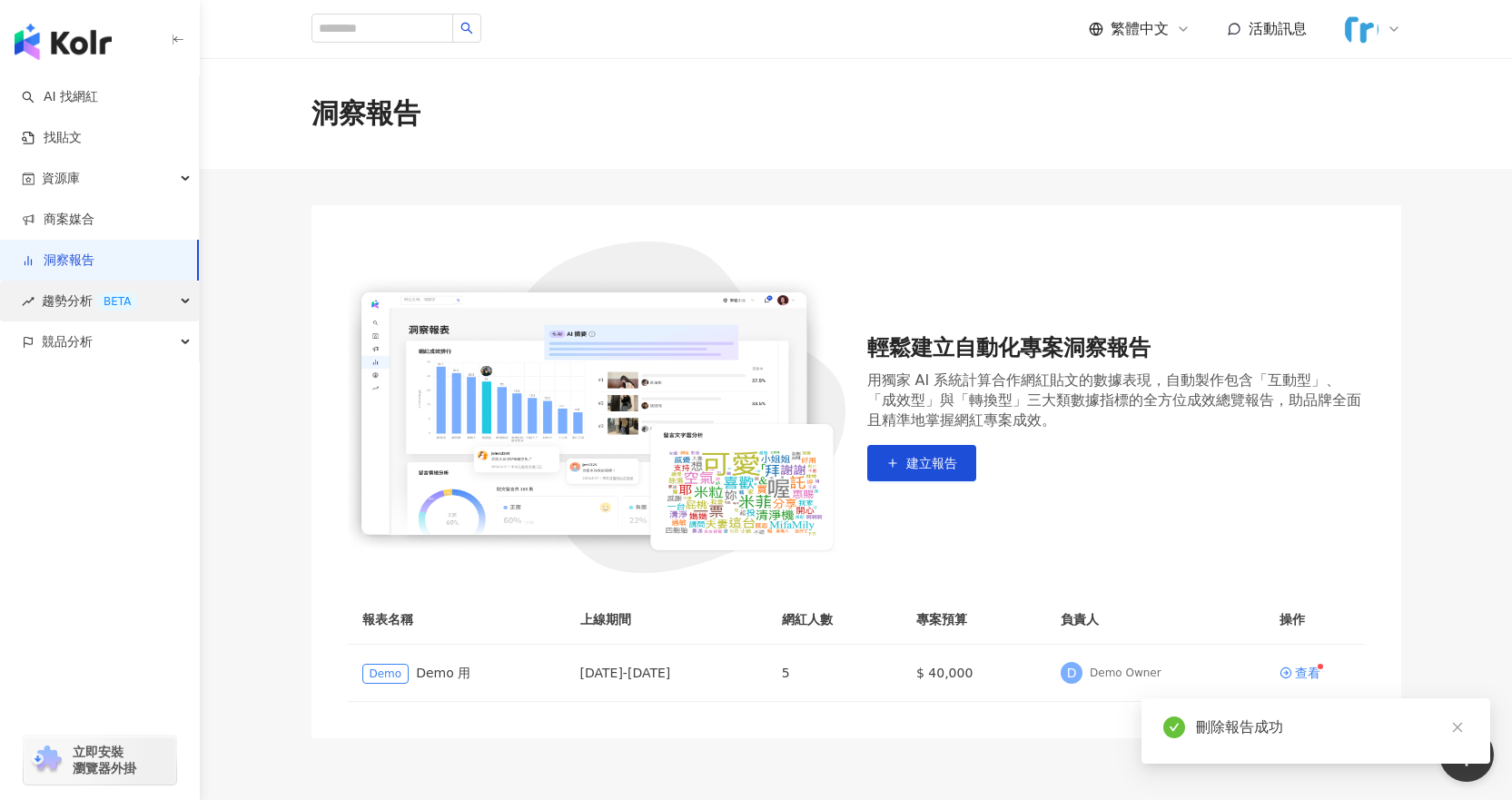
click at [61, 310] on span "趨勢分析 BETA" at bounding box center [89, 301] width 96 height 41
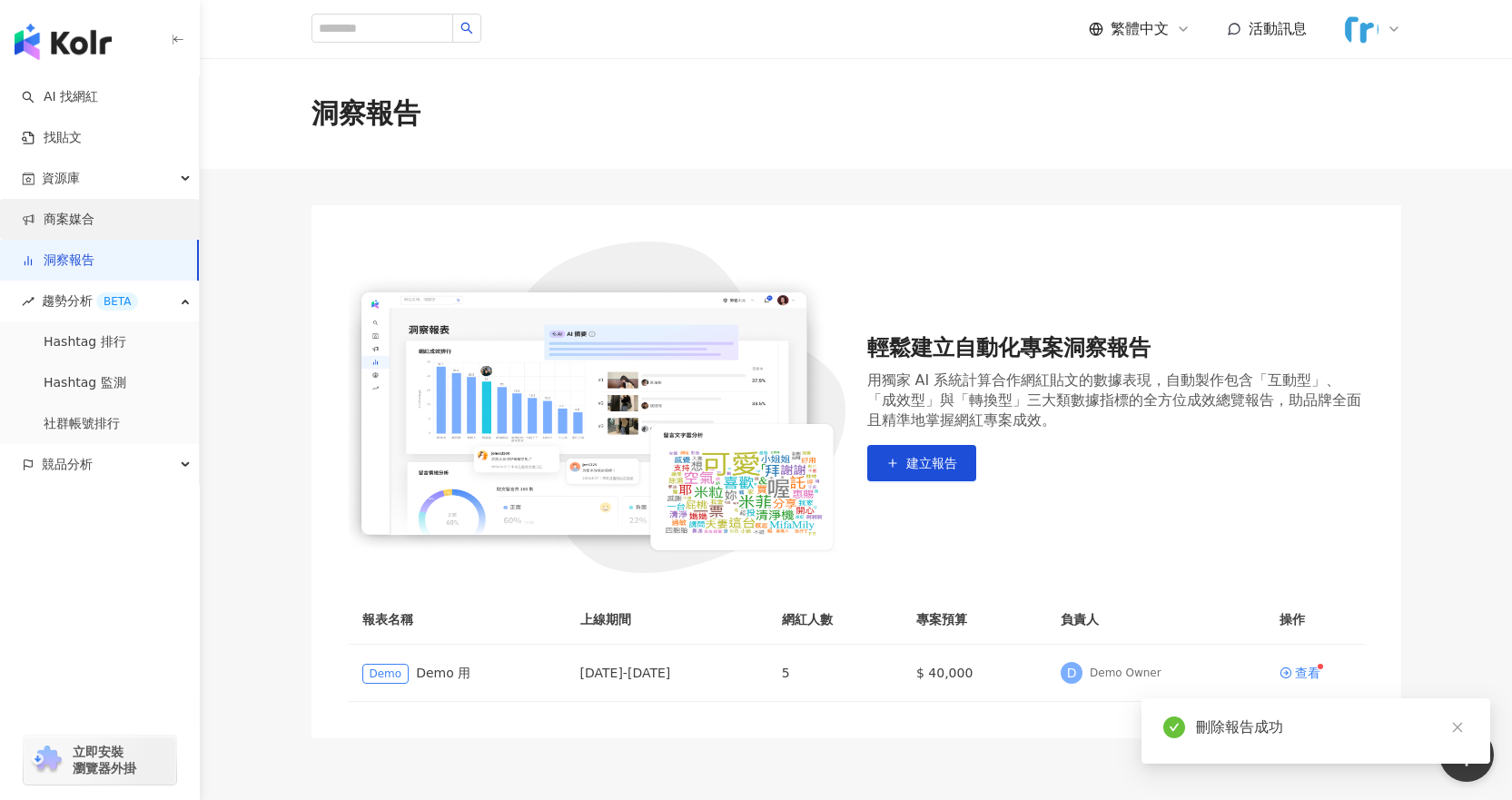
click at [92, 211] on link "商案媒合" at bounding box center [57, 220] width 72 height 18
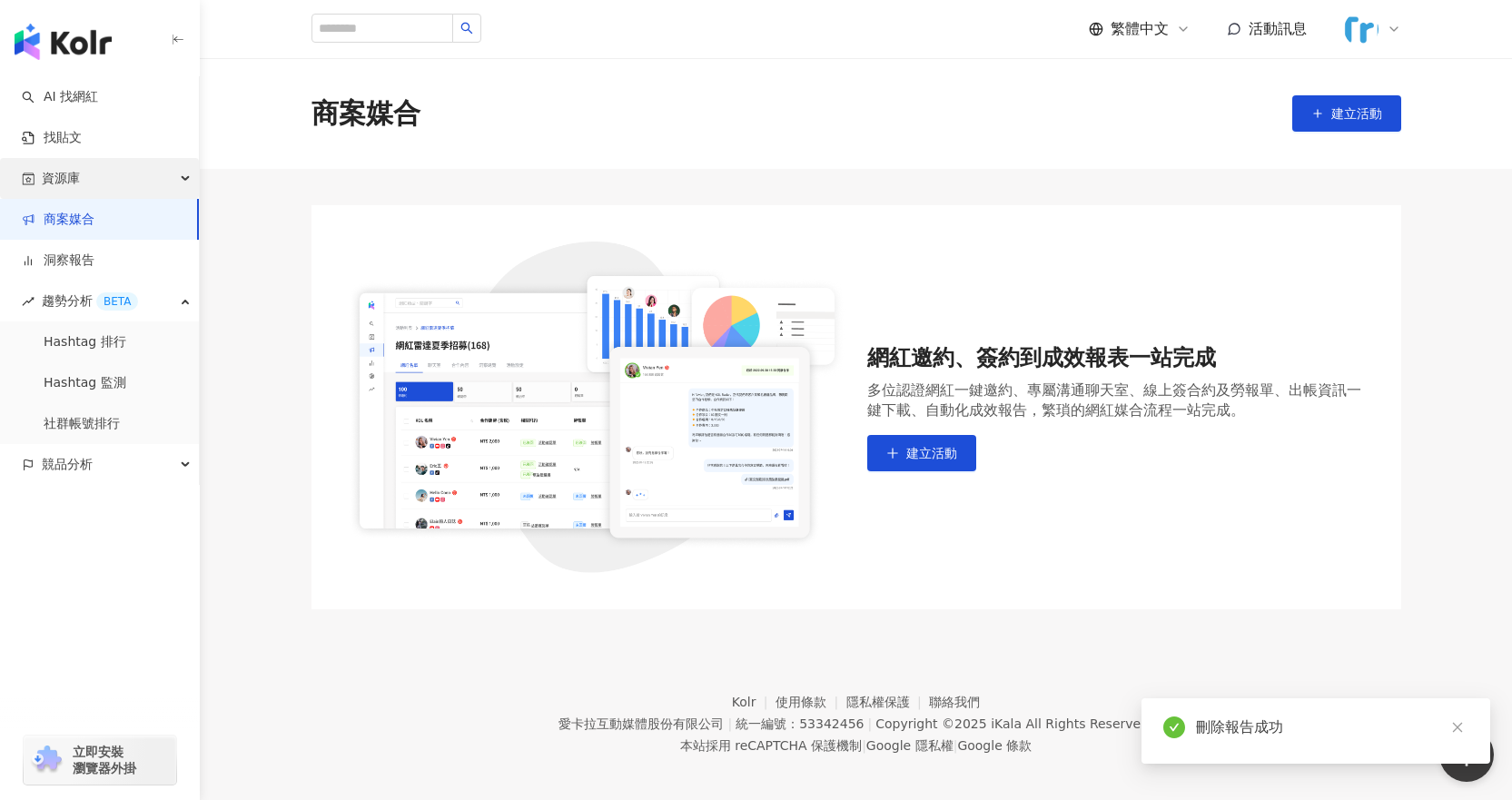
click at [106, 177] on div "資源庫" at bounding box center [99, 178] width 199 height 41
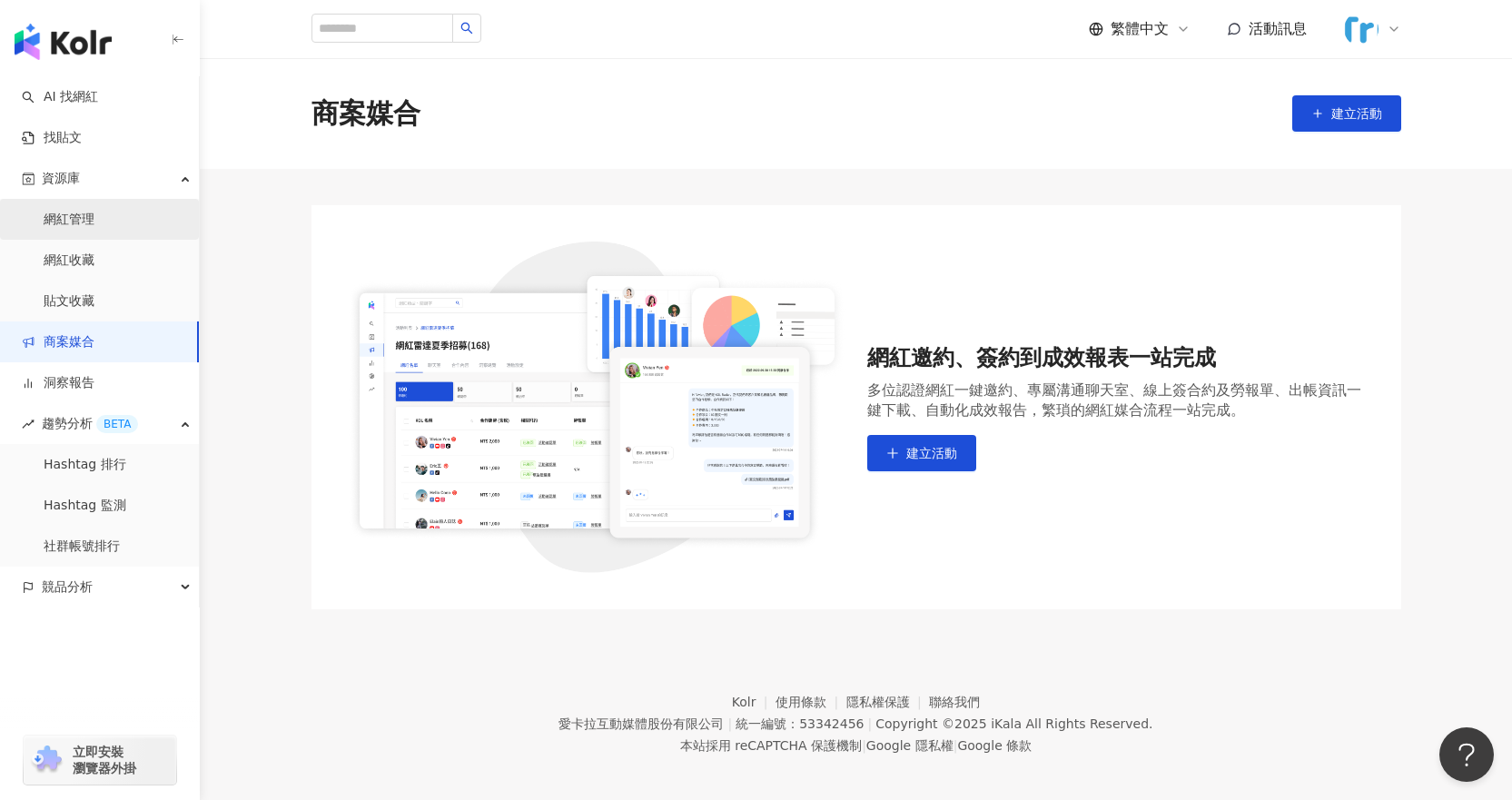
click at [94, 228] on link "網紅管理" at bounding box center [68, 220] width 50 height 18
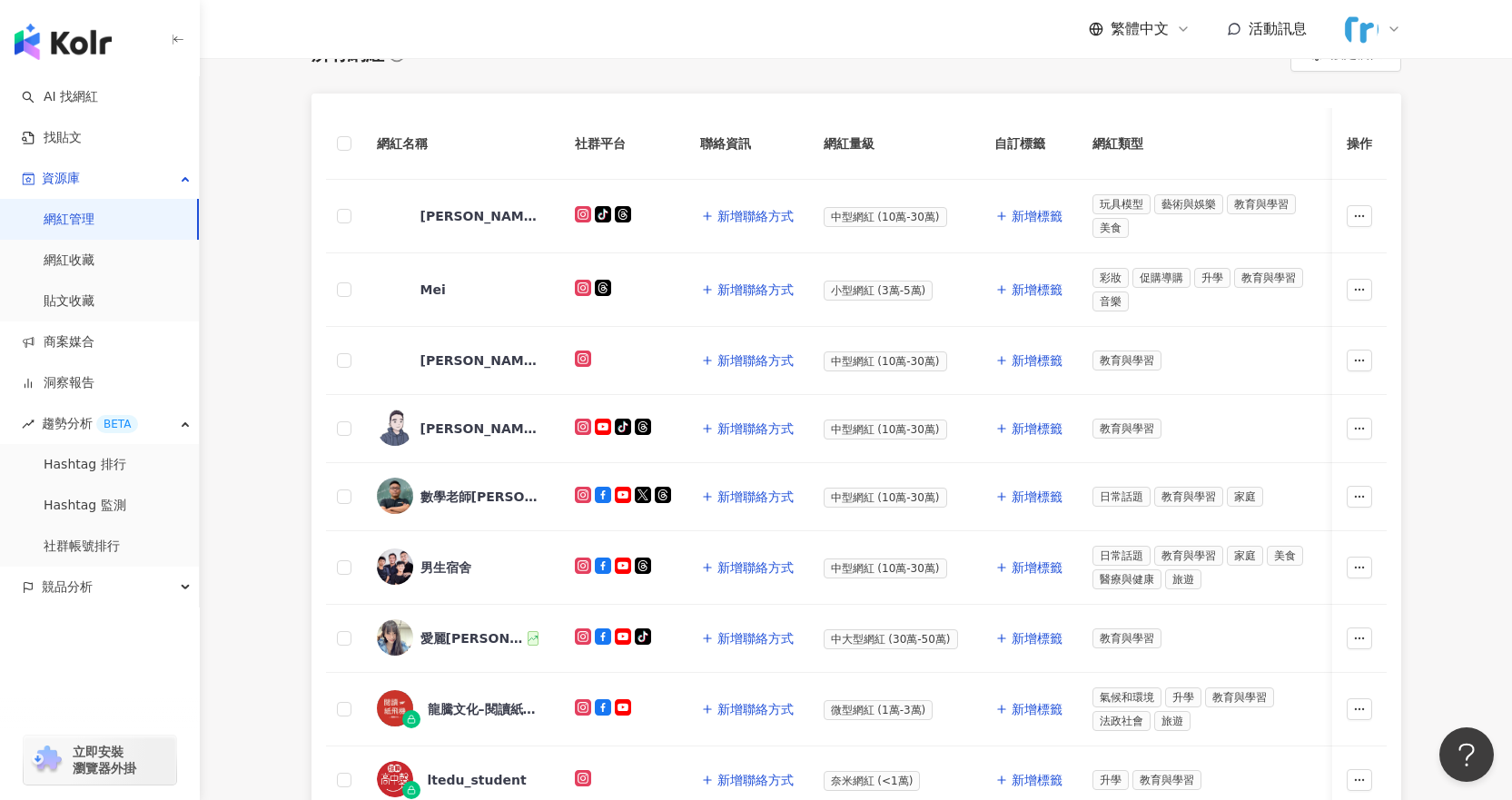
scroll to position [294, 0]
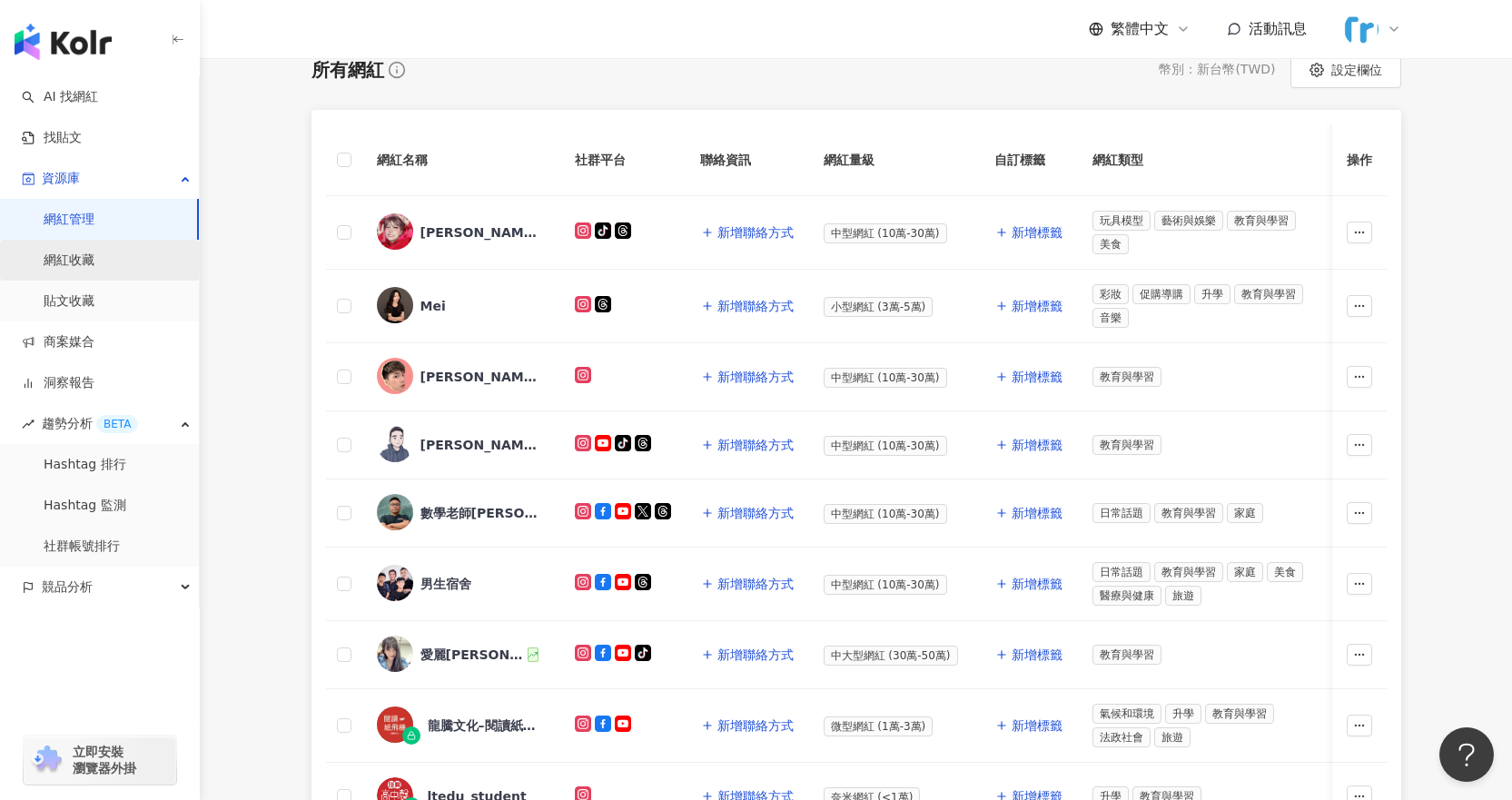
click at [94, 251] on link "網紅收藏" at bounding box center [68, 260] width 50 height 18
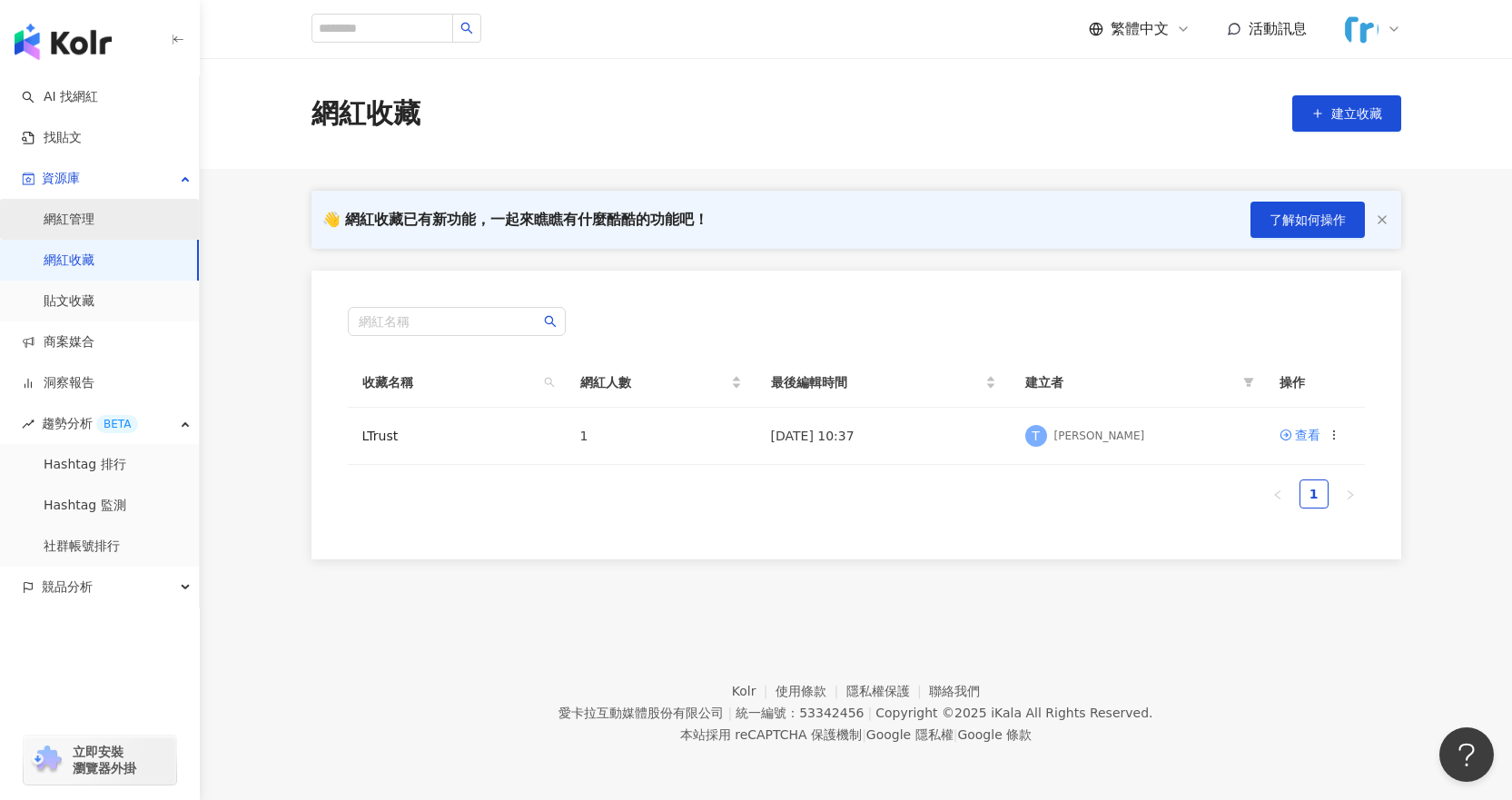
click at [94, 219] on link "網紅管理" at bounding box center [68, 220] width 50 height 18
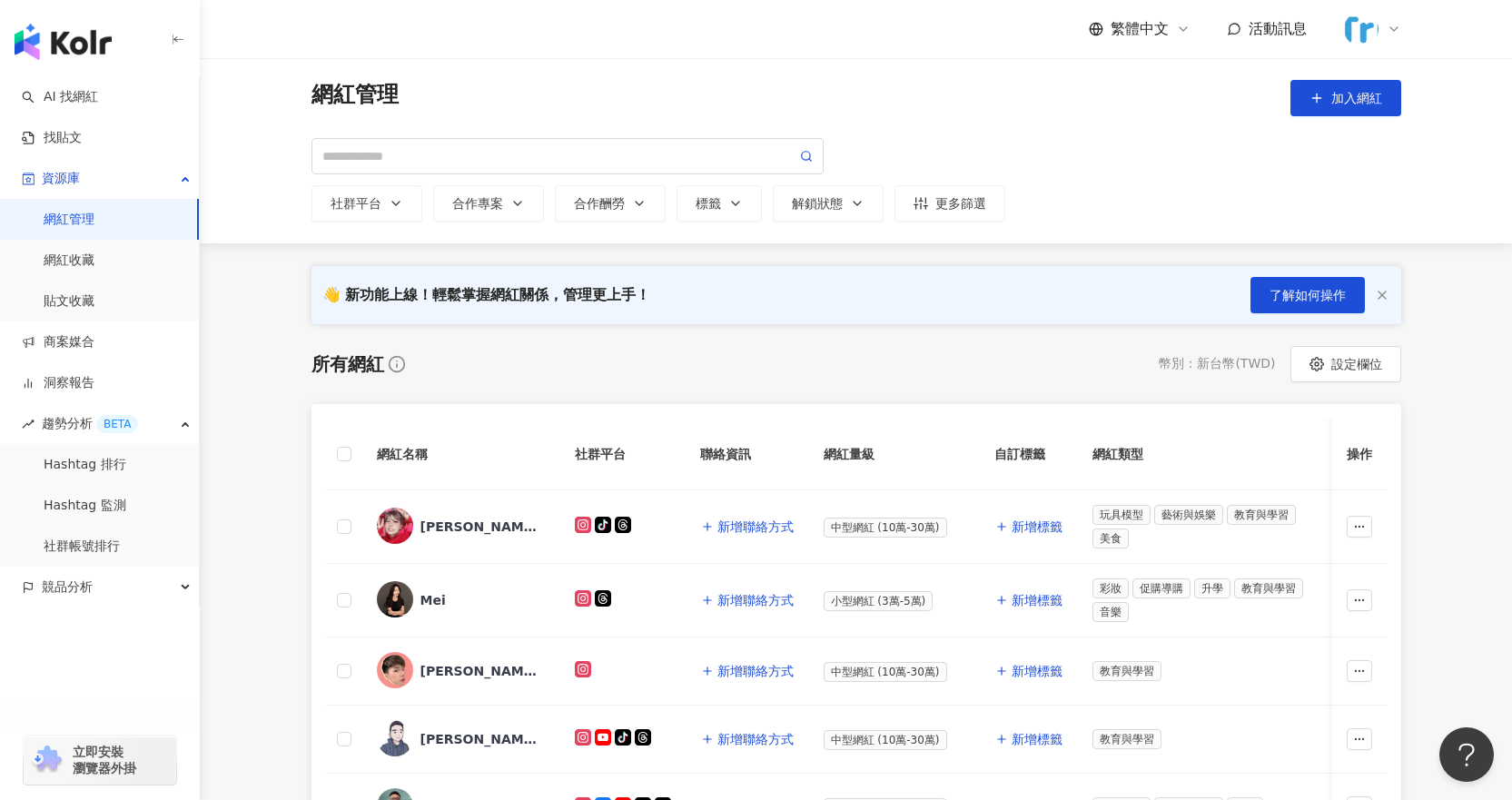
click at [1387, 29] on icon at bounding box center [1393, 29] width 15 height 15
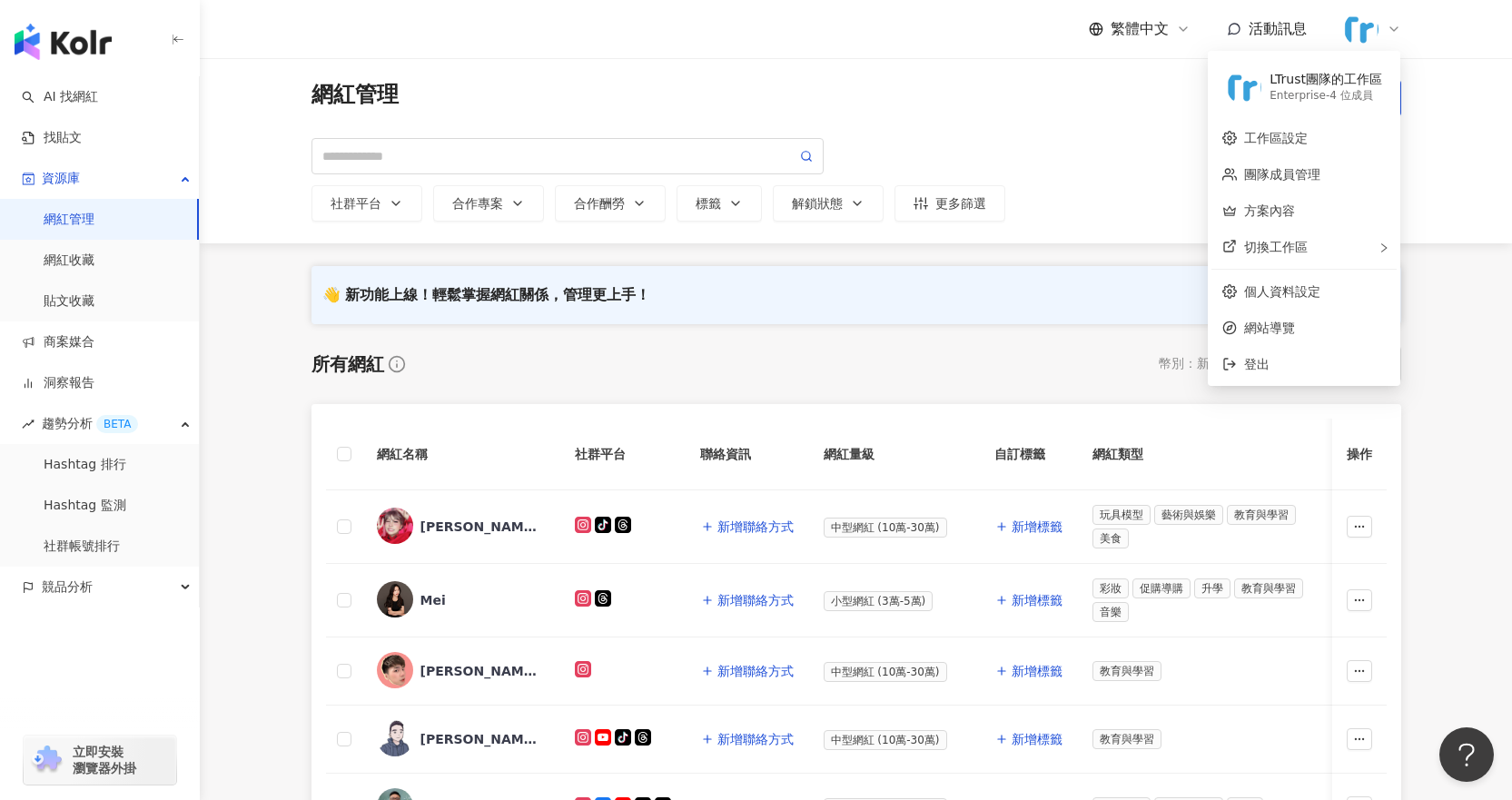
click at [1387, 29] on icon at bounding box center [1393, 29] width 15 height 15
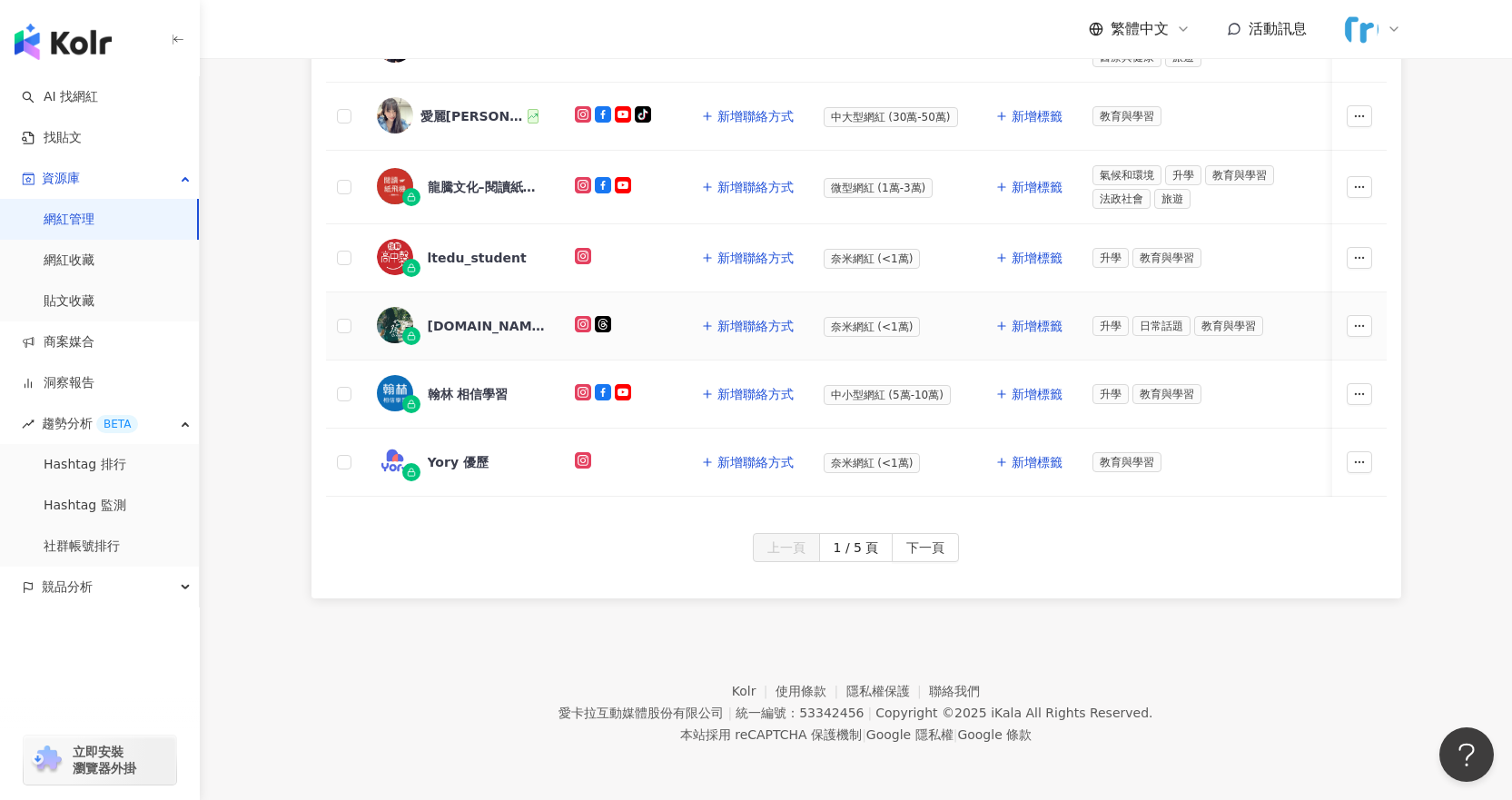
scroll to position [839, 0]
click at [919, 550] on span "下一頁" at bounding box center [925, 548] width 39 height 29
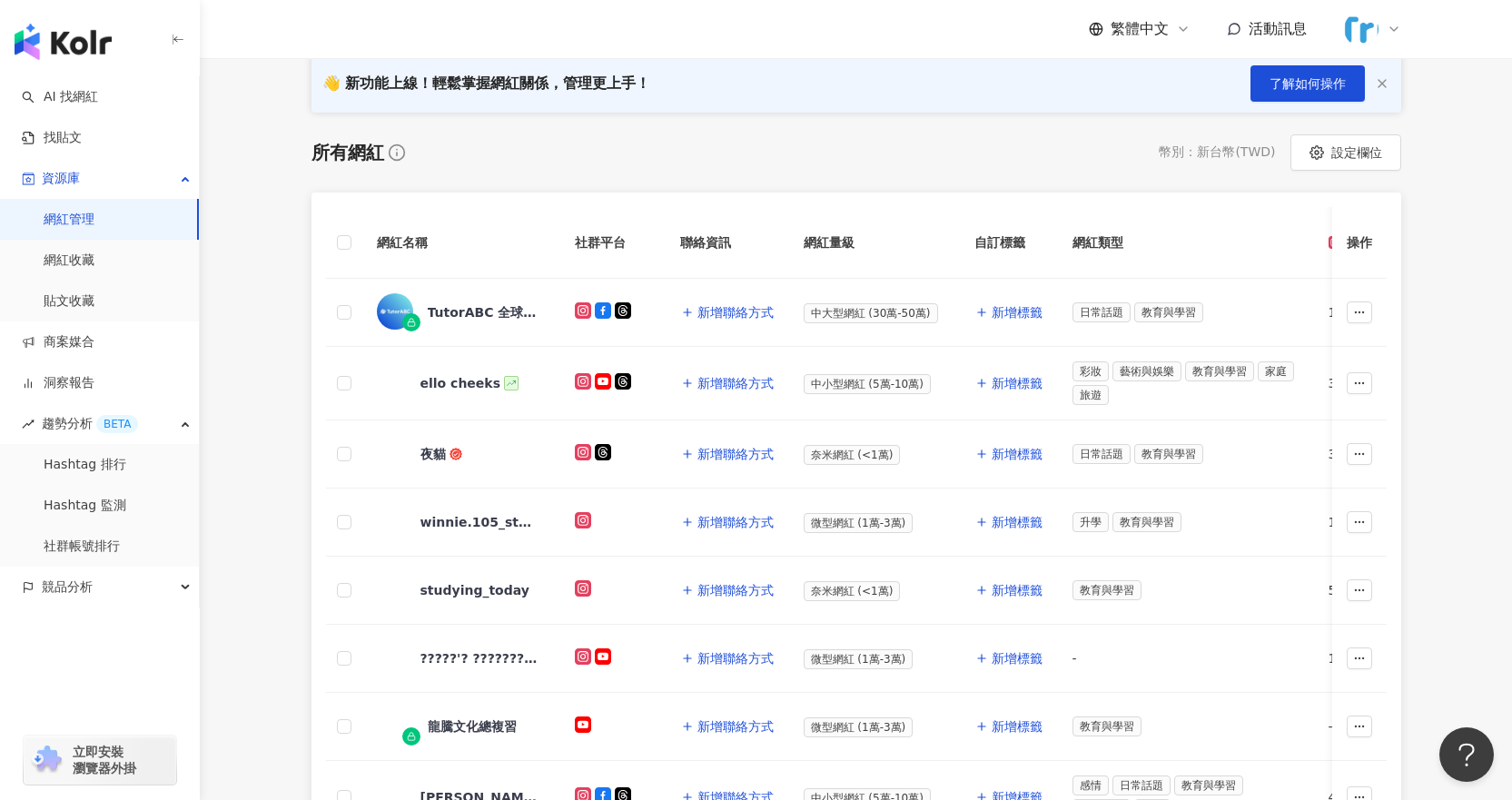
scroll to position [204, 0]
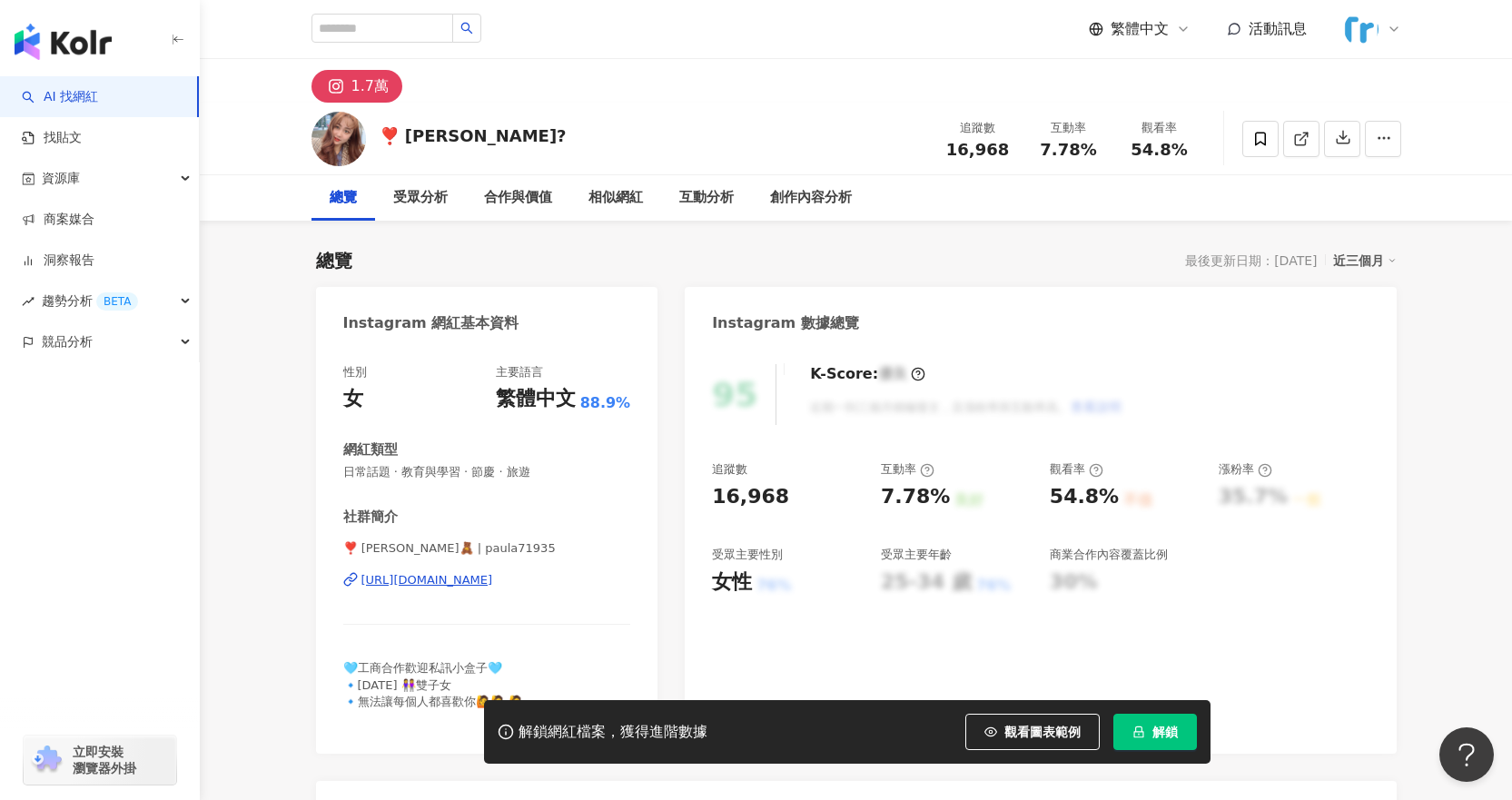
click at [479, 578] on div "https://www.instagram.com/paula71935/" at bounding box center [426, 579] width 132 height 17
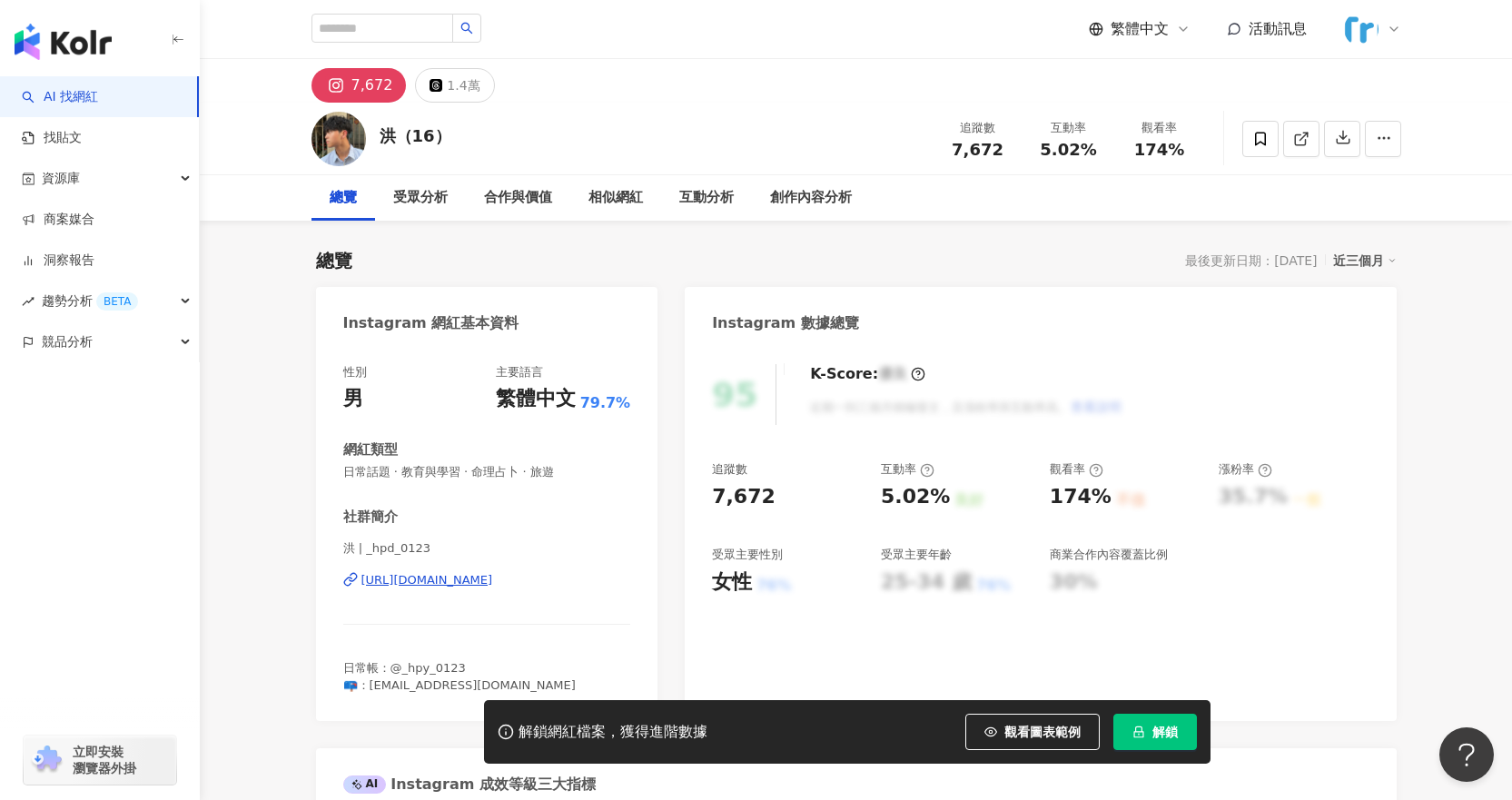
click at [477, 584] on div "[URL][DOMAIN_NAME]" at bounding box center [426, 579] width 132 height 17
click at [1136, 728] on icon "lock" at bounding box center [1138, 732] width 13 height 13
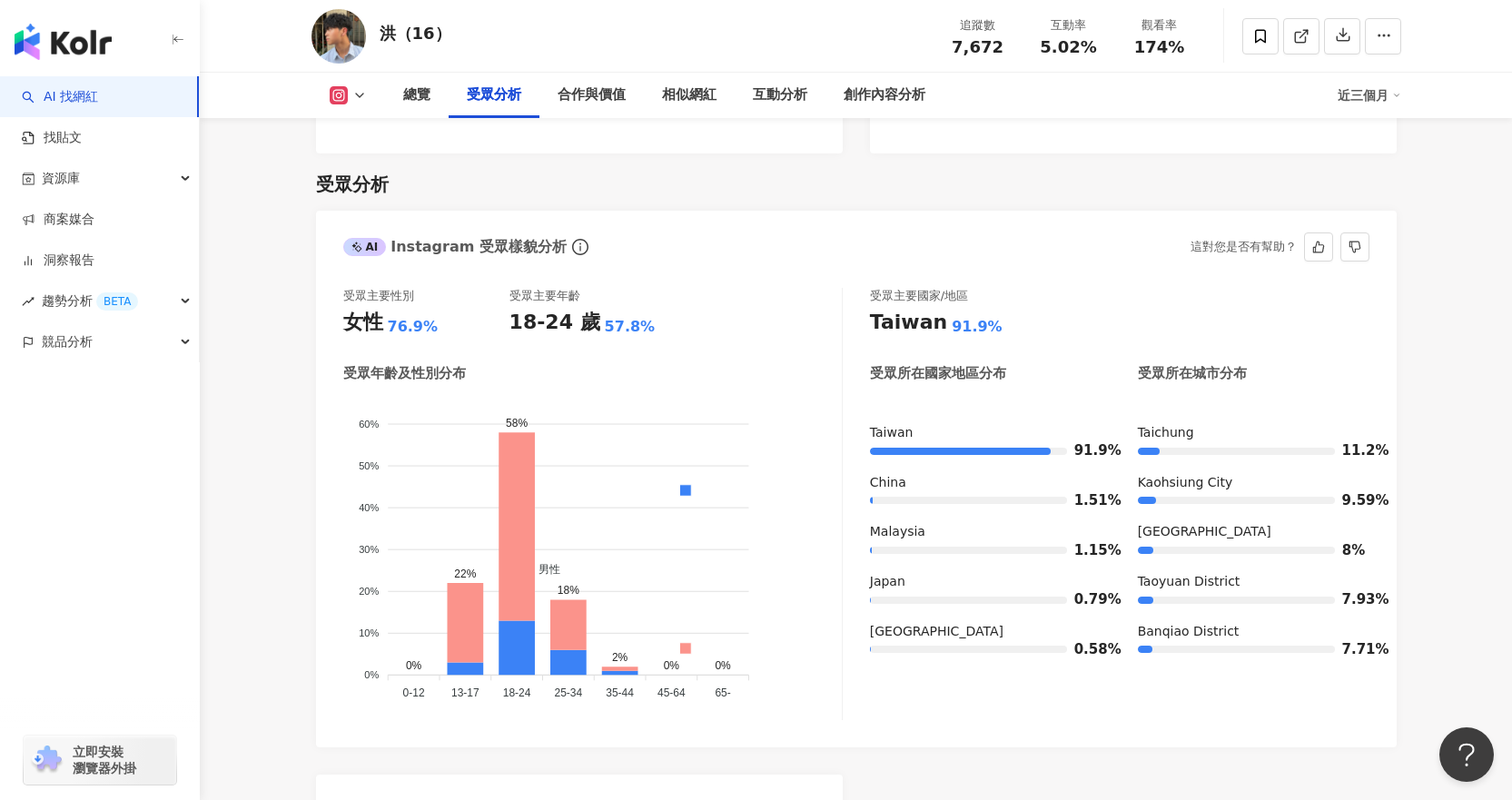
scroll to position [1544, 0]
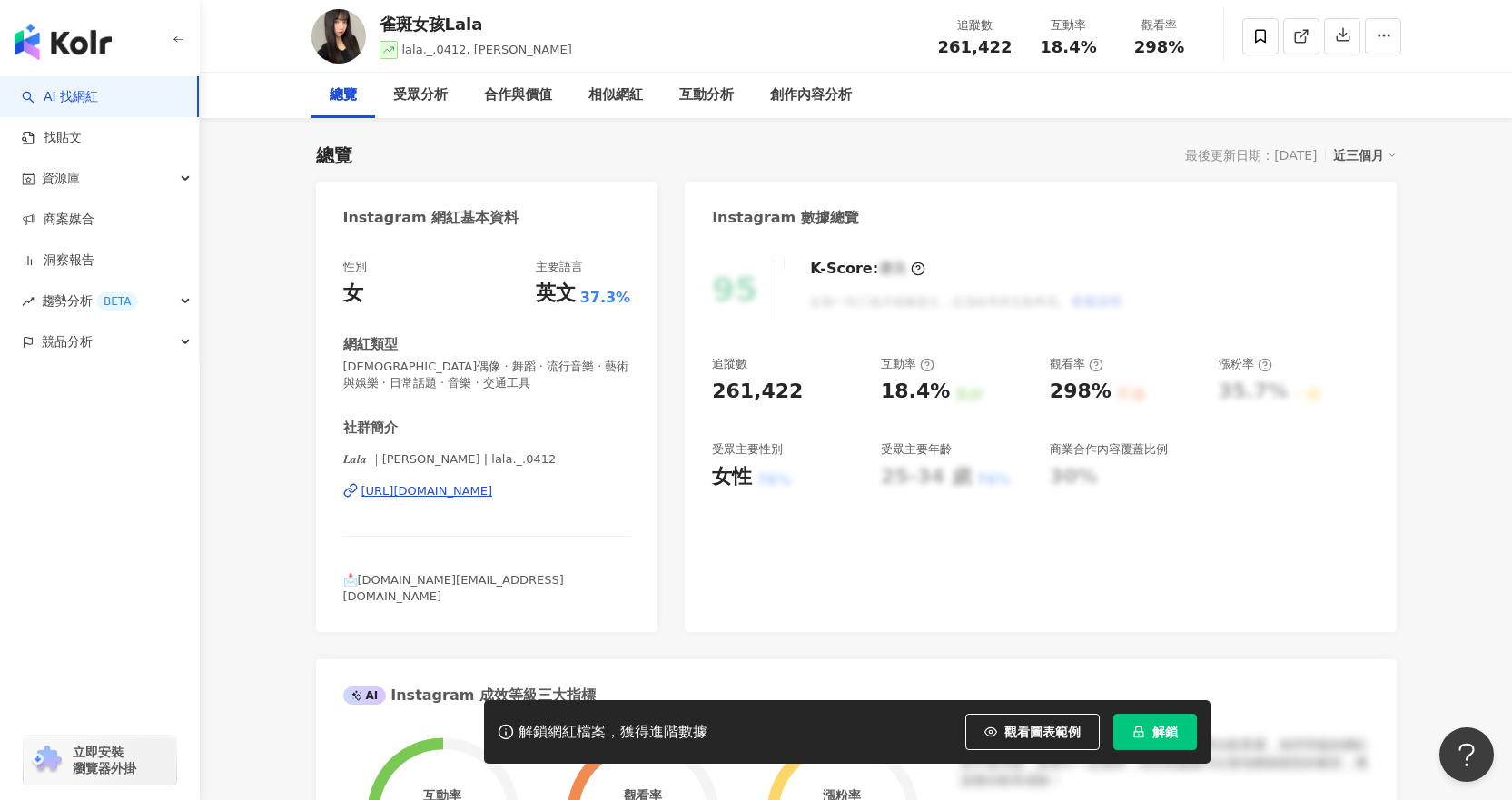
scroll to position [272, 0]
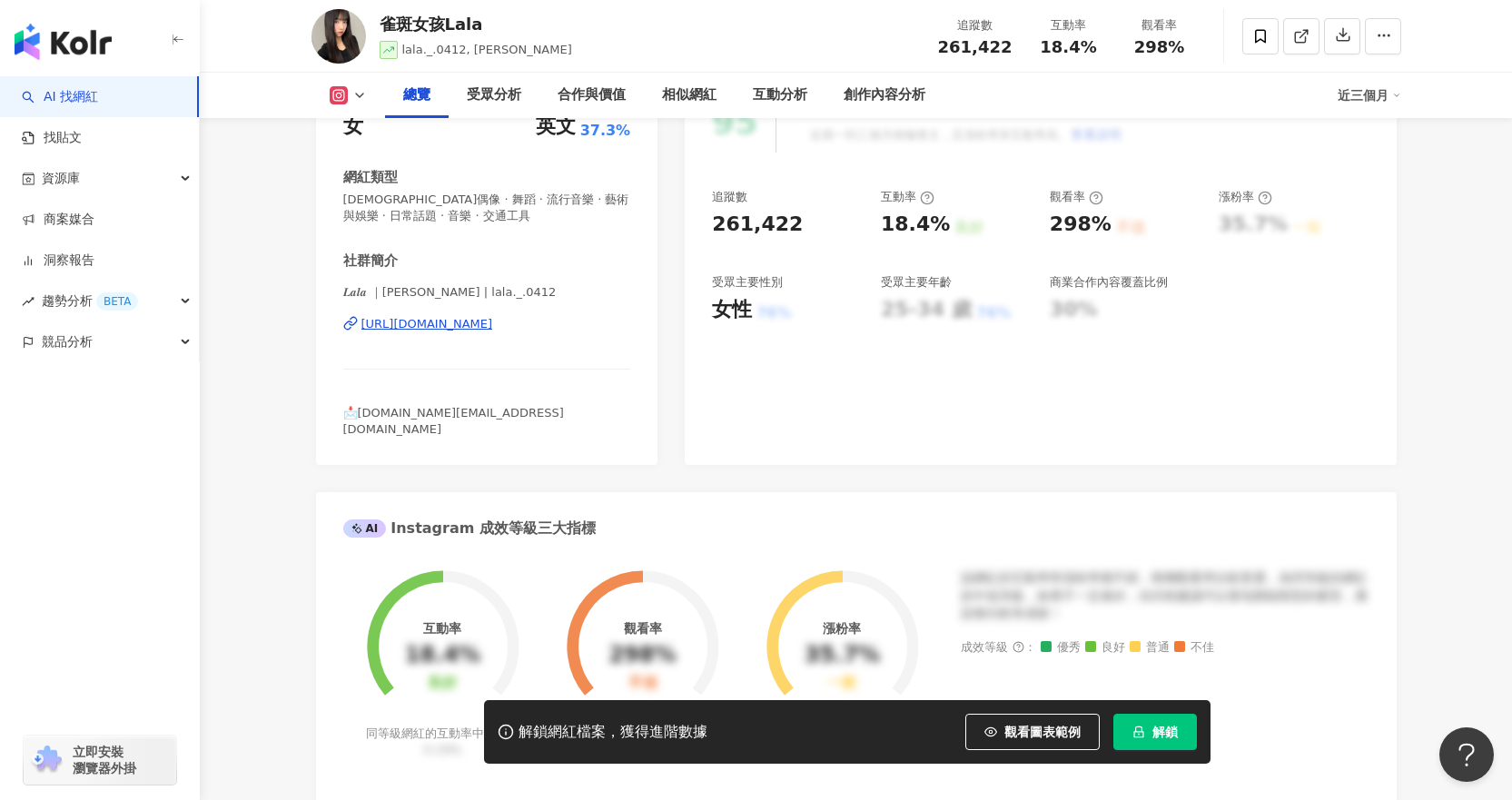
click at [492, 326] on div "[URL][DOMAIN_NAME]" at bounding box center [426, 323] width 132 height 17
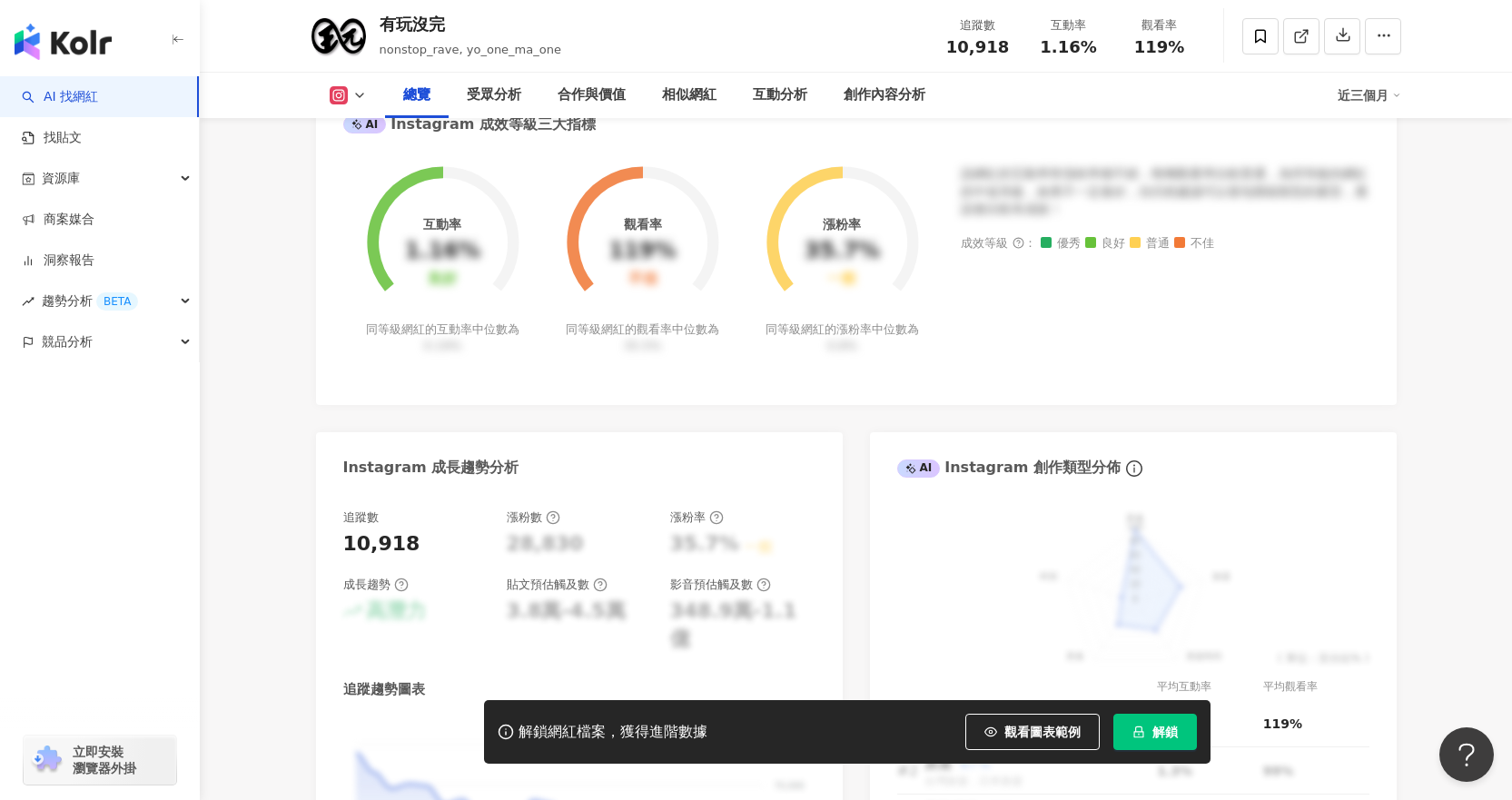
scroll to position [454, 0]
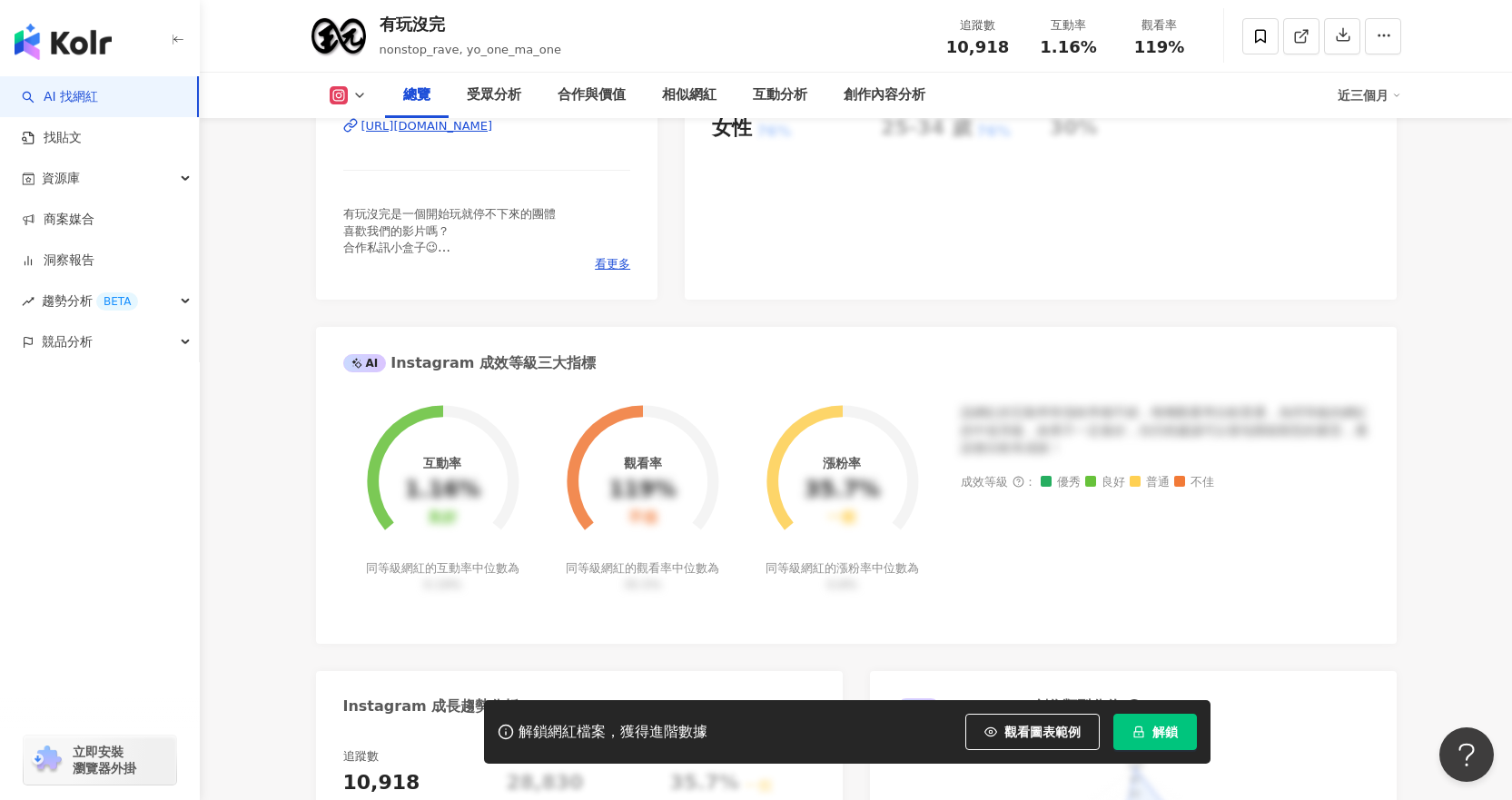
click at [492, 132] on div "[URL][DOMAIN_NAME]" at bounding box center [426, 126] width 132 height 17
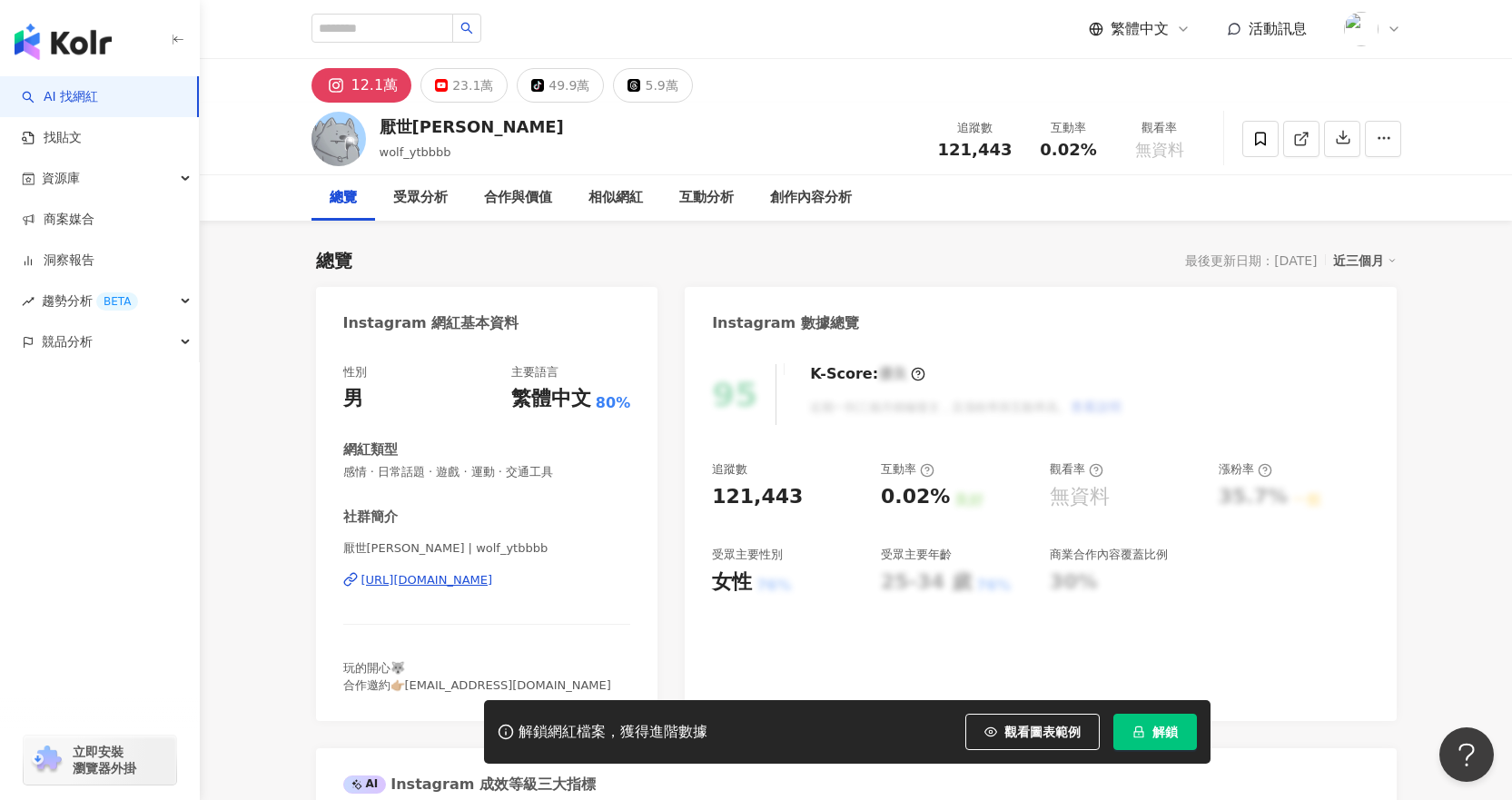
click at [492, 577] on div "https://www.instagram.com/wolf_ytbbbb/" at bounding box center [426, 579] width 132 height 17
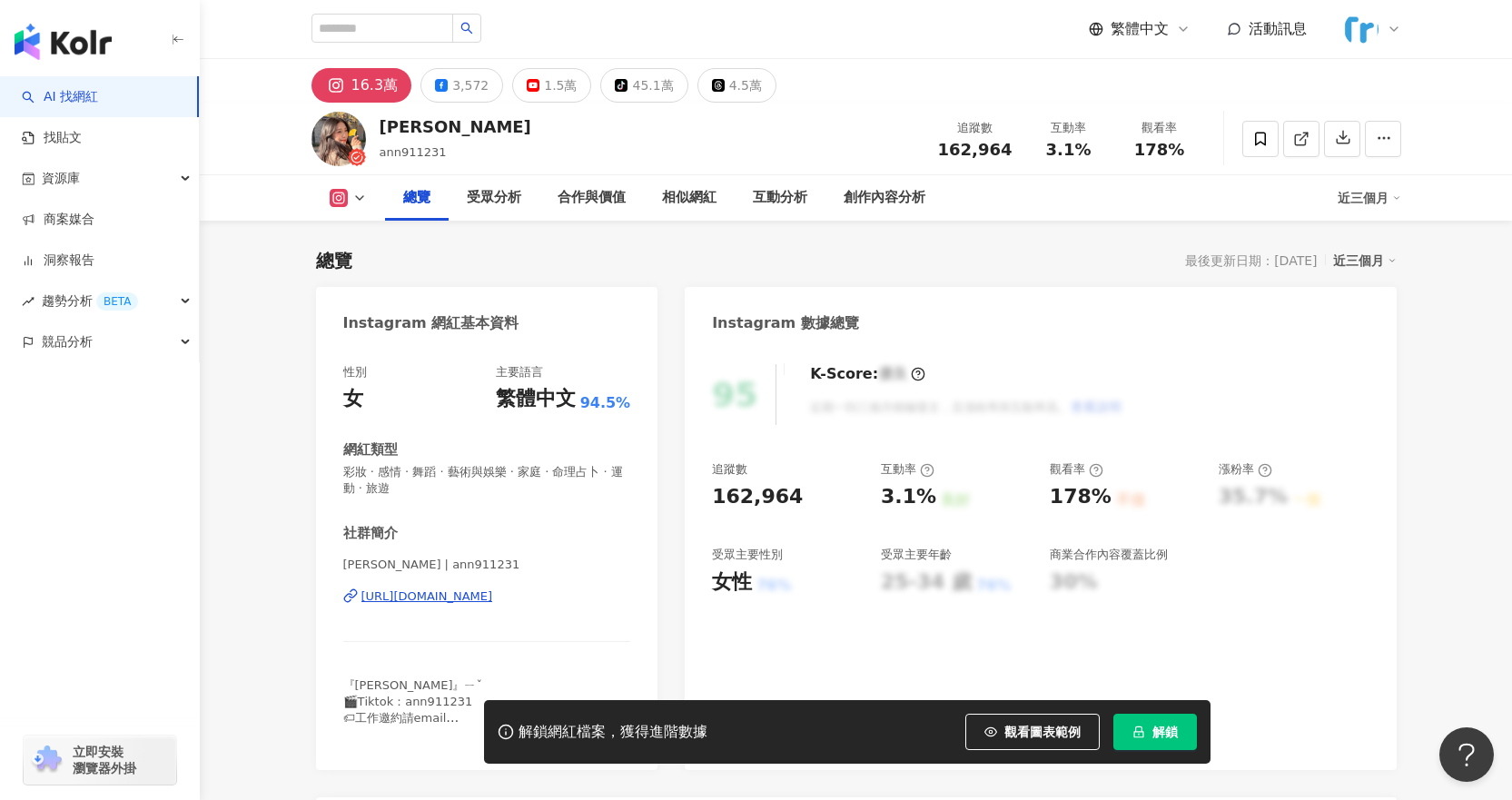
click at [447, 592] on div "[URL][DOMAIN_NAME]" at bounding box center [426, 596] width 132 height 17
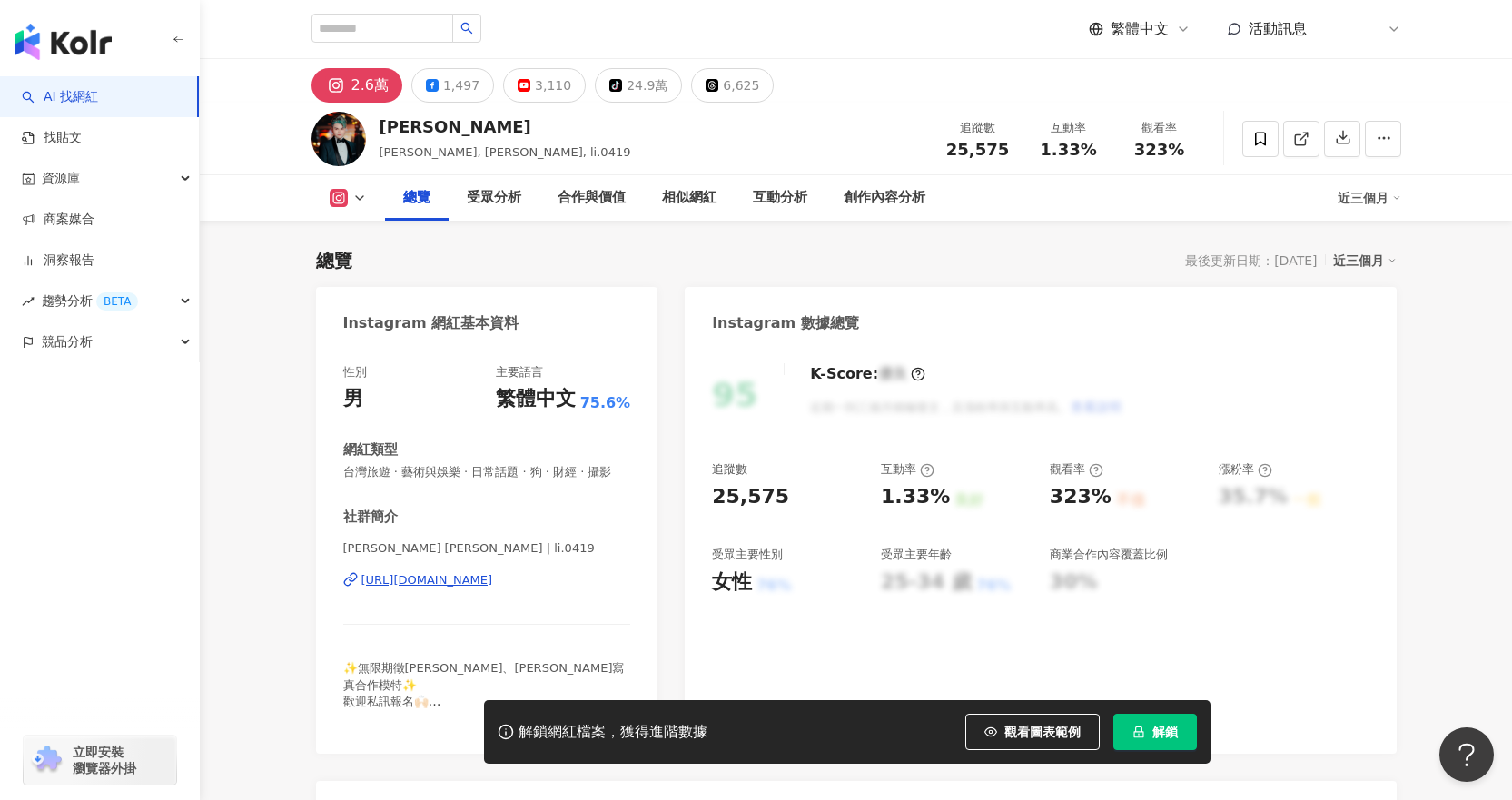
scroll to position [363, 0]
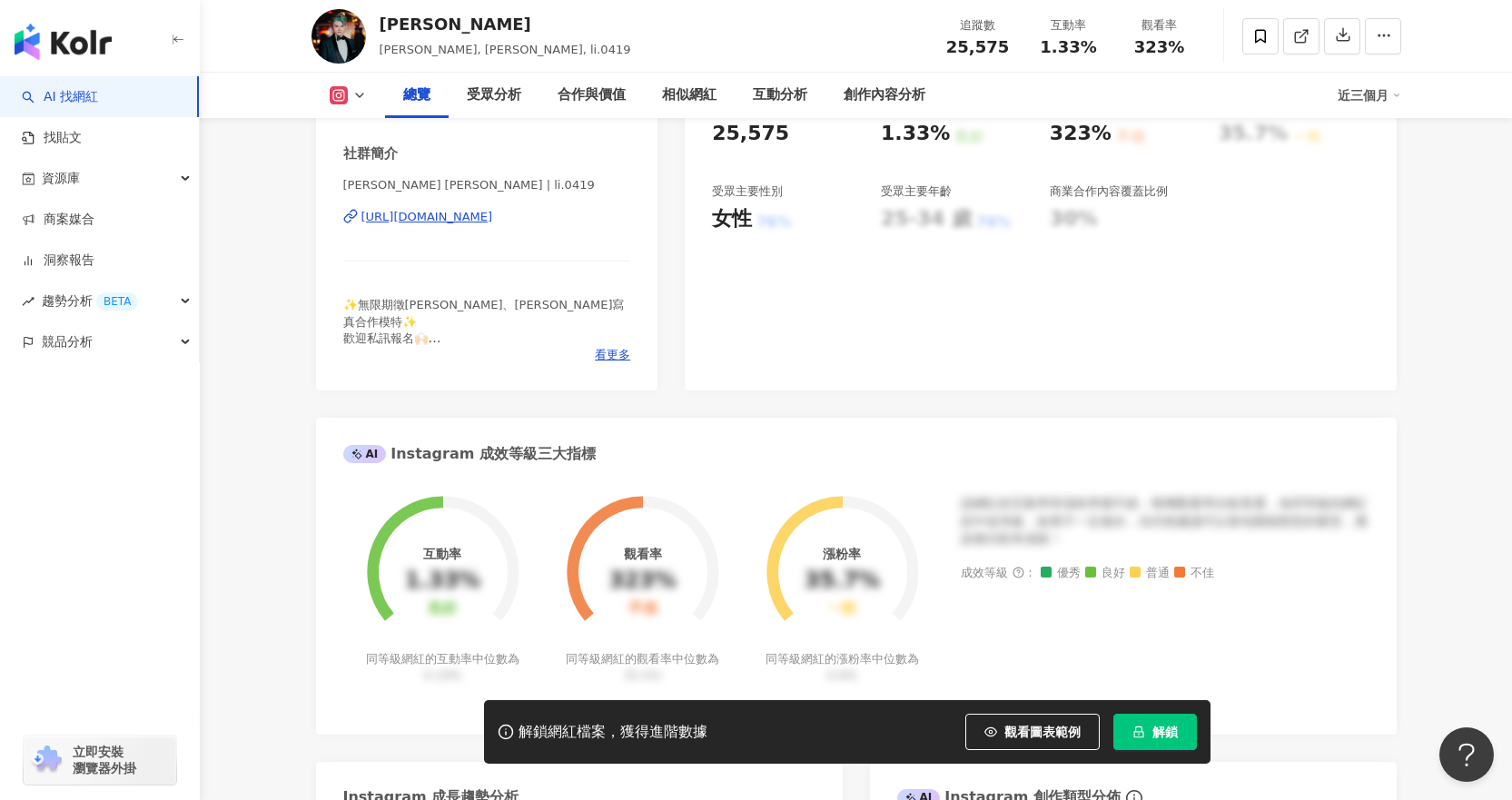
click at [492, 225] on div "https://www.instagram.com/li.0419/" at bounding box center [426, 217] width 132 height 17
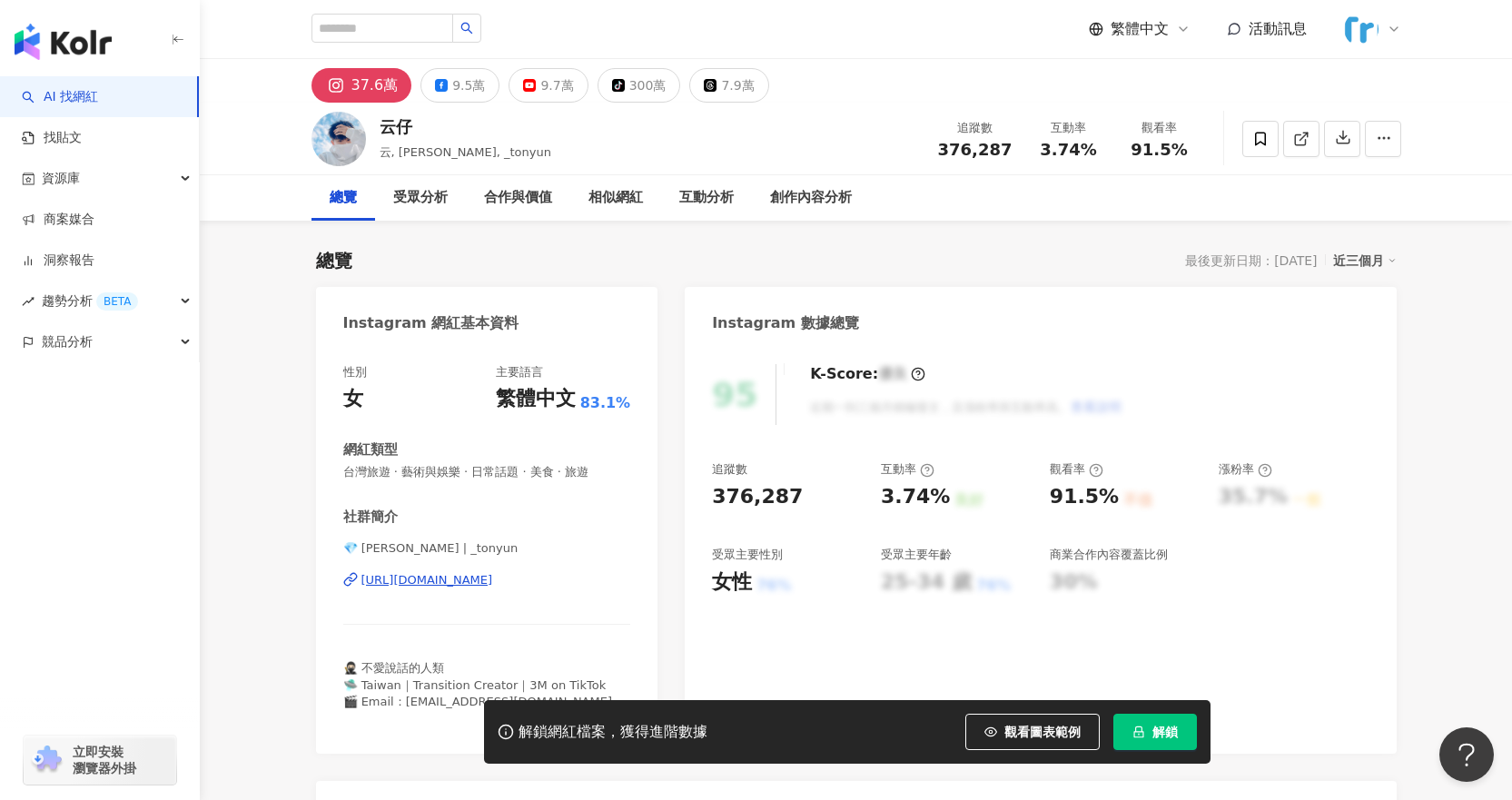
click at [492, 582] on div "[URL][DOMAIN_NAME]" at bounding box center [426, 579] width 132 height 17
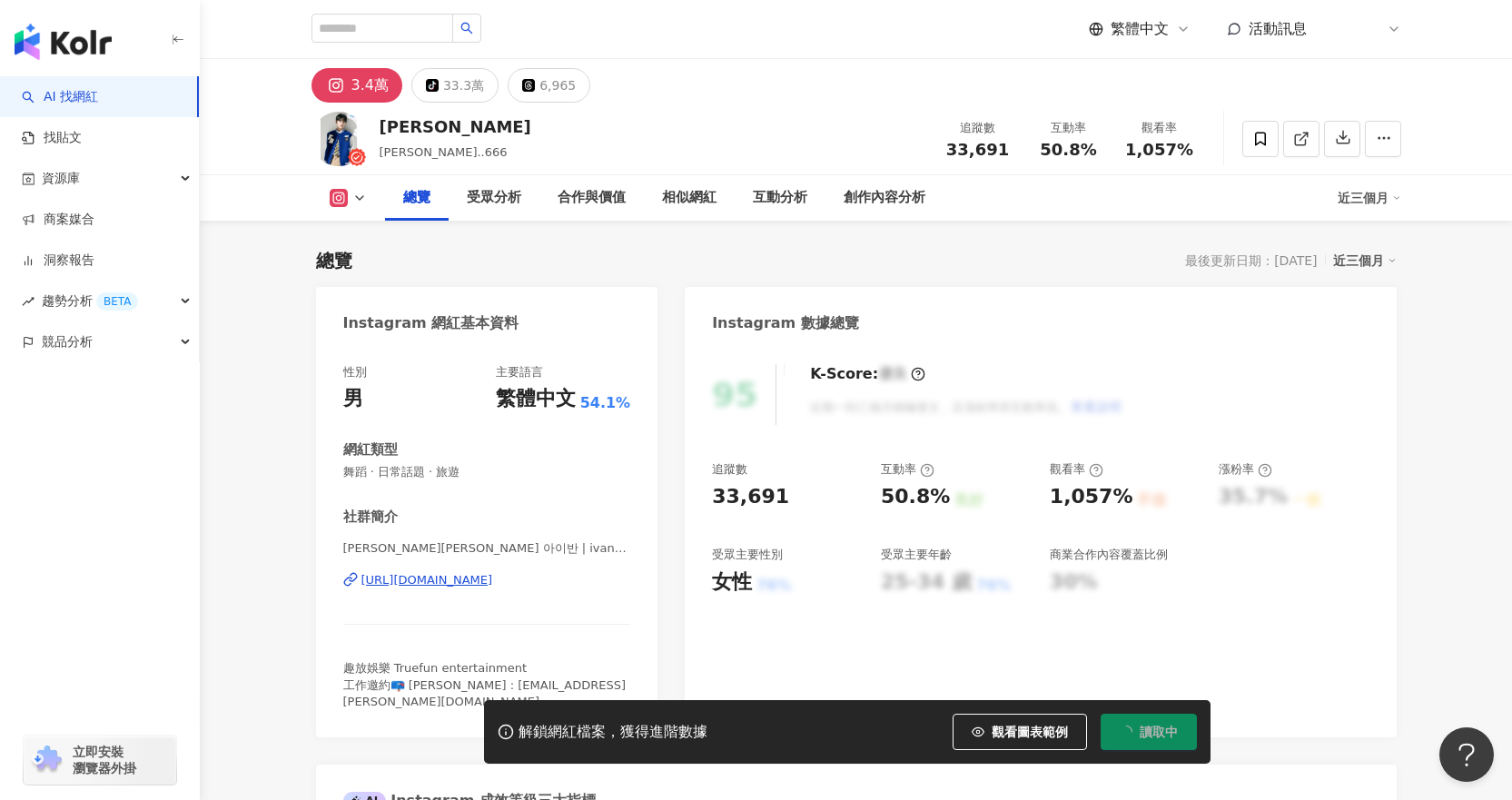
scroll to position [363, 0]
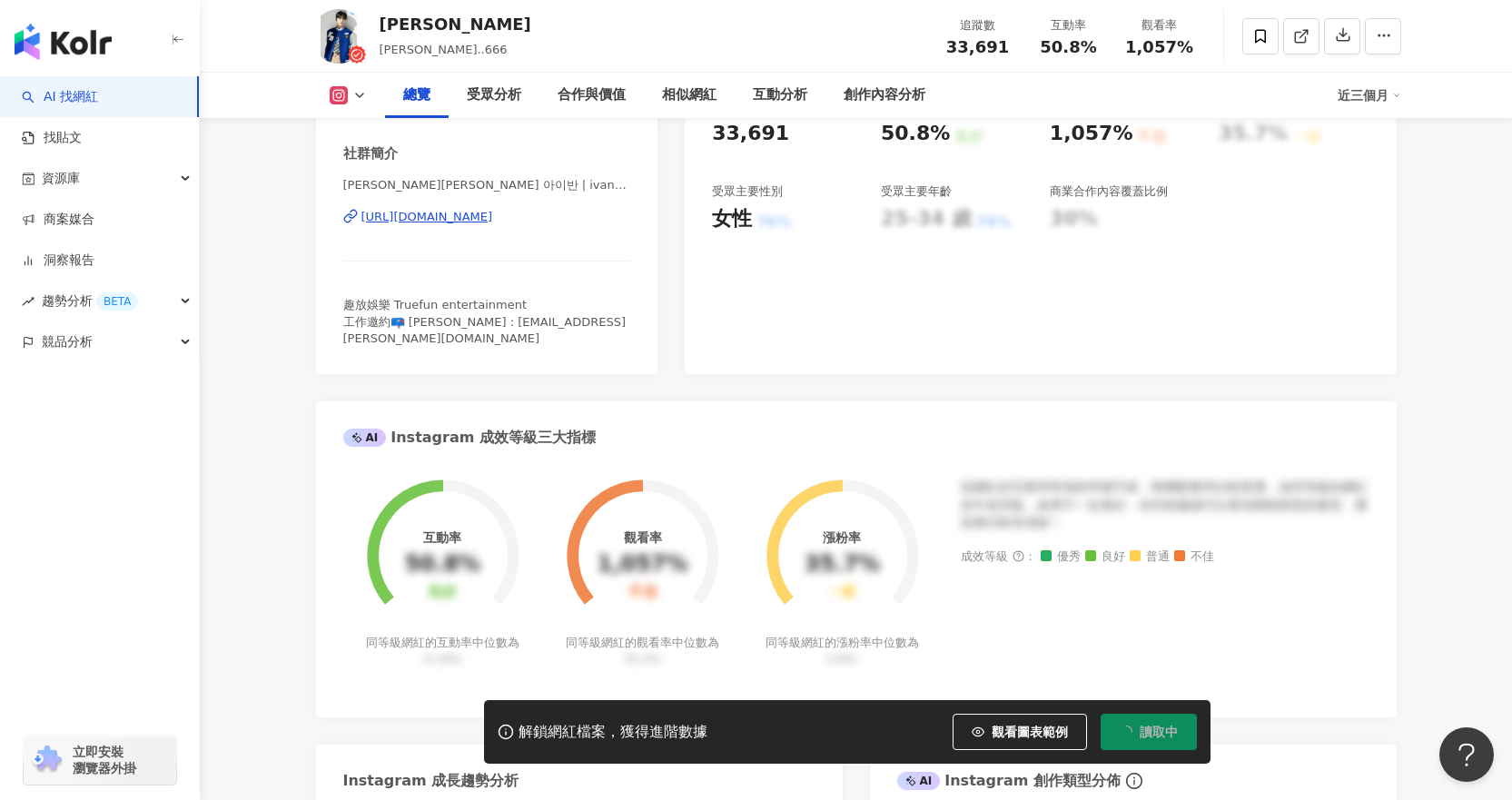
click at [492, 221] on div "[URL][DOMAIN_NAME]" at bounding box center [426, 217] width 132 height 17
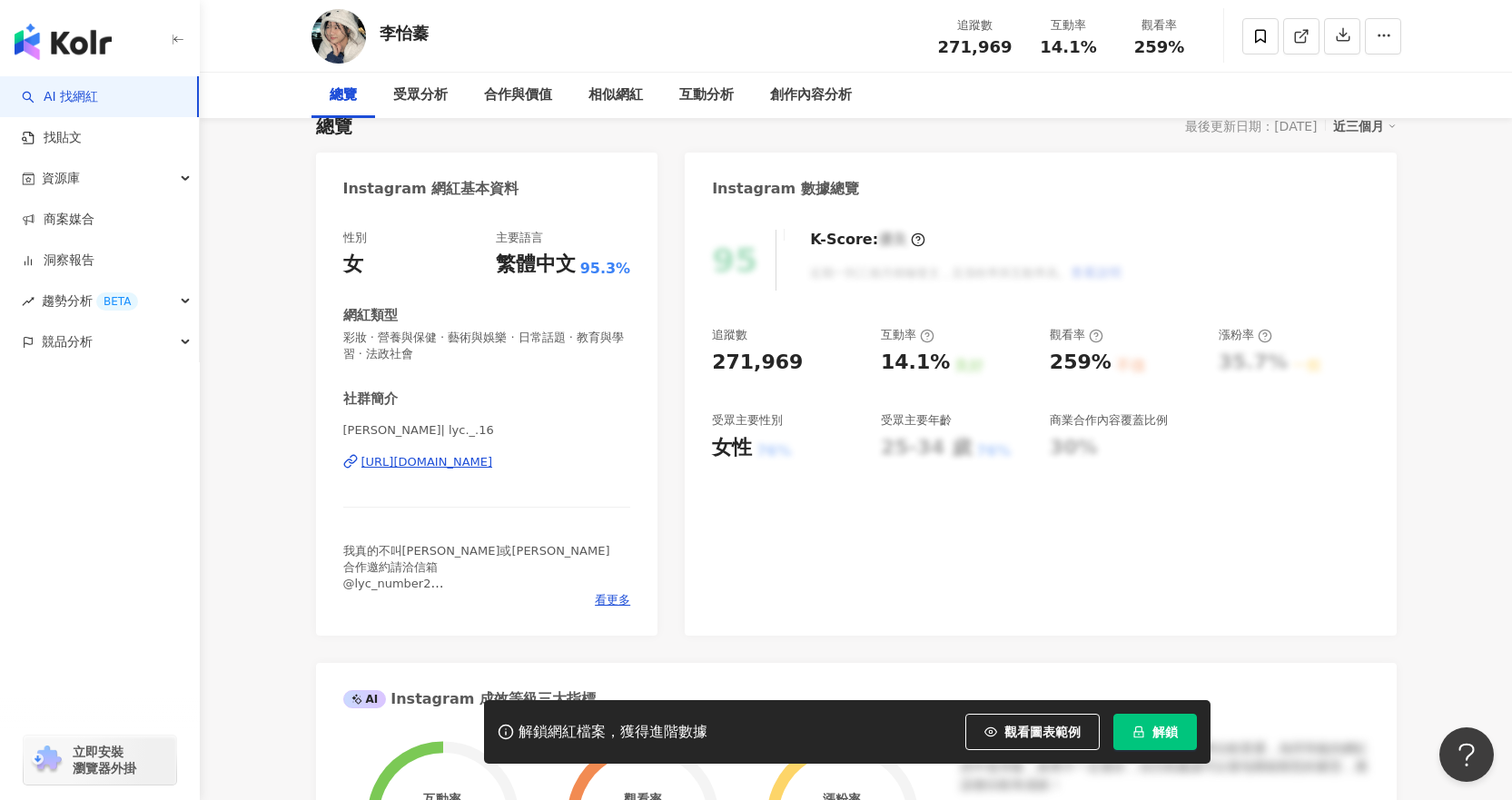
scroll to position [272, 0]
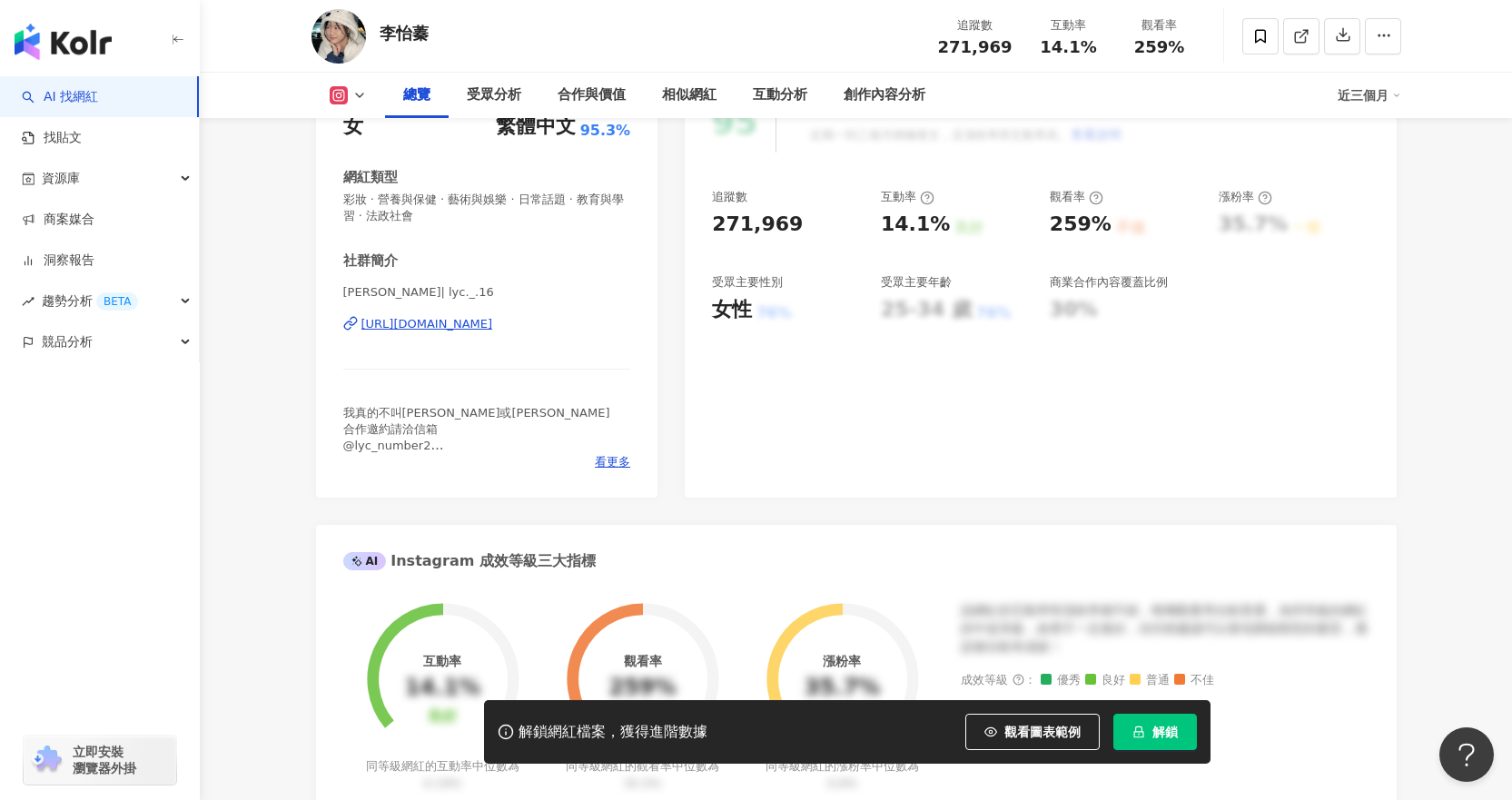
click at [492, 322] on div "https://www.instagram.com/lyc._.16/" at bounding box center [426, 323] width 132 height 17
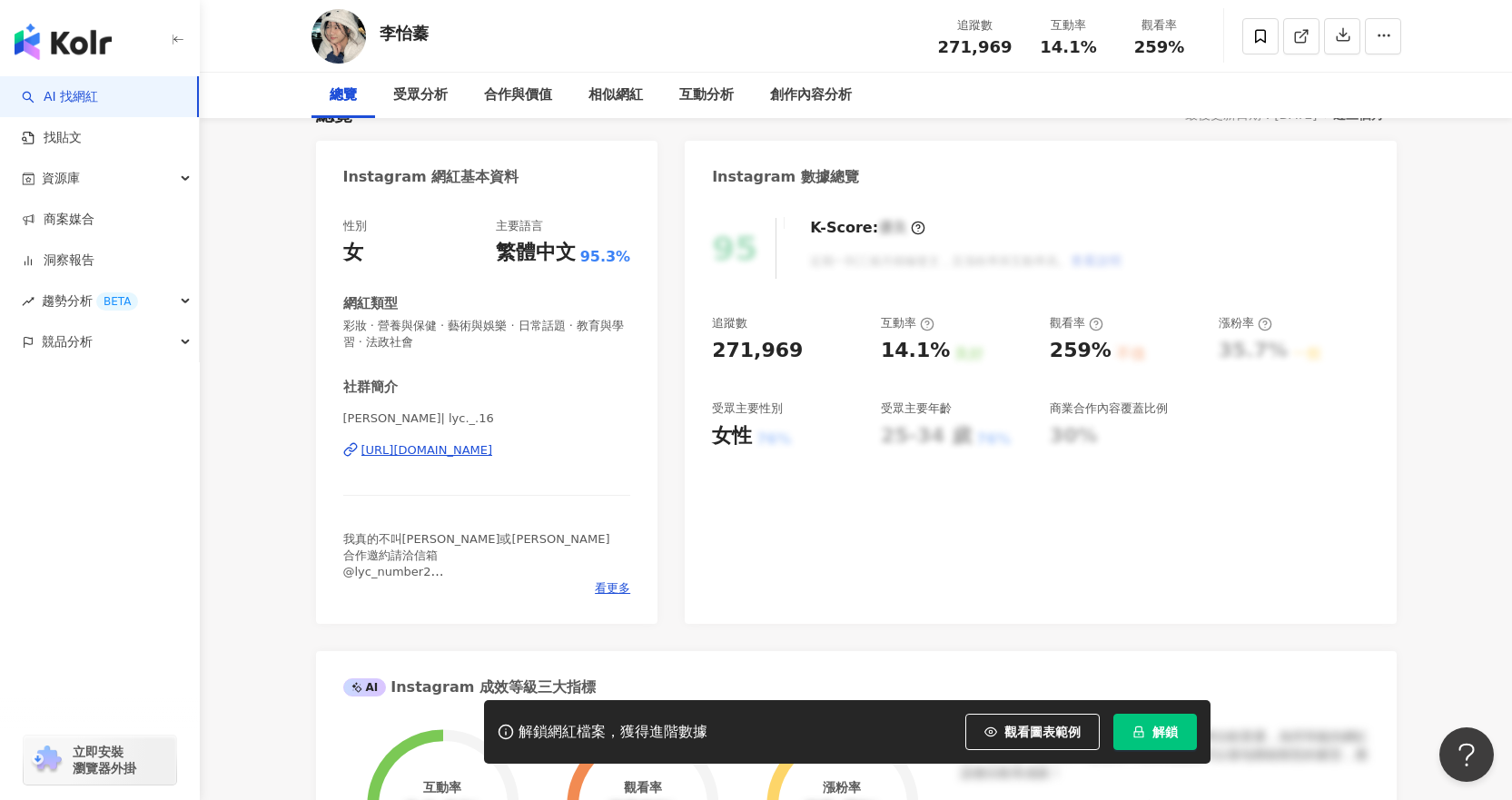
scroll to position [0, 0]
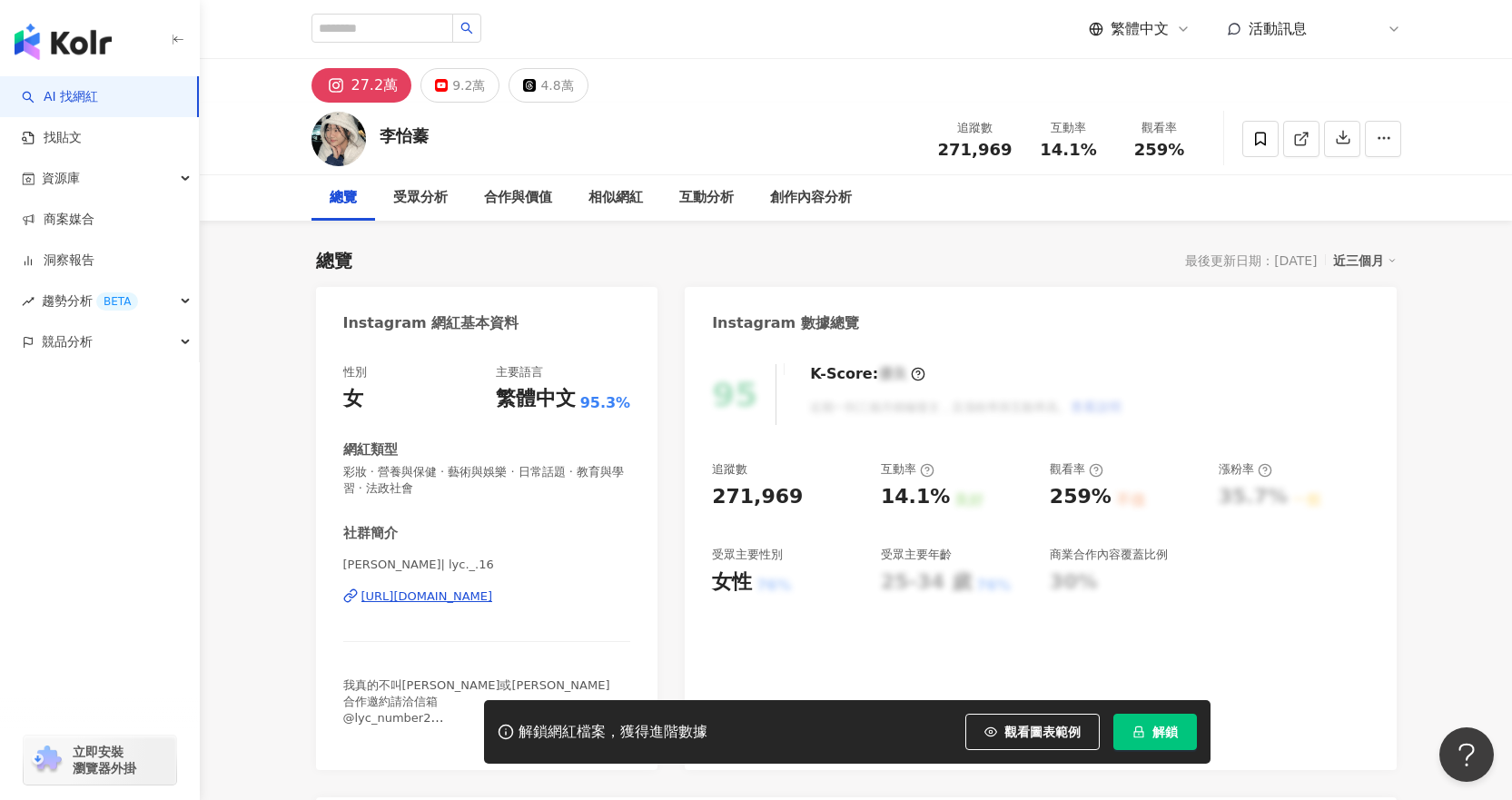
click at [1156, 725] on span "解鎖" at bounding box center [1165, 732] width 26 height 15
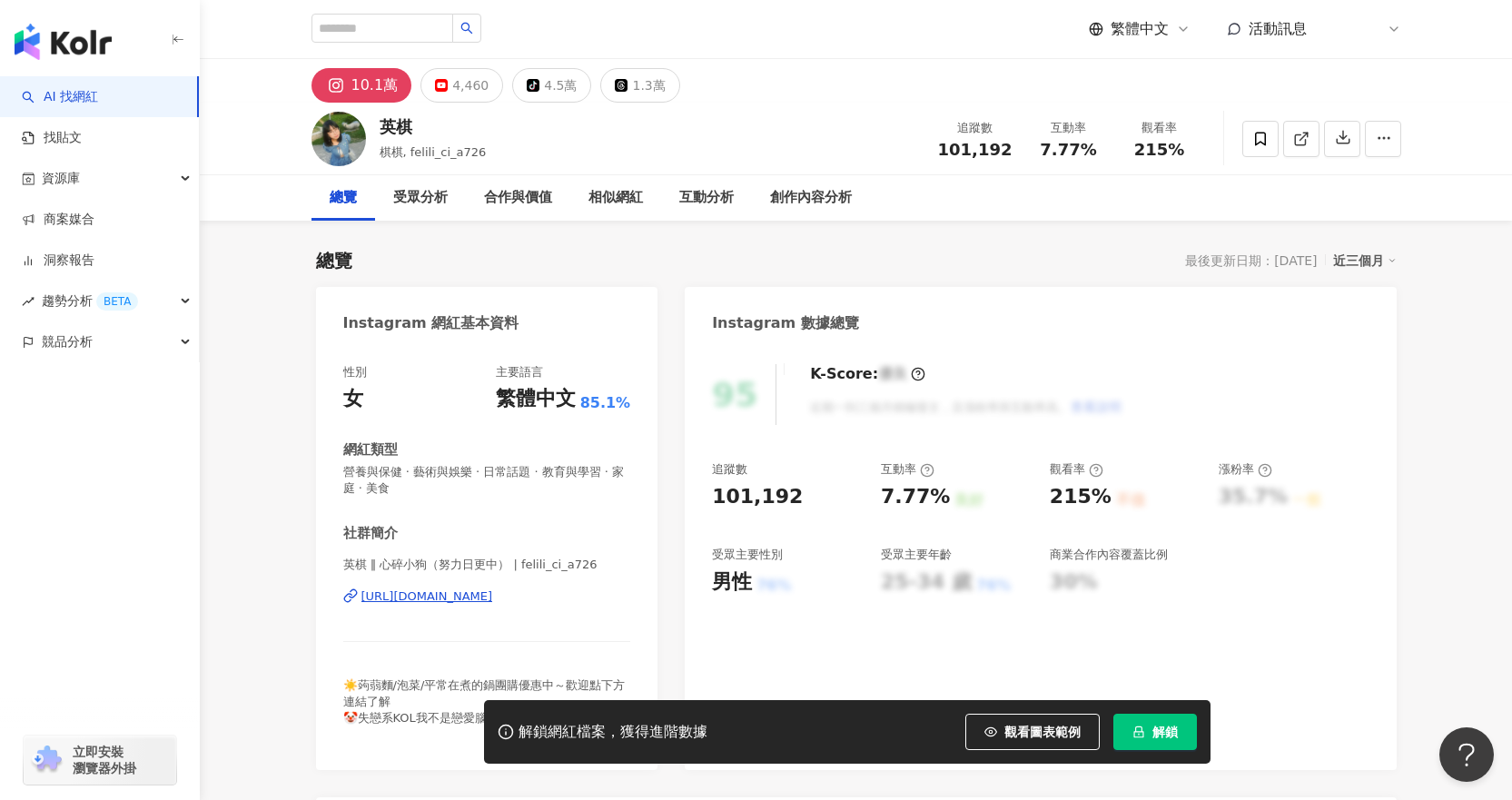
click at [492, 592] on div "[URL][DOMAIN_NAME]" at bounding box center [426, 596] width 132 height 17
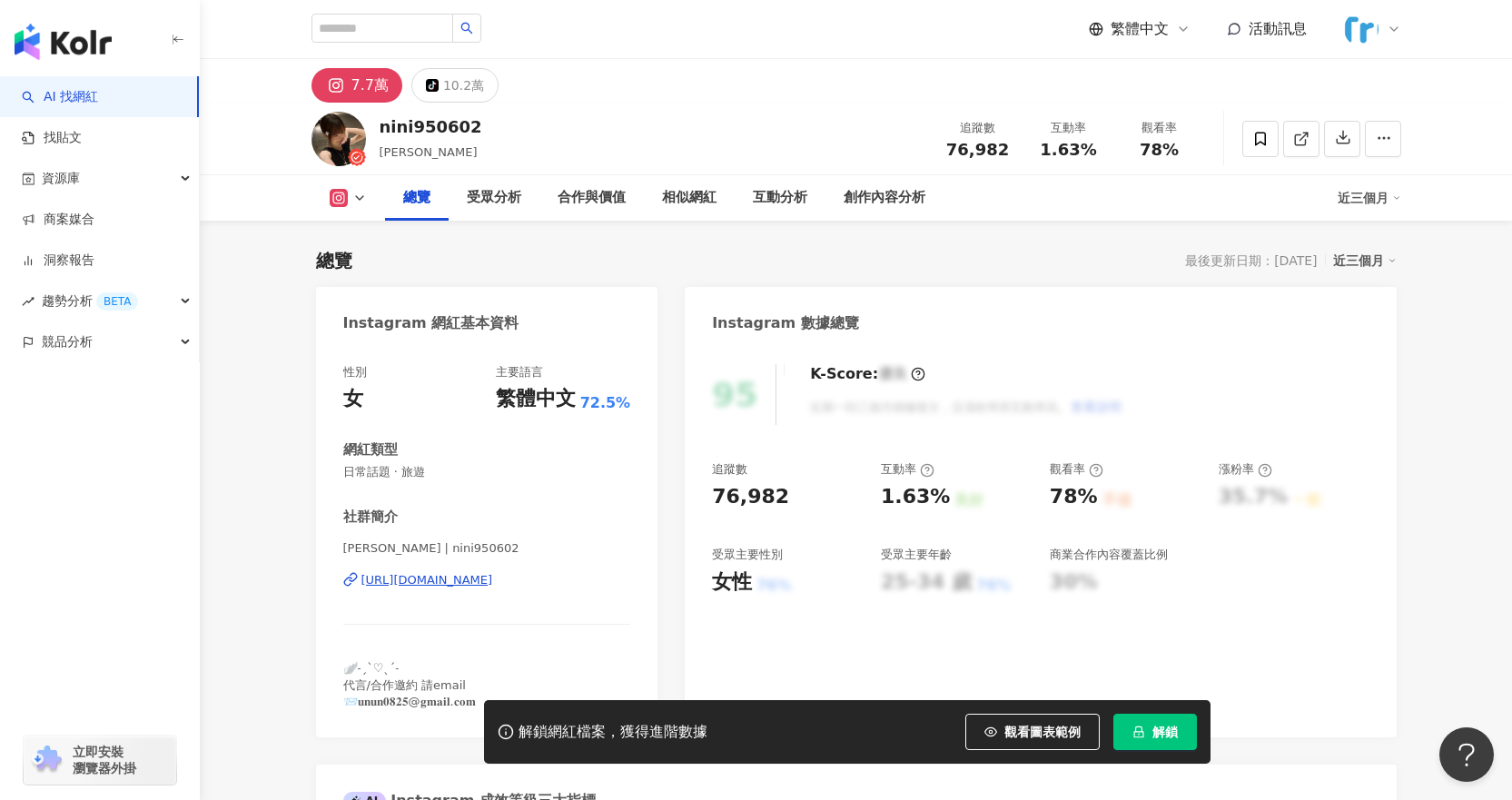
click at [492, 583] on div "[URL][DOMAIN_NAME]" at bounding box center [426, 579] width 132 height 17
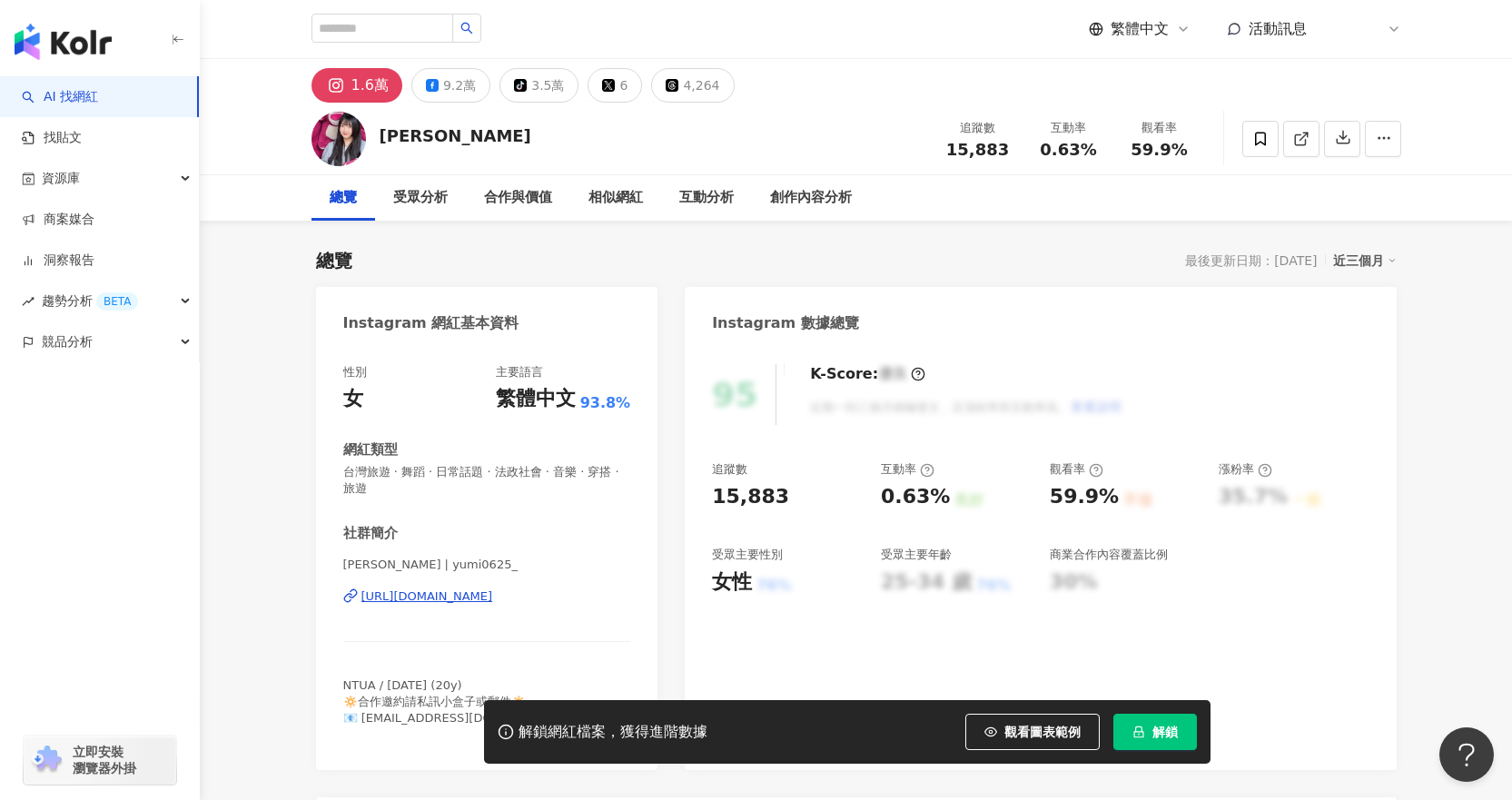
click at [450, 601] on div "[URL][DOMAIN_NAME]" at bounding box center [426, 596] width 132 height 17
